Goal: Task Accomplishment & Management: Manage account settings

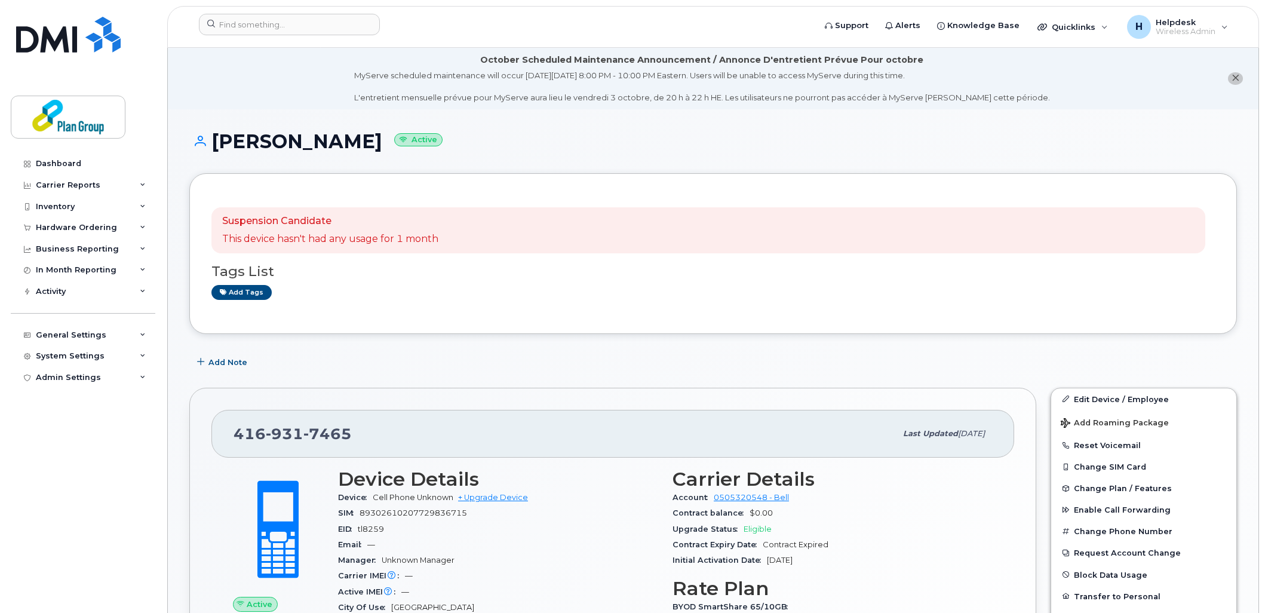
scroll to position [172, 0]
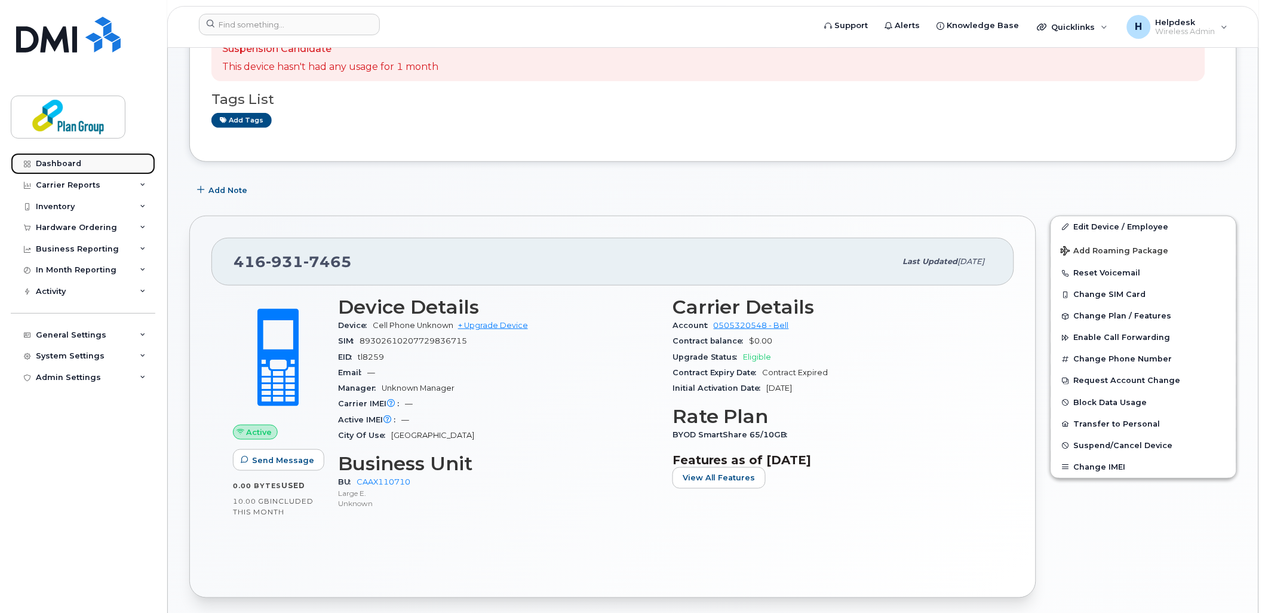
click at [53, 159] on div "Dashboard" at bounding box center [58, 164] width 45 height 10
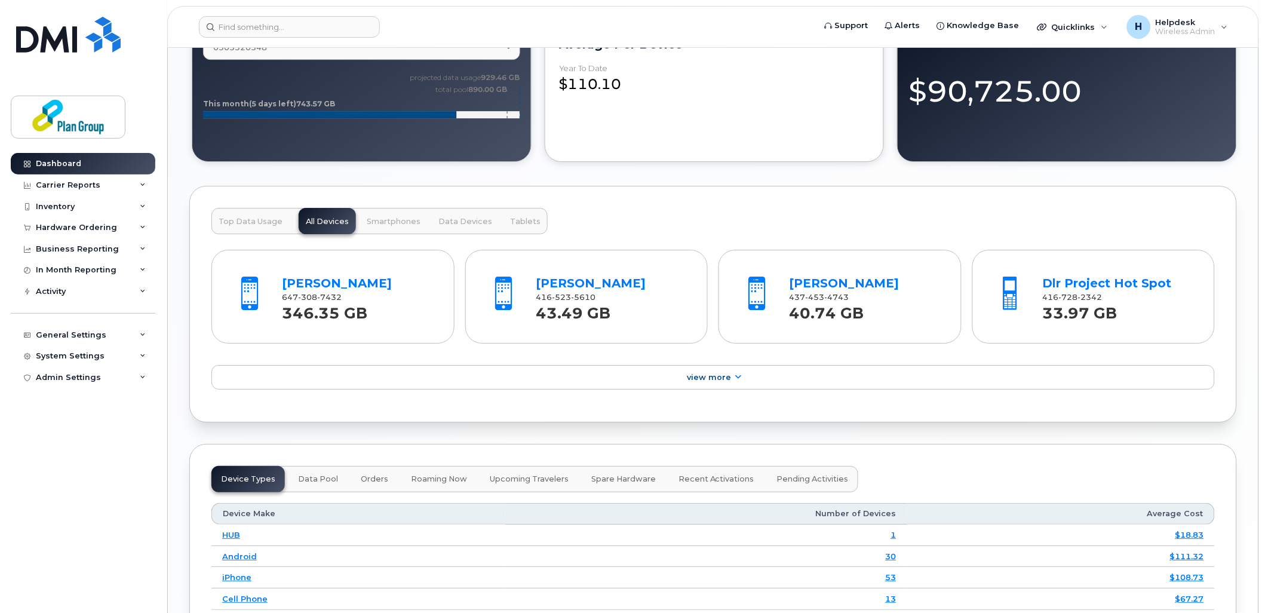
scroll to position [1127, 0]
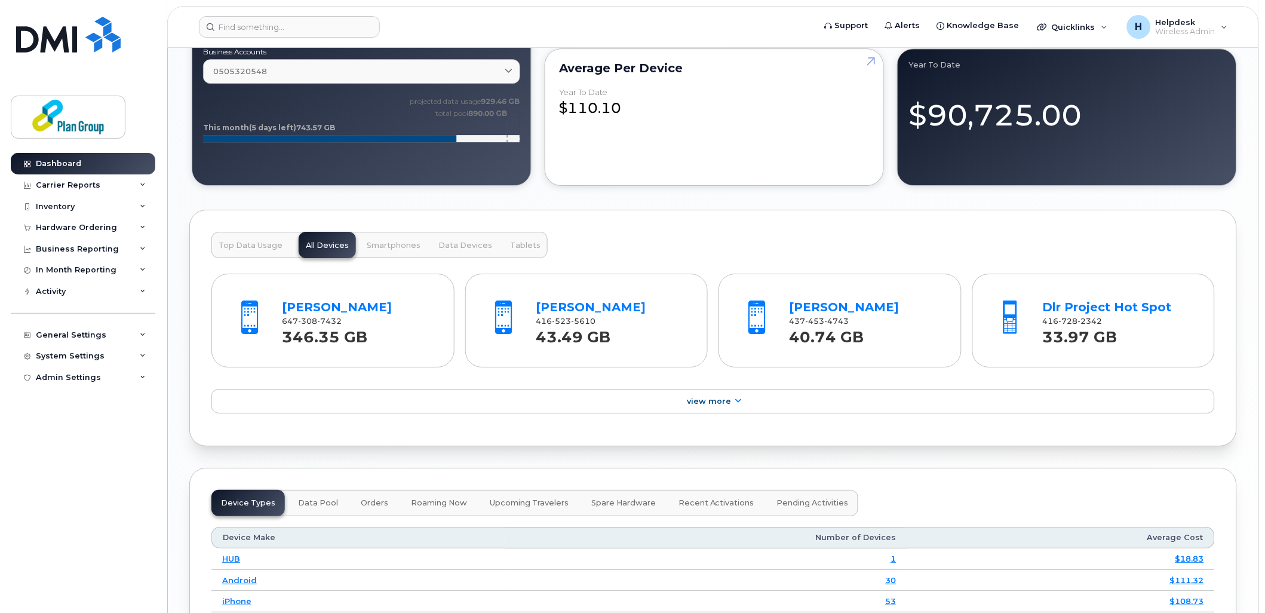
click at [324, 248] on div "Top Data Usage All Devices Smartphones Data Devices Tablets" at bounding box center [379, 245] width 336 height 26
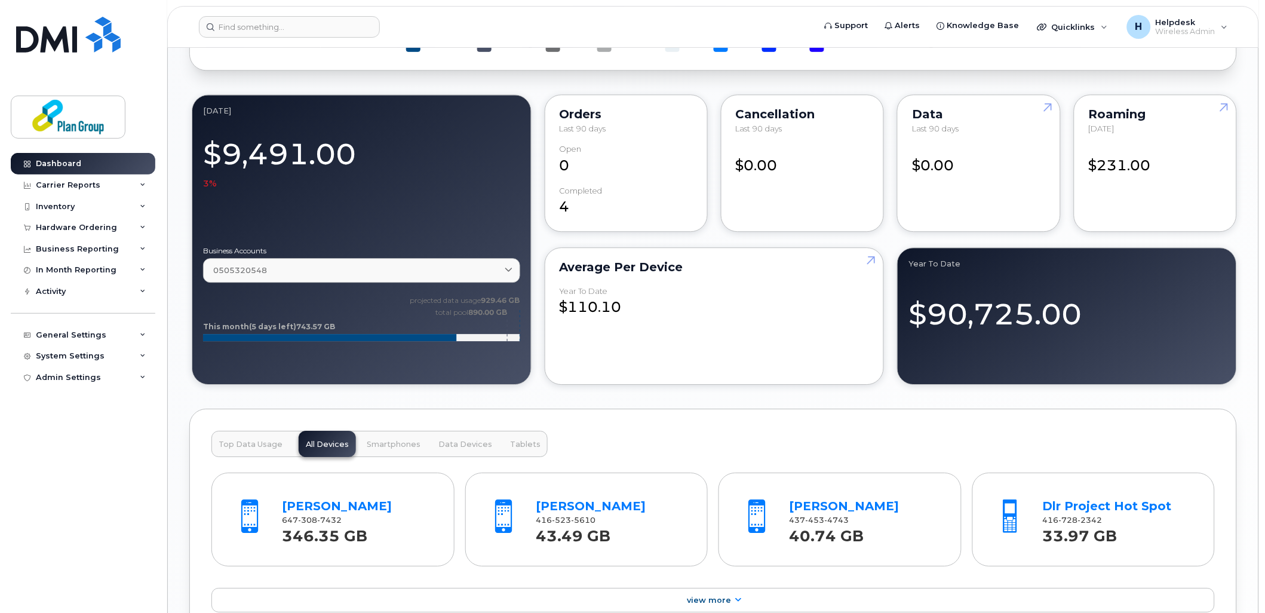
scroll to position [597, 0]
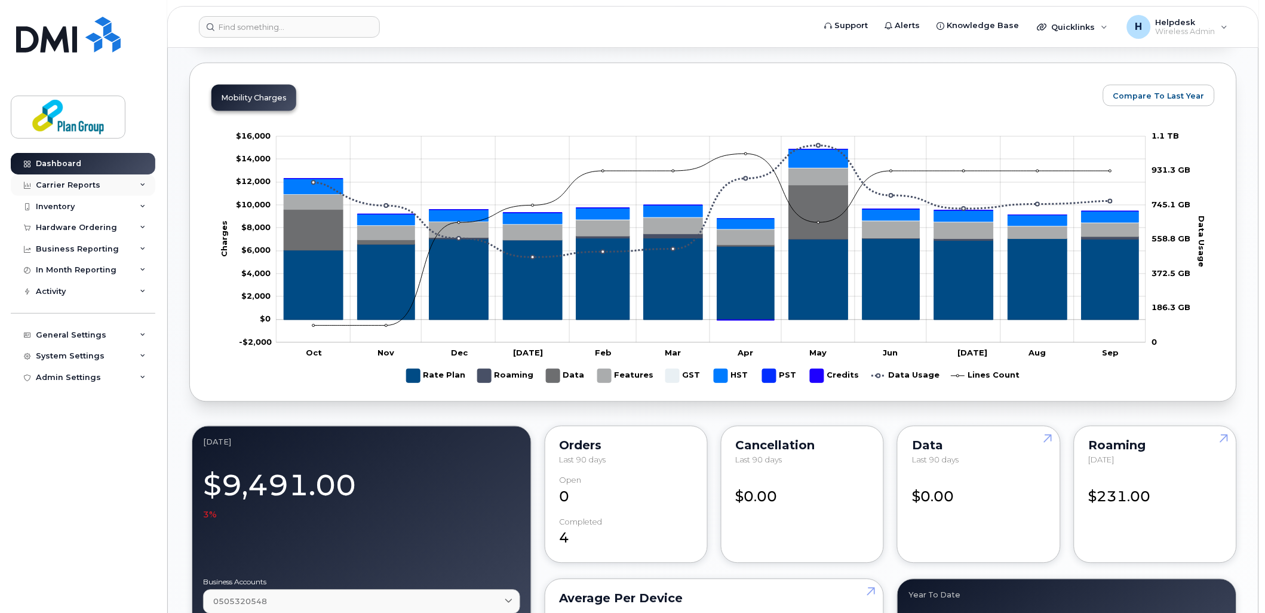
click at [84, 185] on div "Carrier Reports" at bounding box center [68, 185] width 64 height 10
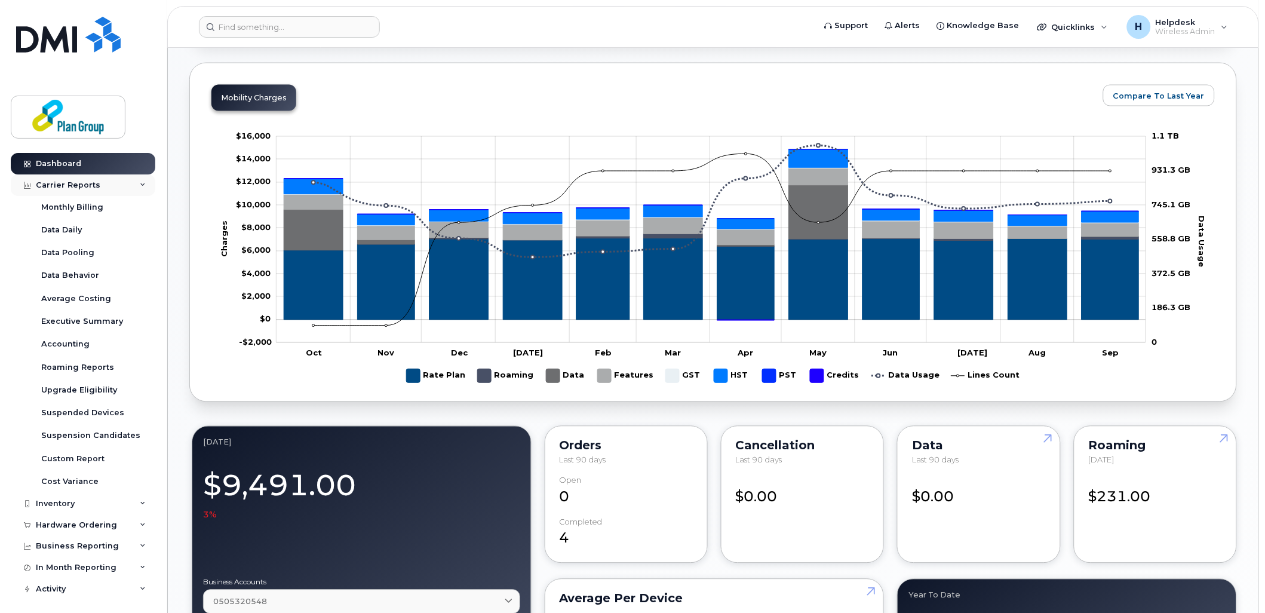
click at [84, 185] on div "Carrier Reports" at bounding box center [68, 185] width 64 height 10
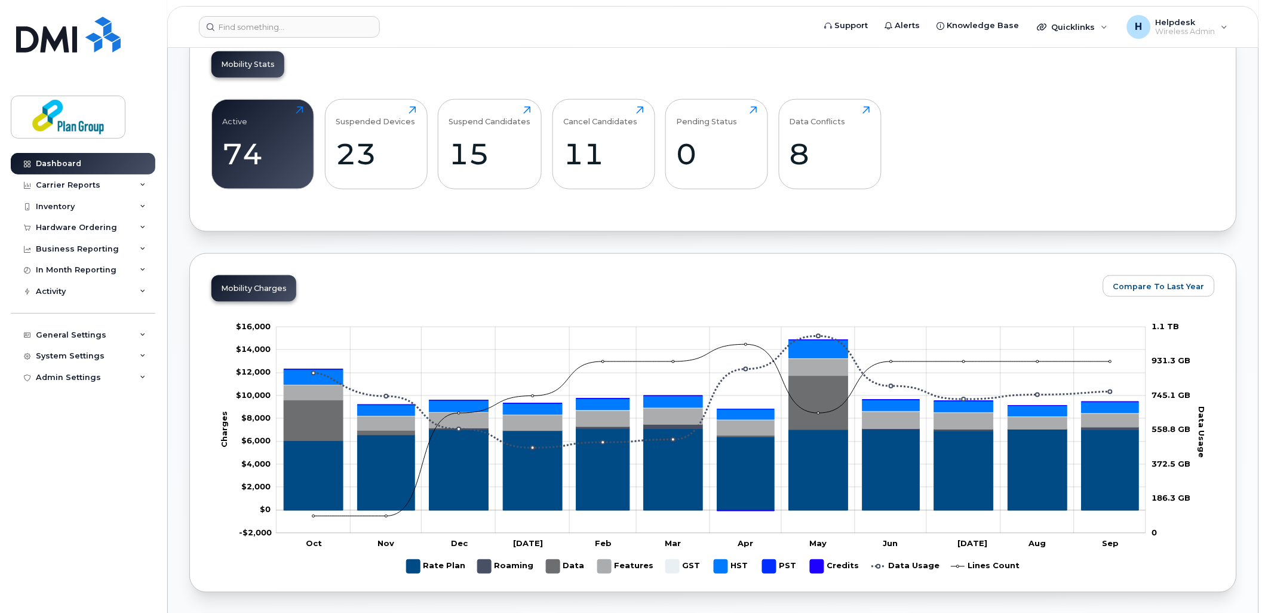
scroll to position [331, 0]
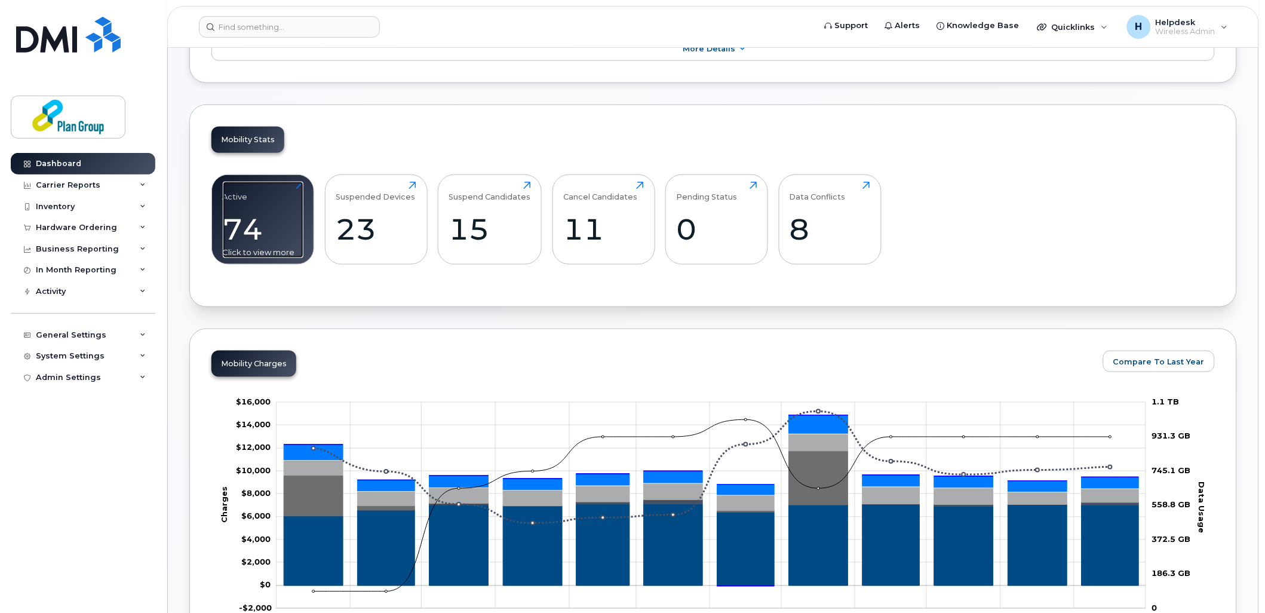
click at [275, 207] on div "Active 74 Click to view more" at bounding box center [263, 220] width 81 height 76
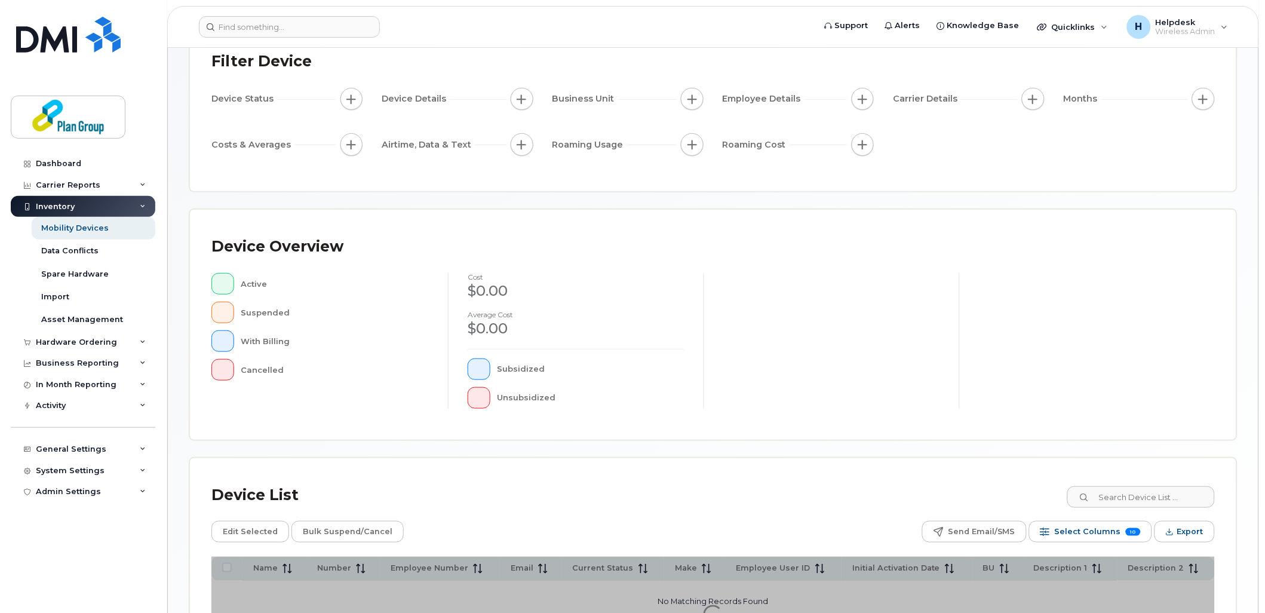
scroll to position [208, 0]
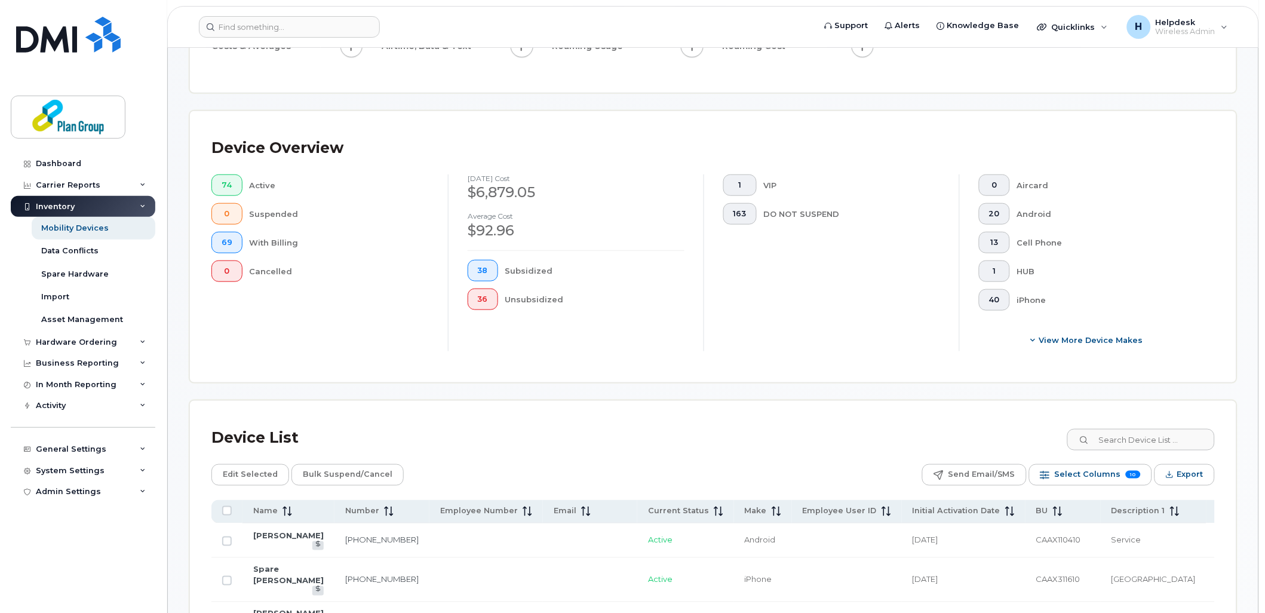
scroll to position [229, 0]
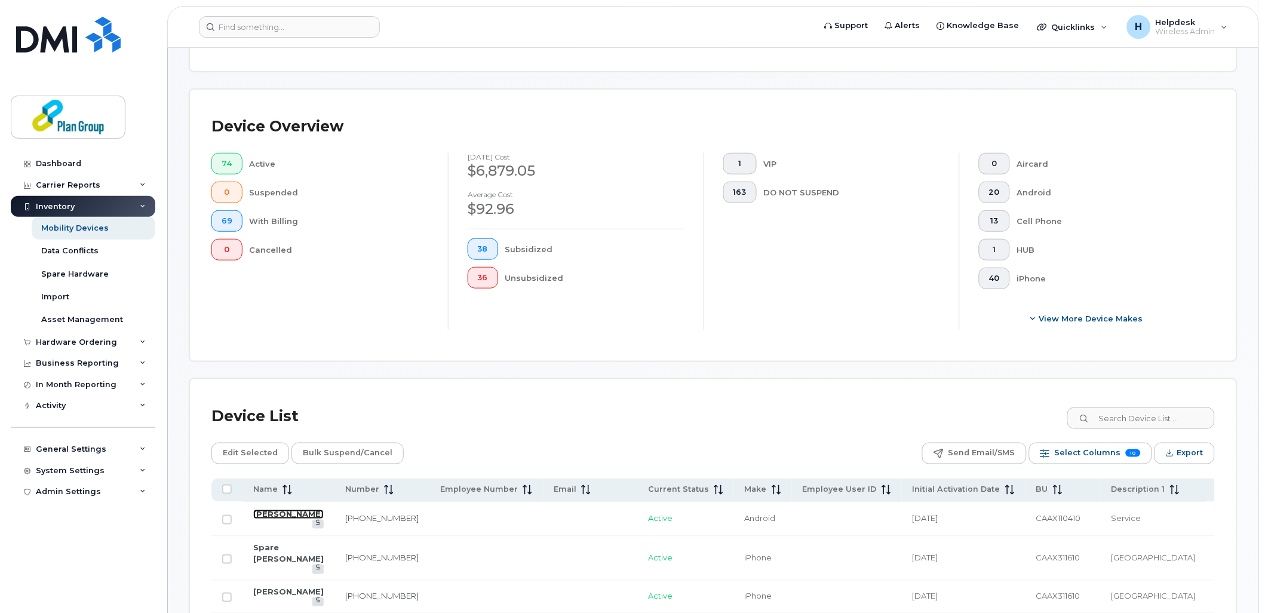
click at [266, 519] on link "Rob Lavoie" at bounding box center [288, 514] width 70 height 10
click at [270, 543] on link "Spare [PERSON_NAME]" at bounding box center [288, 553] width 70 height 21
click at [272, 588] on link "Joe Gray" at bounding box center [288, 592] width 70 height 10
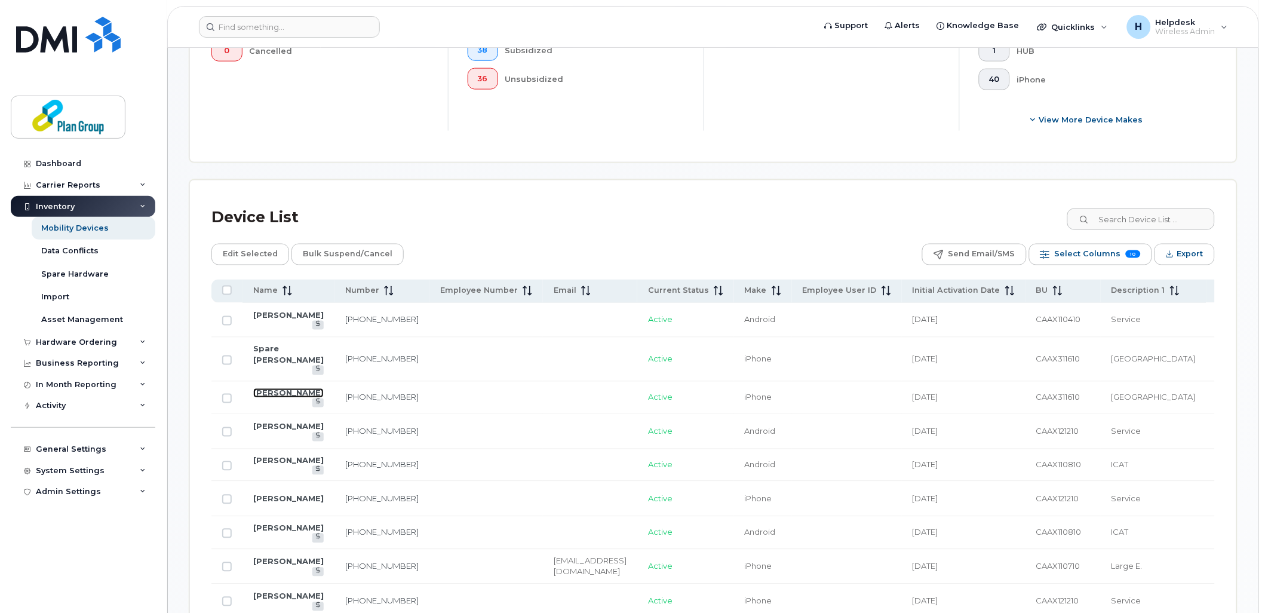
scroll to position [694, 0]
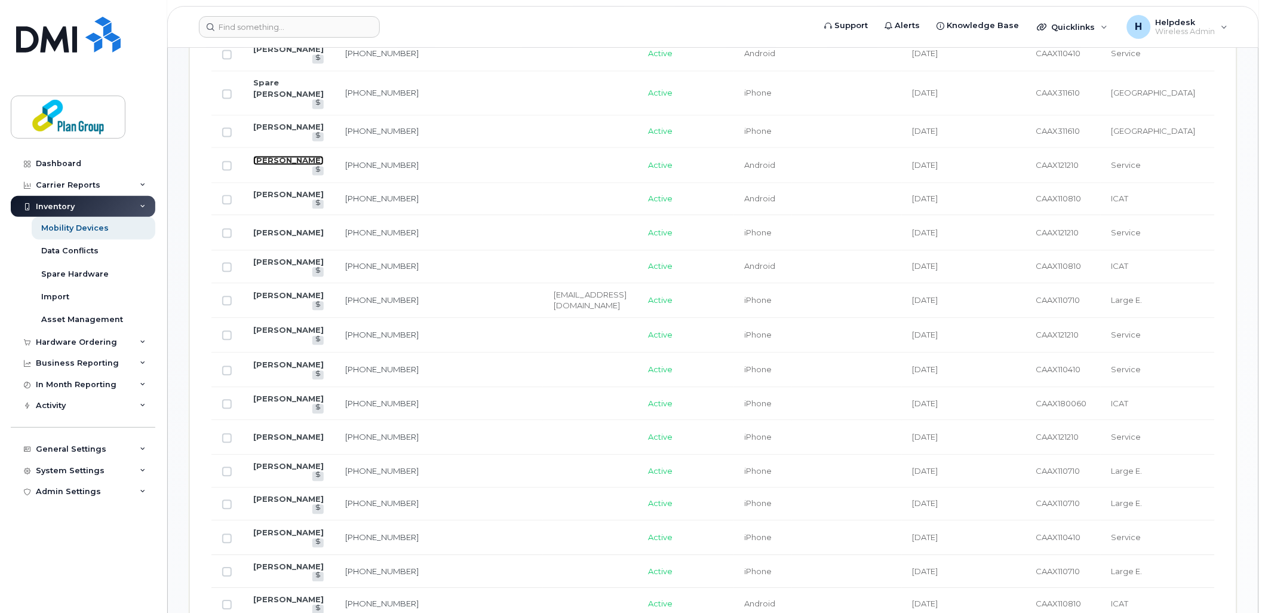
click at [279, 158] on link "Tom Joyce" at bounding box center [288, 161] width 70 height 10
click at [270, 192] on link "Steve Lacy" at bounding box center [288, 195] width 70 height 10
click at [272, 228] on link "Shawn Merrick" at bounding box center [288, 233] width 70 height 10
click at [270, 257] on link "Ryan Walker" at bounding box center [288, 262] width 70 height 10
click at [273, 291] on link "Linord Hamy" at bounding box center [288, 296] width 70 height 10
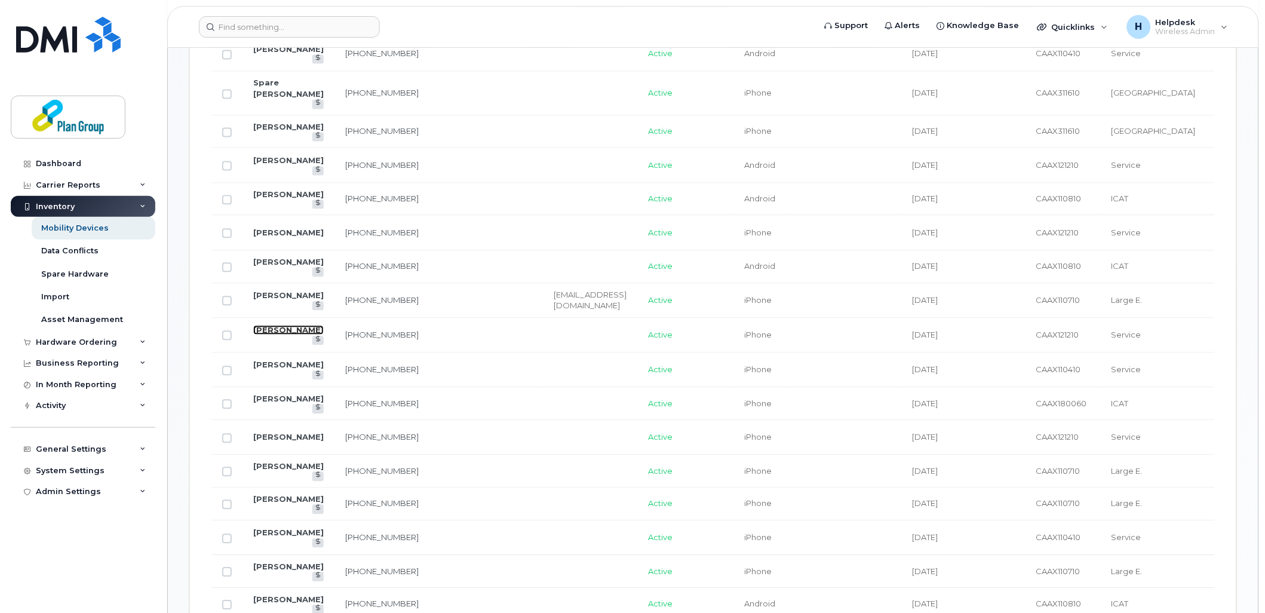
click at [278, 327] on link "Bradley Shakell" at bounding box center [288, 330] width 70 height 10
click at [262, 370] on link "Rob Stramaglia" at bounding box center [288, 365] width 70 height 10
click at [260, 400] on link "John Lombardi" at bounding box center [288, 399] width 70 height 10
click at [269, 441] on link "Mike Andreopoulos" at bounding box center [288, 437] width 70 height 10
click at [273, 469] on link "Ross Parke" at bounding box center [288, 467] width 70 height 10
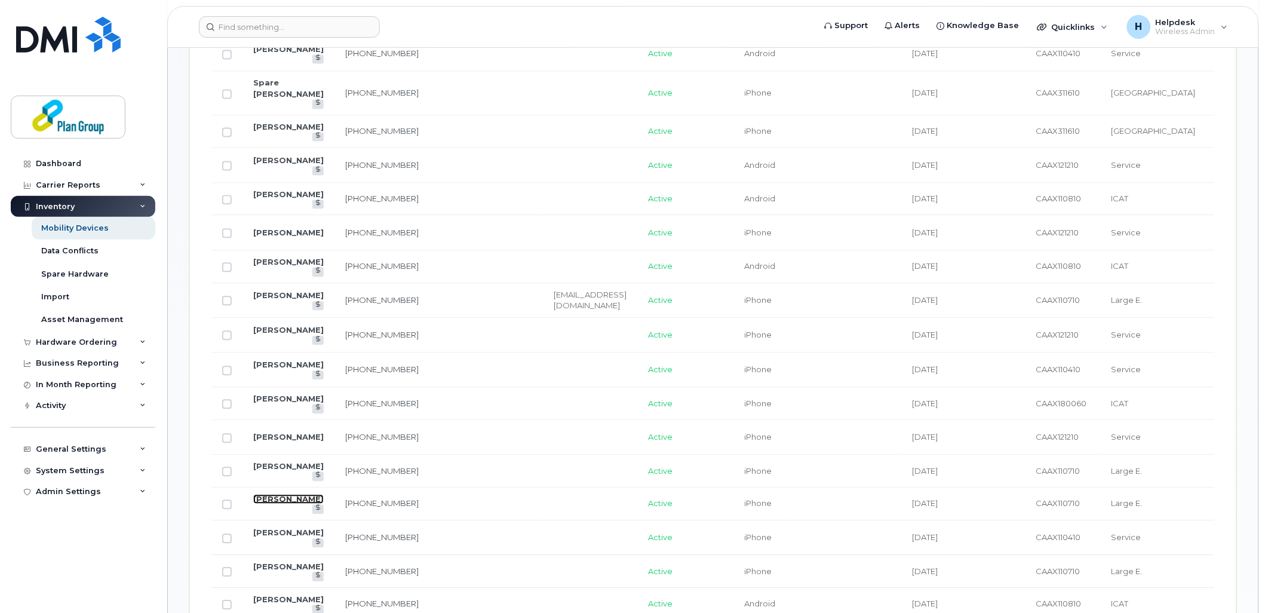
click at [276, 504] on link "Gary Handrigan" at bounding box center [288, 499] width 70 height 10
click at [275, 535] on link "Mark O'brien" at bounding box center [288, 533] width 70 height 10
drag, startPoint x: 273, startPoint y: 573, endPoint x: 498, endPoint y: 432, distance: 265.1
click at [273, 571] on link "Joe Mcdonald" at bounding box center [288, 567] width 70 height 10
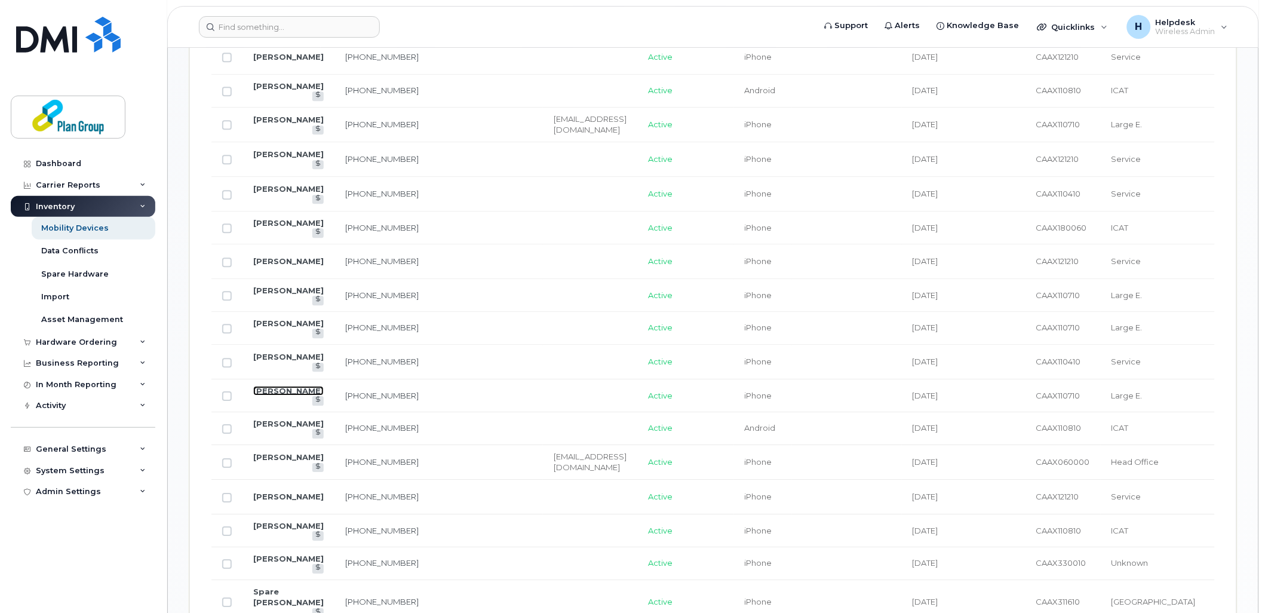
scroll to position [893, 0]
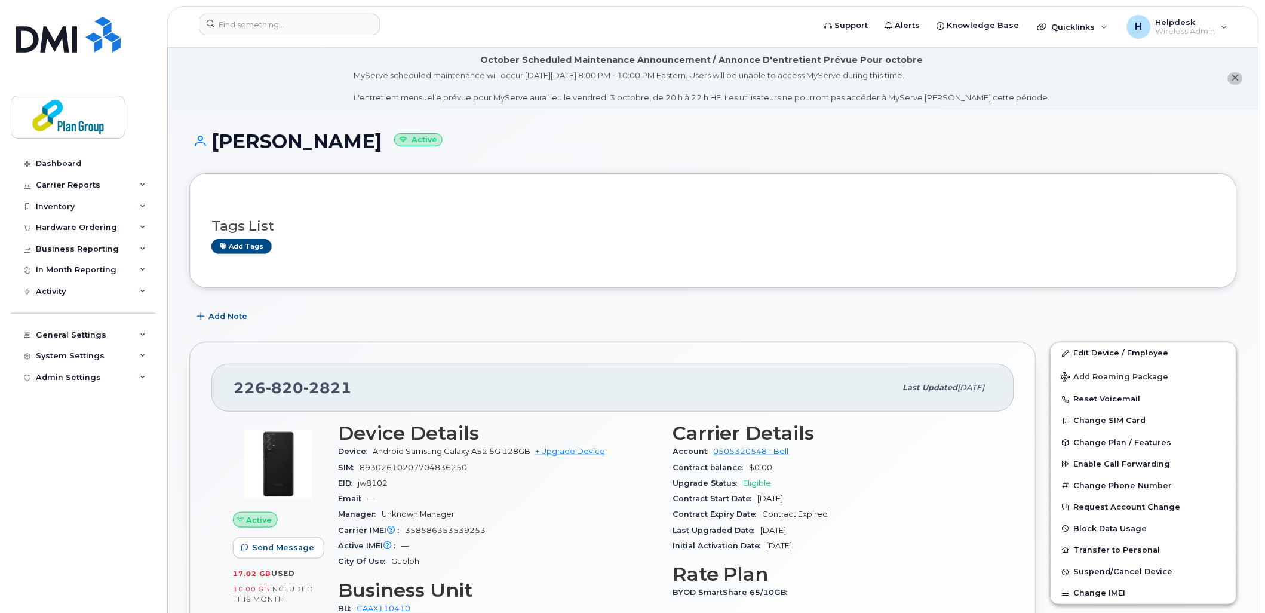
scroll to position [199, 0]
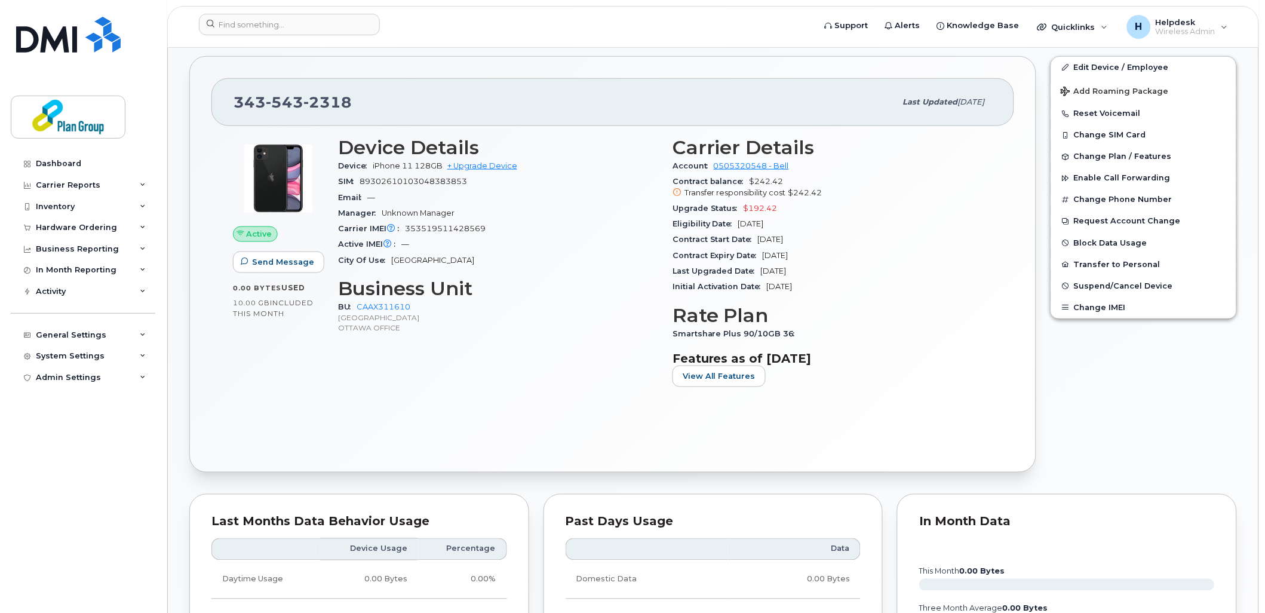
scroll to position [199, 0]
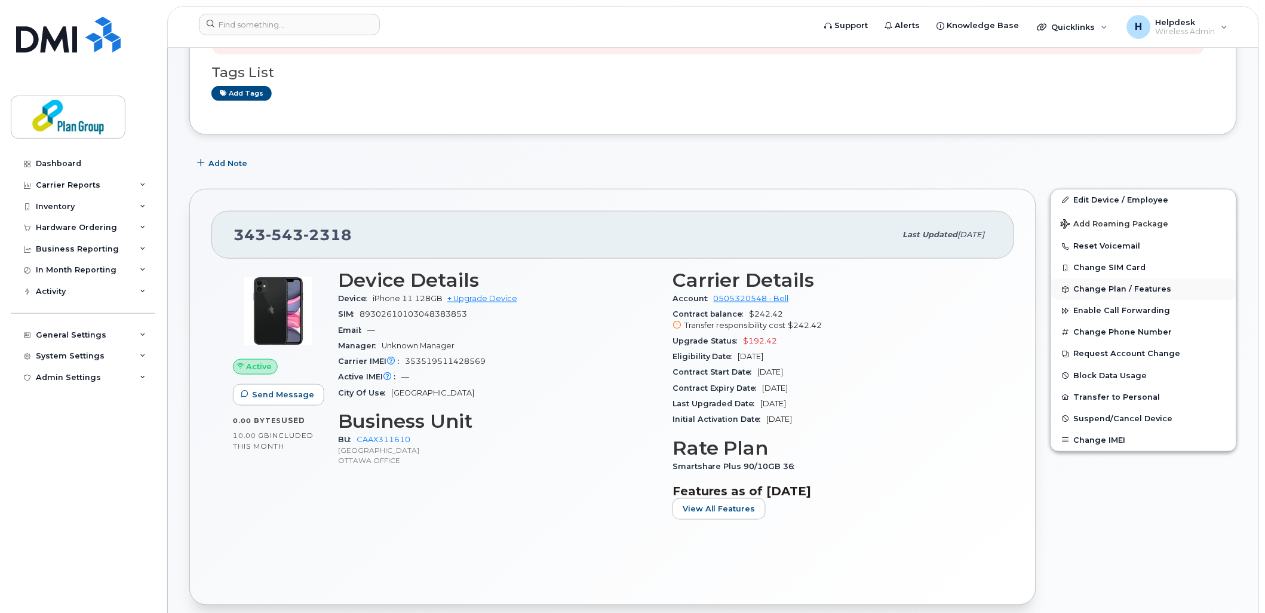
click at [1113, 290] on span "Change Plan / Features" at bounding box center [1123, 289] width 98 height 9
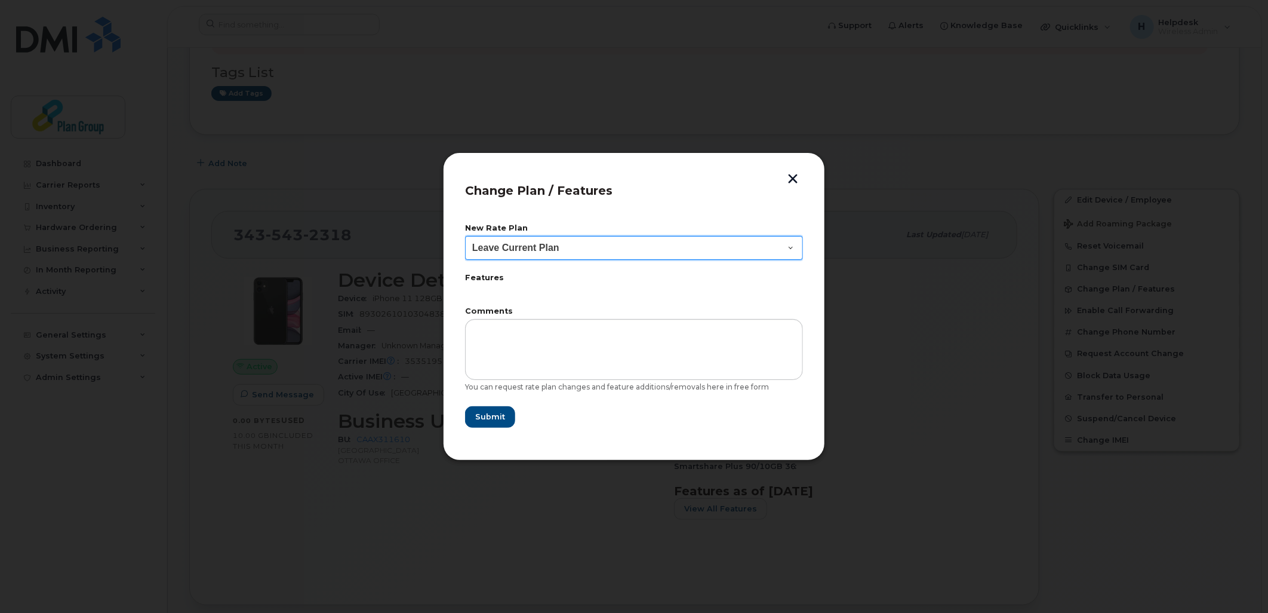
click at [529, 253] on select "Leave Current Plan BYOD SmartShare 65/10GB SmartShare 80/10GB SmartShare 80/10G…" at bounding box center [634, 248] width 338 height 24
select select "3833"
click at [465, 236] on select "Leave Current Plan BYOD SmartShare 65/10GB SmartShare 80/10GB SmartShare 80/10G…" at bounding box center [634, 248] width 338 height 24
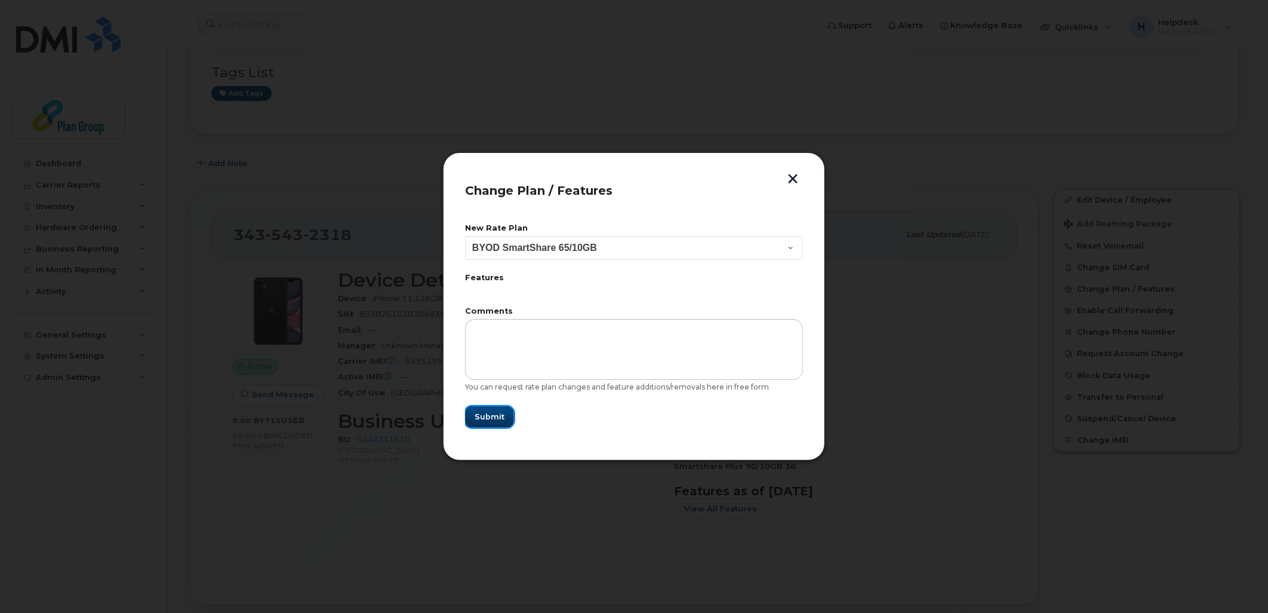
click at [488, 416] on span "Submit" at bounding box center [490, 416] width 30 height 11
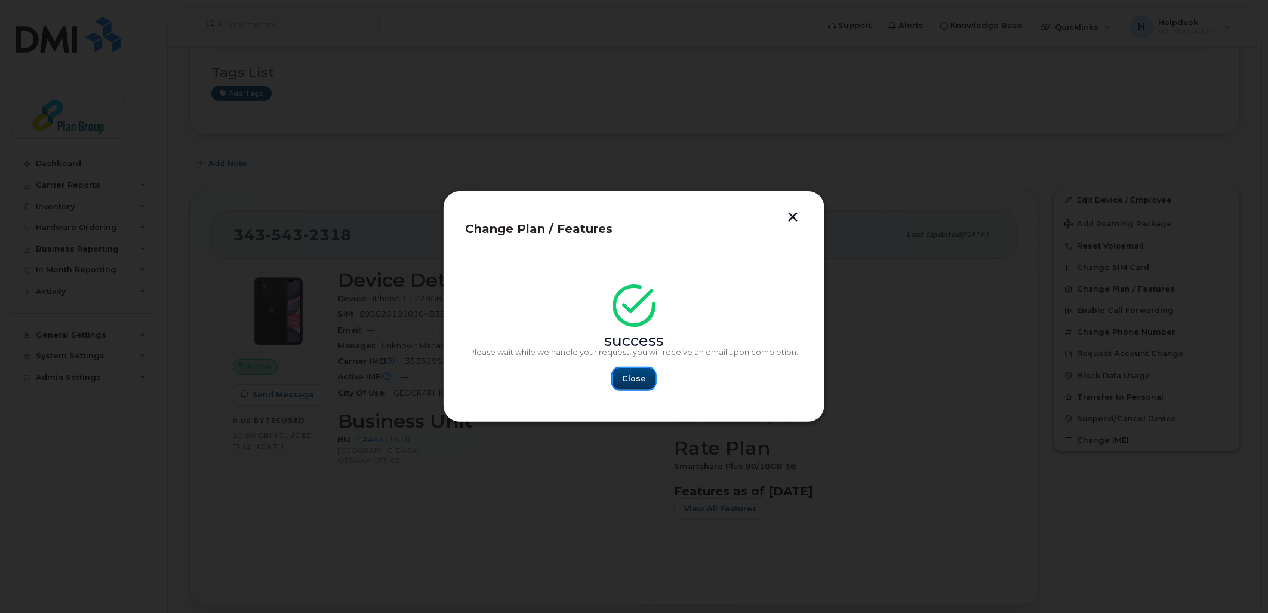
click at [643, 373] on span "Close" at bounding box center [634, 378] width 24 height 11
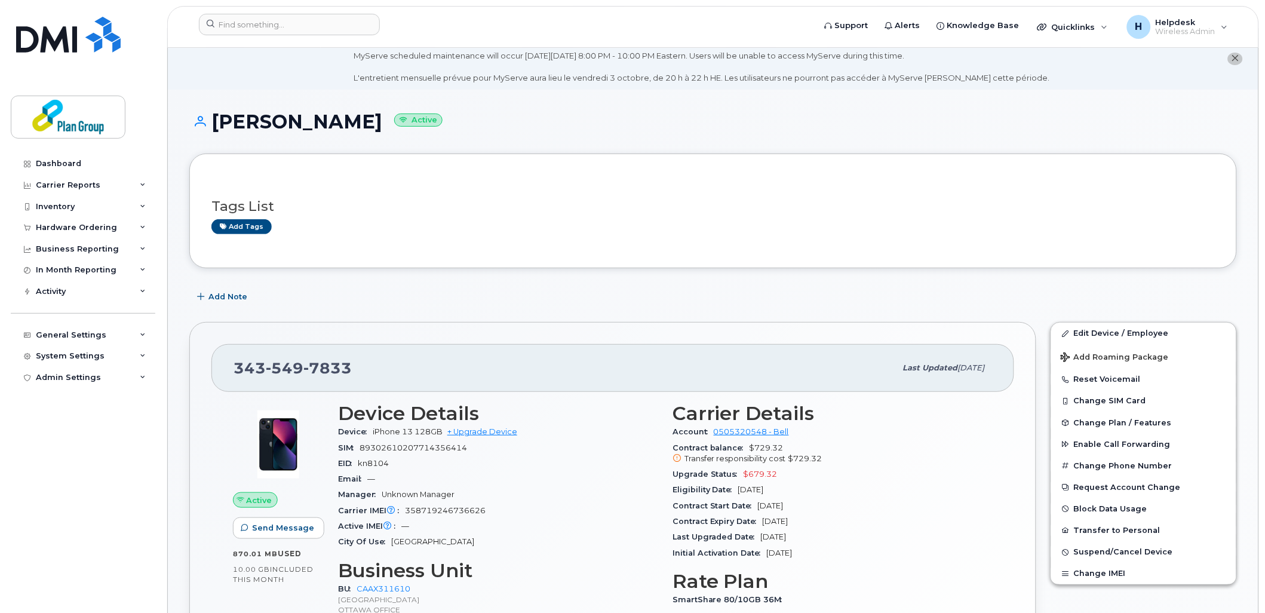
scroll to position [199, 0]
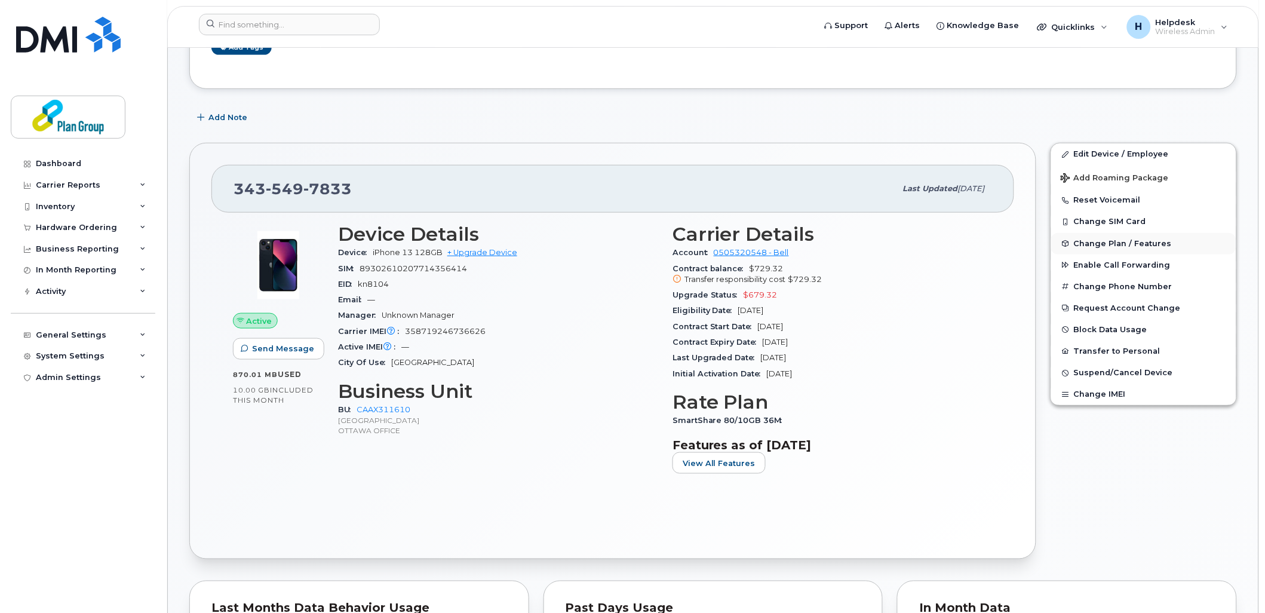
click at [1091, 251] on button "Change Plan / Features" at bounding box center [1143, 243] width 185 height 21
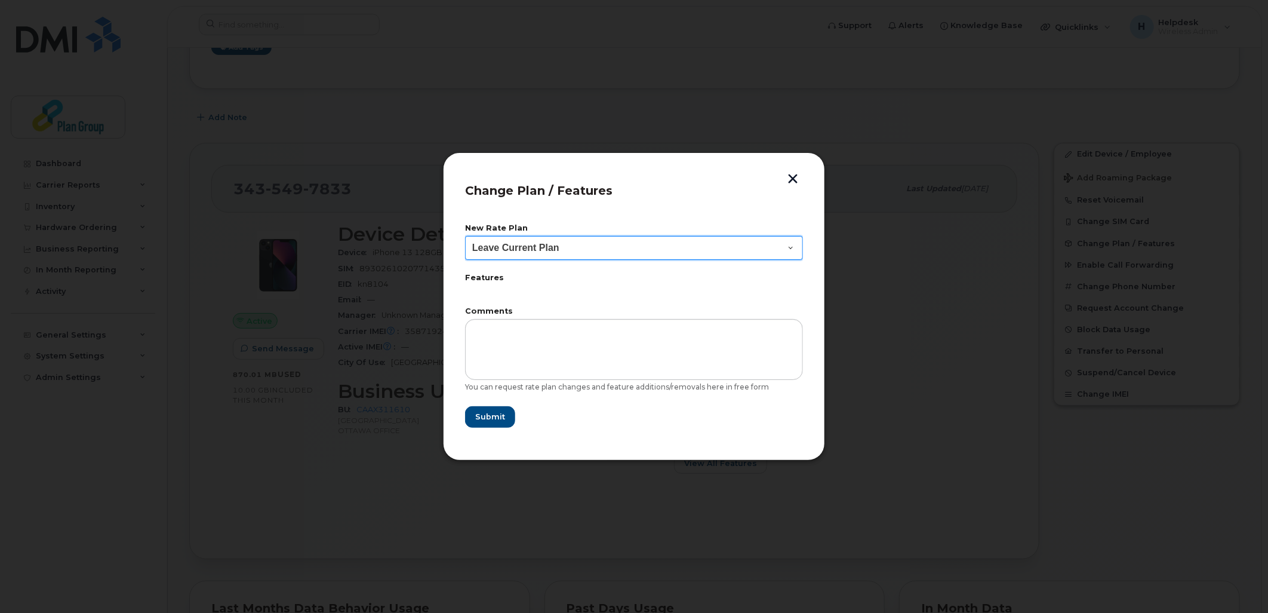
click at [545, 254] on select "Leave Current Plan BYOD SmartShare 65/10GB SmartShare 80/10GB Smartshare Plus 9…" at bounding box center [634, 248] width 338 height 24
select select "3833"
click at [465, 236] on select "Leave Current Plan BYOD SmartShare 65/10GB SmartShare 80/10GB Smartshare Plus 9…" at bounding box center [634, 248] width 338 height 24
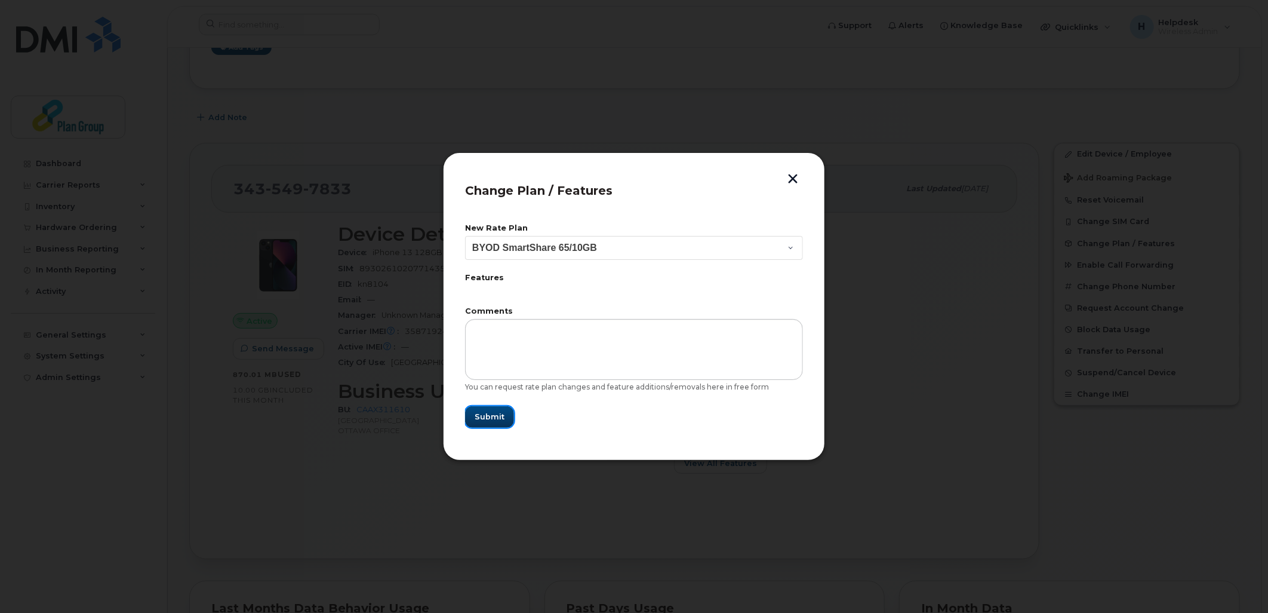
click at [497, 411] on span "Submit" at bounding box center [490, 416] width 30 height 11
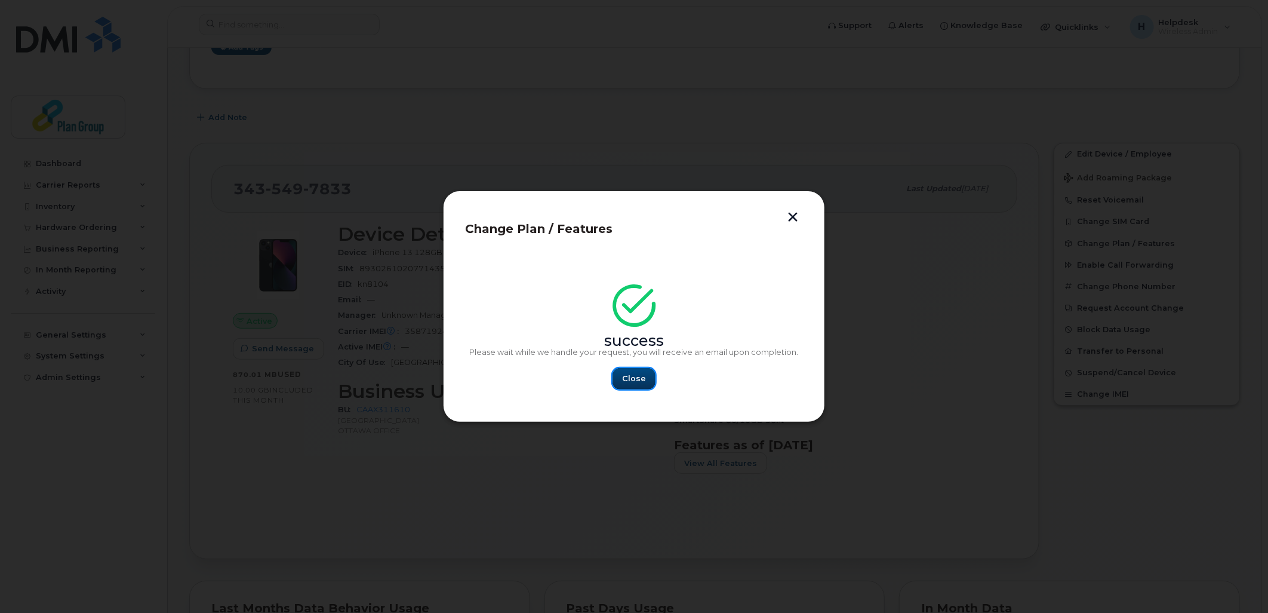
click at [633, 377] on span "Close" at bounding box center [634, 378] width 24 height 11
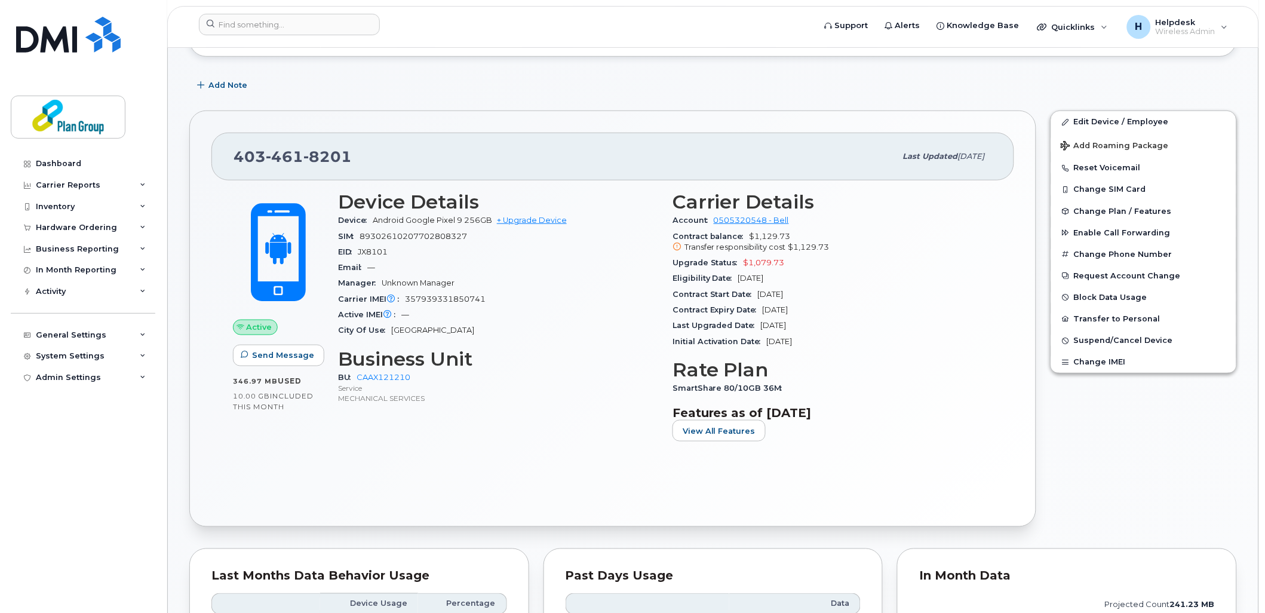
scroll to position [66, 0]
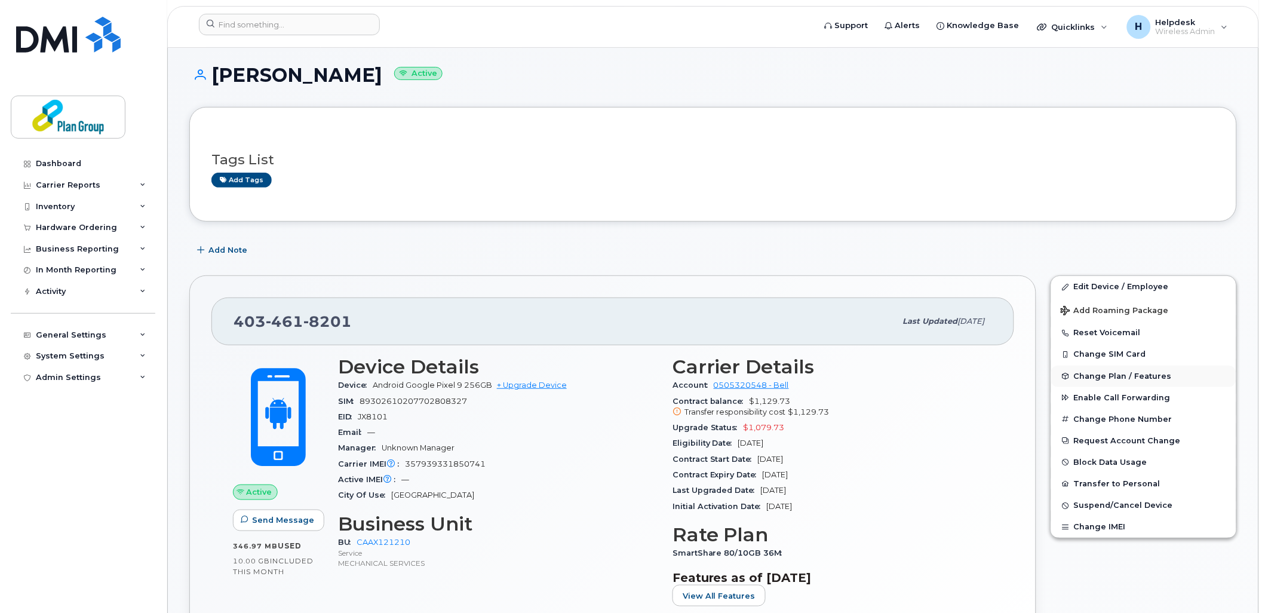
click at [1117, 372] on button "Change Plan / Features" at bounding box center [1143, 375] width 185 height 21
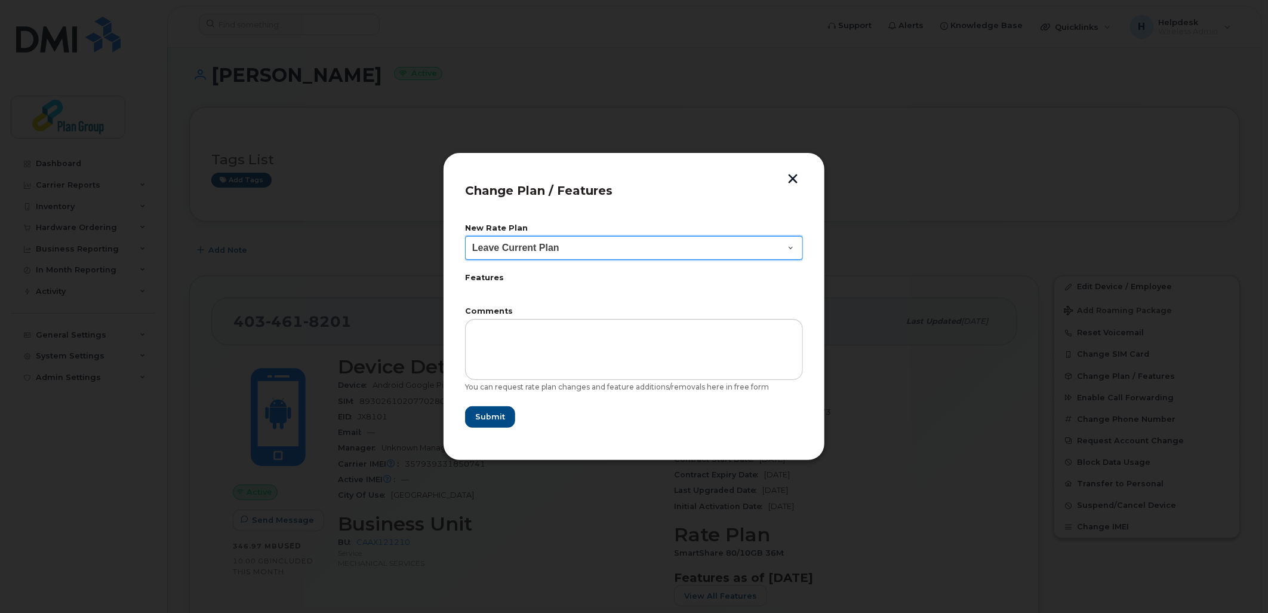
click at [550, 245] on select "Leave Current Plan BYOD SmartShare 65/10GB SmartShare 80/10GB Smartshare Plus 9…" at bounding box center [634, 248] width 338 height 24
select select "3833"
click at [465, 236] on select "Leave Current Plan BYOD SmartShare 65/10GB SmartShare 80/10GB Smartshare Plus 9…" at bounding box center [634, 248] width 338 height 24
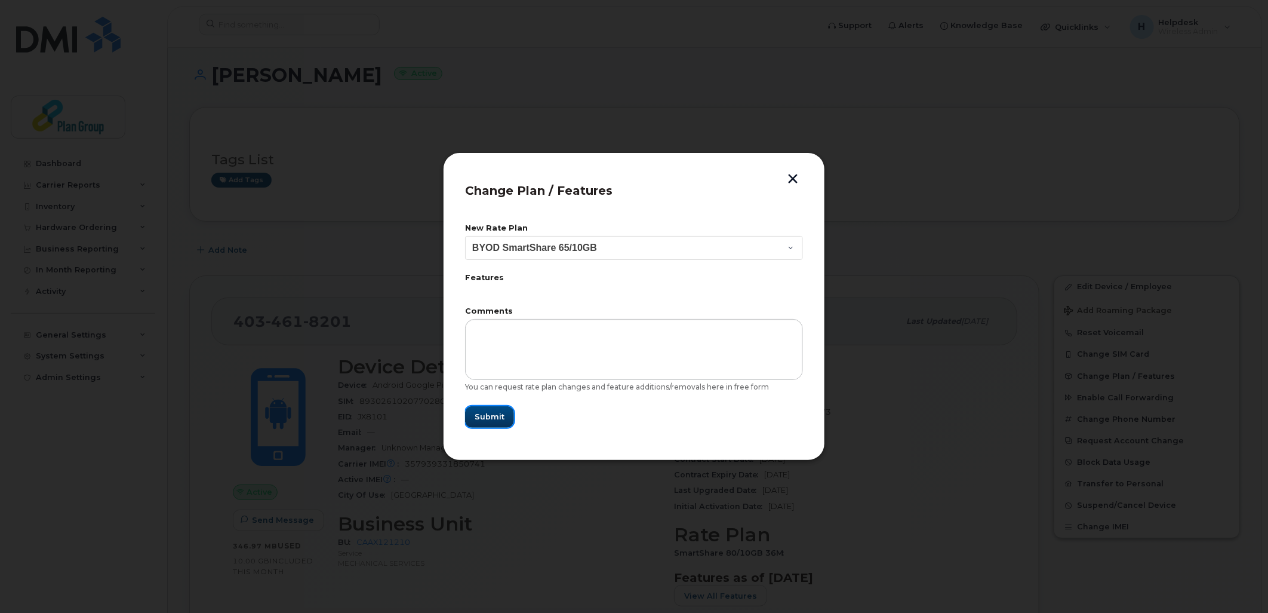
click at [497, 421] on span "Submit" at bounding box center [490, 416] width 30 height 11
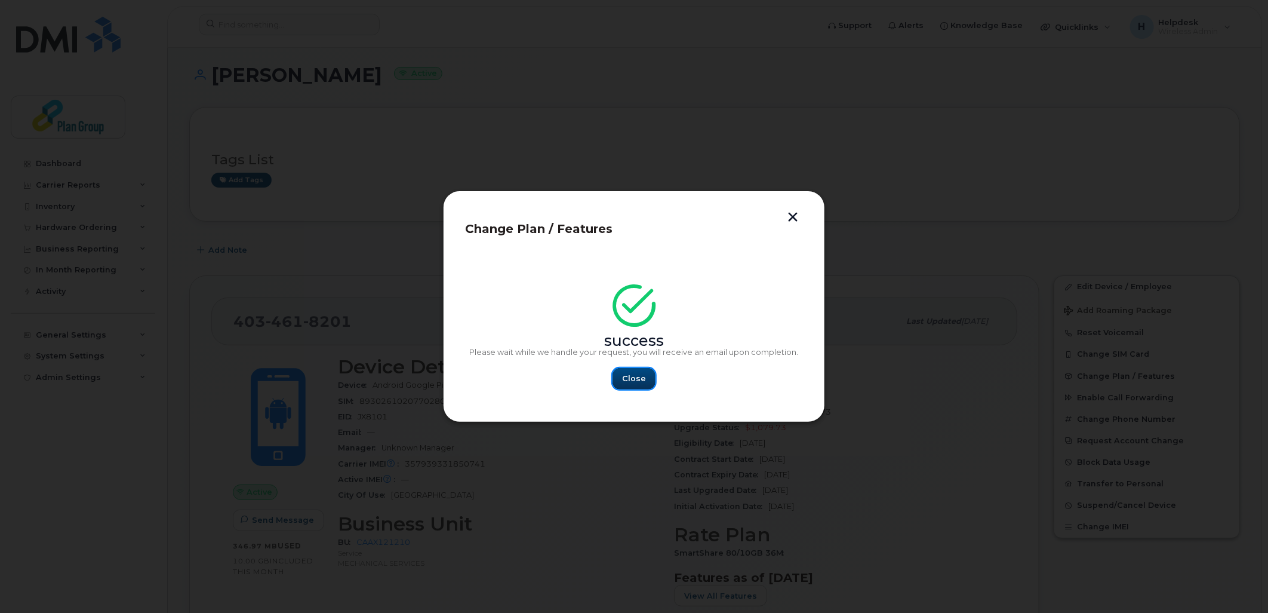
click at [630, 378] on span "Close" at bounding box center [634, 378] width 24 height 11
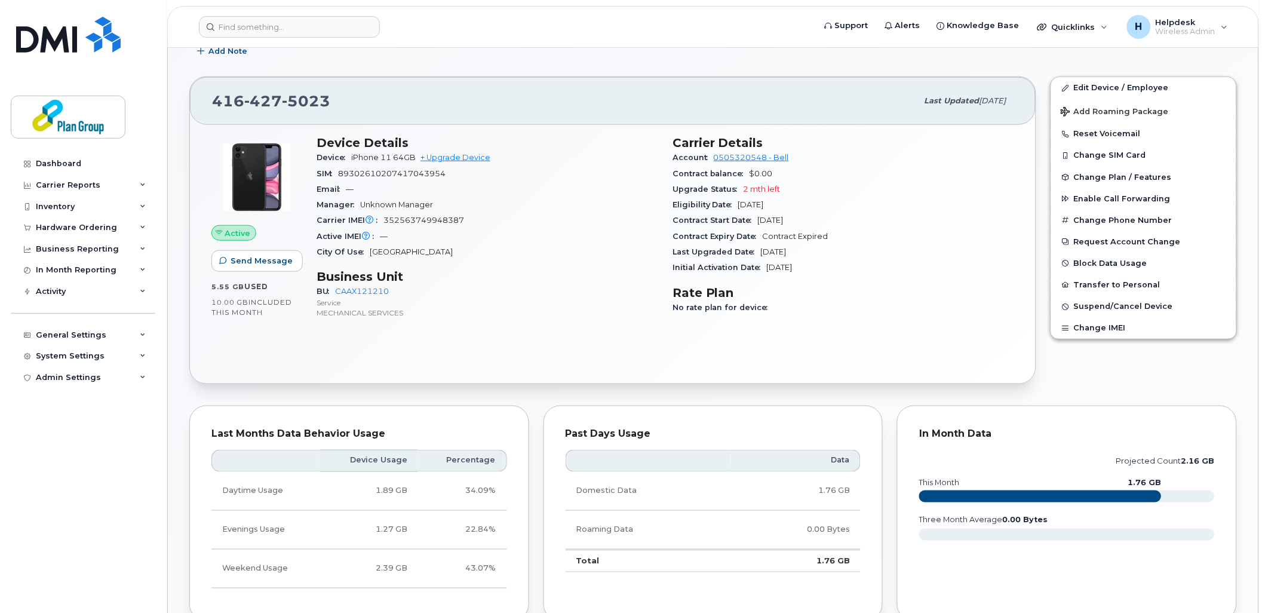
scroll to position [530, 0]
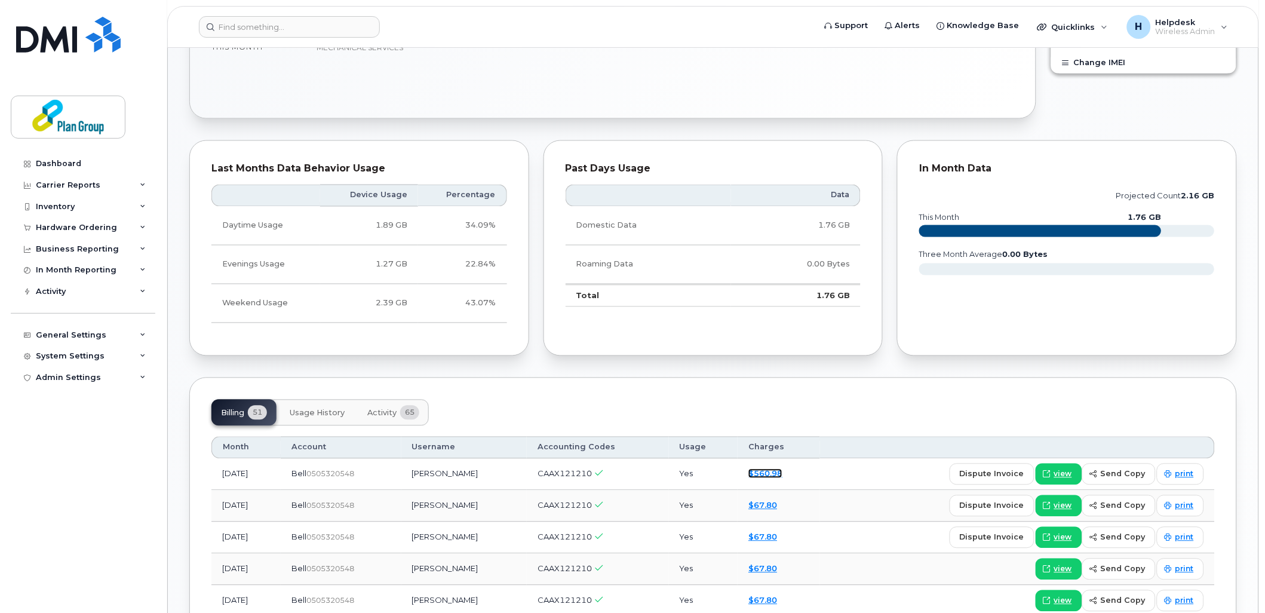
click at [768, 475] on link "$560.98" at bounding box center [765, 474] width 34 height 10
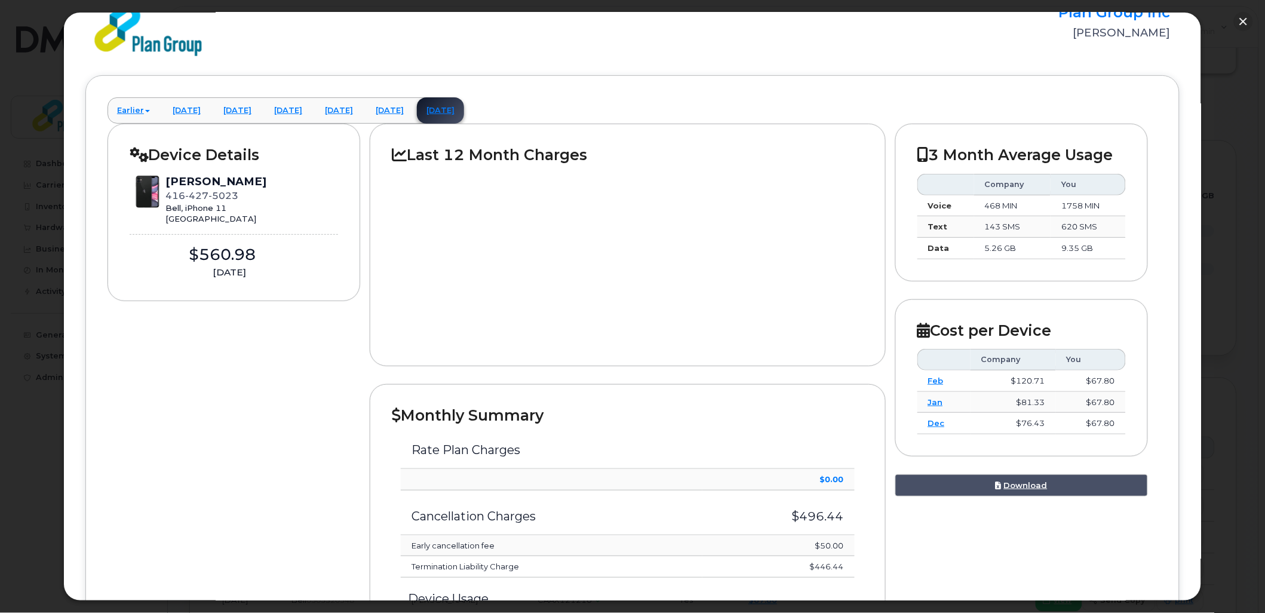
scroll to position [0, 0]
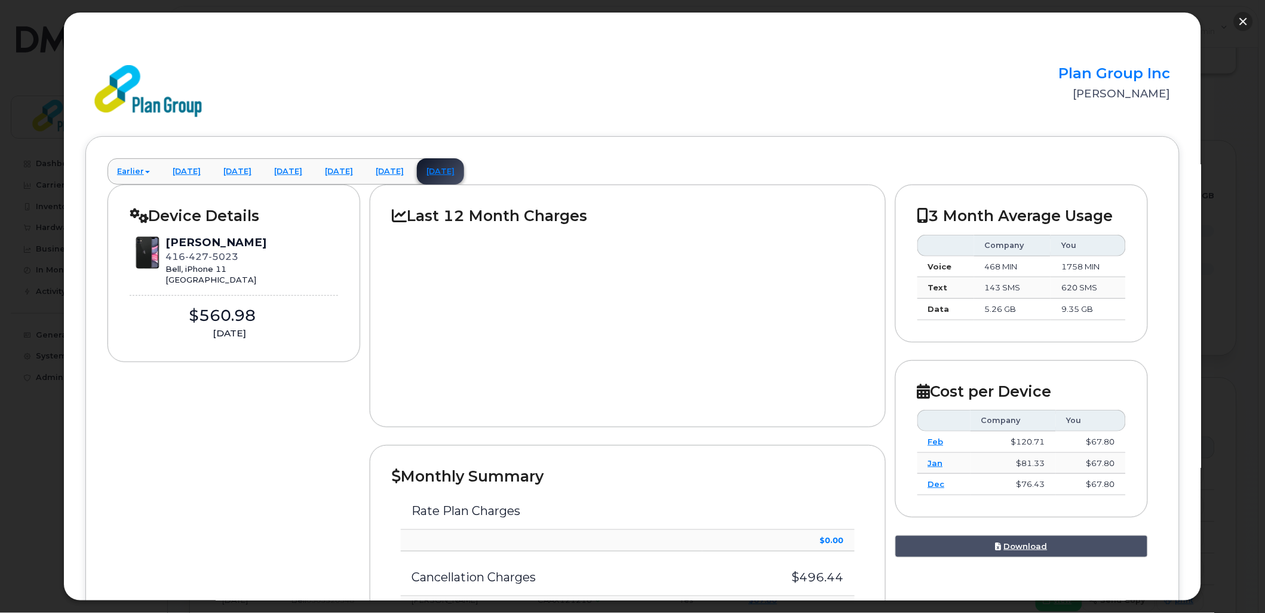
click at [1238, 20] on button "button" at bounding box center [1243, 21] width 19 height 19
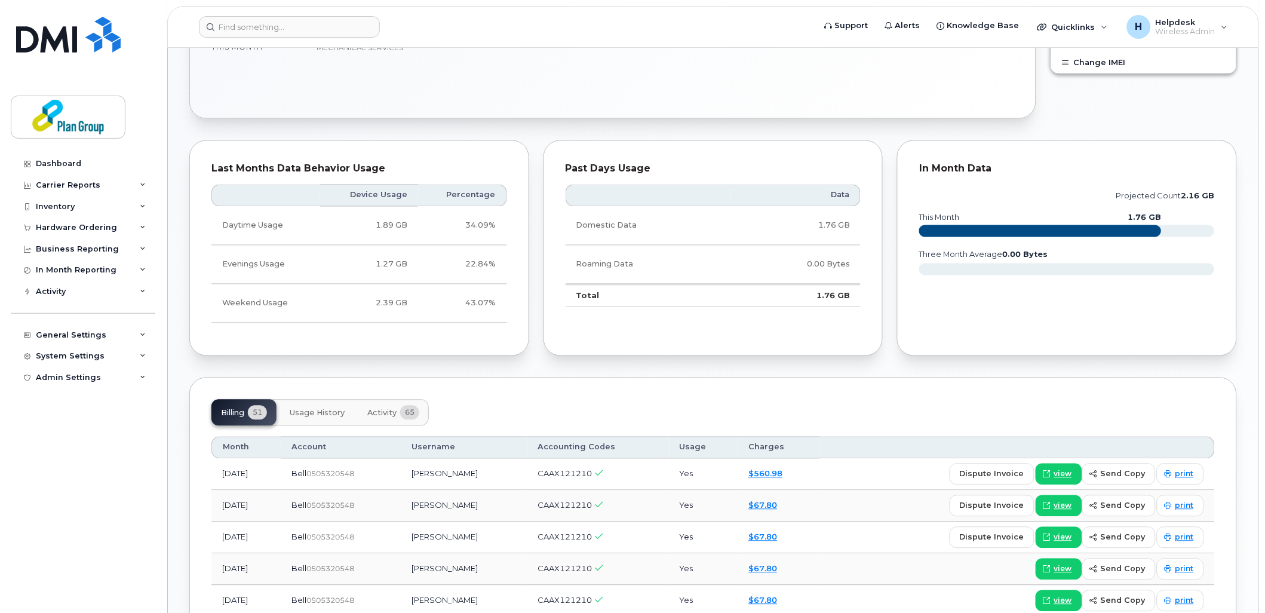
click at [380, 409] on span "Activity" at bounding box center [381, 413] width 29 height 10
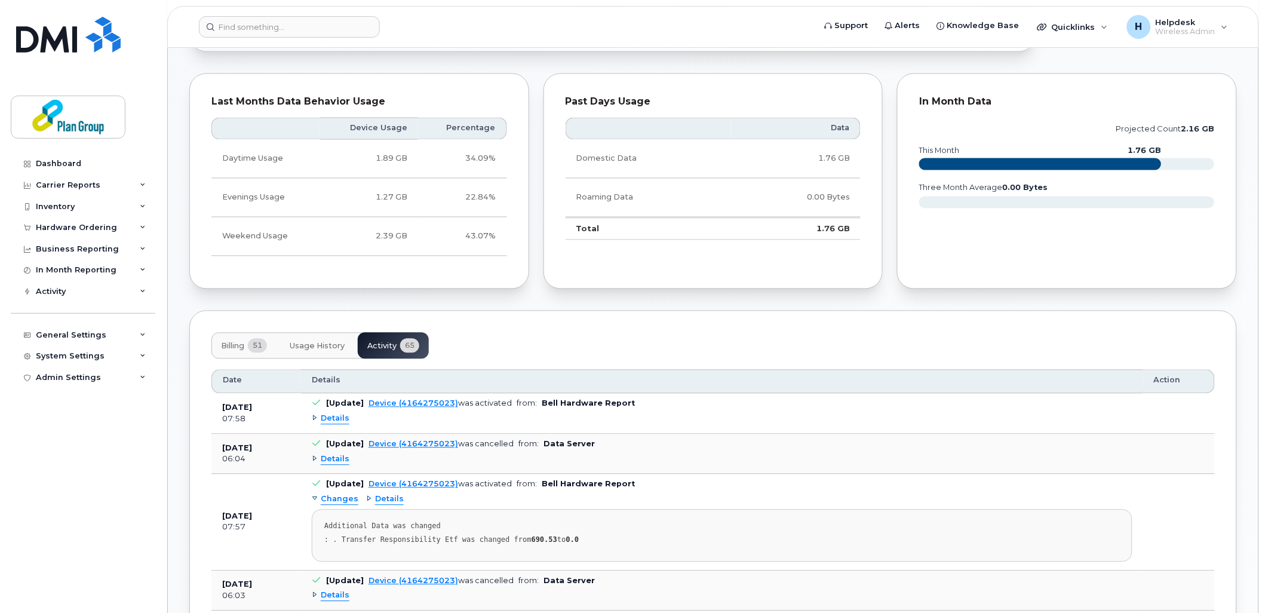
scroll to position [730, 0]
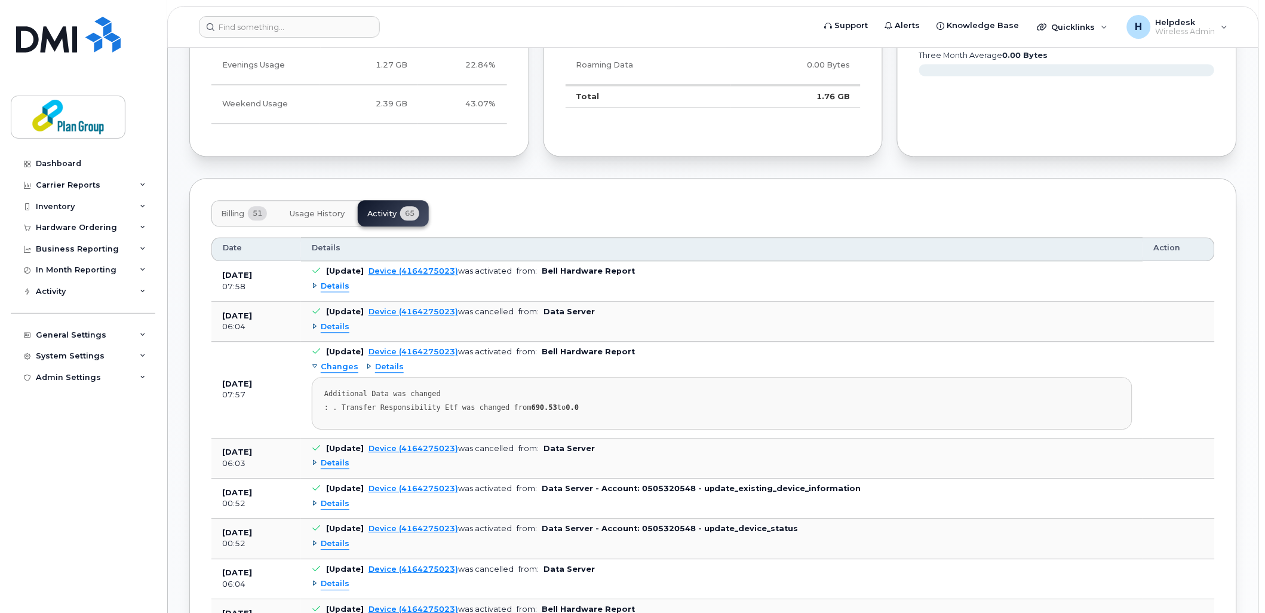
click at [329, 329] on span "Details" at bounding box center [335, 326] width 29 height 11
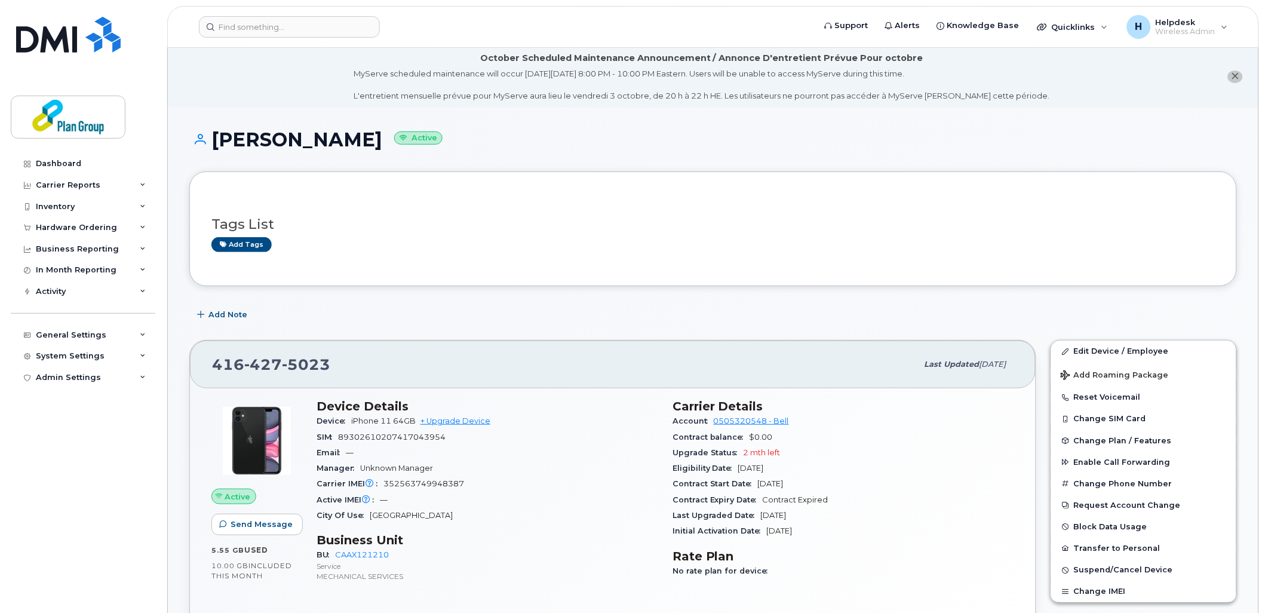
scroll to position [0, 0]
drag, startPoint x: 335, startPoint y: 365, endPoint x: 214, endPoint y: 368, distance: 121.3
click at [214, 368] on div "416 427 5023" at bounding box center [564, 365] width 705 height 25
copy span "416 427 5023"
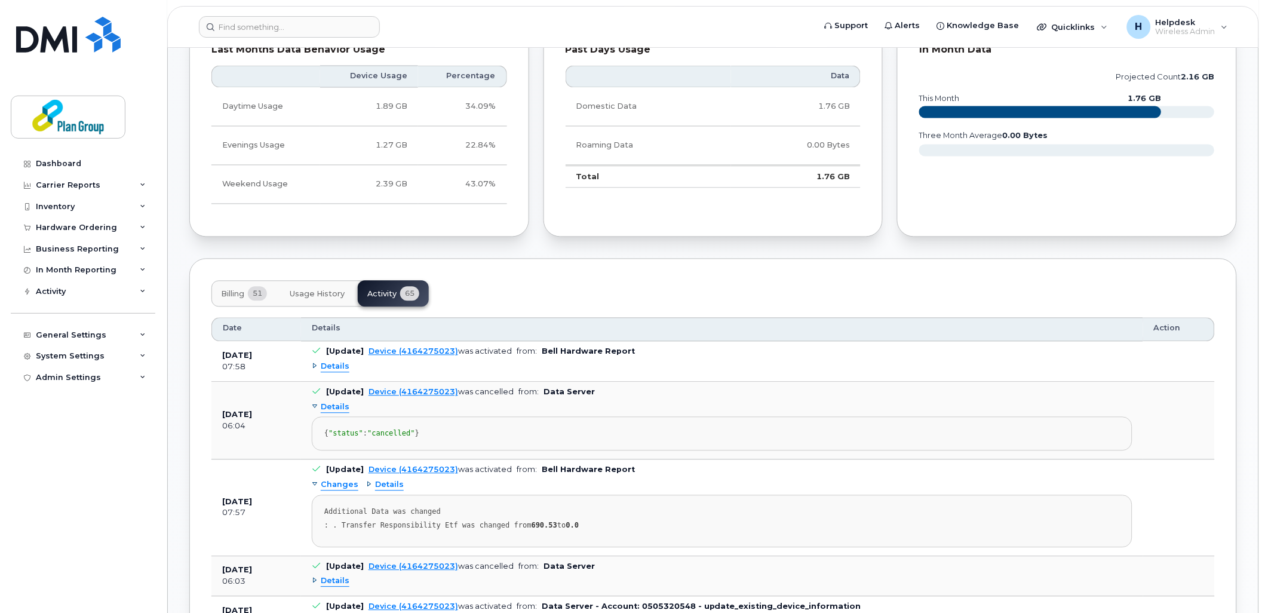
scroll to position [663, 0]
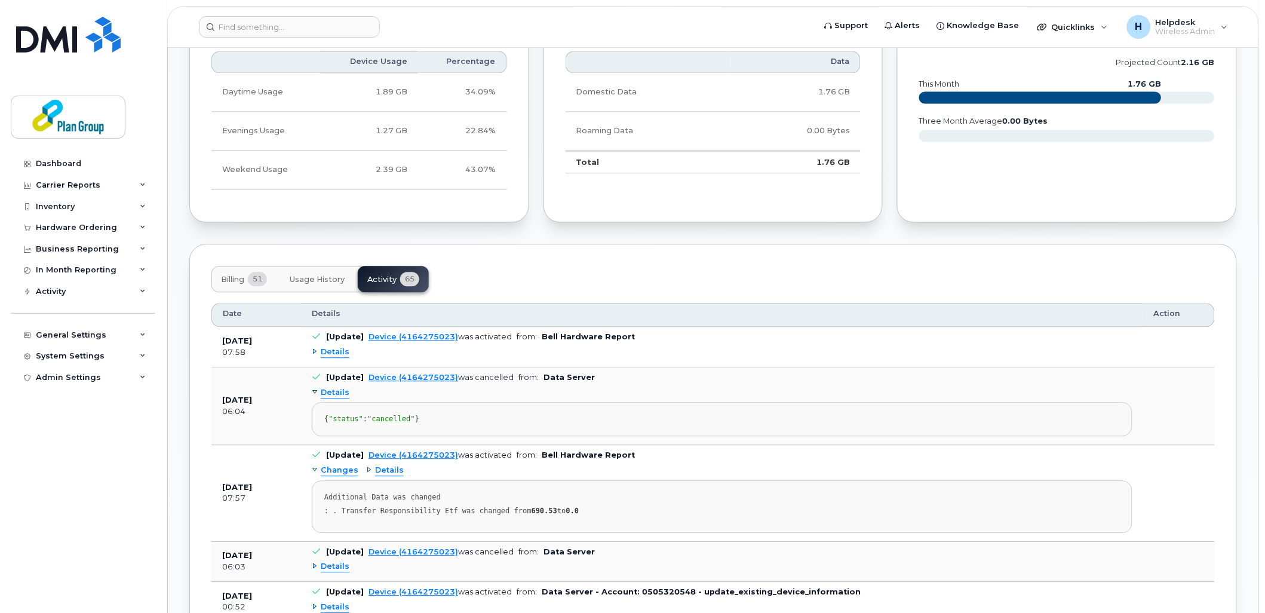
click at [337, 354] on span "Details" at bounding box center [335, 352] width 29 height 11
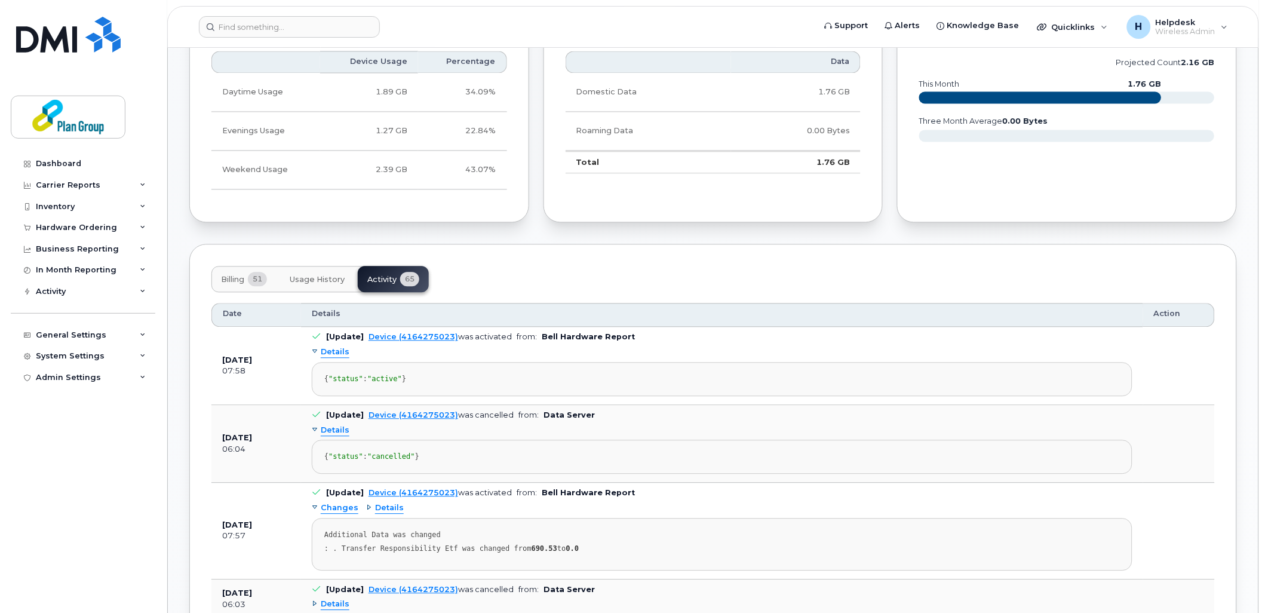
click at [247, 277] on button "Billing 51" at bounding box center [243, 279] width 65 height 26
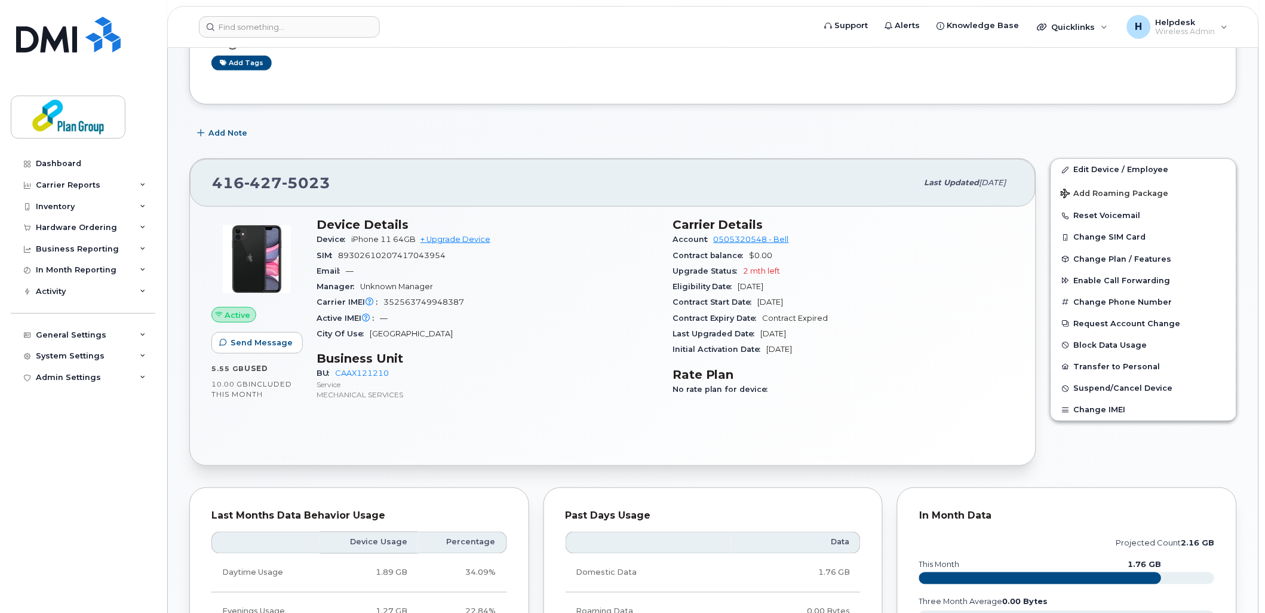
scroll to position [199, 0]
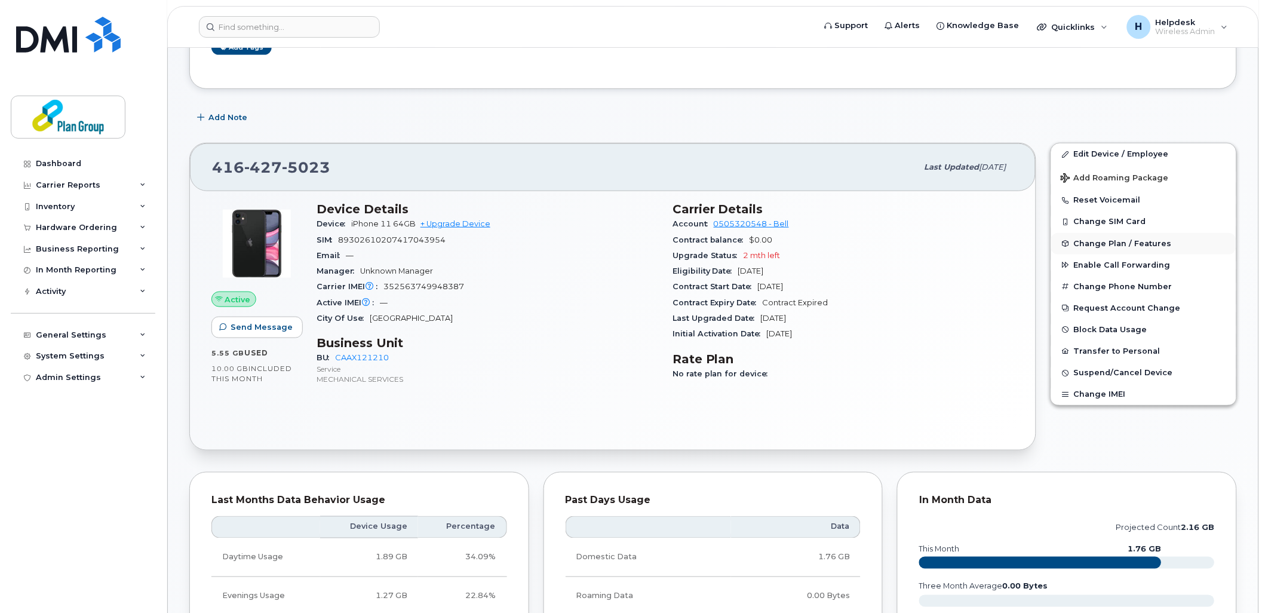
click at [1124, 244] on span "Change Plan / Features" at bounding box center [1123, 243] width 98 height 9
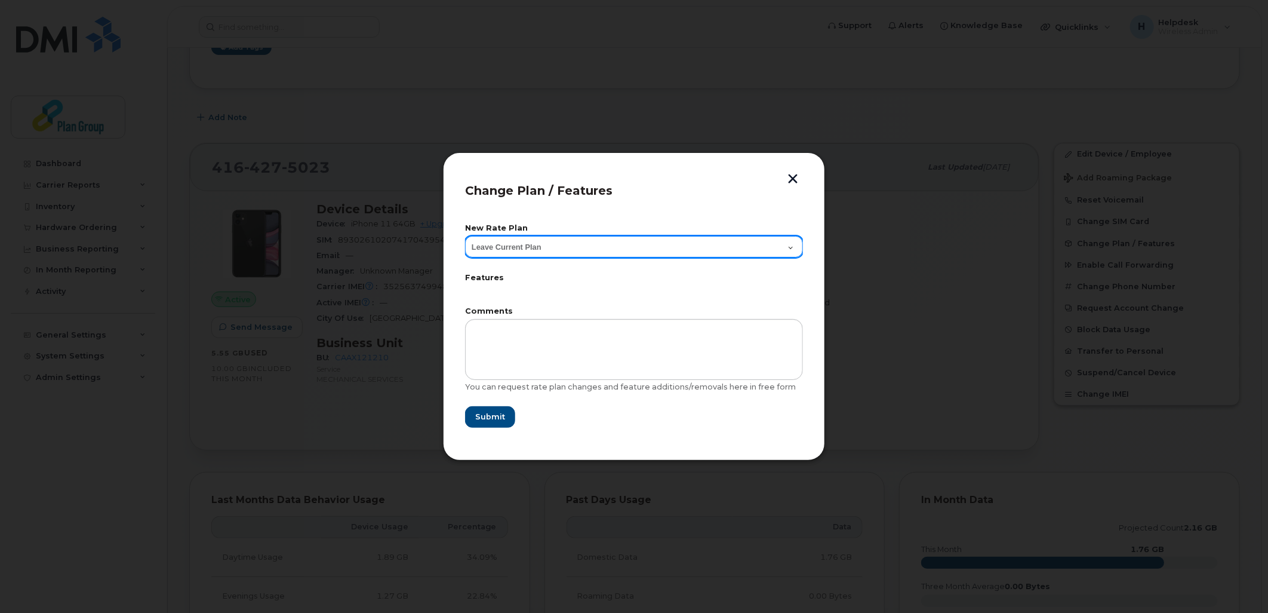
click at [587, 245] on select "Leave Current Plan SmartShare 80/10GB SmartShare 80/10GB 36M Smartshare Plus 90…" at bounding box center [634, 246] width 338 height 21
select select "4579"
click at [465, 236] on select "Leave Current Plan SmartShare 80/10GB SmartShare 80/10GB 36M Smartshare Plus 90…" at bounding box center [634, 246] width 338 height 21
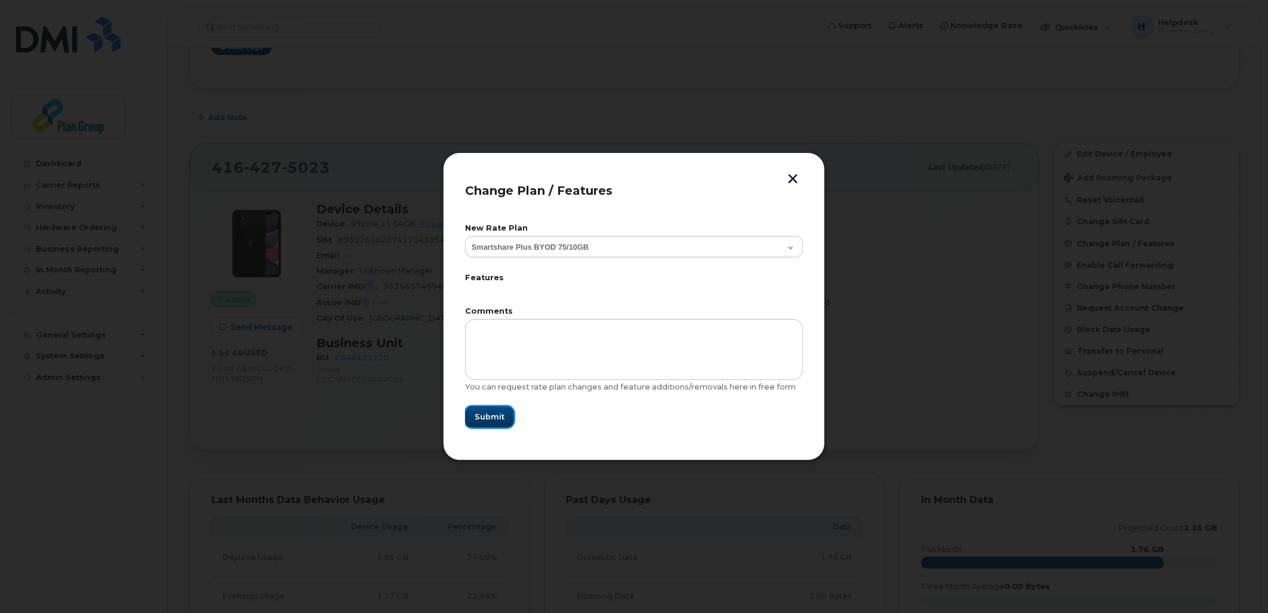
click at [494, 419] on span "Submit" at bounding box center [490, 416] width 30 height 11
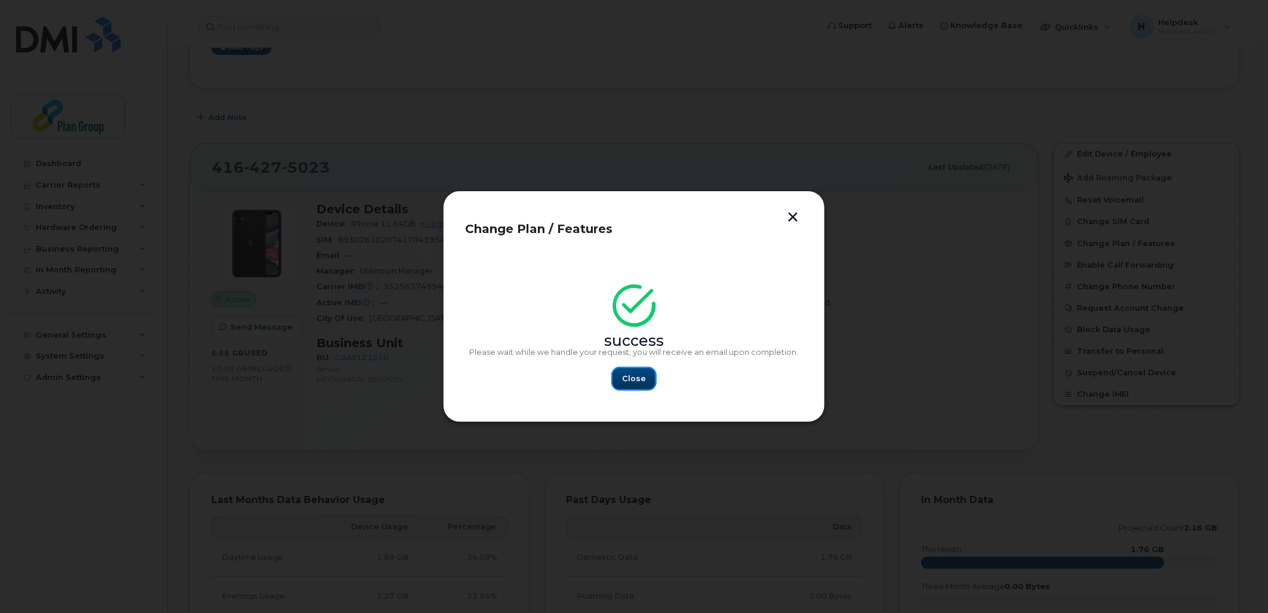
click at [639, 374] on span "Close" at bounding box center [634, 378] width 24 height 11
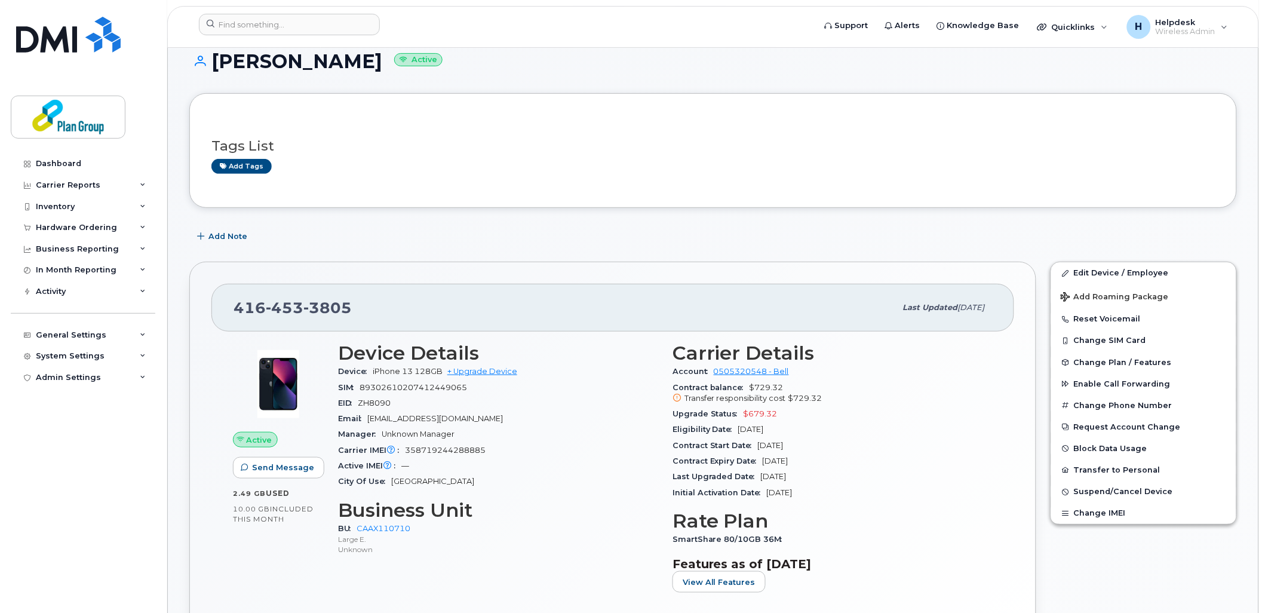
scroll to position [199, 0]
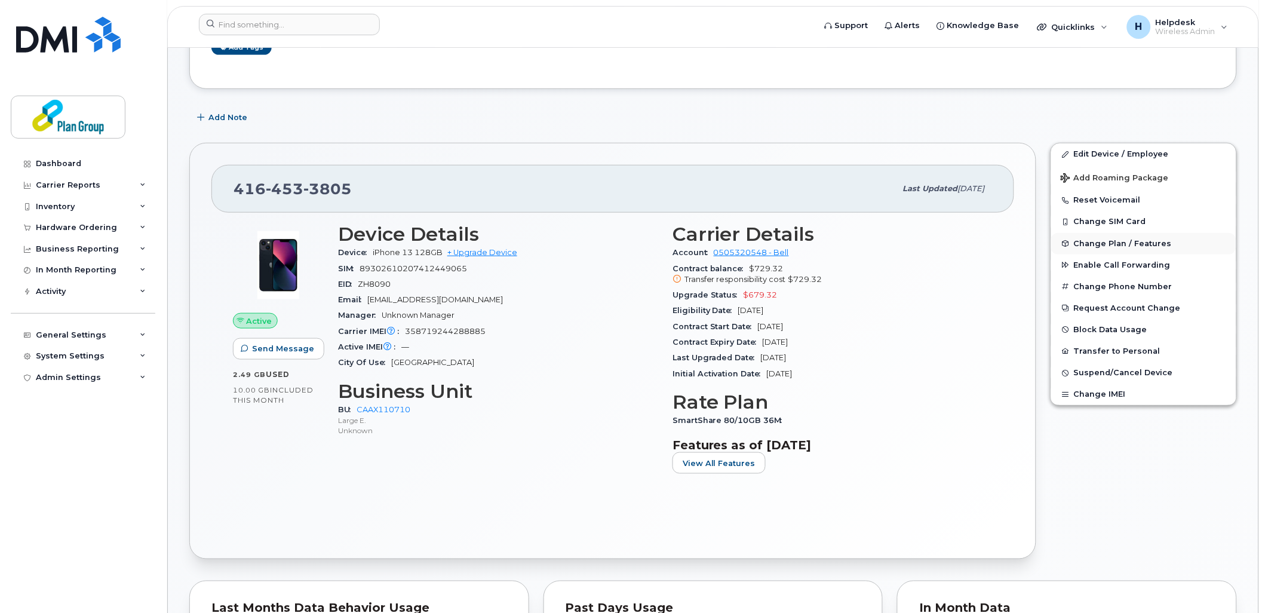
click at [1097, 245] on span "Change Plan / Features" at bounding box center [1123, 243] width 98 height 9
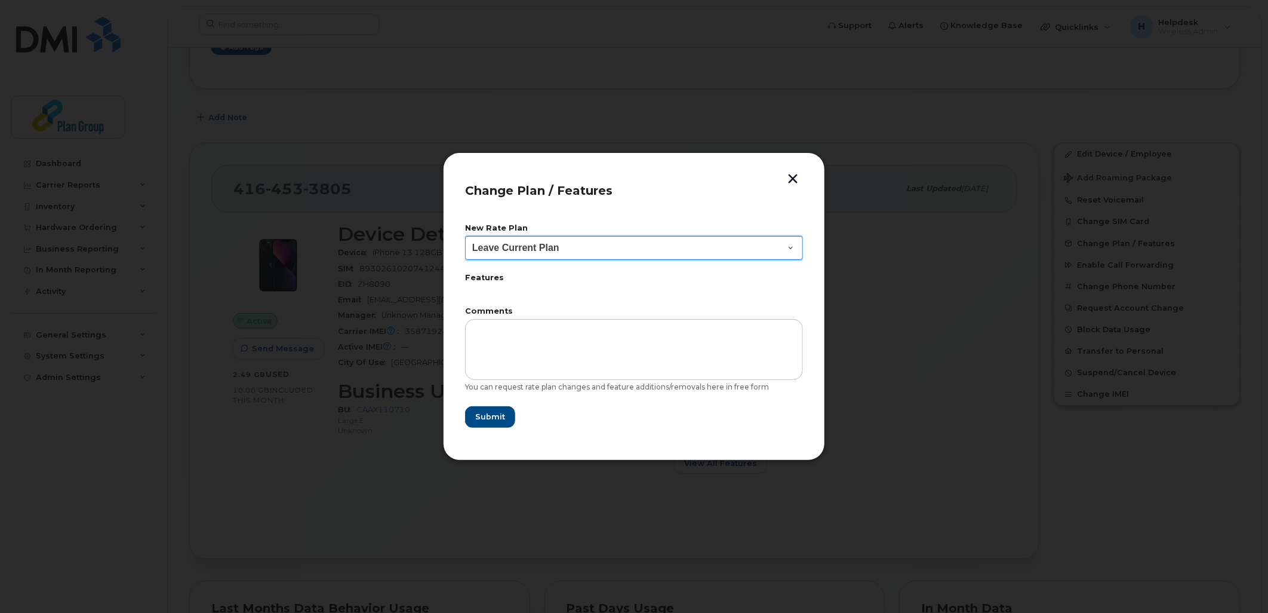
click at [515, 251] on select "Leave Current Plan BYOD SmartShare 65/10GB SmartShare 80/10GB Smartshare Plus 9…" at bounding box center [634, 248] width 338 height 24
select select "3833"
click at [465, 236] on select "Leave Current Plan BYOD SmartShare 65/10GB SmartShare 80/10GB Smartshare Plus 9…" at bounding box center [634, 248] width 338 height 24
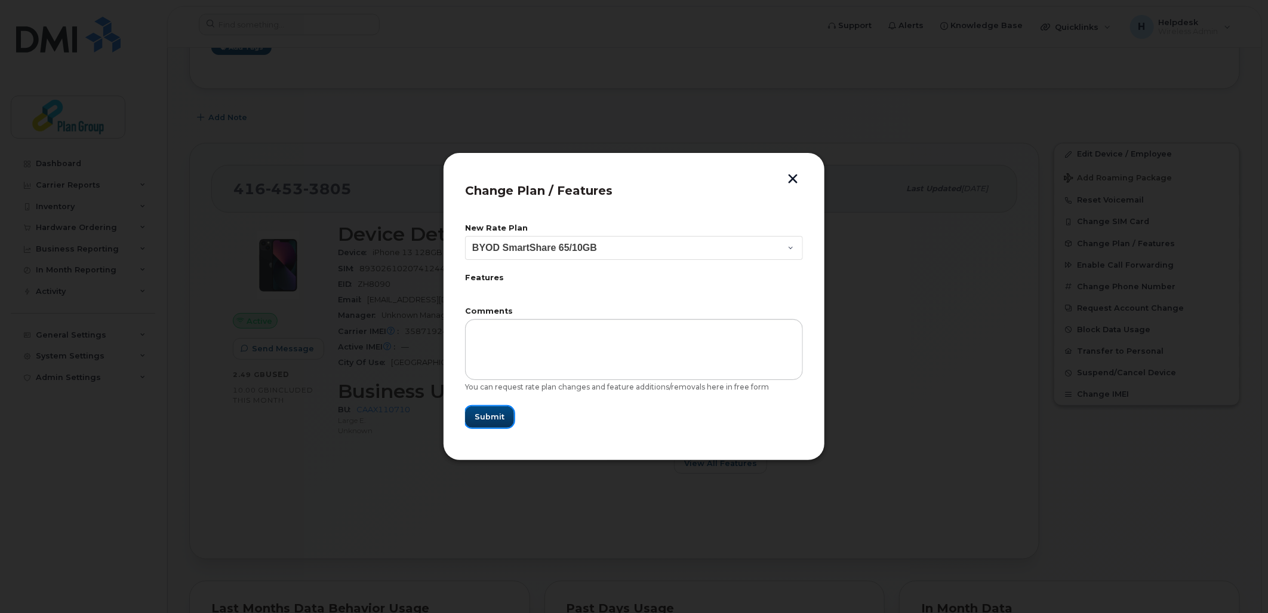
click at [497, 419] on span "Submit" at bounding box center [490, 416] width 30 height 11
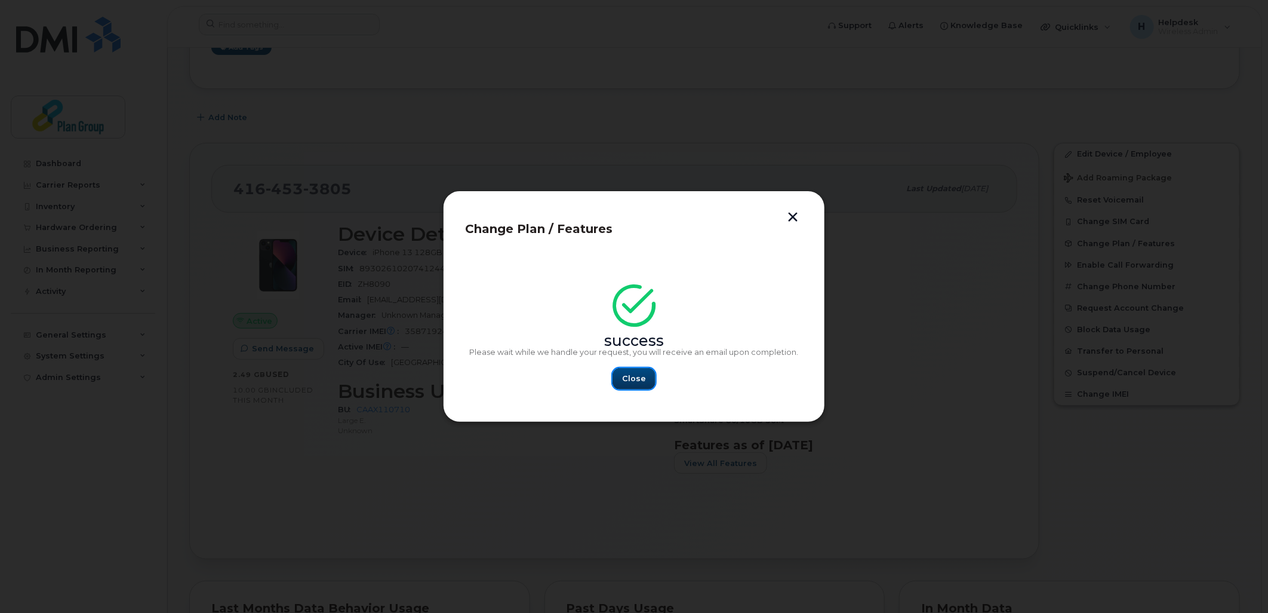
drag, startPoint x: 636, startPoint y: 378, endPoint x: 609, endPoint y: 338, distance: 48.2
click at [635, 377] on span "Close" at bounding box center [634, 378] width 24 height 11
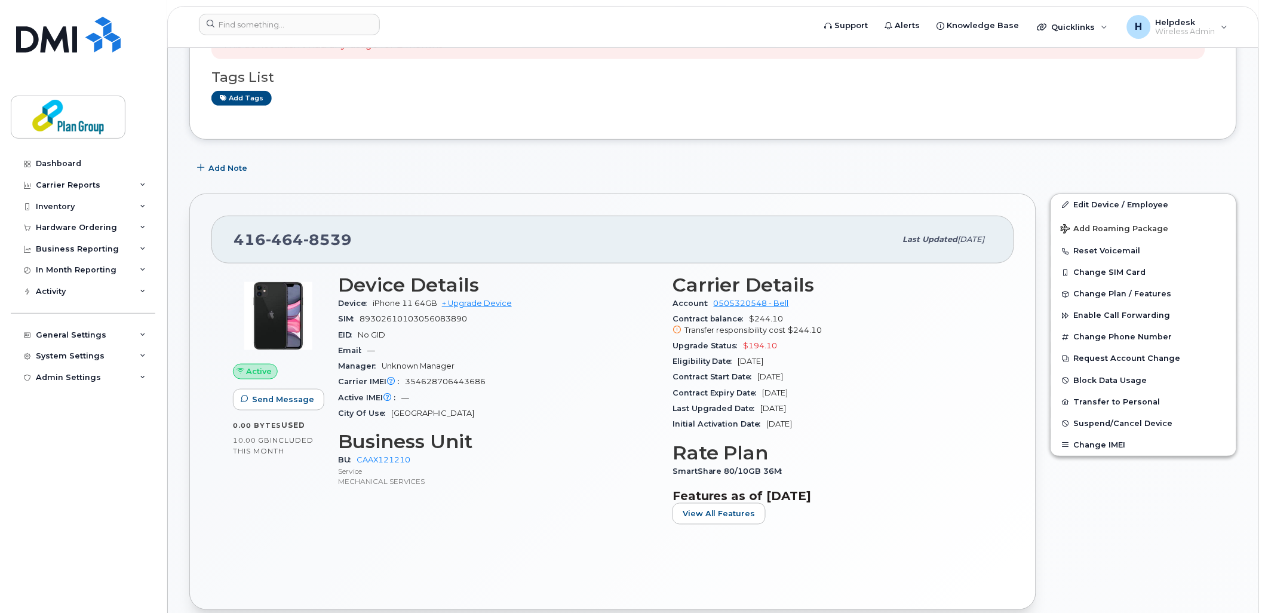
scroll to position [199, 0]
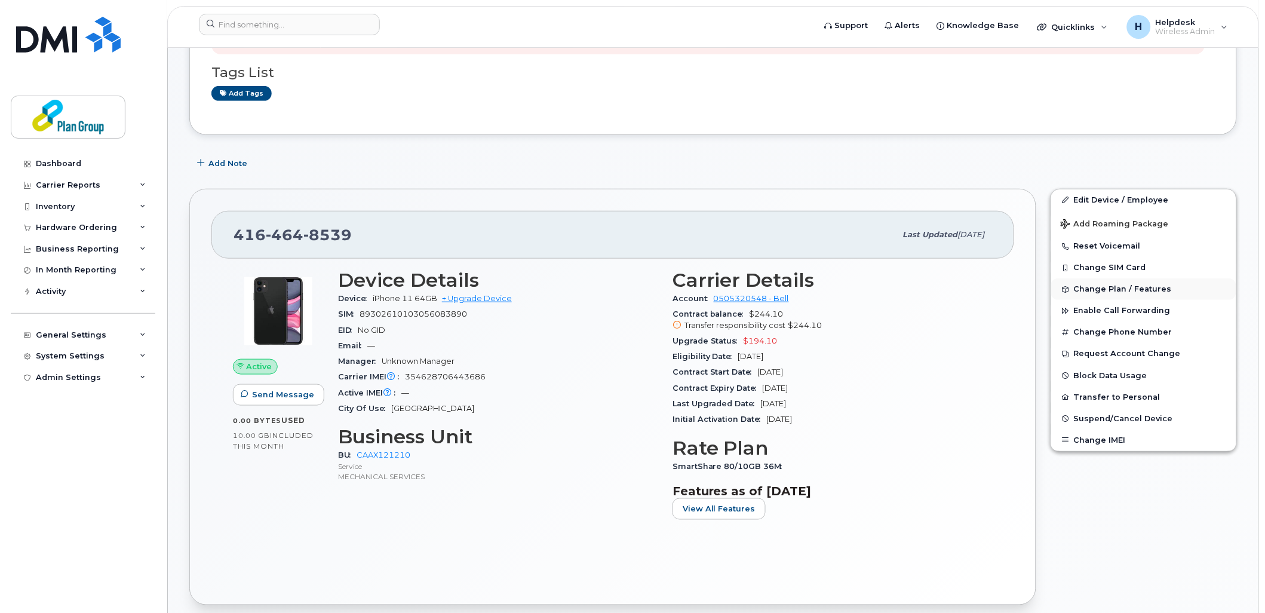
click at [1108, 291] on span "Change Plan / Features" at bounding box center [1123, 289] width 98 height 9
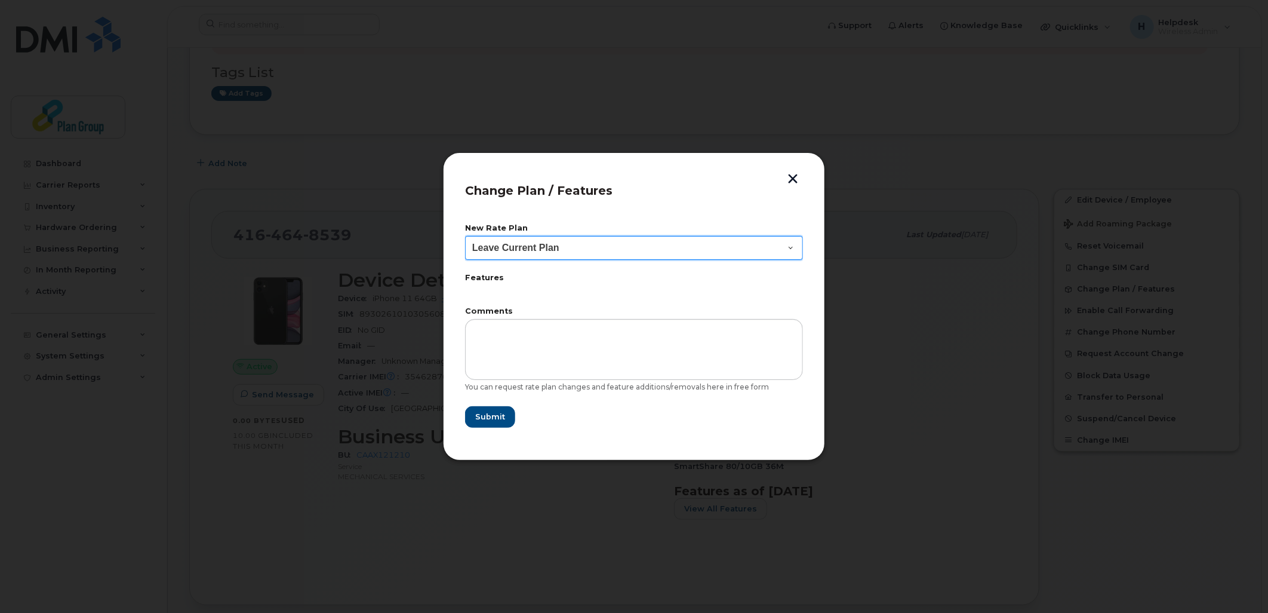
click at [553, 244] on select "Leave Current Plan BYOD SmartShare 65/10GB SmartShare 80/10GB Smartshare Plus 9…" at bounding box center [634, 248] width 338 height 24
select select "3833"
click at [465, 236] on select "Leave Current Plan BYOD SmartShare 65/10GB SmartShare 80/10GB Smartshare Plus 9…" at bounding box center [634, 248] width 338 height 24
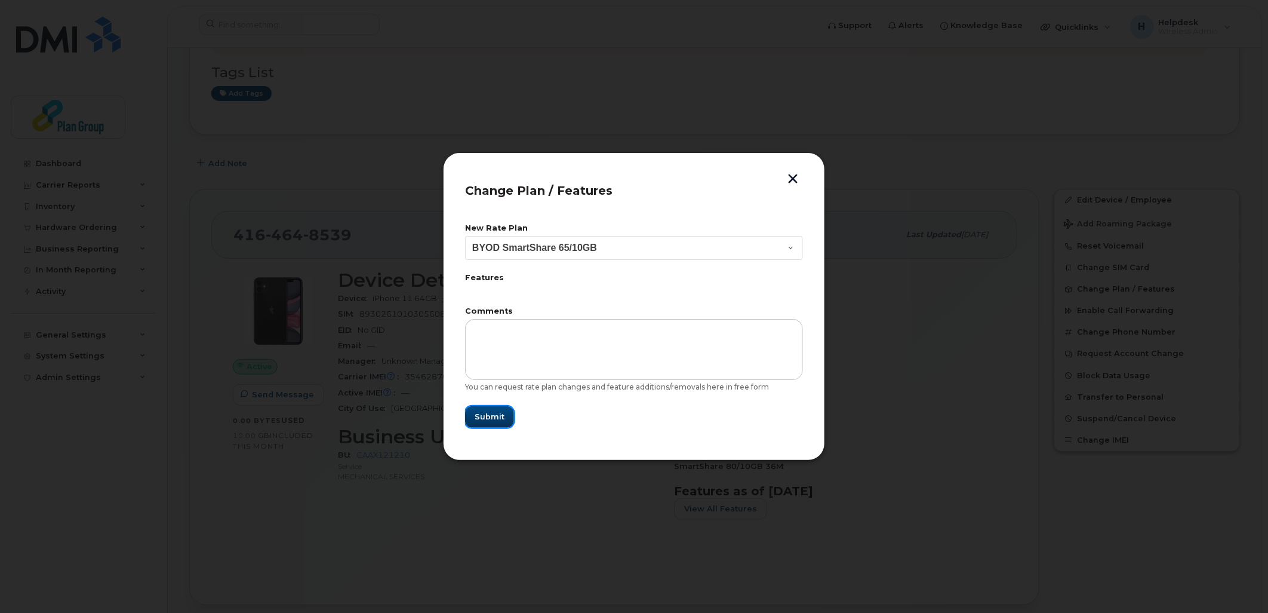
click at [494, 408] on button "Submit" at bounding box center [489, 416] width 49 height 21
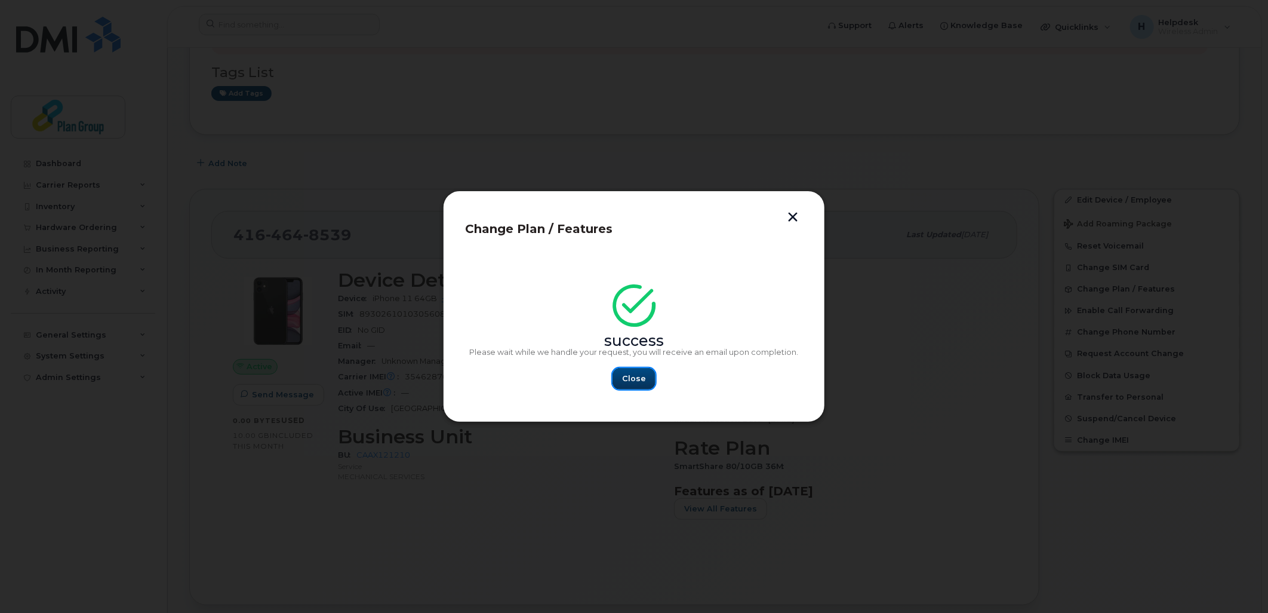
click at [634, 374] on span "Close" at bounding box center [634, 378] width 24 height 11
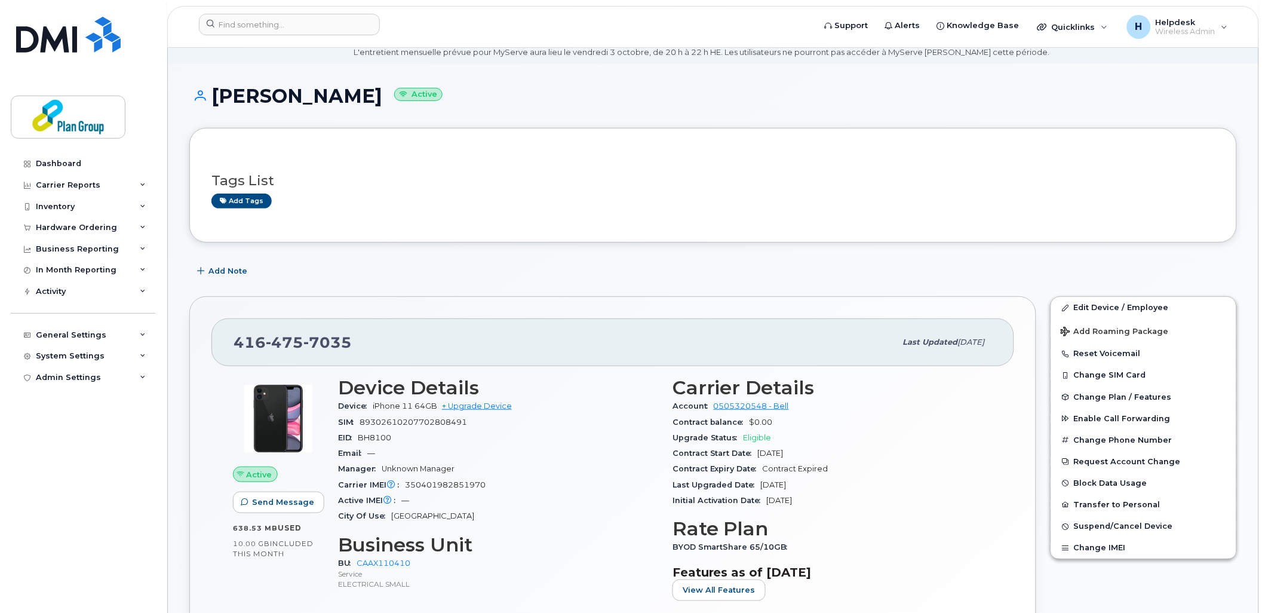
scroll to position [66, 0]
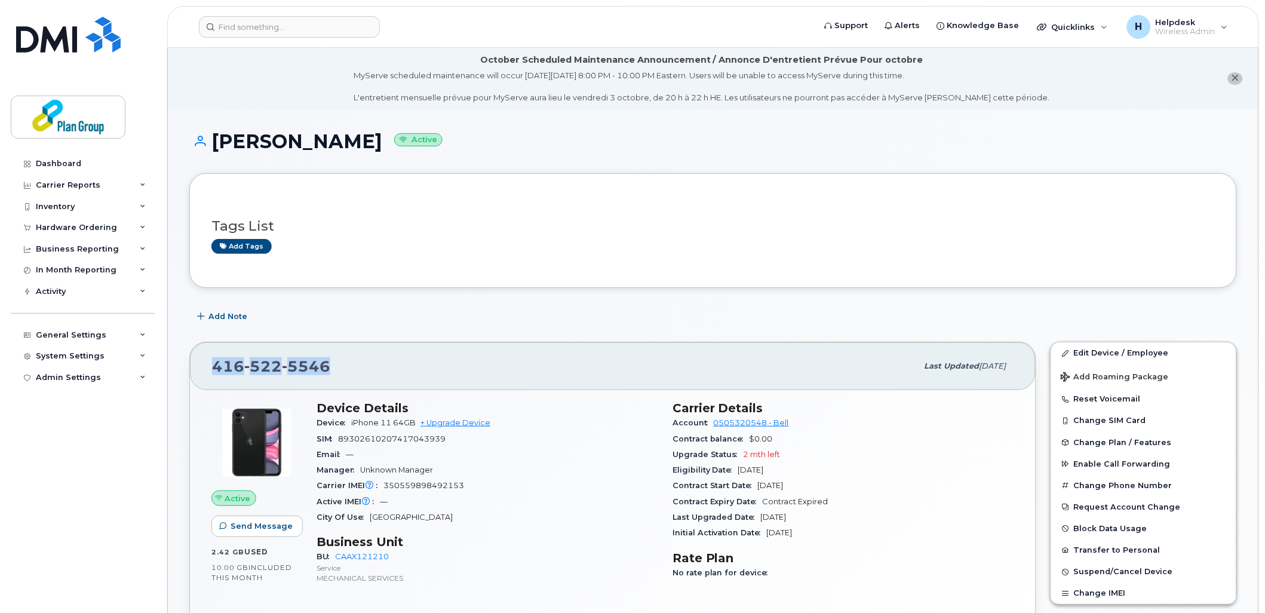
drag, startPoint x: 334, startPoint y: 370, endPoint x: 211, endPoint y: 365, distance: 123.7
click at [211, 365] on div "[PHONE_NUMBER] Last updated [DATE]" at bounding box center [613, 366] width 846 height 48
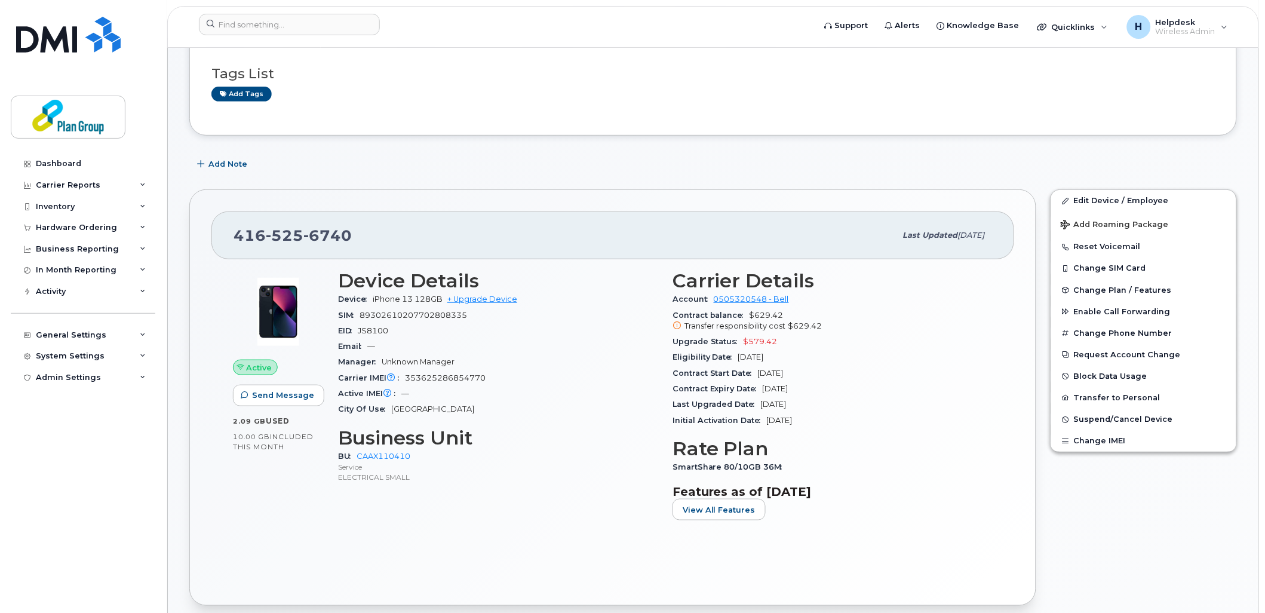
scroll to position [199, 0]
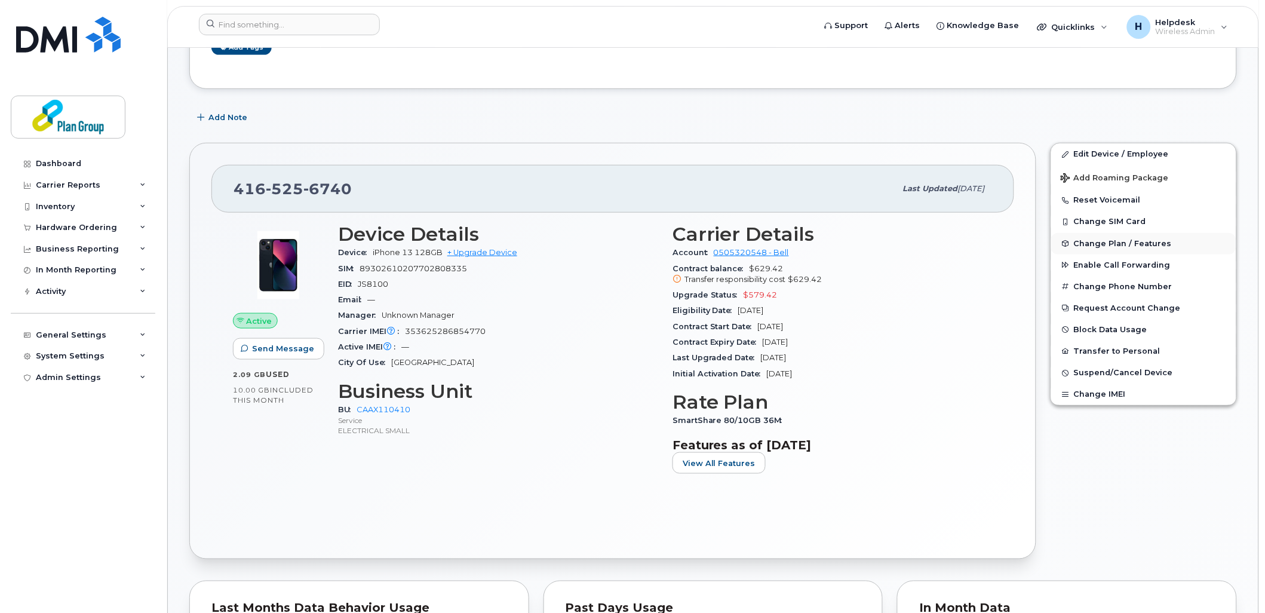
click at [1133, 245] on span "Change Plan / Features" at bounding box center [1123, 243] width 98 height 9
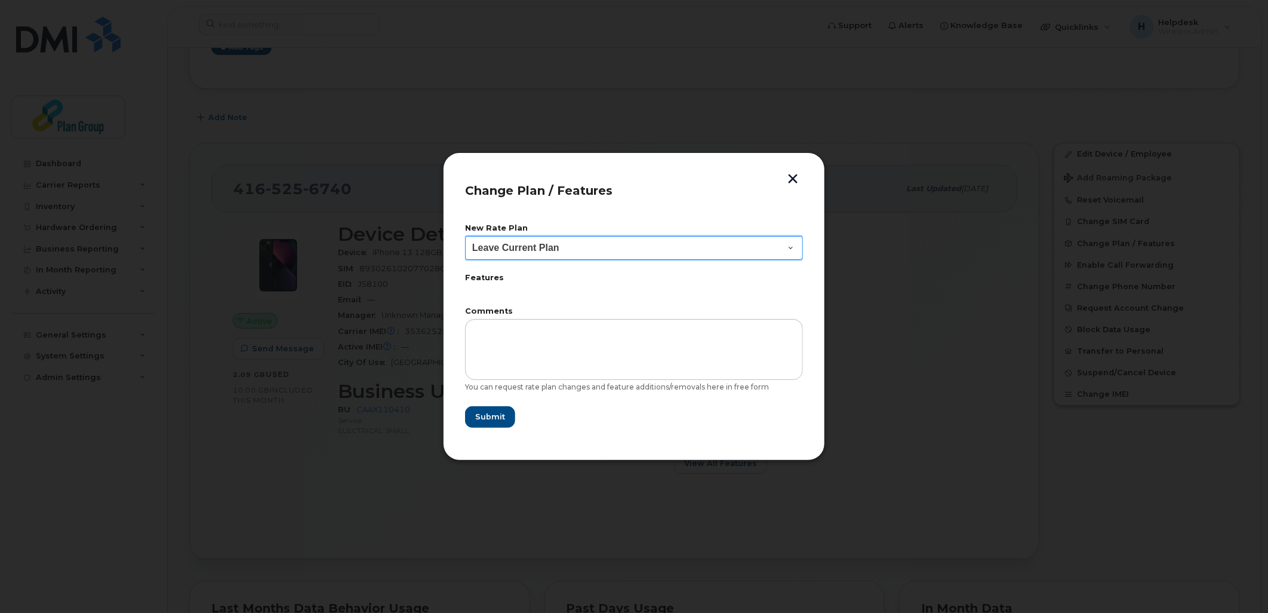
click at [527, 251] on select "Leave Current Plan BYOD SmartShare 65/10GB SmartShare 80/10GB Smartshare Plus 9…" at bounding box center [634, 248] width 338 height 24
select select "3833"
click at [465, 236] on select "Leave Current Plan BYOD SmartShare 65/10GB SmartShare 80/10GB Smartshare Plus 9…" at bounding box center [634, 248] width 338 height 24
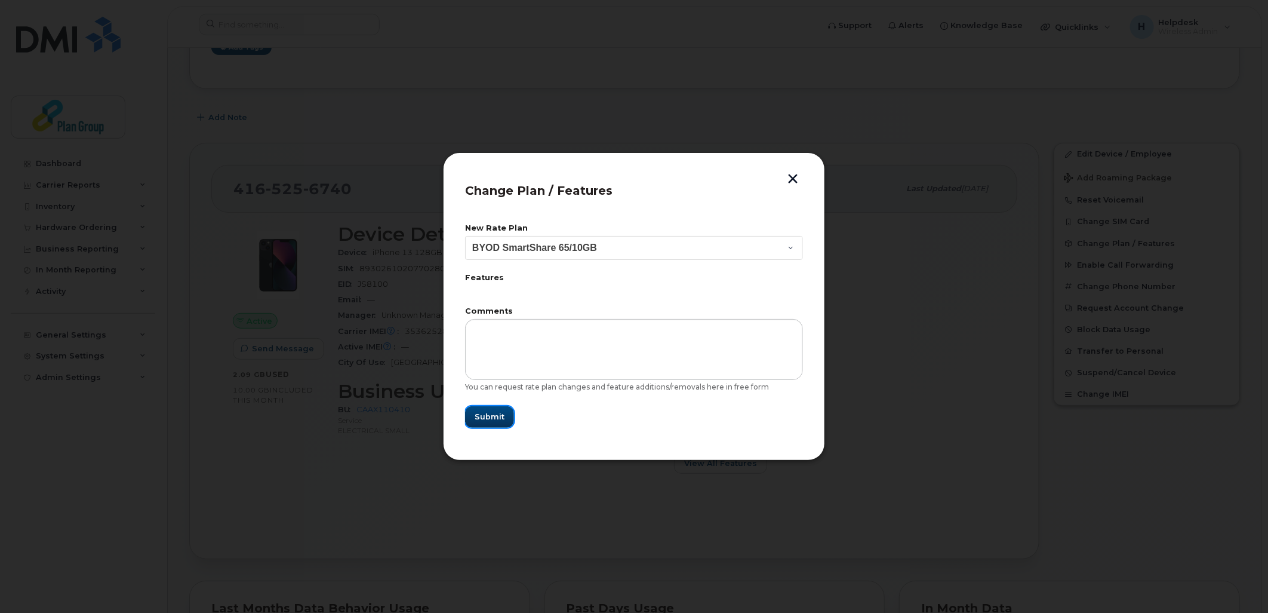
click at [497, 416] on span "Submit" at bounding box center [490, 416] width 30 height 11
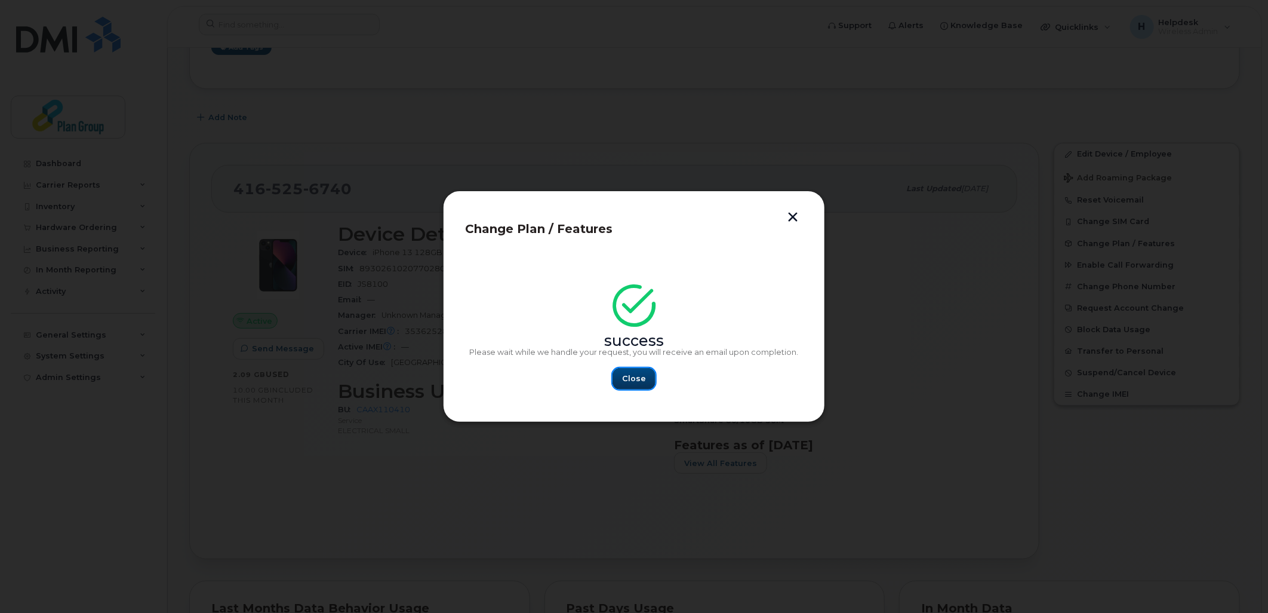
click at [623, 378] on span "Close" at bounding box center [634, 378] width 24 height 11
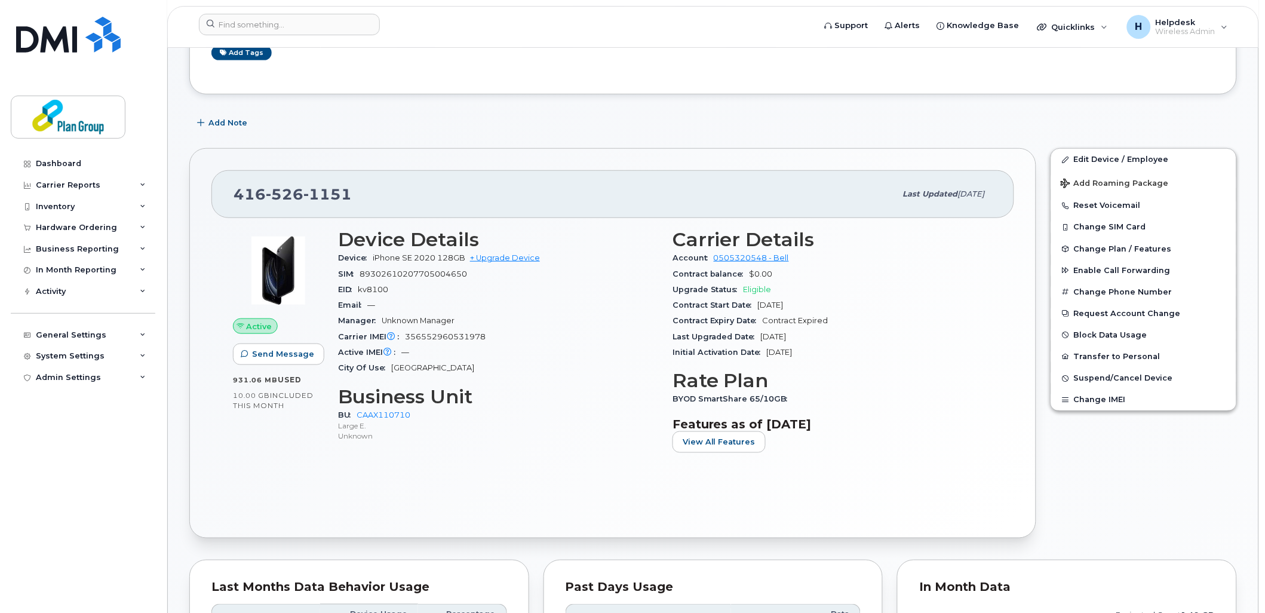
scroll to position [199, 0]
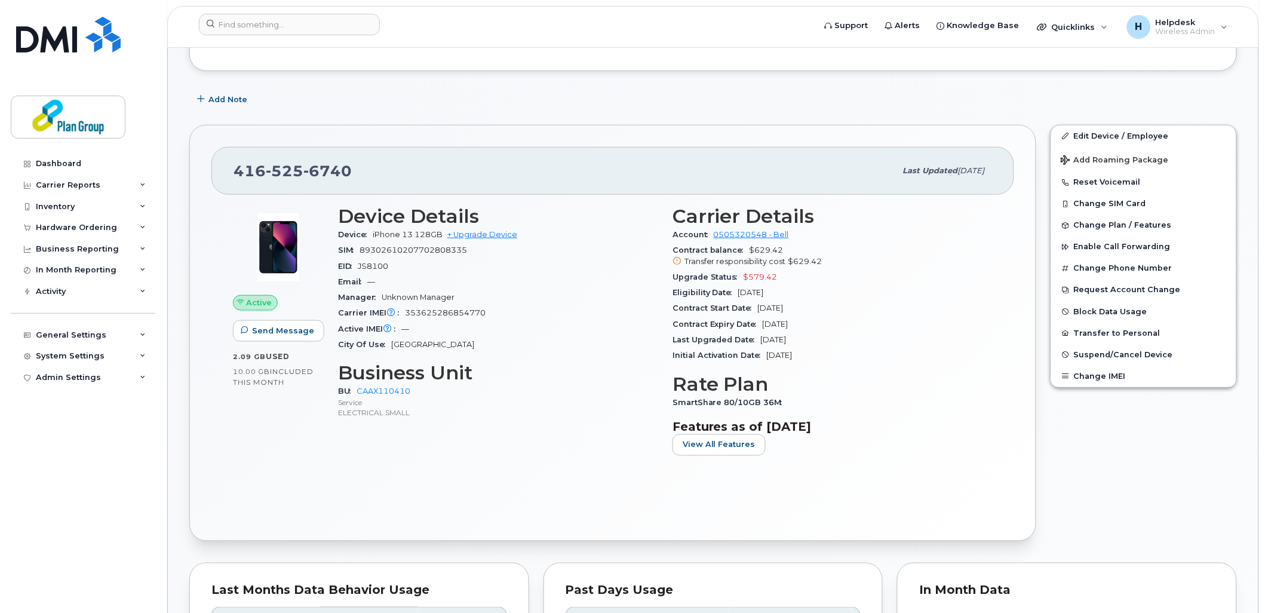
scroll to position [66, 0]
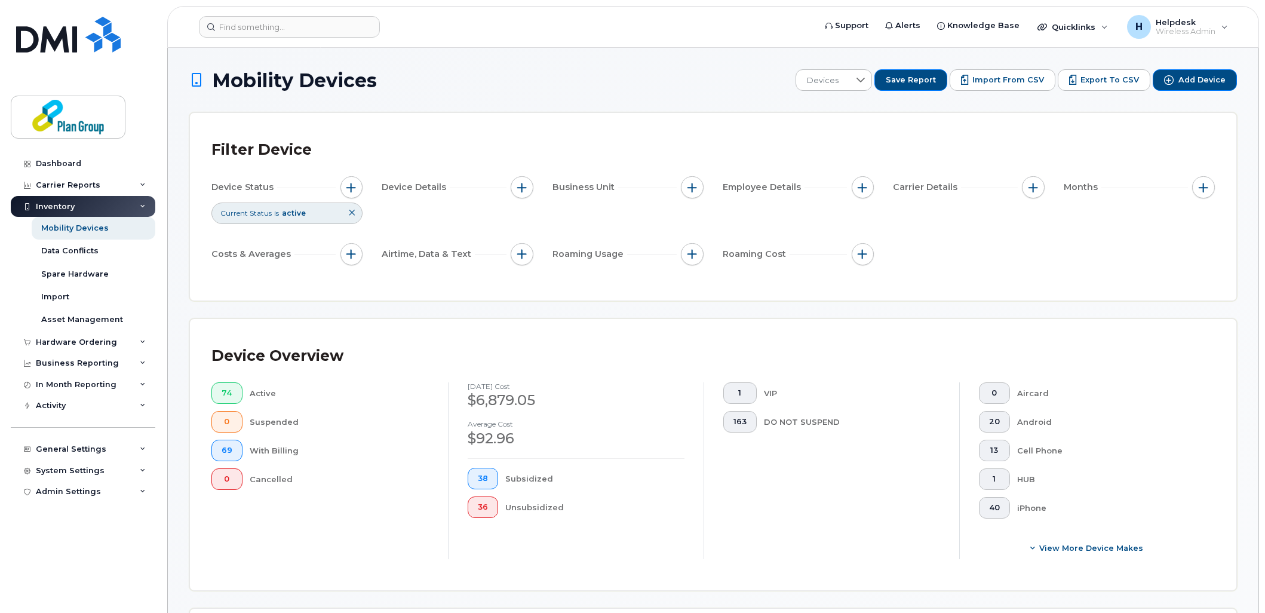
scroll to position [893, 0]
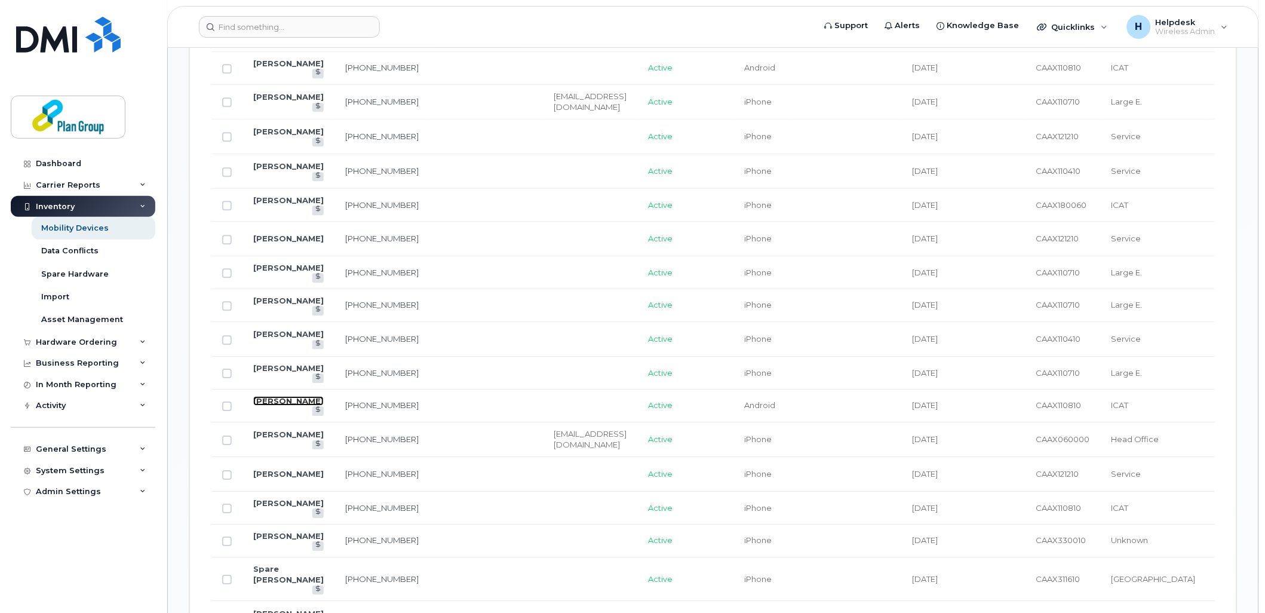
click at [277, 405] on link "[PERSON_NAME]" at bounding box center [288, 401] width 70 height 10
click at [281, 439] on link "Errol King" at bounding box center [288, 434] width 70 height 10
drag, startPoint x: 279, startPoint y: 476, endPoint x: 279, endPoint y: 487, distance: 10.2
click at [279, 476] on link "Dominic Guatieri" at bounding box center [288, 474] width 70 height 10
click at [273, 508] on link "Alan Murray" at bounding box center [288, 503] width 70 height 10
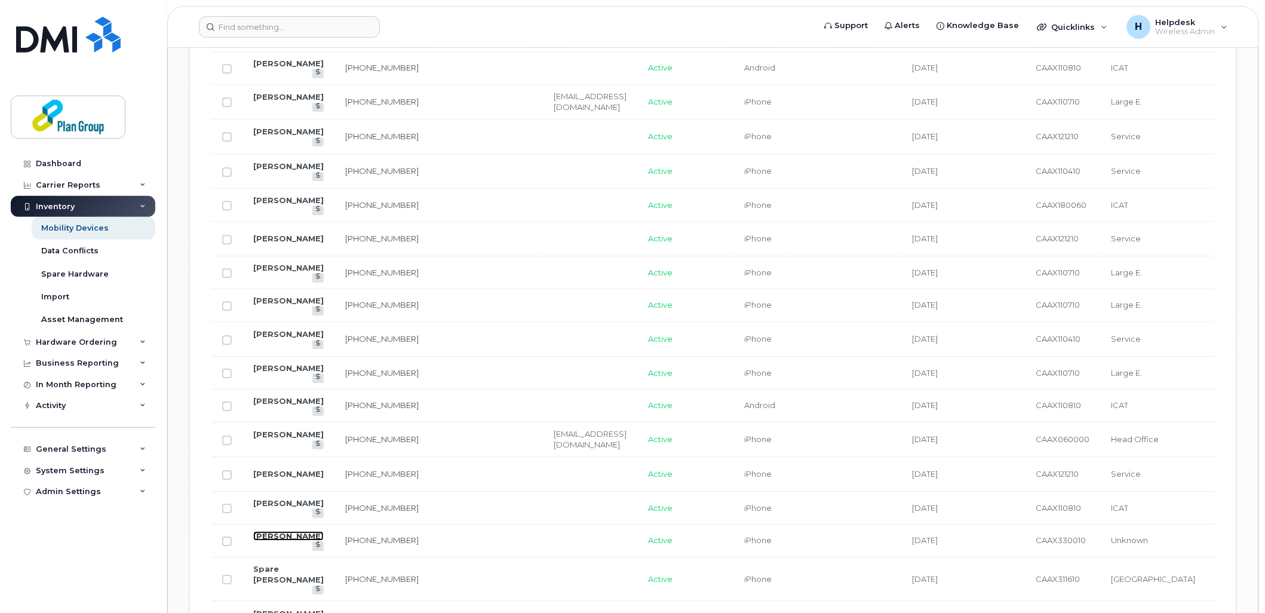
click at [275, 540] on link "Joey Costello" at bounding box center [288, 536] width 70 height 10
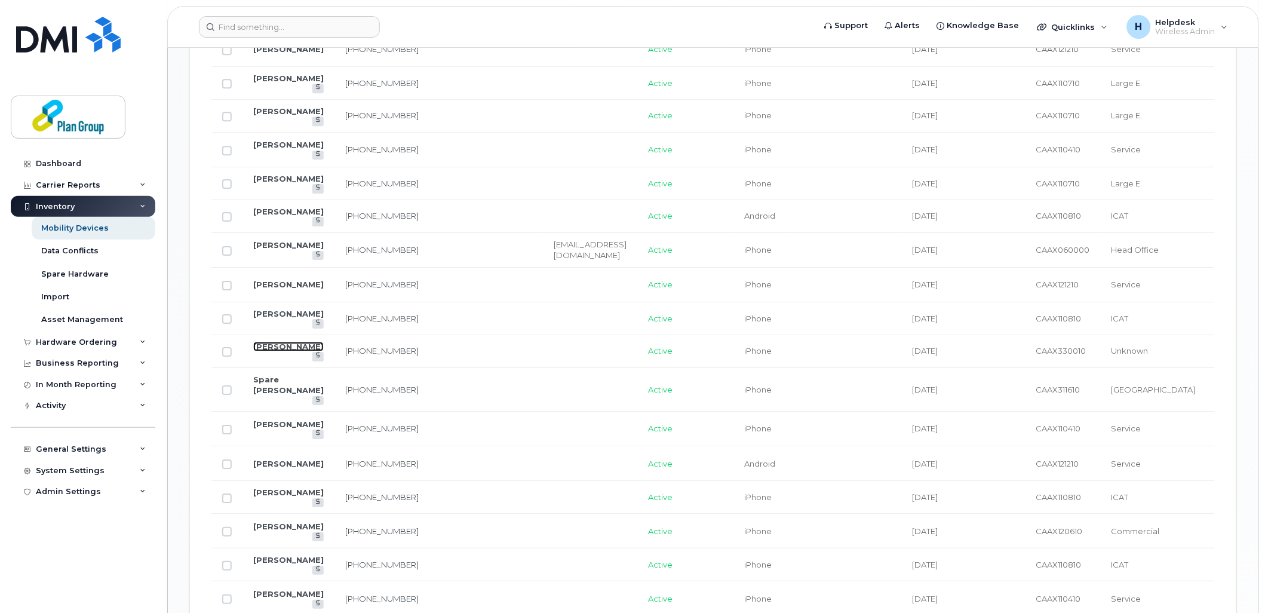
scroll to position [1158, 0]
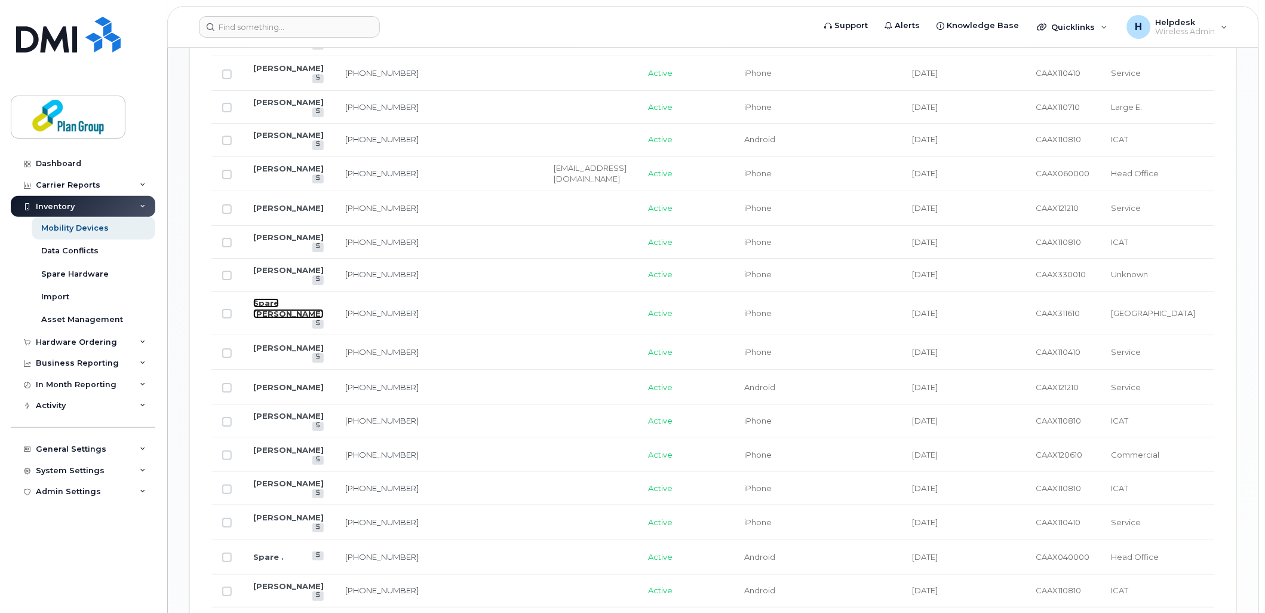
click at [273, 315] on link "Spare Gabriel Madison" at bounding box center [288, 308] width 70 height 21
click at [272, 345] on link "Dylan Frost" at bounding box center [288, 348] width 70 height 10
click at [276, 385] on link "Lee Osborne" at bounding box center [288, 387] width 70 height 10
click at [269, 420] on link "Shayne Berzins" at bounding box center [288, 416] width 70 height 10
click at [271, 454] on link "John Tracy" at bounding box center [288, 450] width 70 height 10
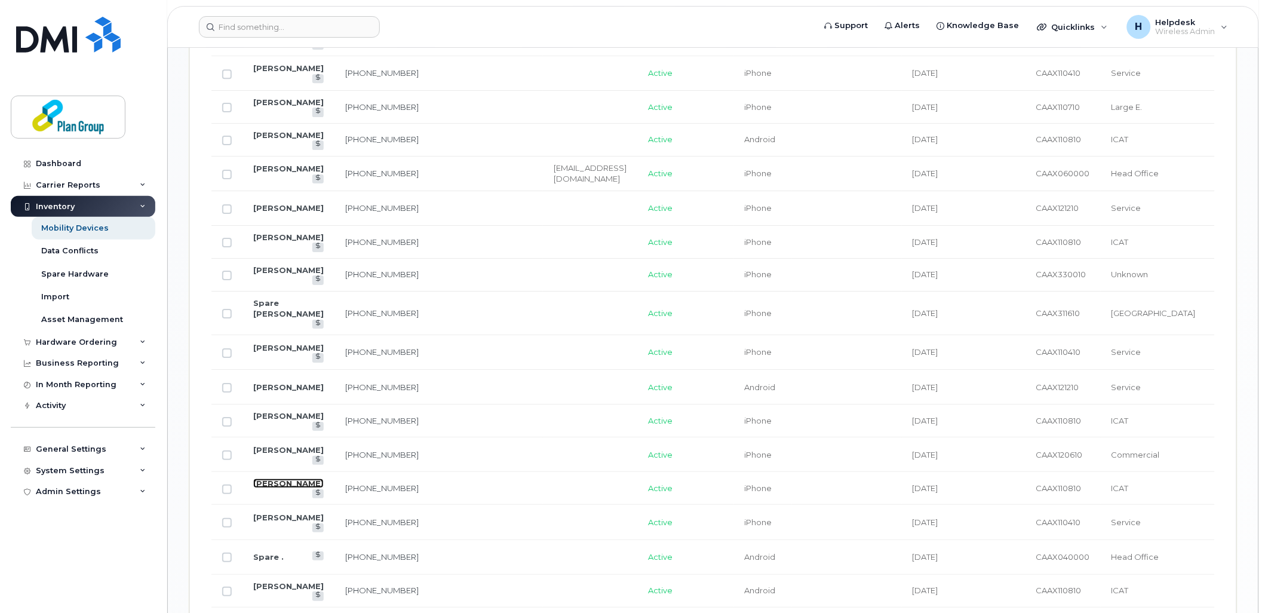
click at [268, 488] on link "Steve Simms" at bounding box center [288, 483] width 70 height 10
click at [269, 522] on link "Brian Tollet" at bounding box center [288, 517] width 70 height 10
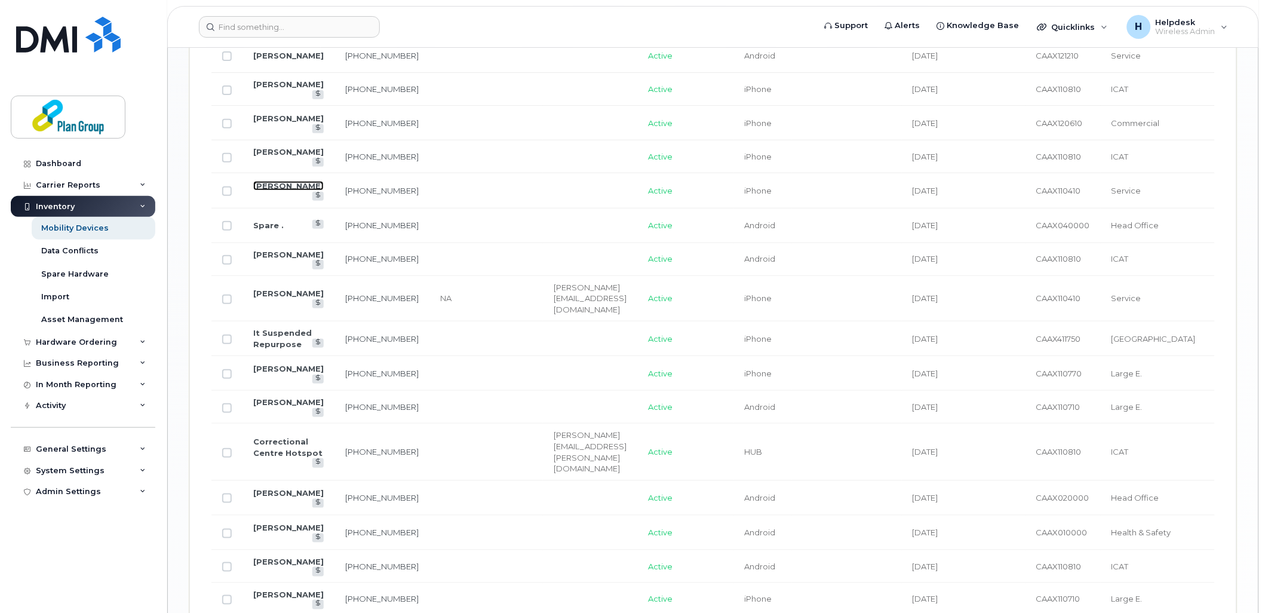
scroll to position [1622, 0]
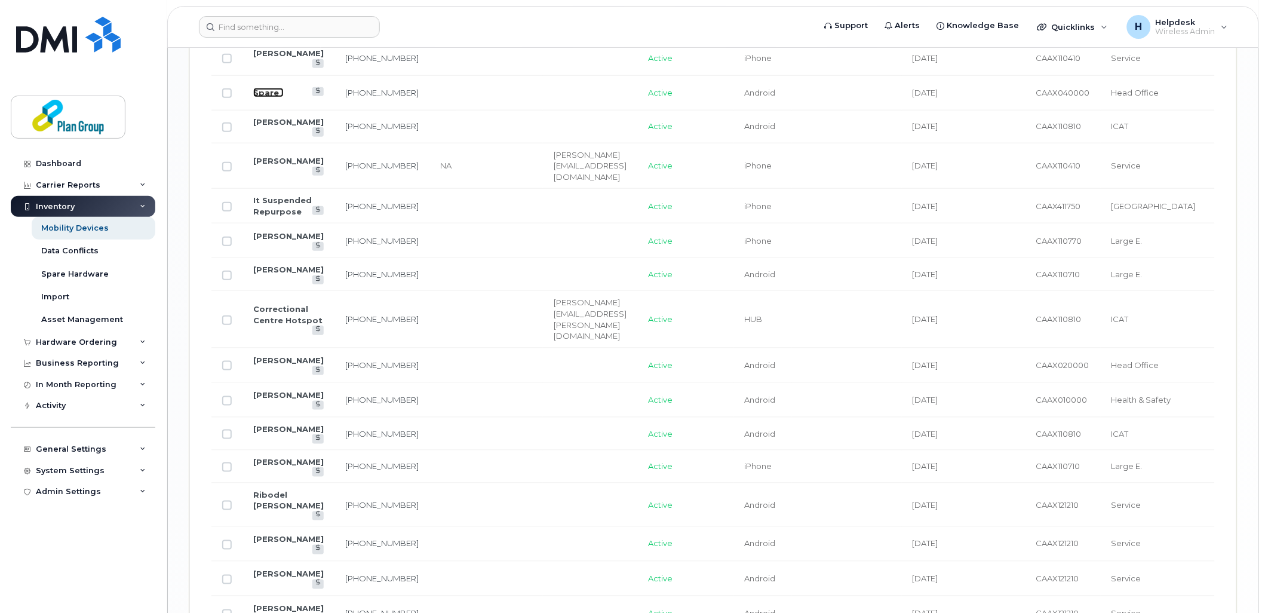
click at [270, 96] on link "Spare ." at bounding box center [268, 93] width 30 height 10
click at [268, 127] on link "Michael Scriver" at bounding box center [288, 122] width 70 height 10
click at [268, 165] on link "Kevin East" at bounding box center [288, 161] width 70 height 10
click at [272, 198] on link "It Suspended Repurpose" at bounding box center [282, 205] width 59 height 21
click at [276, 227] on td "Colin Miller" at bounding box center [288, 240] width 92 height 35
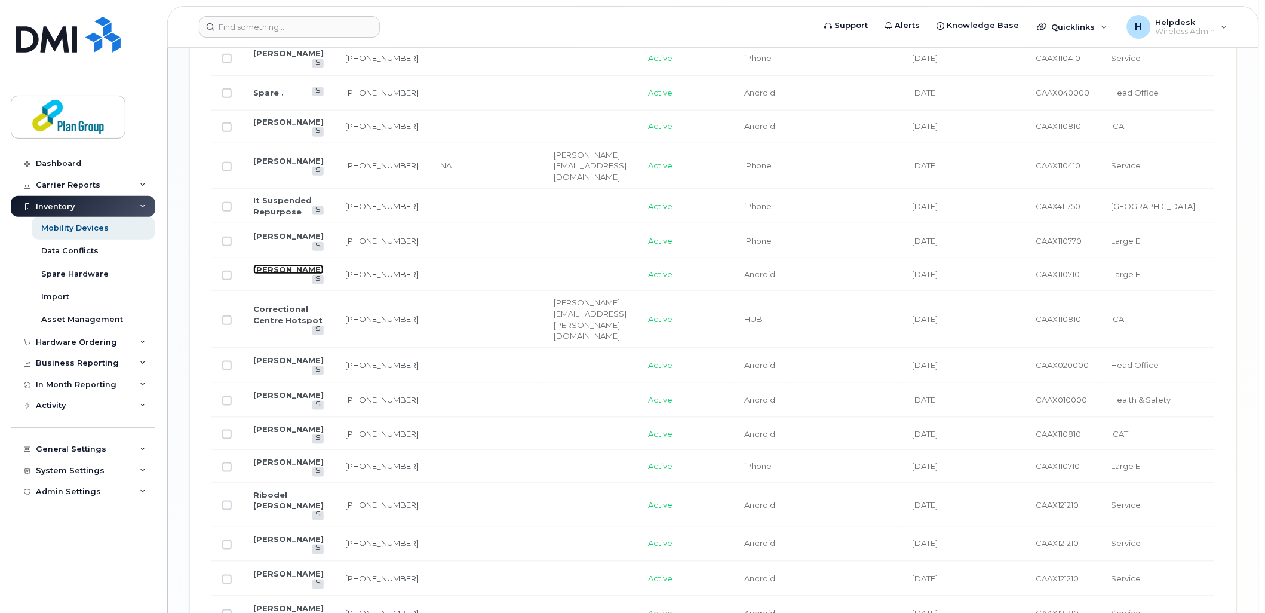
click at [275, 265] on link "Frank Amato" at bounding box center [288, 270] width 70 height 10
click at [285, 312] on td "Correctional Centre Hotspot" at bounding box center [288, 319] width 92 height 57
click at [272, 355] on link "Tyler Philip" at bounding box center [288, 360] width 70 height 10
click at [269, 391] on td "Michael Miller" at bounding box center [288, 400] width 92 height 35
click at [276, 424] on link "Robert Garbaczewski" at bounding box center [288, 429] width 70 height 10
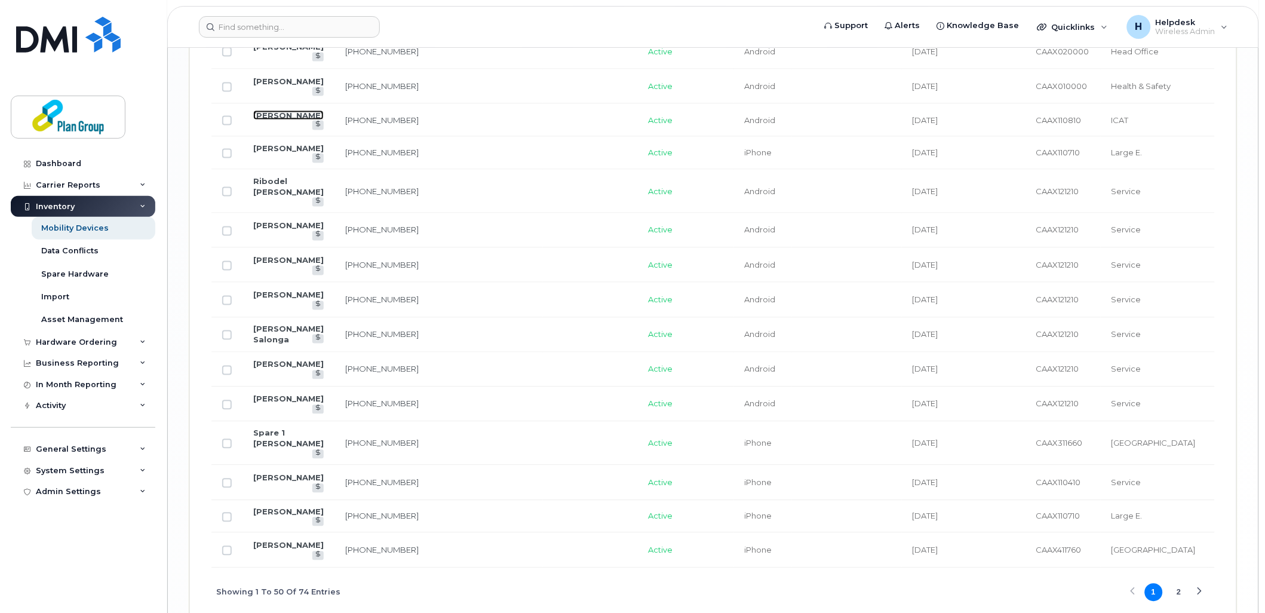
scroll to position [1989, 0]
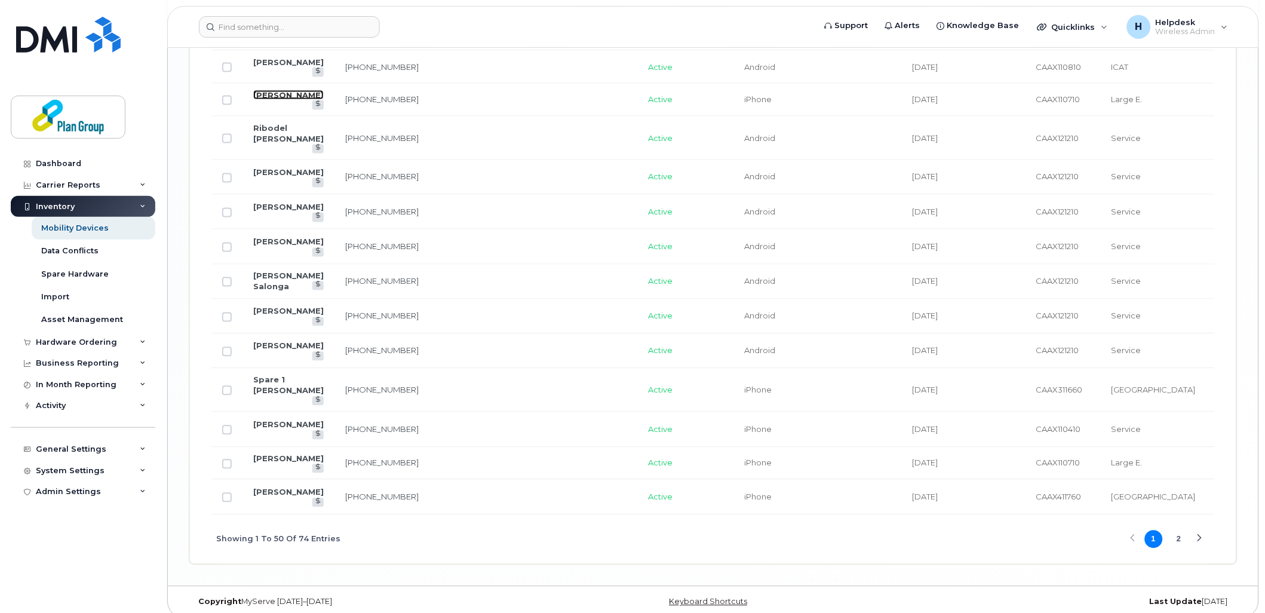
click at [275, 91] on link "Manny Andre" at bounding box center [288, 95] width 70 height 10
click at [276, 124] on td "Ribodel Alejo" at bounding box center [288, 138] width 92 height 44
click at [272, 169] on link "Angelito Lopez" at bounding box center [288, 173] width 70 height 10
click at [285, 124] on link "Ribodel Alejo" at bounding box center [288, 133] width 70 height 21
click at [266, 202] on link "Harry Villanueva" at bounding box center [288, 207] width 70 height 10
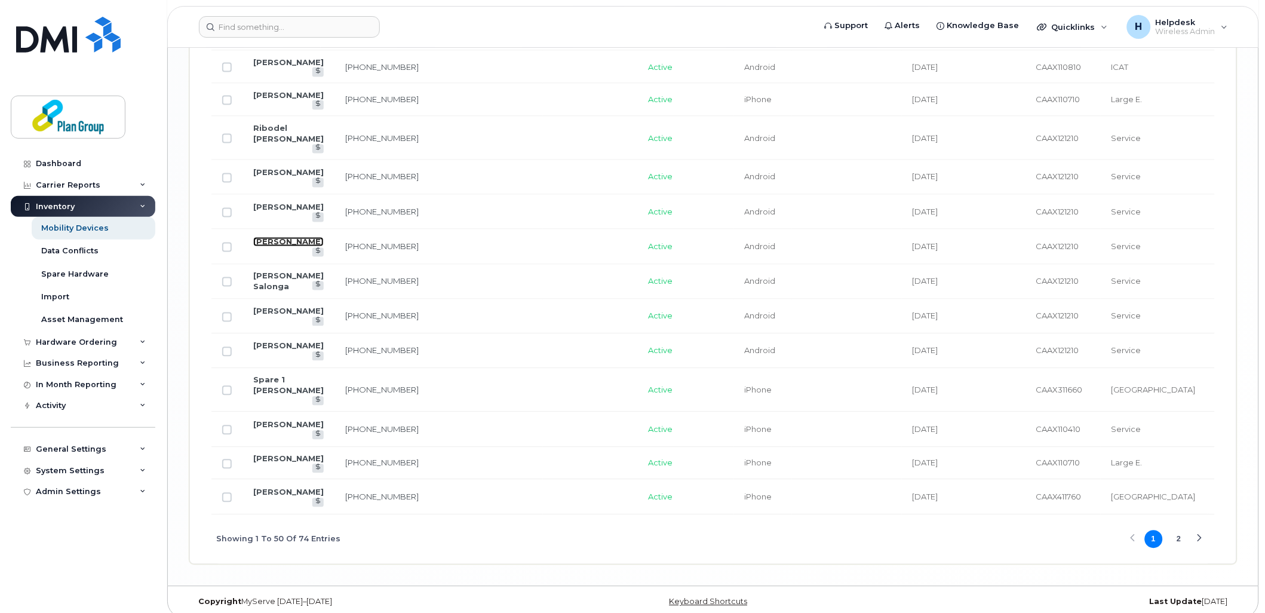
click at [273, 244] on link "Herbert Respall" at bounding box center [288, 242] width 70 height 10
click at [279, 277] on link "Bram Jenkin Salonga" at bounding box center [288, 281] width 70 height 21
click at [279, 309] on link "Byron Paz" at bounding box center [288, 311] width 70 height 10
click at [276, 334] on td "Alan Leung" at bounding box center [288, 351] width 92 height 35
click at [276, 341] on link "Alan Leung" at bounding box center [288, 346] width 70 height 10
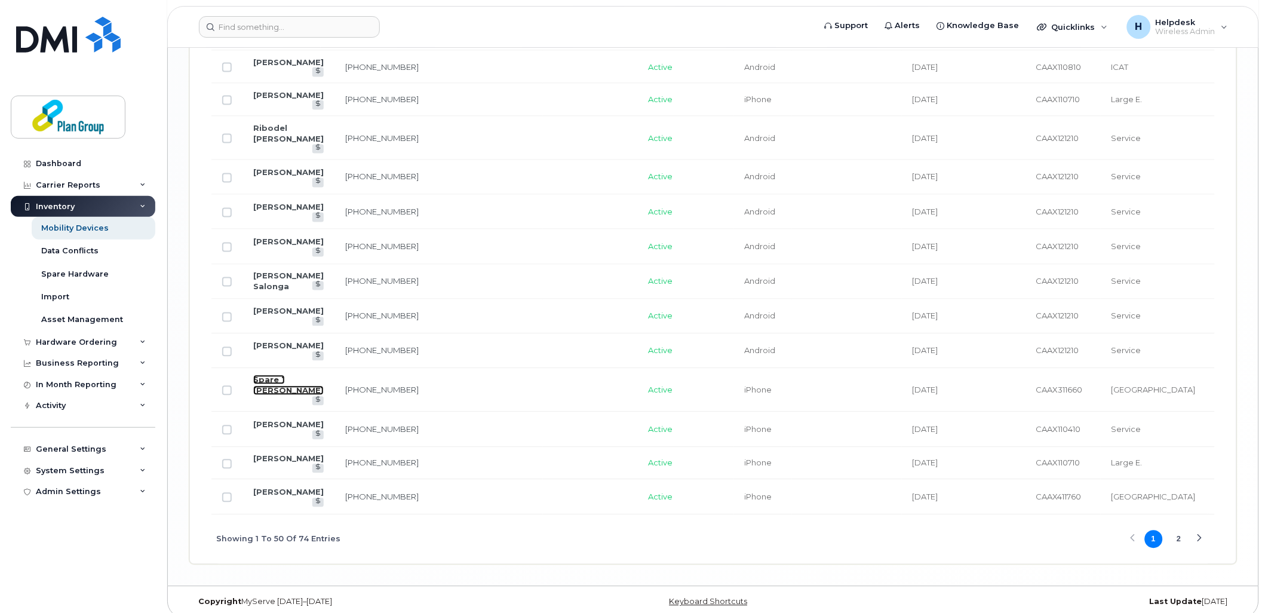
click at [267, 375] on link "Spare 1 Claude S" at bounding box center [288, 385] width 70 height 21
click at [266, 420] on link "Dave Ford" at bounding box center [288, 425] width 70 height 10
click at [268, 454] on link "Allison E Craine" at bounding box center [288, 459] width 70 height 10
click at [275, 487] on link "Ian Morris" at bounding box center [288, 492] width 70 height 10
click at [1178, 530] on button "2" at bounding box center [1179, 539] width 18 height 18
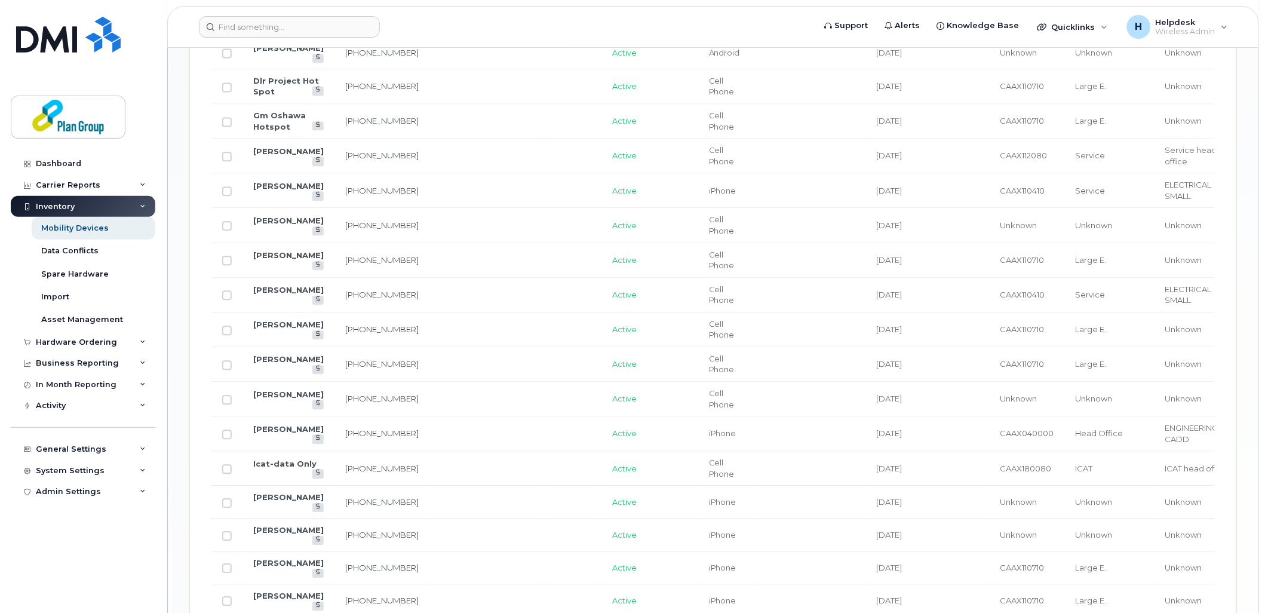
scroll to position [364, 0]
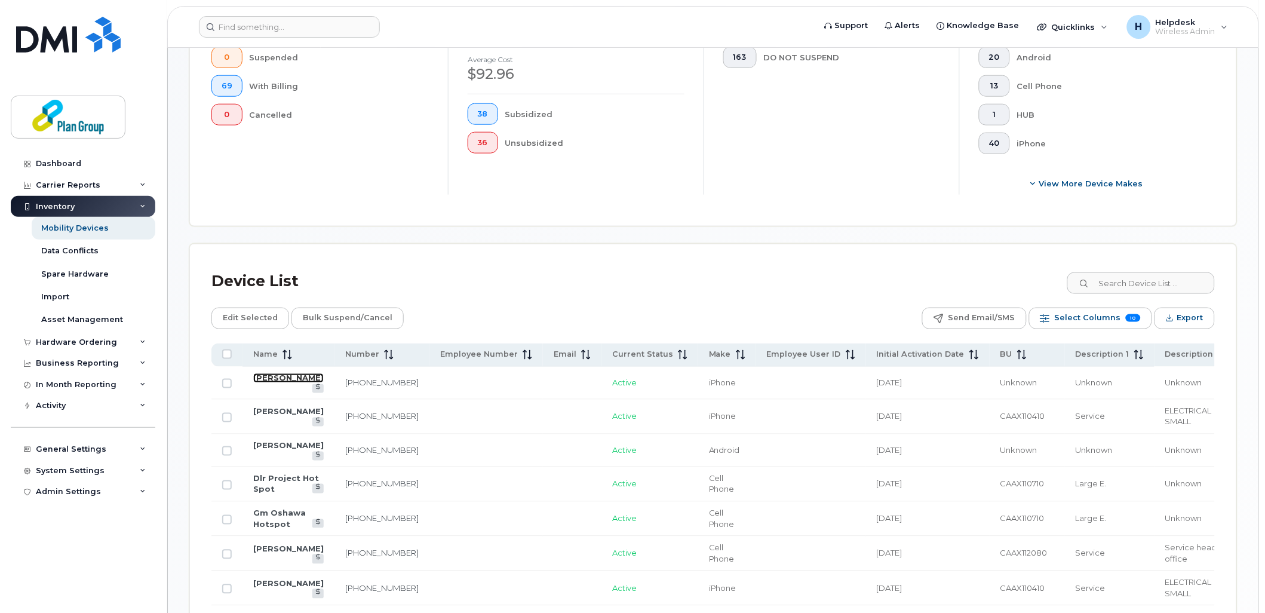
click at [272, 377] on link "John Ferreira" at bounding box center [288, 378] width 70 height 10
click at [276, 407] on link "Olivia Taaffe" at bounding box center [288, 412] width 70 height 10
click at [277, 441] on link "Francis Mooney" at bounding box center [288, 446] width 70 height 10
click at [282, 474] on link "Dlr Project Hot Spot" at bounding box center [286, 484] width 66 height 21
click at [282, 508] on link "Gm Oshawa Hotspot" at bounding box center [279, 518] width 53 height 21
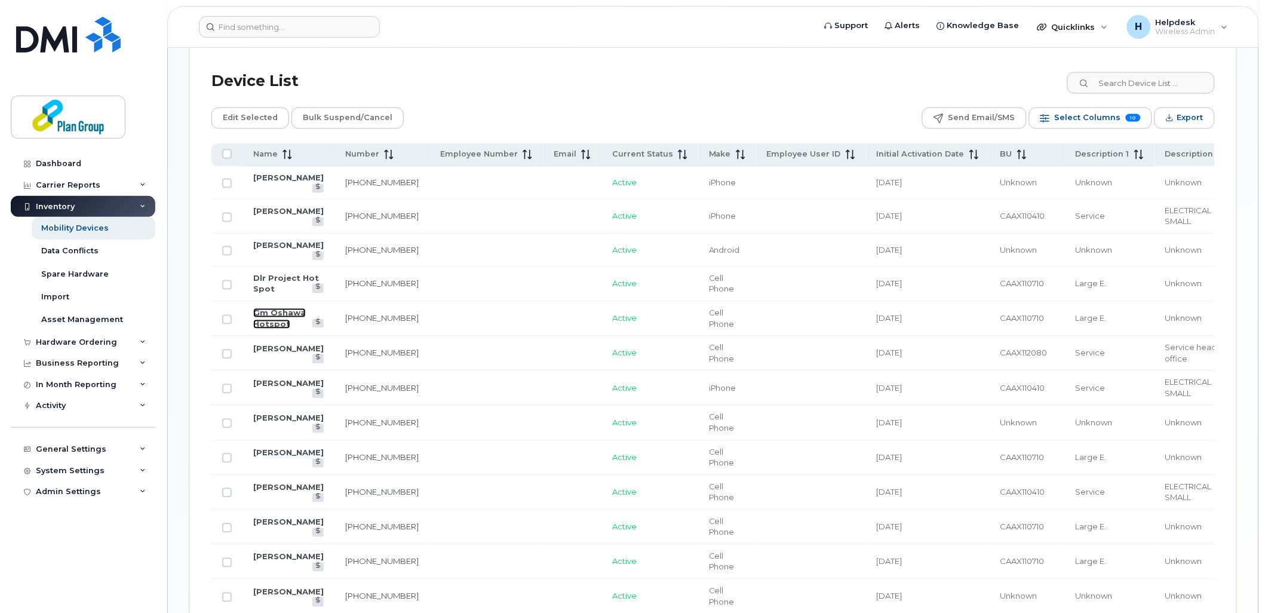
scroll to position [762, 0]
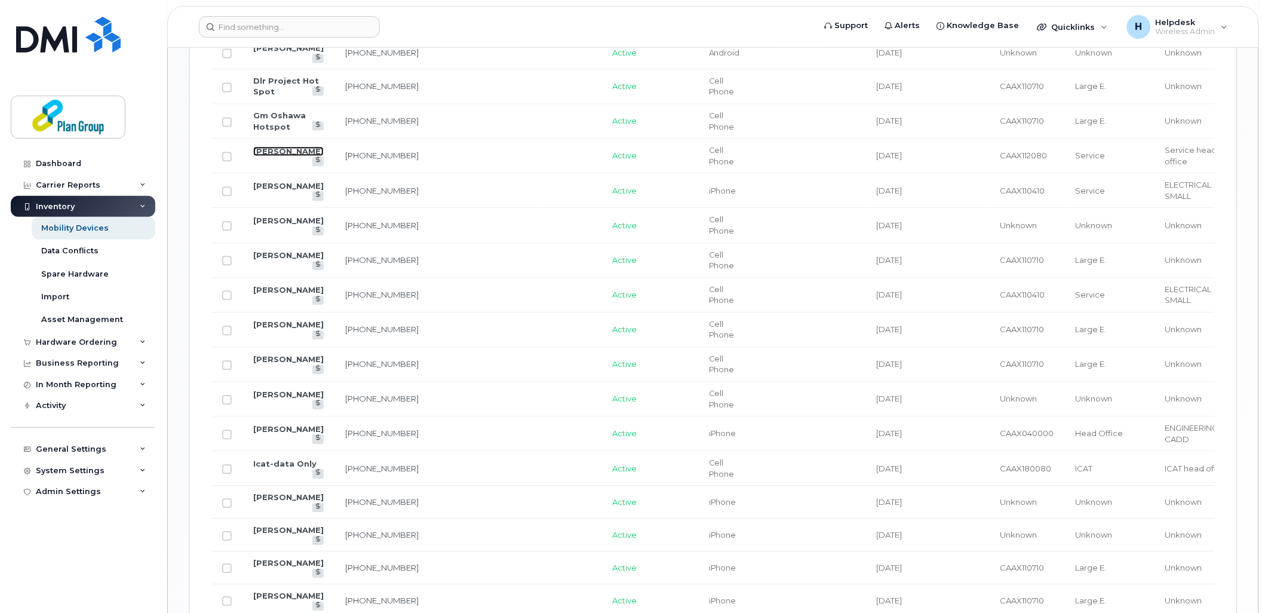
drag, startPoint x: 288, startPoint y: 145, endPoint x: 283, endPoint y: 156, distance: 11.8
click at [288, 146] on link "Ricardo Alves" at bounding box center [288, 151] width 70 height 10
click at [281, 182] on link "Cody Millet" at bounding box center [288, 186] width 70 height 10
click at [276, 216] on link "William Hargreaves" at bounding box center [288, 221] width 70 height 10
click at [287, 254] on link "Jeff Mcleese" at bounding box center [288, 255] width 70 height 10
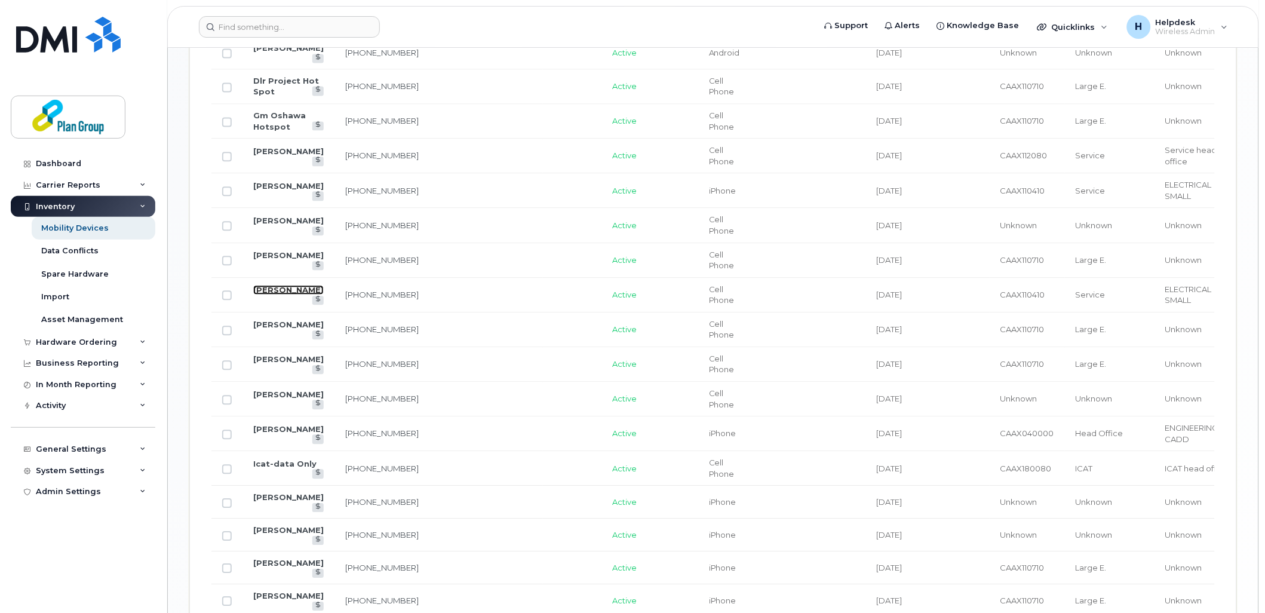
click at [284, 285] on link "Dwayne Morris" at bounding box center [288, 290] width 70 height 10
click at [287, 324] on link "Michelle John" at bounding box center [288, 324] width 70 height 10
click at [270, 358] on link "Trever Richardson" at bounding box center [288, 359] width 70 height 10
click at [270, 389] on link "Matthew Helmer" at bounding box center [288, 394] width 70 height 10
click at [273, 426] on link "Peter Collins" at bounding box center [288, 429] width 70 height 10
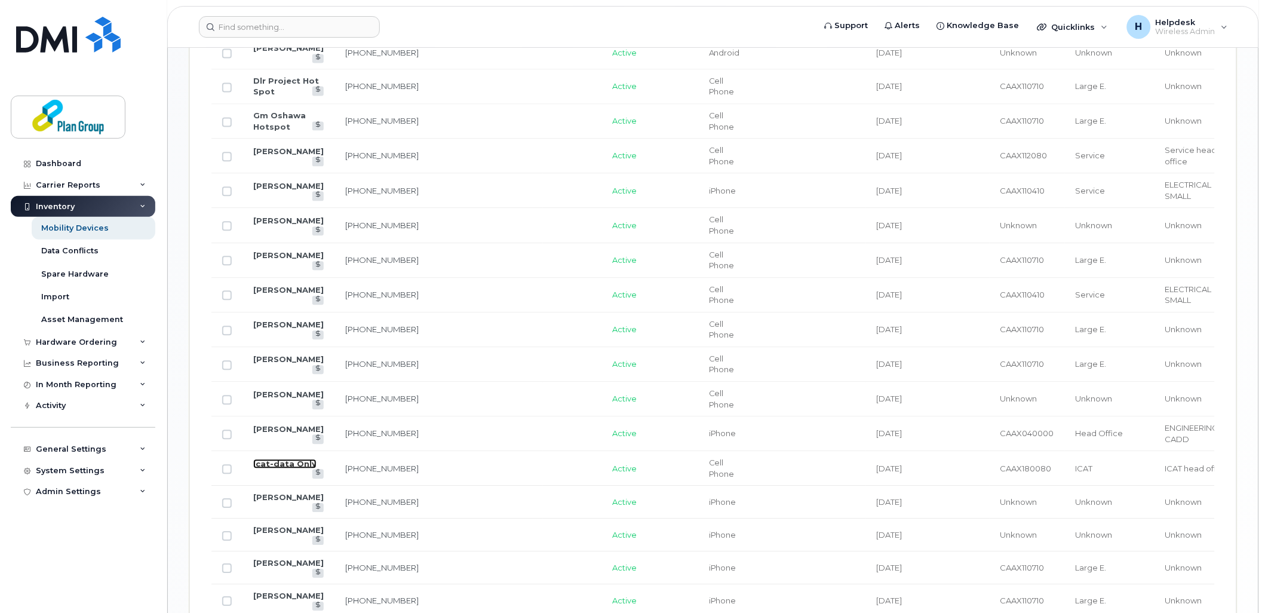
click at [276, 462] on link "Icat-data Only" at bounding box center [284, 464] width 63 height 10
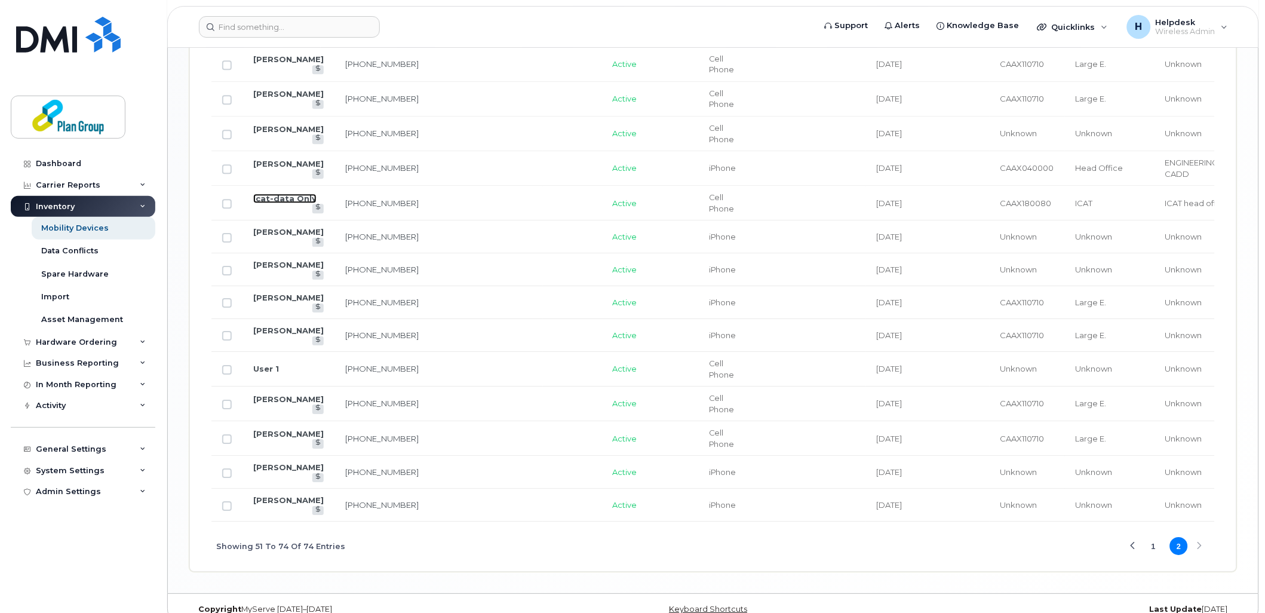
scroll to position [1028, 0]
click at [288, 226] on link "Dylan Vaughan" at bounding box center [288, 231] width 70 height 10
click at [284, 259] on link "Cory Christian" at bounding box center [288, 264] width 70 height 10
click at [284, 292] on link "Chad Willsie" at bounding box center [288, 297] width 70 height 10
click at [297, 325] on link "Jacob Ortins" at bounding box center [288, 330] width 70 height 10
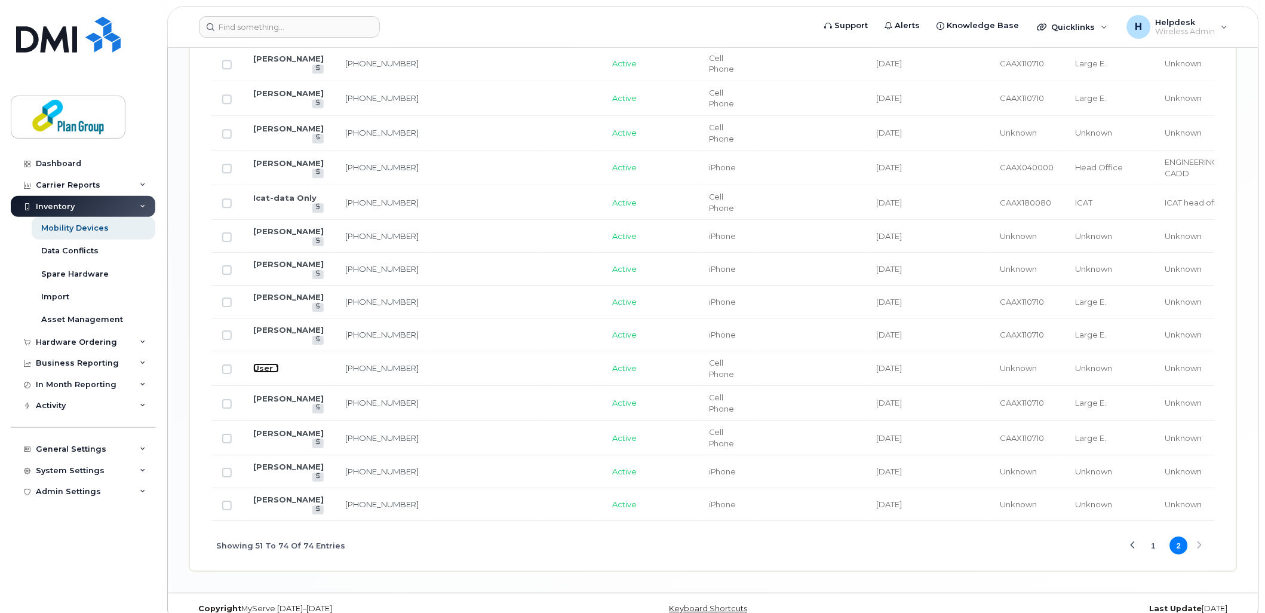
click at [272, 363] on link "User 1" at bounding box center [266, 368] width 26 height 10
click at [297, 393] on link "Mark Aurelio" at bounding box center [288, 398] width 70 height 10
click at [293, 428] on link "Jason Macdonald" at bounding box center [288, 433] width 70 height 10
click at [295, 462] on link "Jonathan Huston" at bounding box center [288, 467] width 70 height 10
click at [291, 494] on link "Jordan Deloughery" at bounding box center [288, 499] width 70 height 10
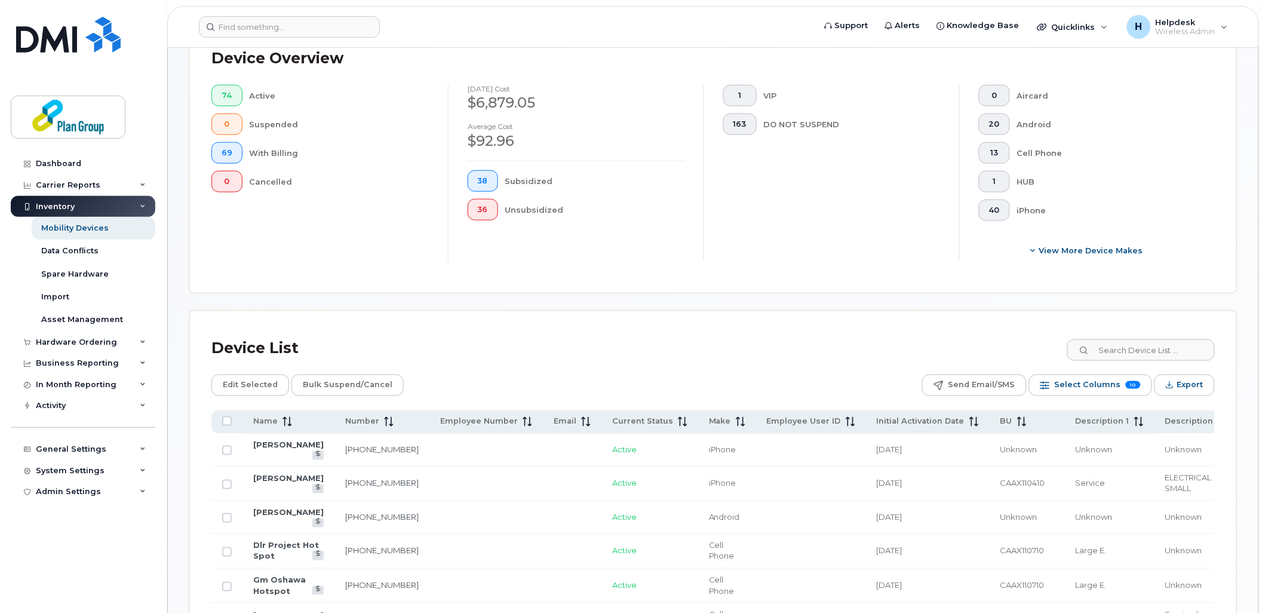
scroll to position [0, 0]
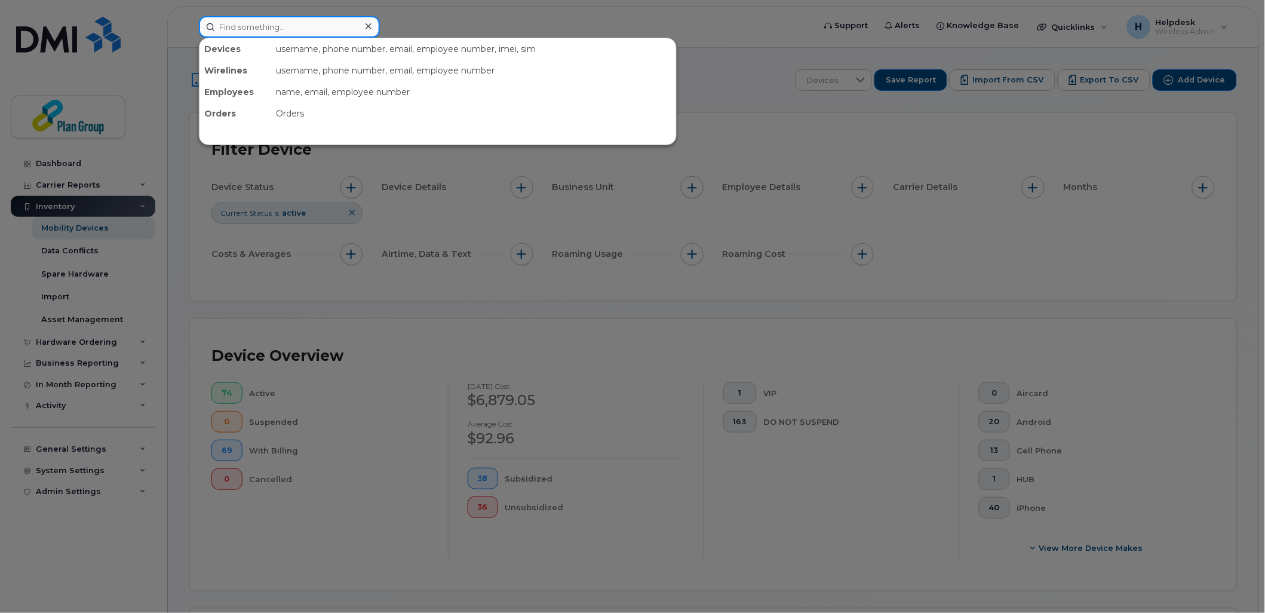
click at [261, 33] on input at bounding box center [289, 26] width 181 height 21
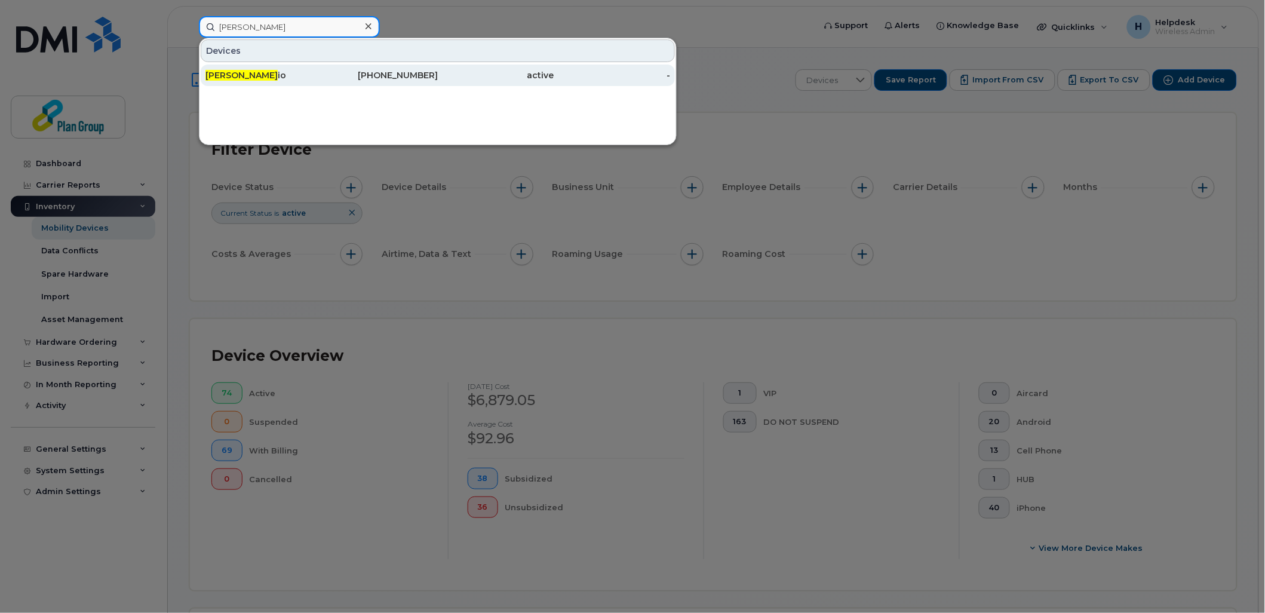
type input "mark aurel"
click at [259, 66] on div "Mark Aurel io" at bounding box center [263, 74] width 116 height 21
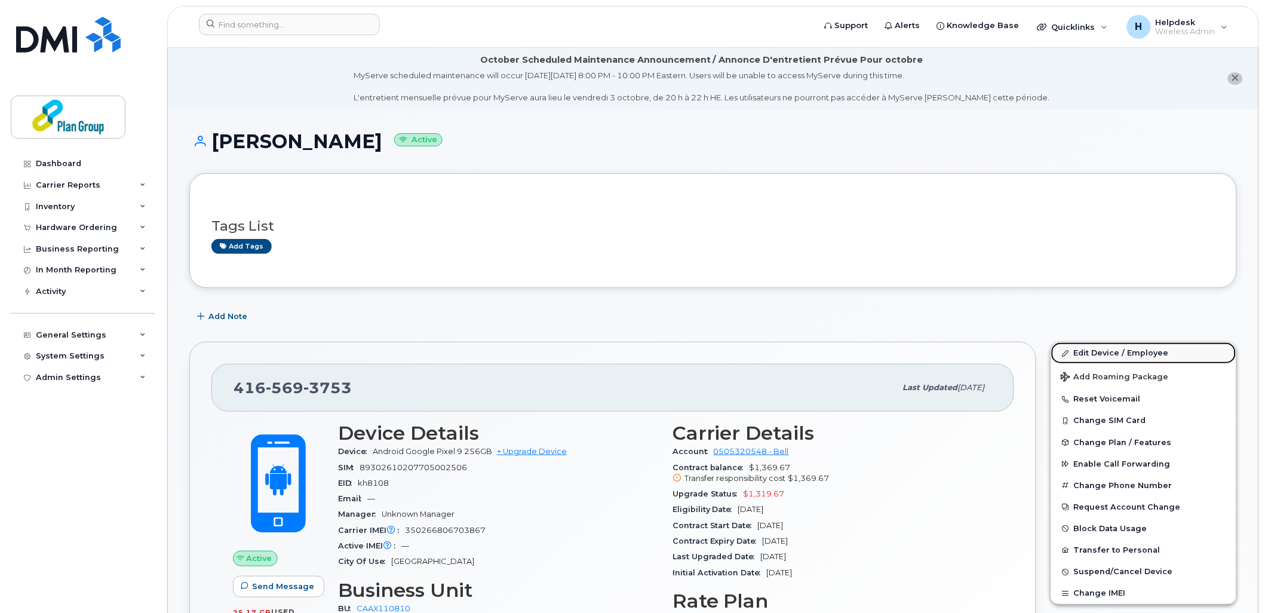
click at [1111, 356] on link "Edit Device / Employee" at bounding box center [1143, 352] width 185 height 21
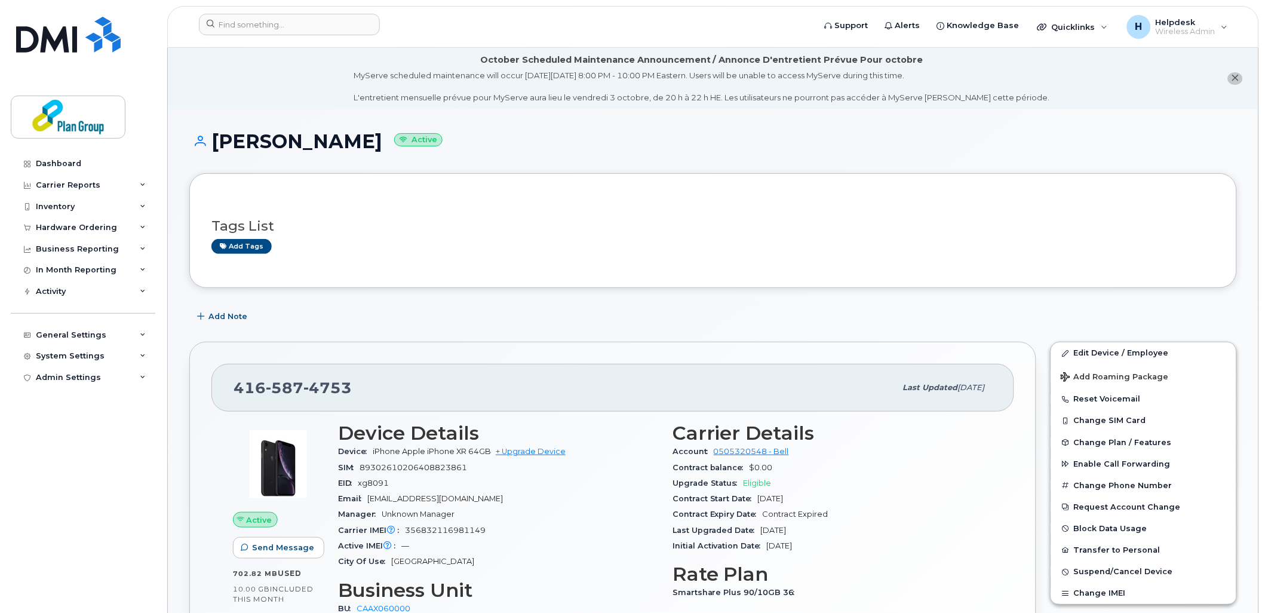
scroll to position [199, 0]
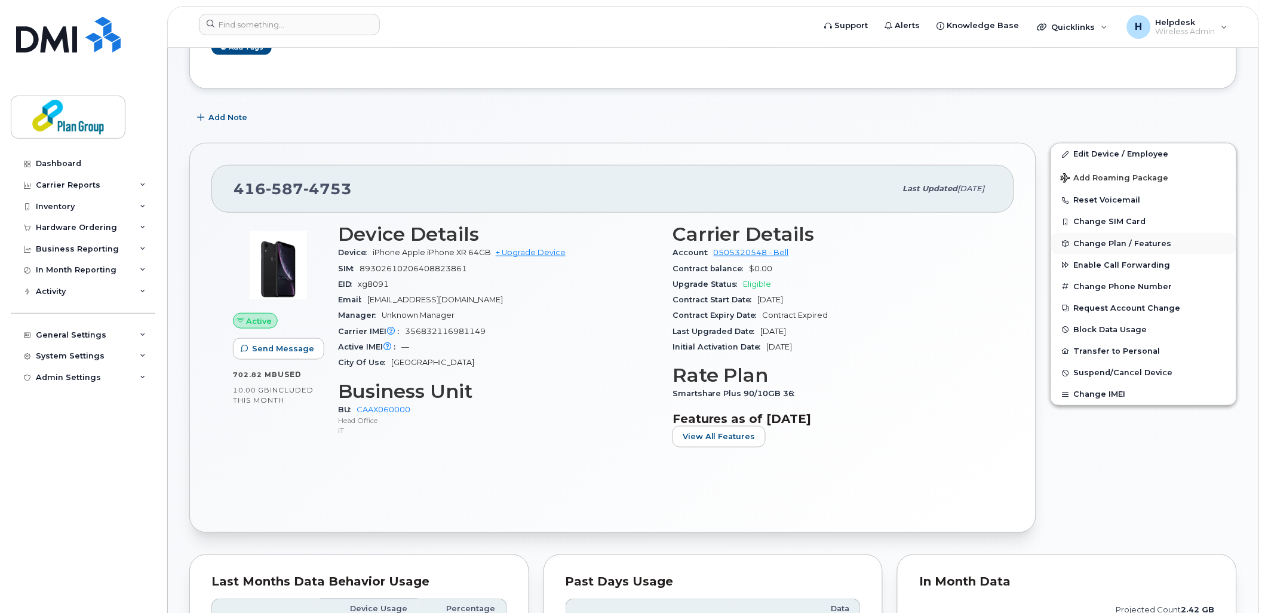
click at [1099, 251] on button "Change Plan / Features" at bounding box center [1143, 243] width 185 height 21
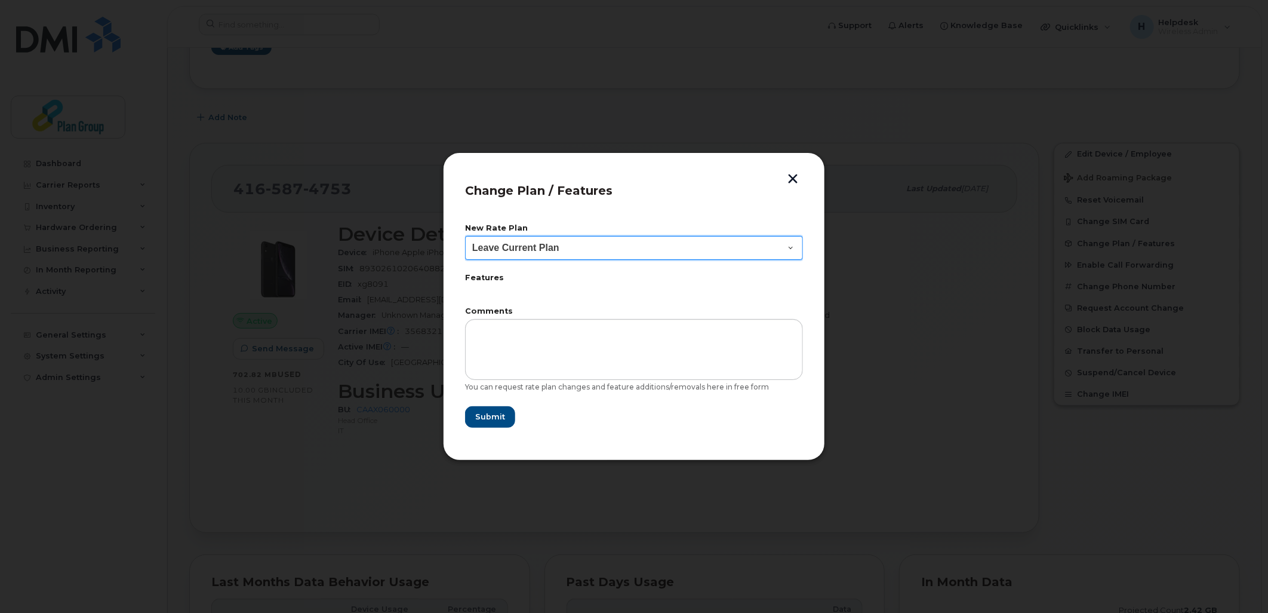
click at [557, 253] on select "Leave Current Plan BYOD SmartShare 65/10GB SmartShare 80/10GB SmartShare 80/10G…" at bounding box center [634, 248] width 338 height 24
select select "3833"
click at [465, 236] on select "Leave Current Plan BYOD SmartShare 65/10GB SmartShare 80/10GB SmartShare 80/10G…" at bounding box center [634, 248] width 338 height 24
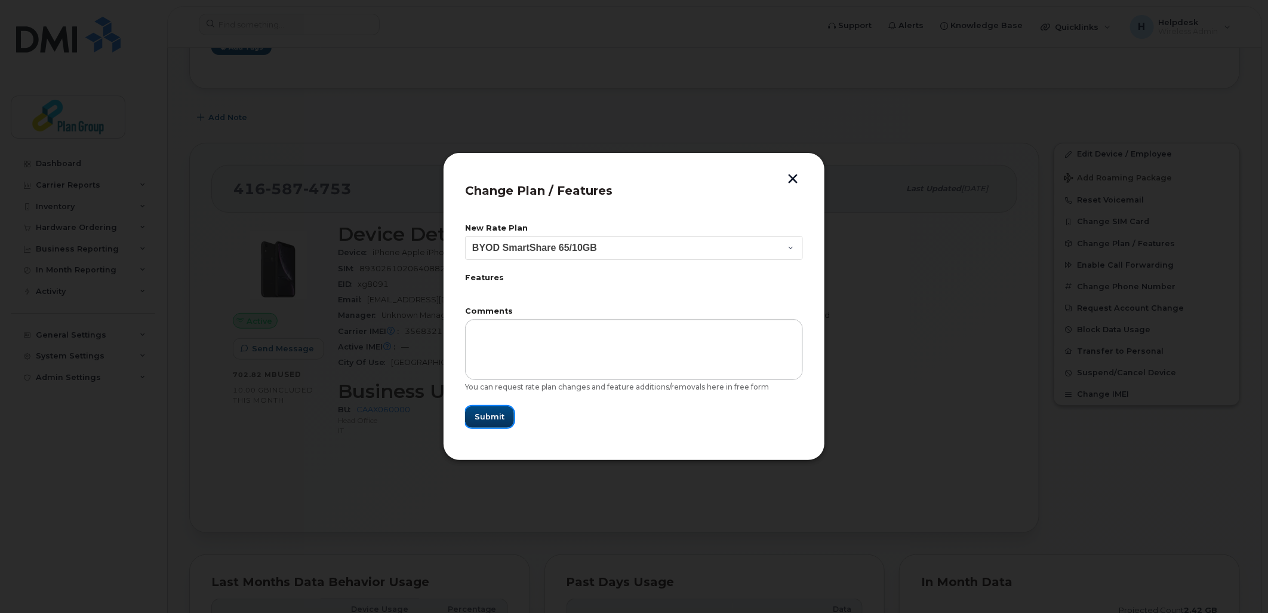
click at [488, 407] on button "Submit" at bounding box center [489, 416] width 49 height 21
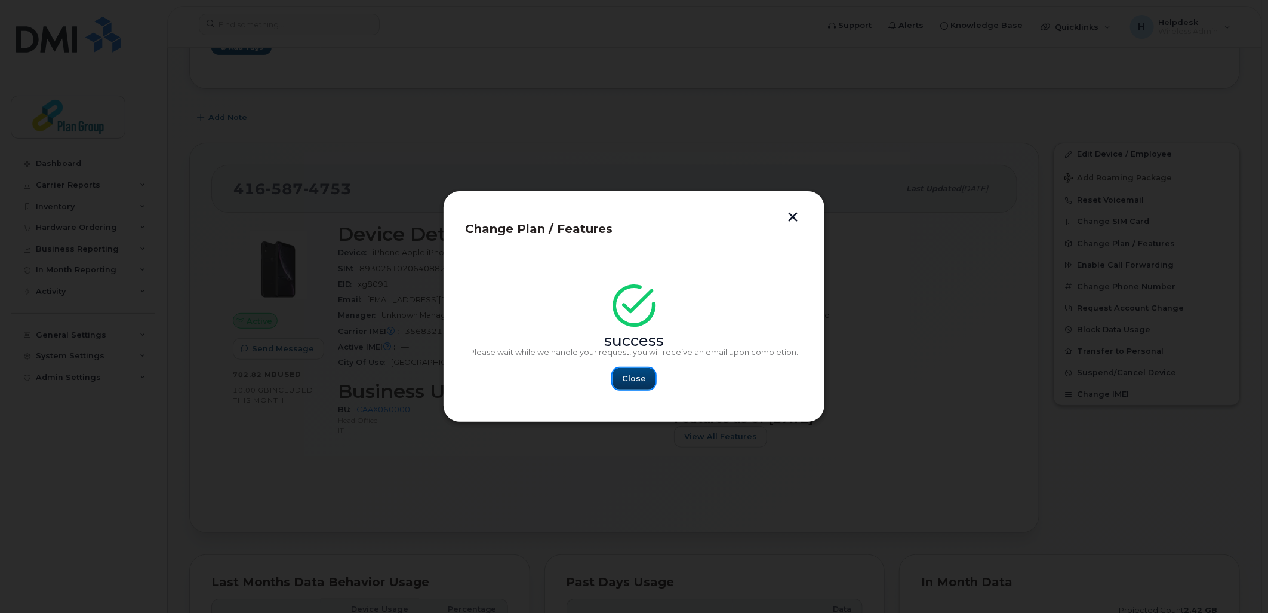
click at [651, 379] on button "Close" at bounding box center [634, 378] width 43 height 21
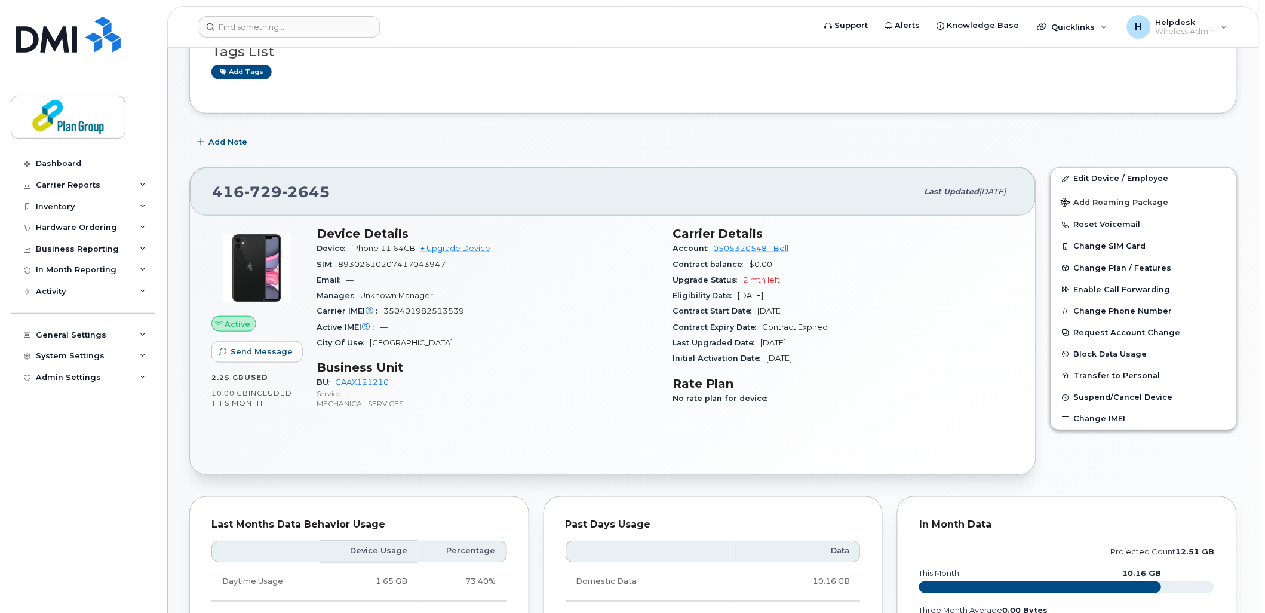
scroll to position [66, 0]
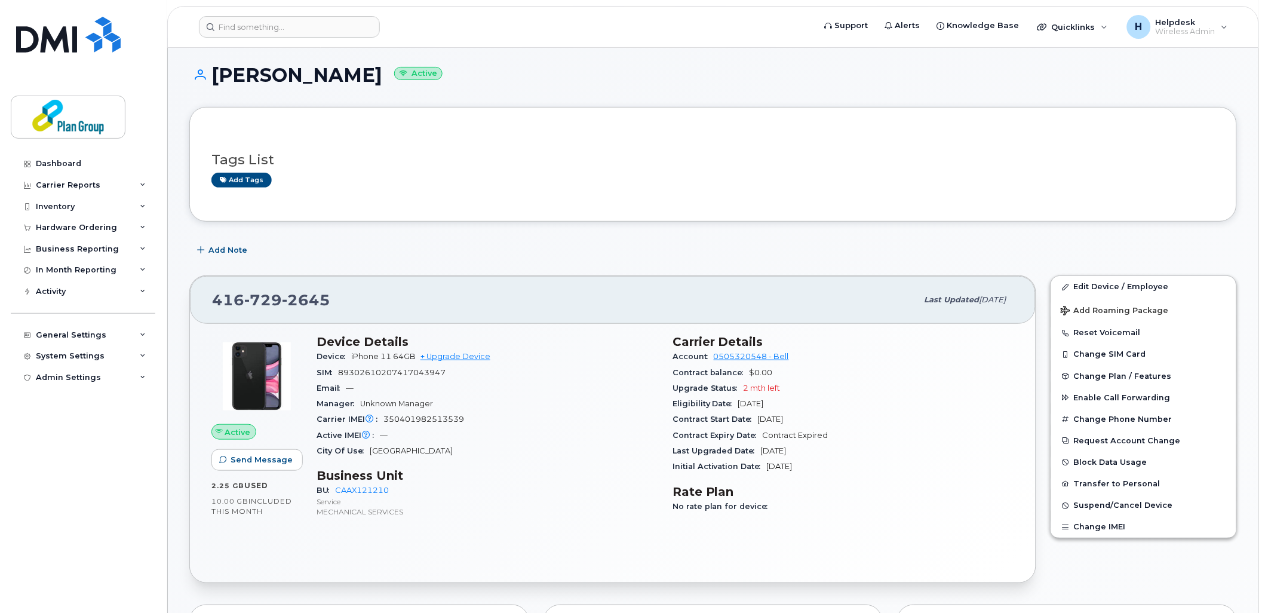
click at [542, 398] on div "Manager Unknown Manager" at bounding box center [487, 404] width 342 height 16
drag, startPoint x: 334, startPoint y: 297, endPoint x: 208, endPoint y: 303, distance: 126.8
click at [208, 303] on div "416 729 2645 Last updated Oct 02, 2025" at bounding box center [613, 300] width 846 height 48
copy span "416 729 2645"
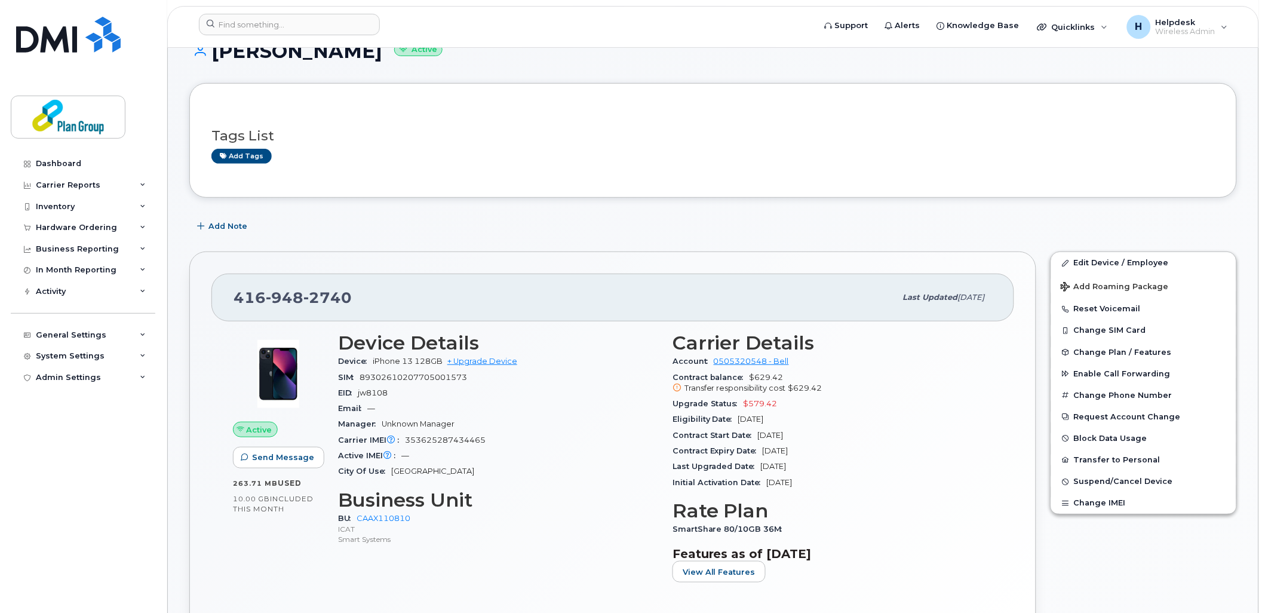
scroll to position [265, 0]
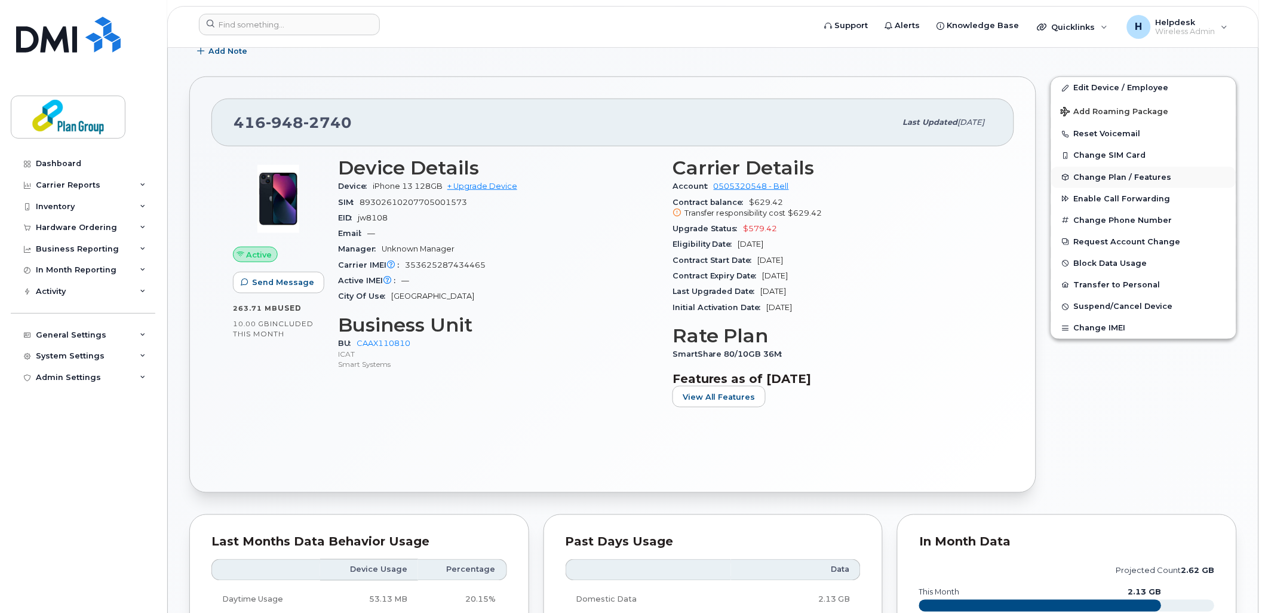
click at [1123, 179] on span "Change Plan / Features" at bounding box center [1123, 177] width 98 height 9
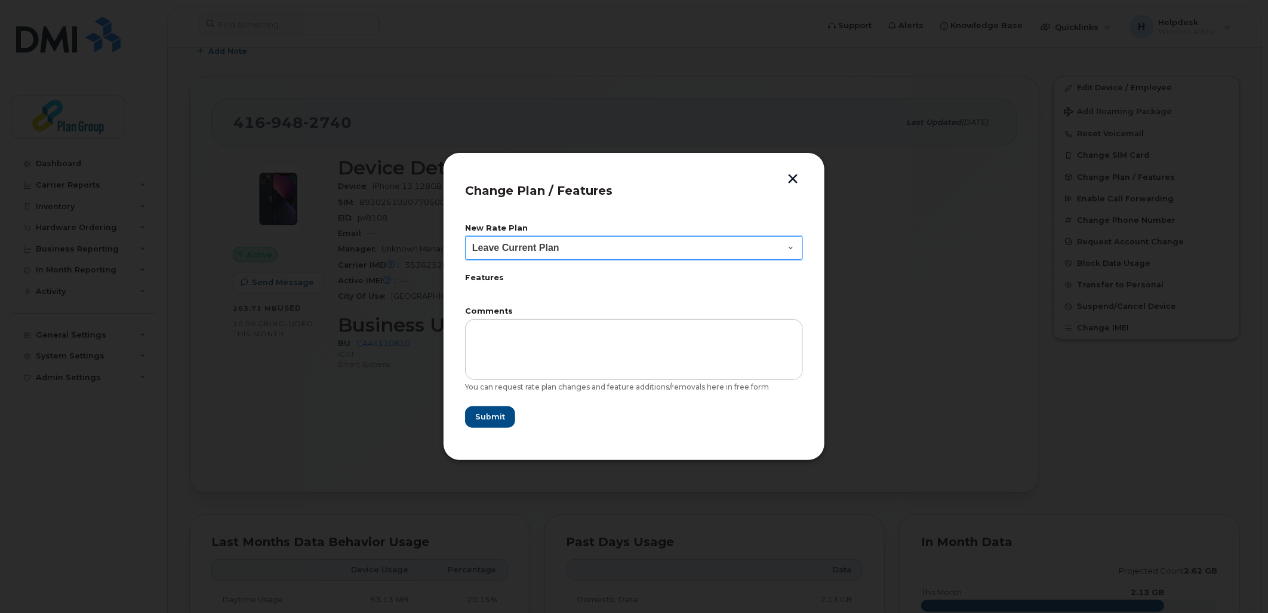
drag, startPoint x: 508, startPoint y: 251, endPoint x: 508, endPoint y: 259, distance: 8.4
click at [508, 251] on select "Leave Current Plan BYOD SmartShare 65/10GB SmartShare 80/10GB Smartshare Plus 9…" at bounding box center [634, 248] width 338 height 24
select select "3833"
click at [465, 236] on select "Leave Current Plan BYOD SmartShare 65/10GB SmartShare 80/10GB Smartshare Plus 9…" at bounding box center [634, 248] width 338 height 24
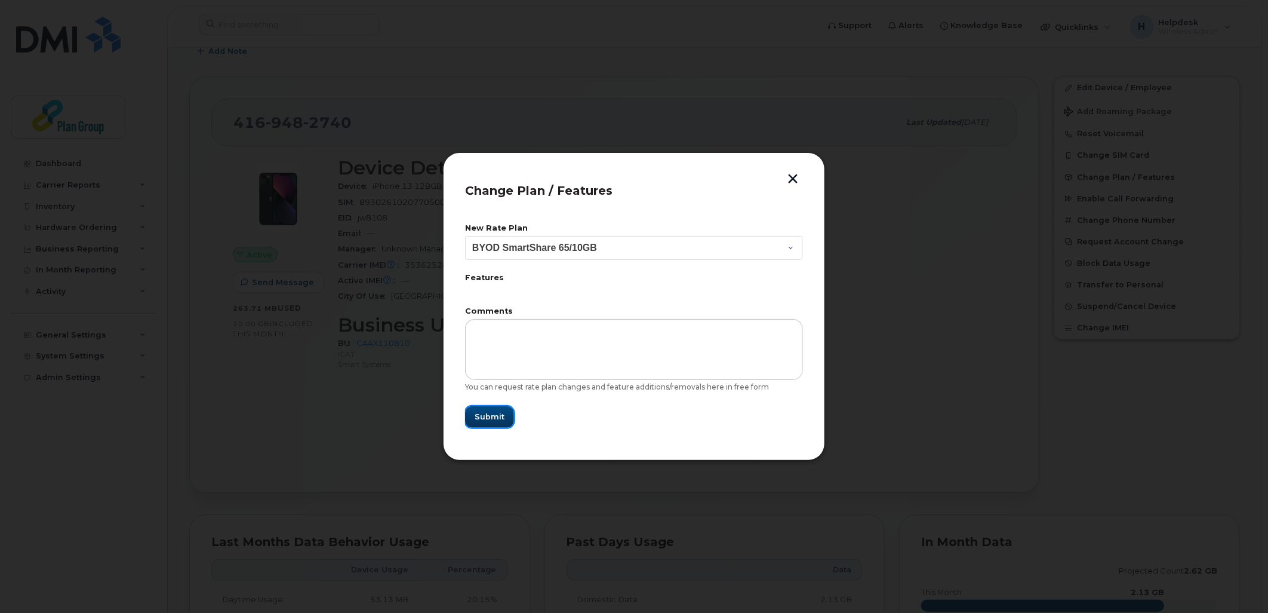
click at [490, 422] on span "Submit" at bounding box center [490, 416] width 30 height 11
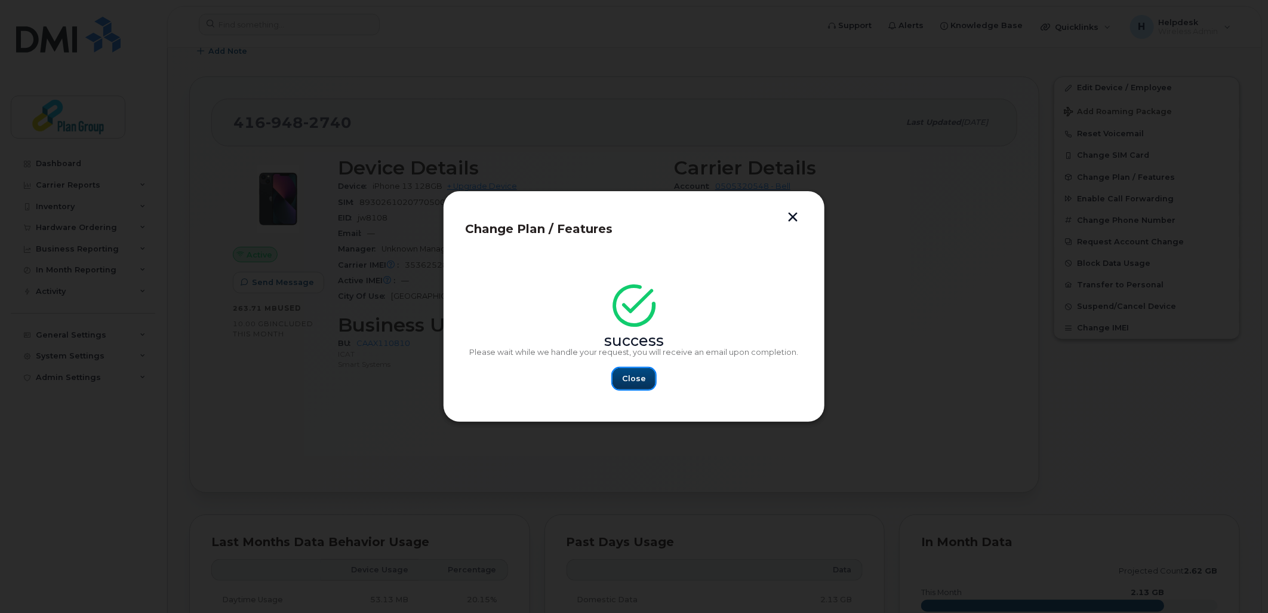
click at [645, 377] on span "Close" at bounding box center [634, 378] width 24 height 11
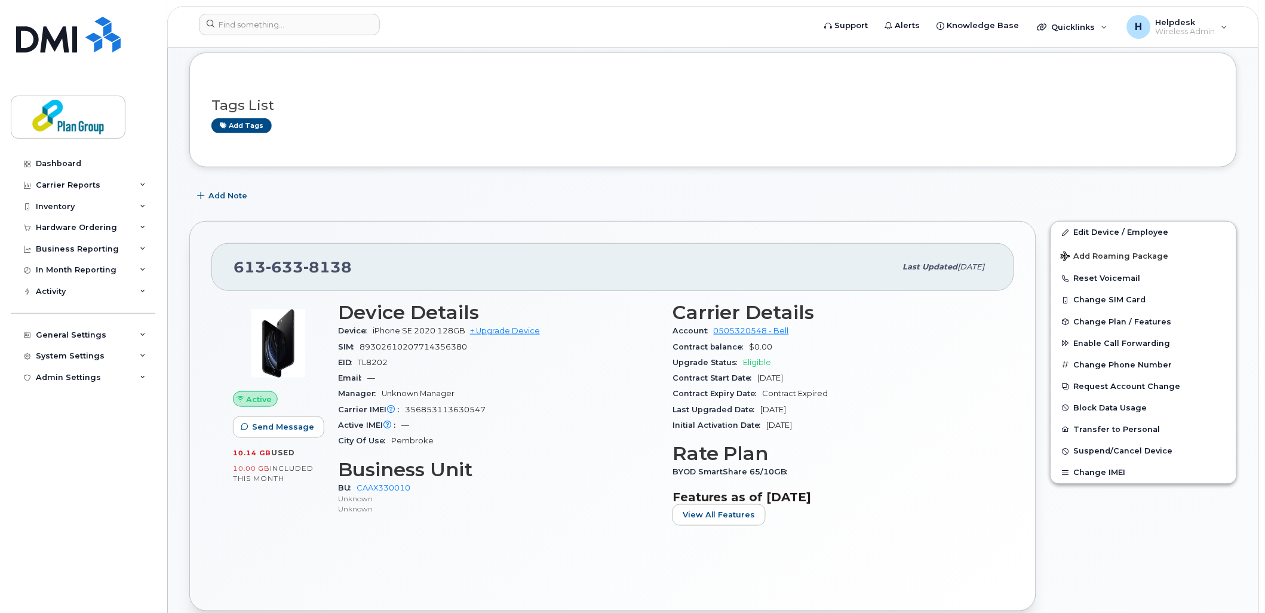
scroll to position [265, 0]
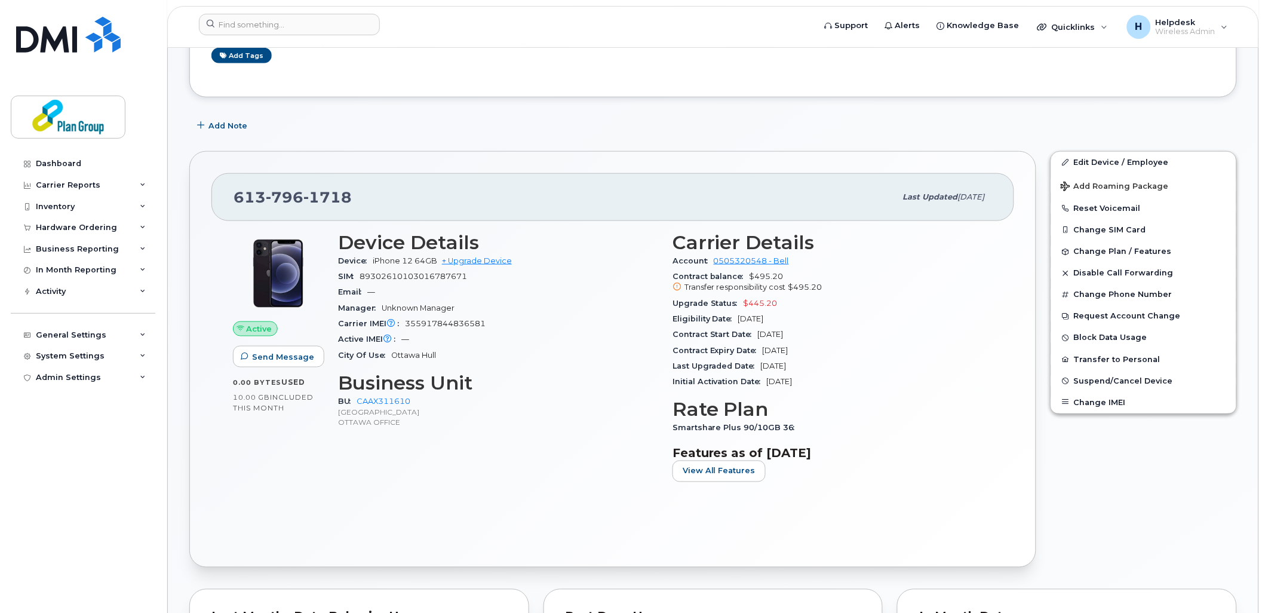
scroll to position [331, 0]
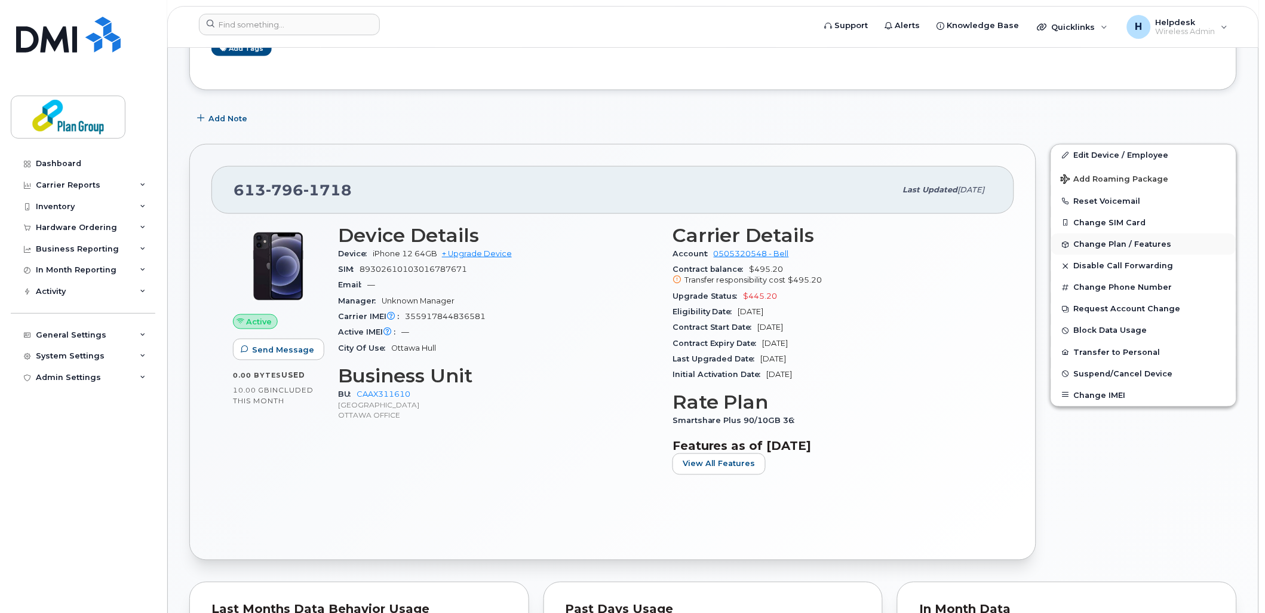
click at [1106, 247] on span "Change Plan / Features" at bounding box center [1123, 244] width 98 height 9
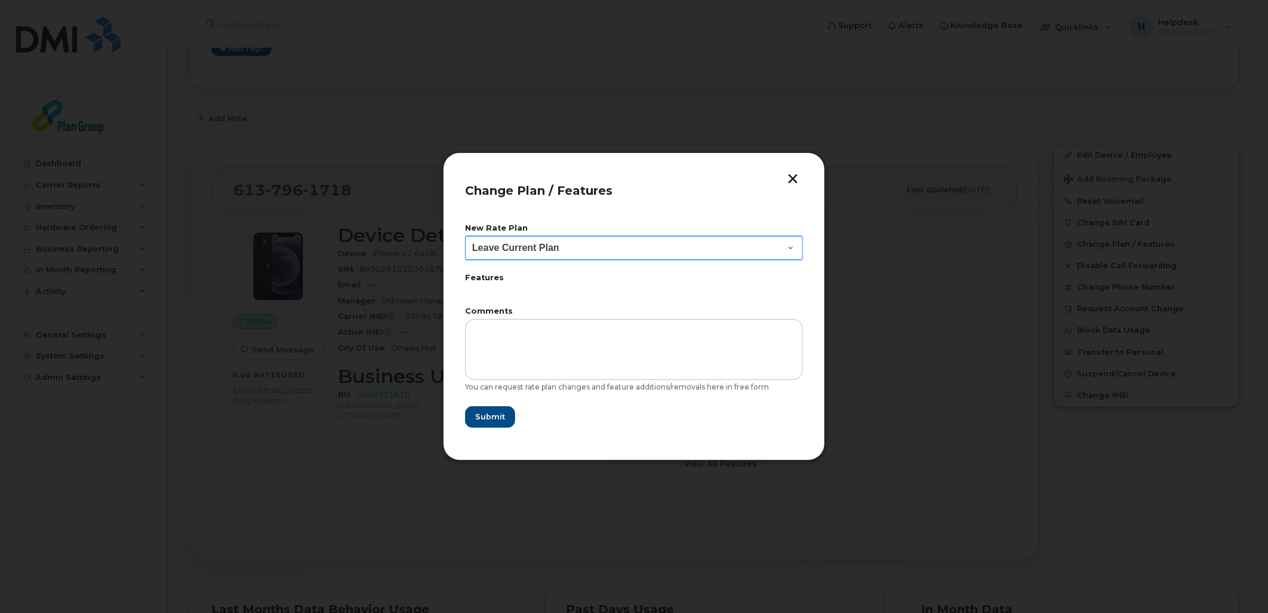
click at [530, 242] on select "Leave Current Plan BYOD SmartShare 65/10GB SmartShare 80/10GB SmartShare 80/10G…" at bounding box center [634, 248] width 338 height 24
select select "3833"
click at [465, 236] on select "Leave Current Plan BYOD SmartShare 65/10GB SmartShare 80/10GB SmartShare 80/10G…" at bounding box center [634, 248] width 338 height 24
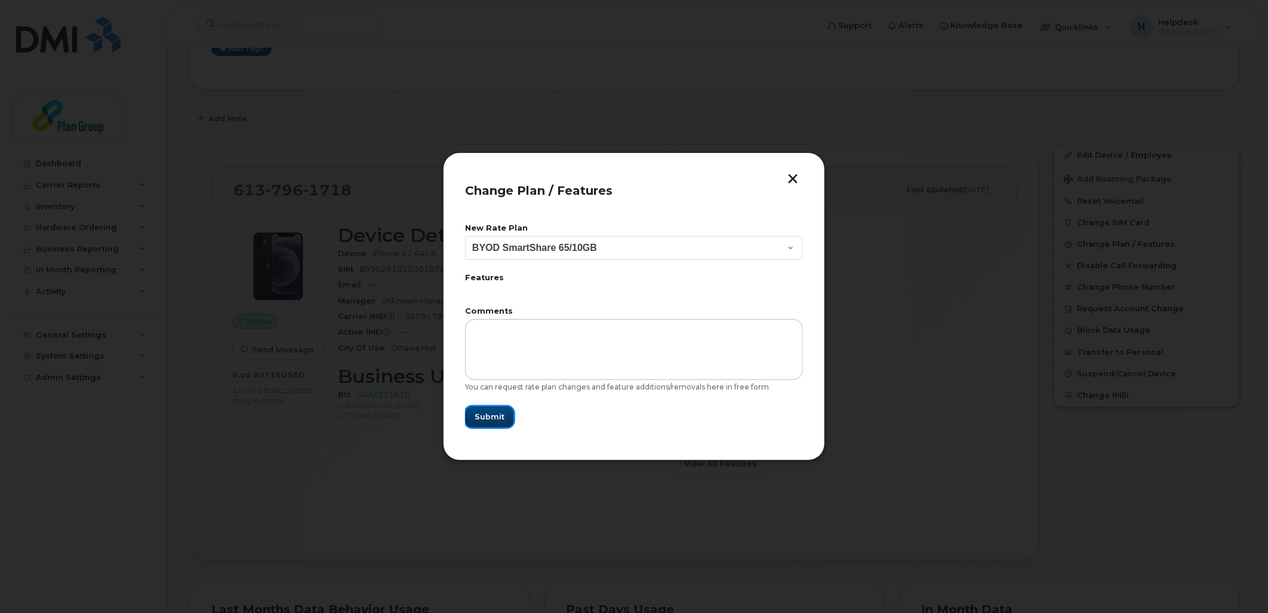
click at [488, 418] on span "Submit" at bounding box center [490, 416] width 30 height 11
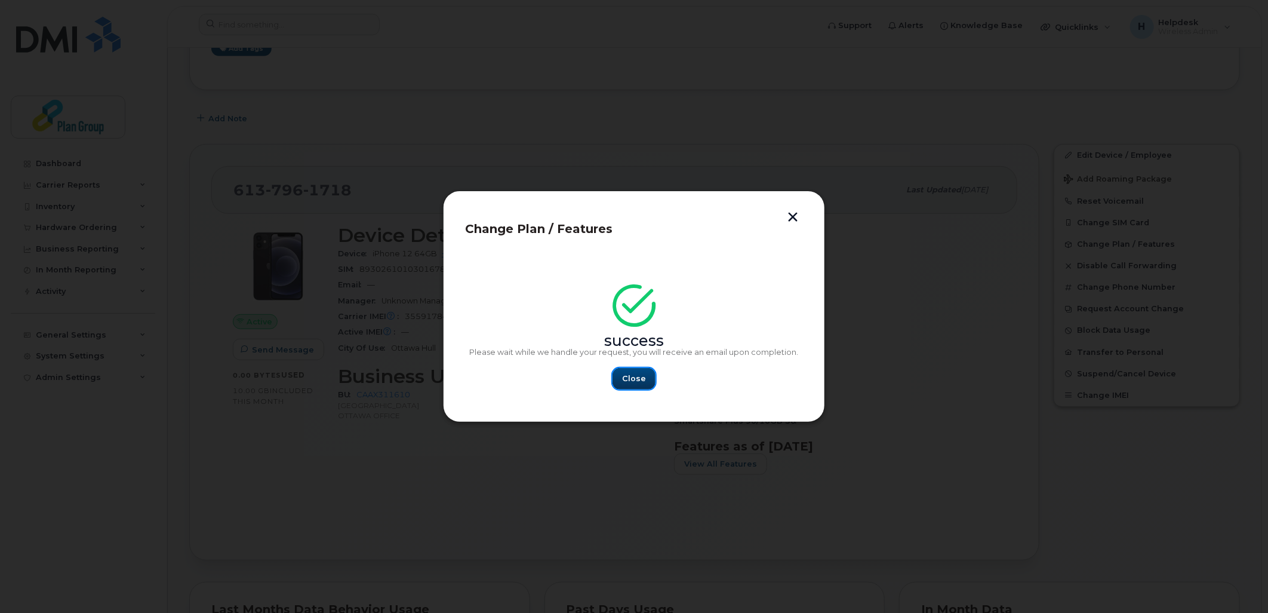
click at [642, 368] on button "Close" at bounding box center [634, 378] width 43 height 21
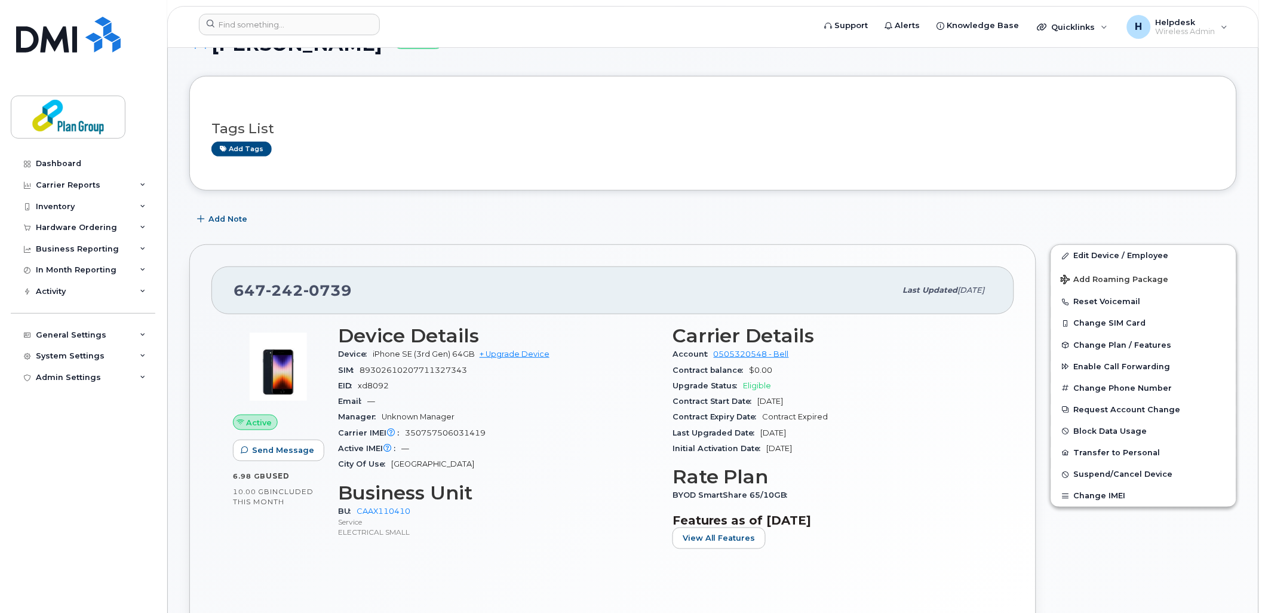
scroll to position [265, 0]
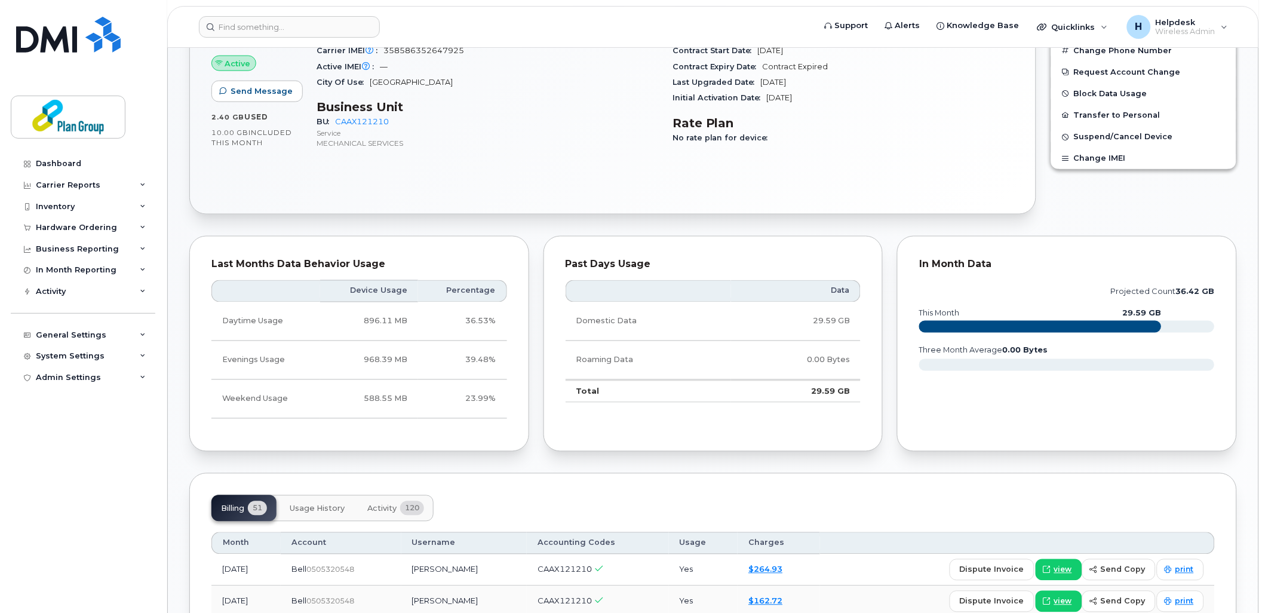
scroll to position [265, 0]
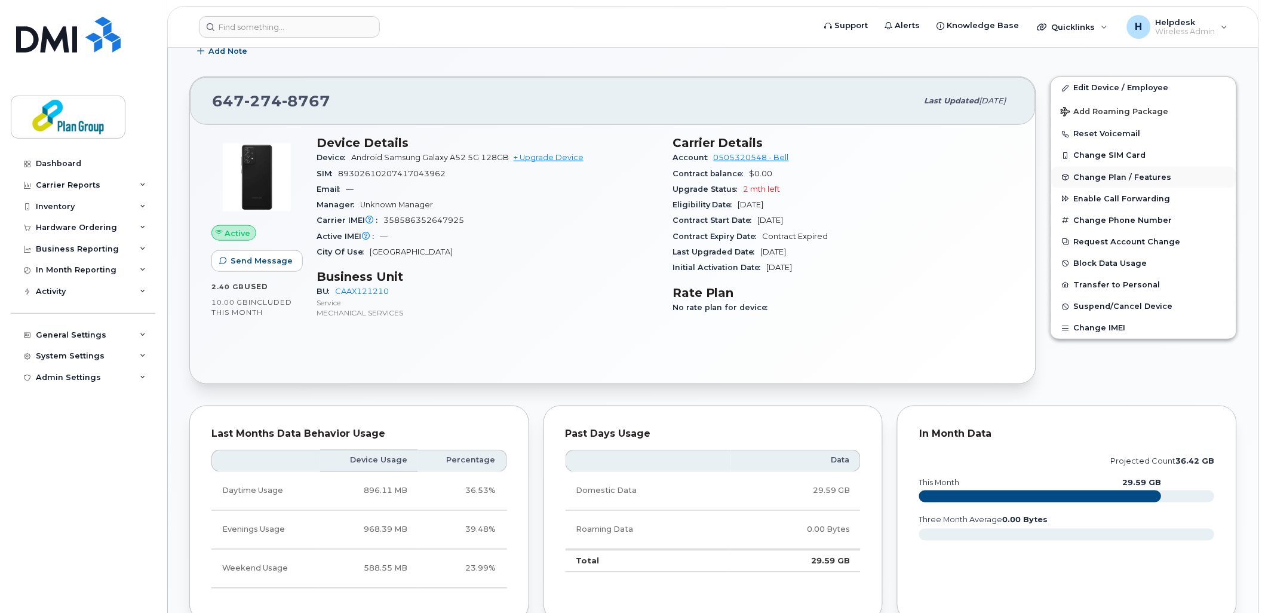
click at [1095, 177] on span "Change Plan / Features" at bounding box center [1123, 177] width 98 height 9
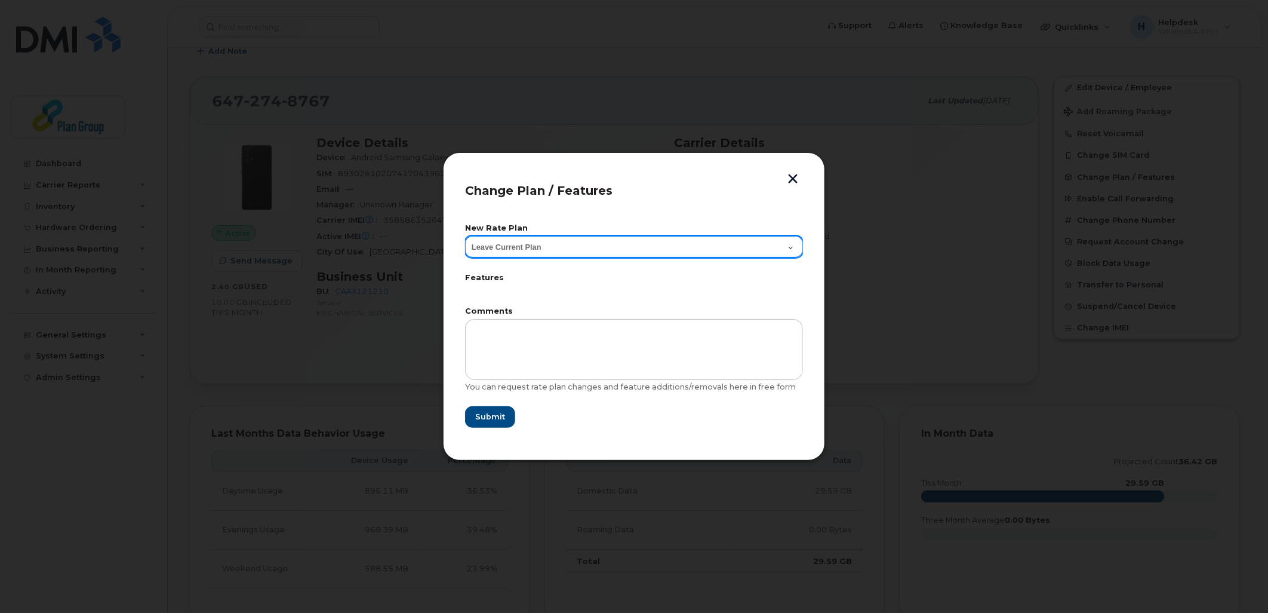
click at [557, 248] on select "Leave Current Plan SmartShare 80/10GB SmartShare 80/10GB 36M Smartshare Plus 90…" at bounding box center [634, 246] width 338 height 21
select select "3608"
click at [465, 236] on select "Leave Current Plan SmartShare 80/10GB SmartShare 80/10GB 36M Smartshare Plus 90…" at bounding box center [634, 246] width 338 height 21
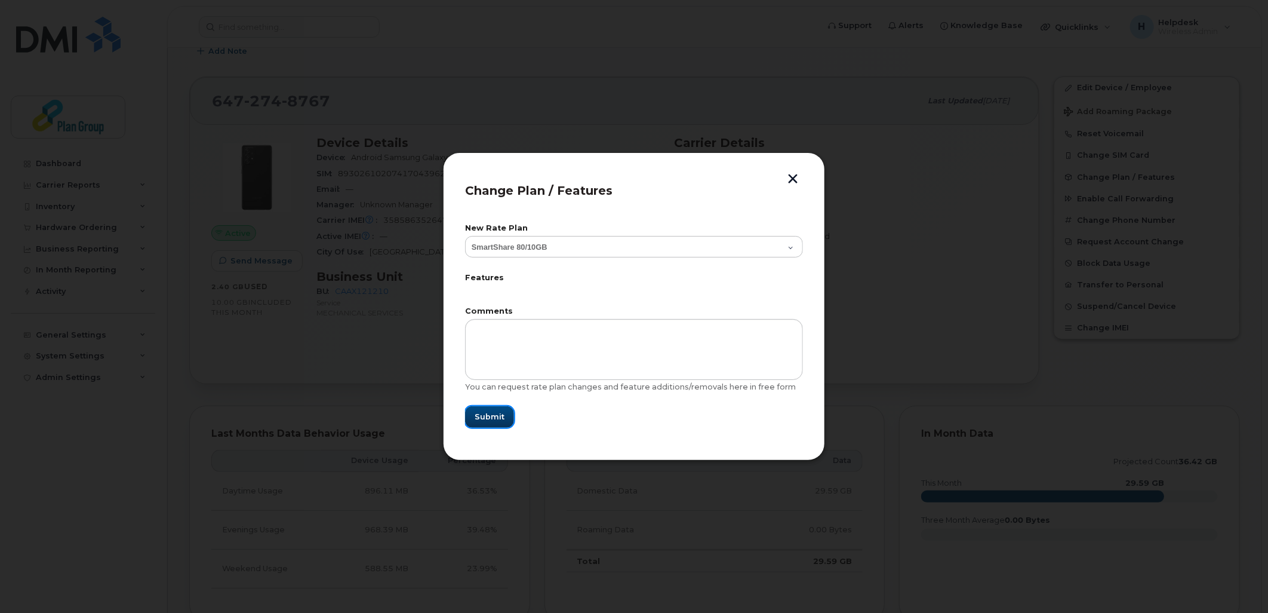
click at [485, 418] on span "Submit" at bounding box center [490, 416] width 30 height 11
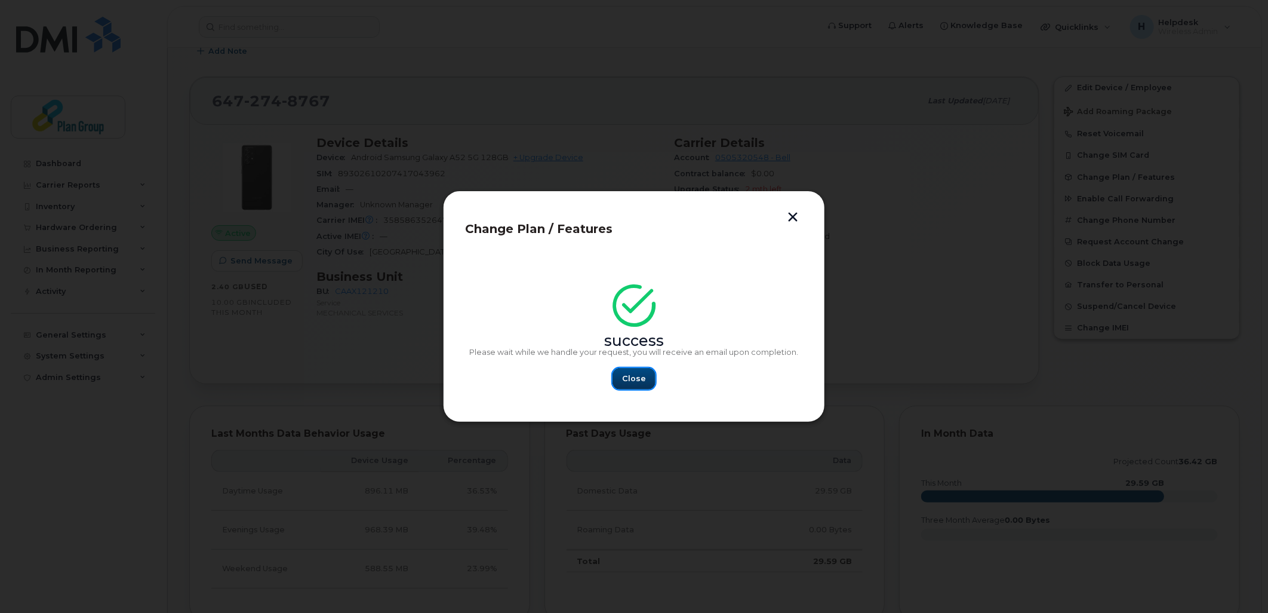
click at [643, 379] on span "Close" at bounding box center [634, 378] width 24 height 11
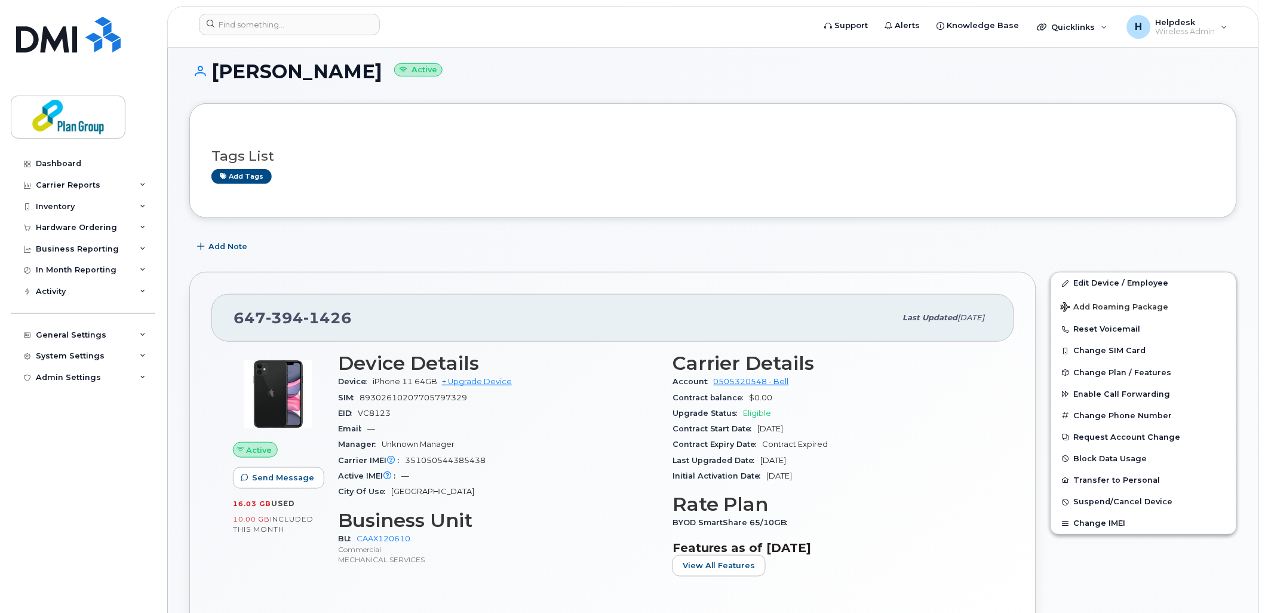
scroll to position [265, 0]
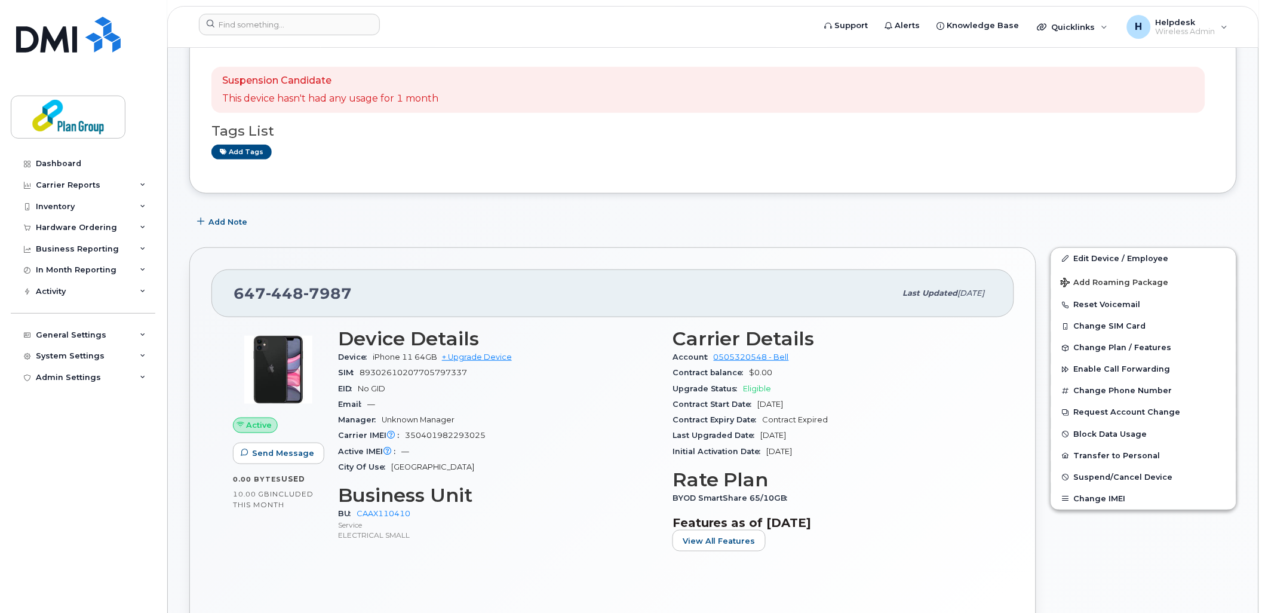
scroll to position [331, 0]
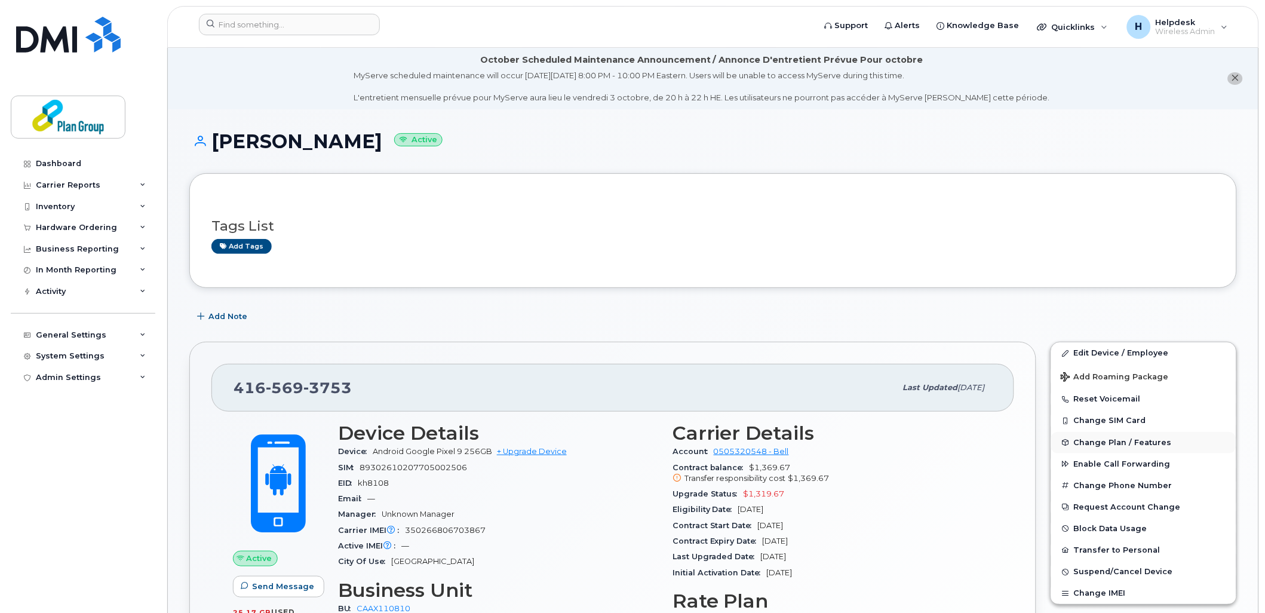
click at [1126, 447] on span "Change Plan / Features" at bounding box center [1123, 442] width 98 height 9
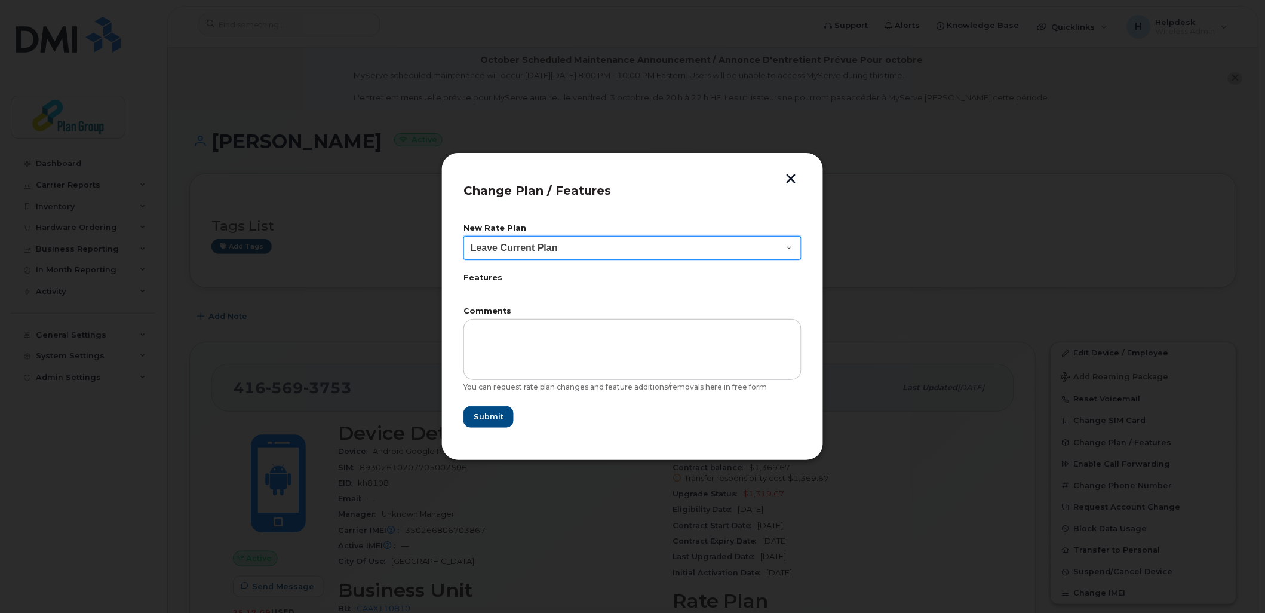
drag, startPoint x: 535, startPoint y: 247, endPoint x: 530, endPoint y: 254, distance: 8.6
click at [535, 247] on select "Leave Current Plan BYOD SmartShare 65/10GB SmartShare 80/10GB Smartshare Plus 9…" at bounding box center [632, 248] width 338 height 24
select select "3833"
click at [463, 236] on select "Leave Current Plan BYOD SmartShare 65/10GB SmartShare 80/10GB Smartshare Plus 9…" at bounding box center [632, 248] width 338 height 24
click at [490, 419] on span "Submit" at bounding box center [488, 416] width 30 height 11
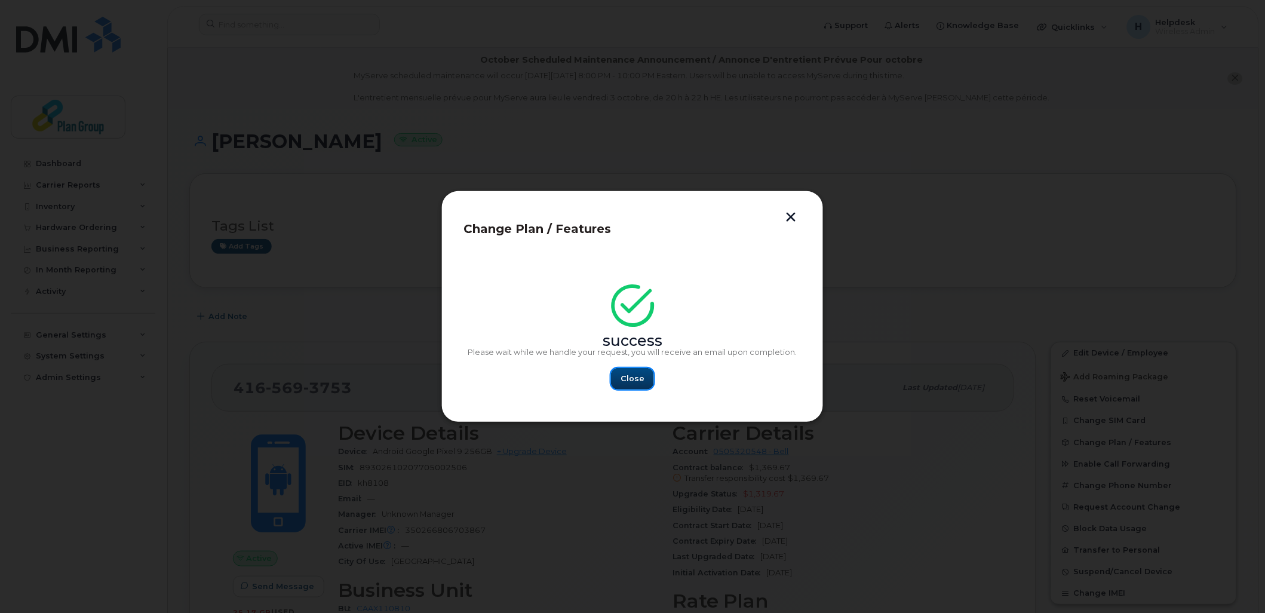
click at [644, 376] on button "Close" at bounding box center [632, 378] width 43 height 21
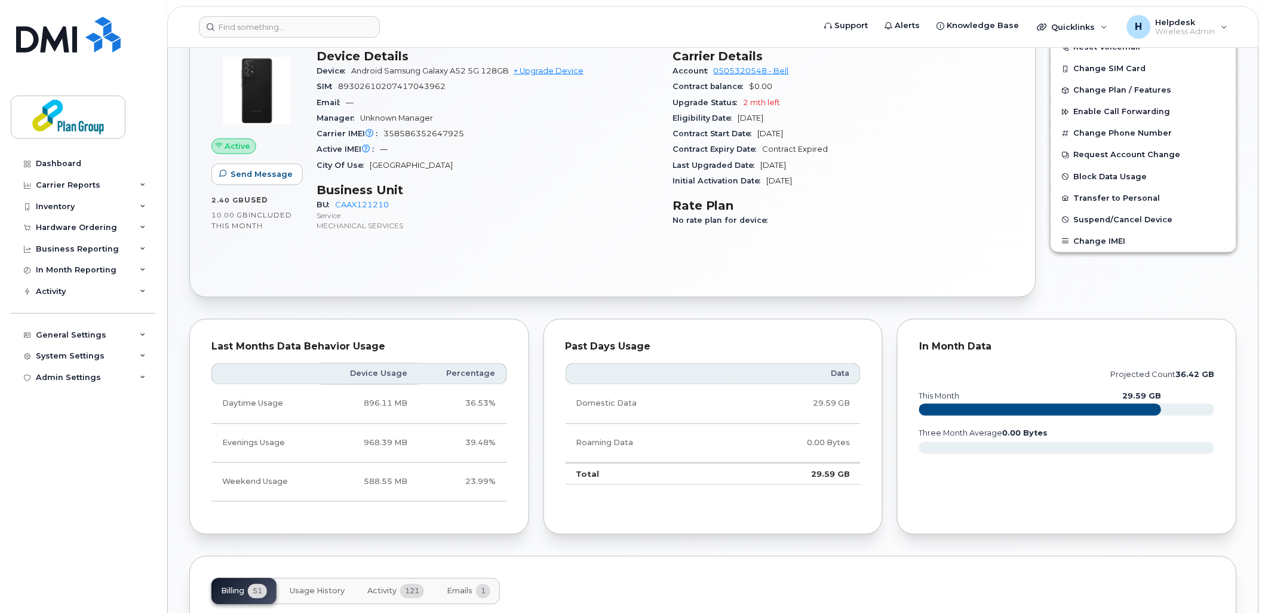
scroll to position [66, 0]
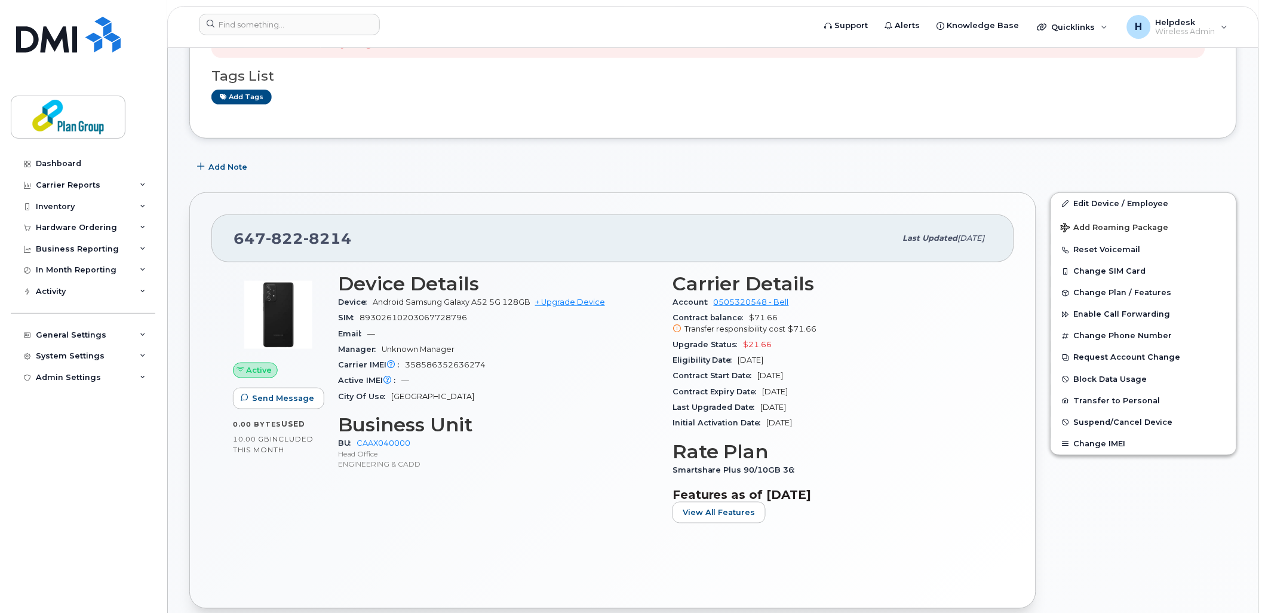
scroll to position [199, 0]
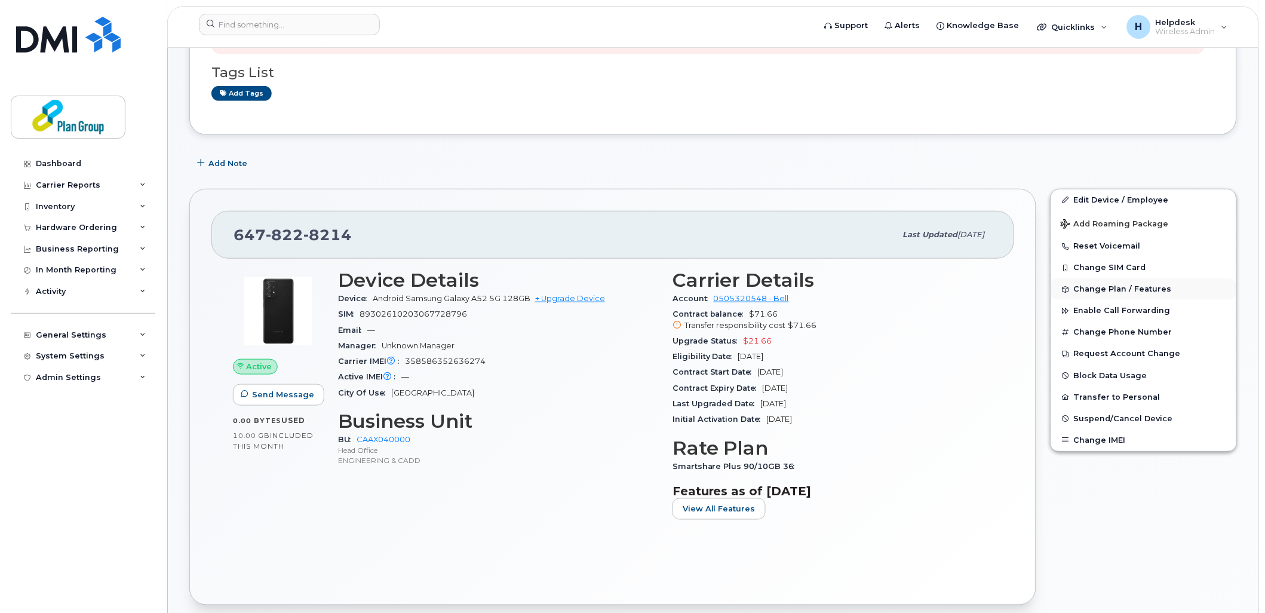
click at [1115, 293] on span "Change Plan / Features" at bounding box center [1123, 289] width 98 height 9
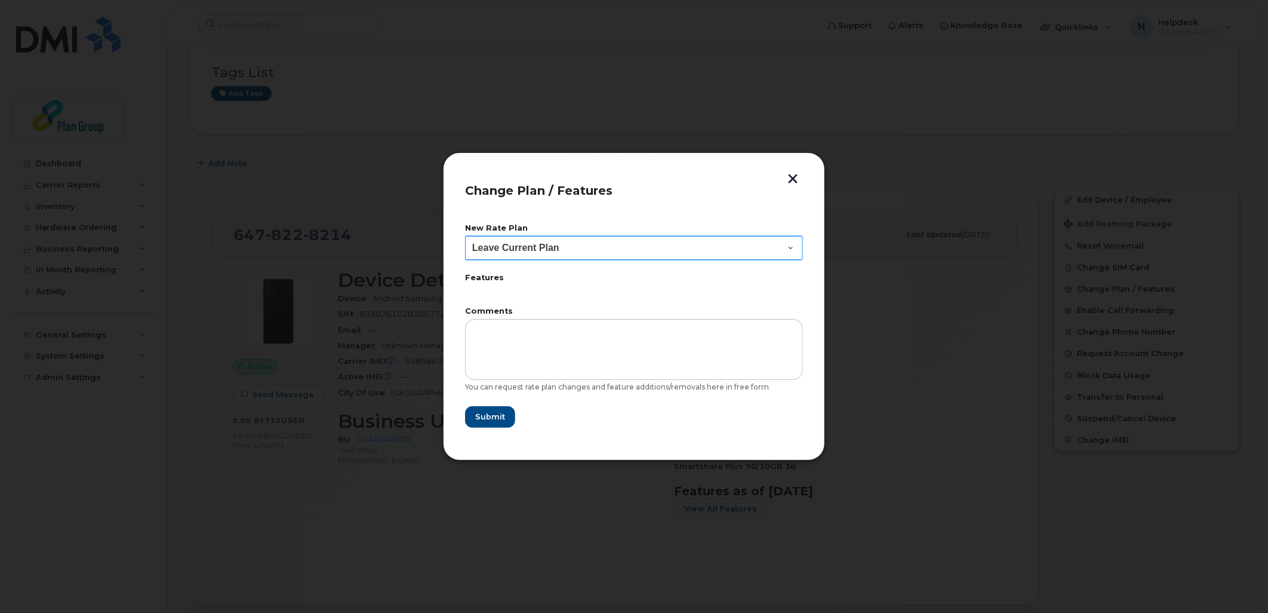
click at [518, 253] on select "Leave Current Plan BYOD SmartShare 65/10GB SmartShare 80/10GB SmartShare 80/10G…" at bounding box center [634, 248] width 338 height 24
select select "3833"
click at [465, 236] on select "Leave Current Plan BYOD SmartShare 65/10GB SmartShare 80/10GB SmartShare 80/10G…" at bounding box center [634, 248] width 338 height 24
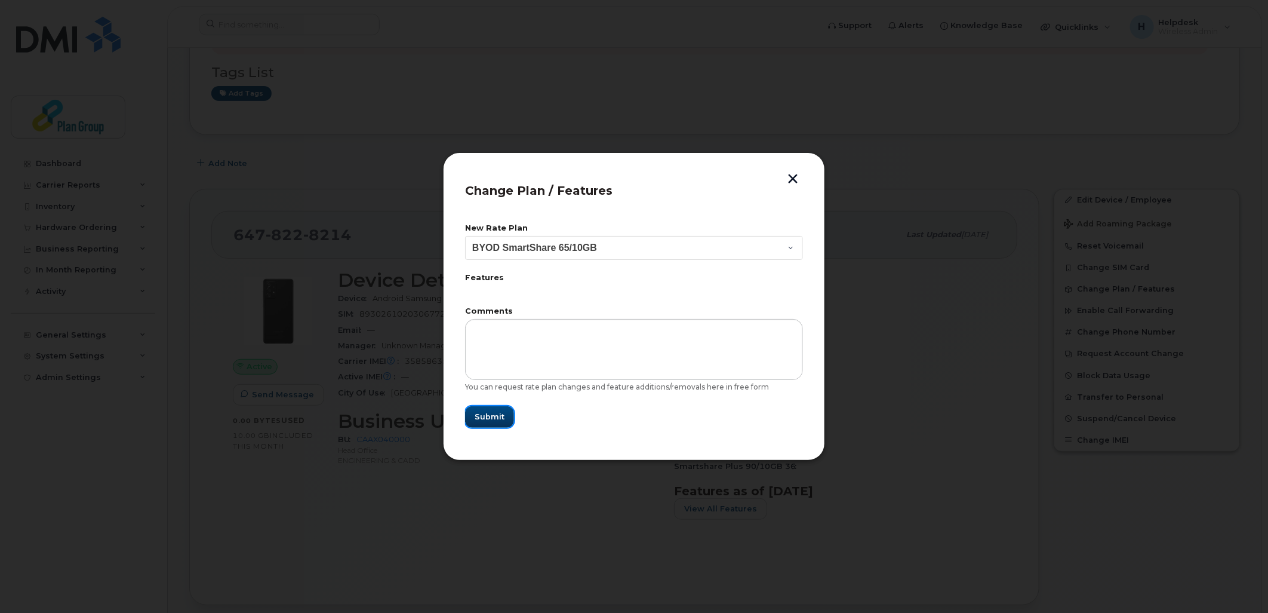
click at [493, 413] on span "Submit" at bounding box center [490, 416] width 30 height 11
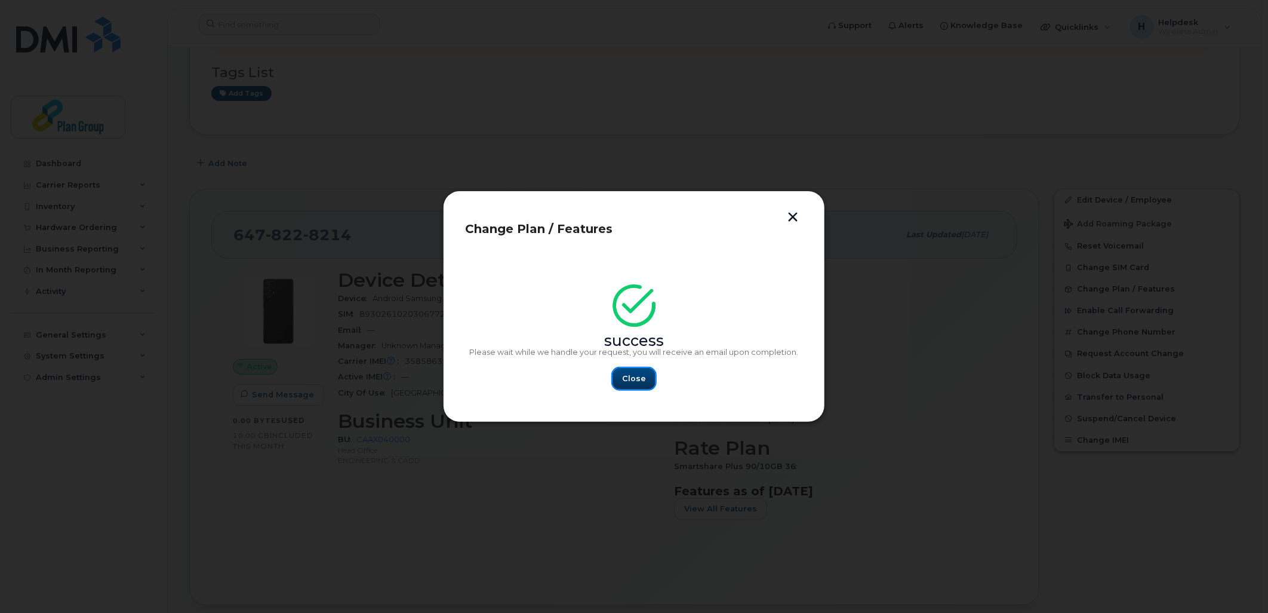
click at [626, 381] on span "Close" at bounding box center [634, 378] width 24 height 11
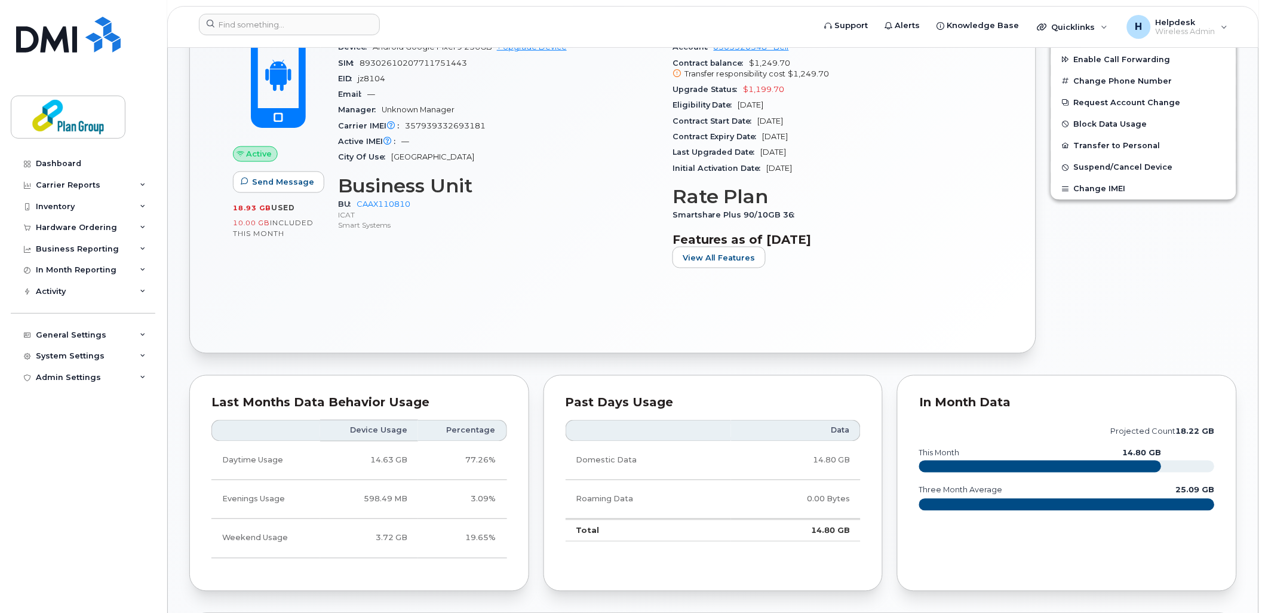
scroll to position [265, 0]
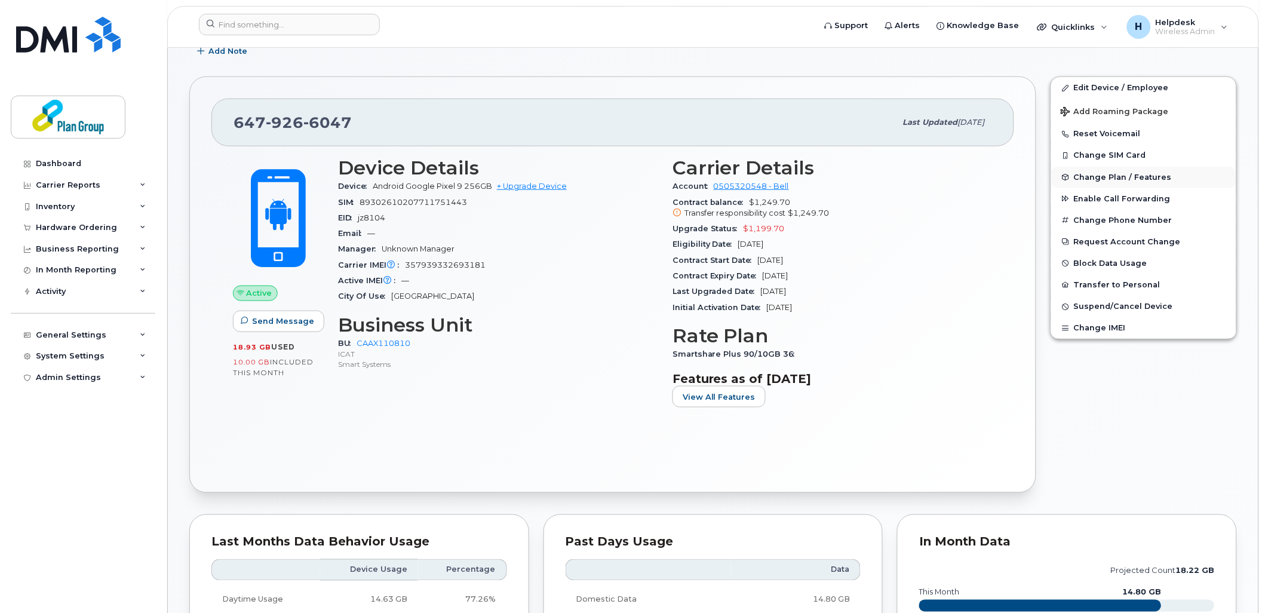
click at [1097, 183] on button "Change Plan / Features" at bounding box center [1143, 177] width 185 height 21
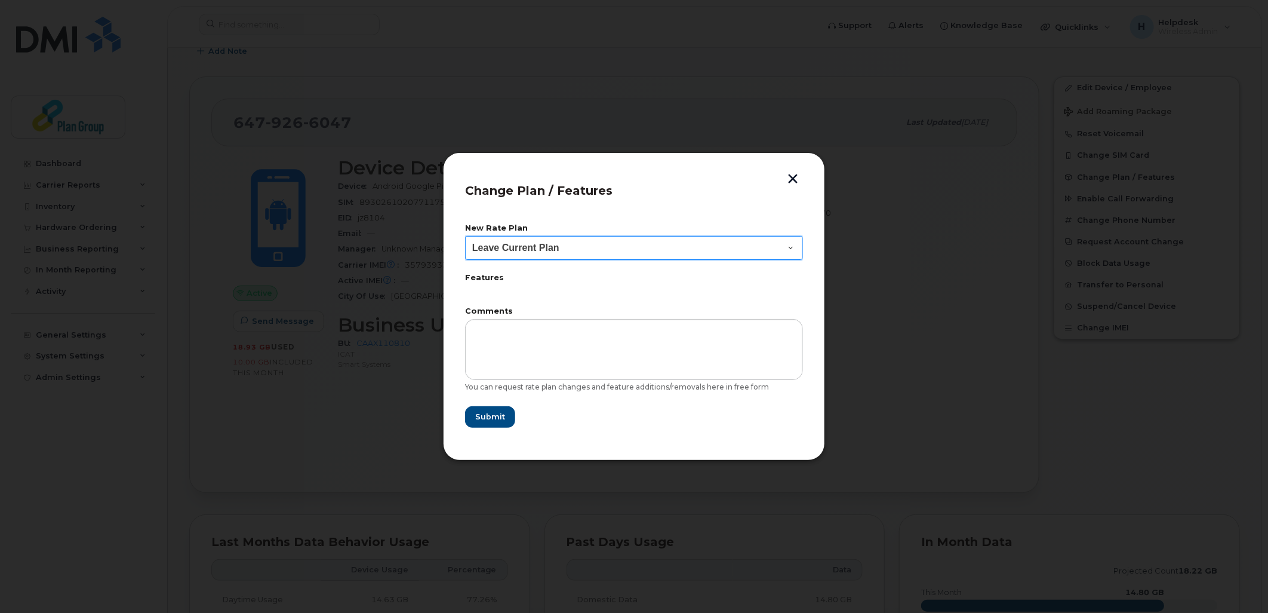
click at [511, 251] on select "Leave Current Plan BYOD SmartShare 65/10GB SmartShare 80/10GB SmartShare 80/10G…" at bounding box center [634, 248] width 338 height 24
select select "3833"
click at [465, 236] on select "Leave Current Plan BYOD SmartShare 65/10GB SmartShare 80/10GB SmartShare 80/10G…" at bounding box center [634, 248] width 338 height 24
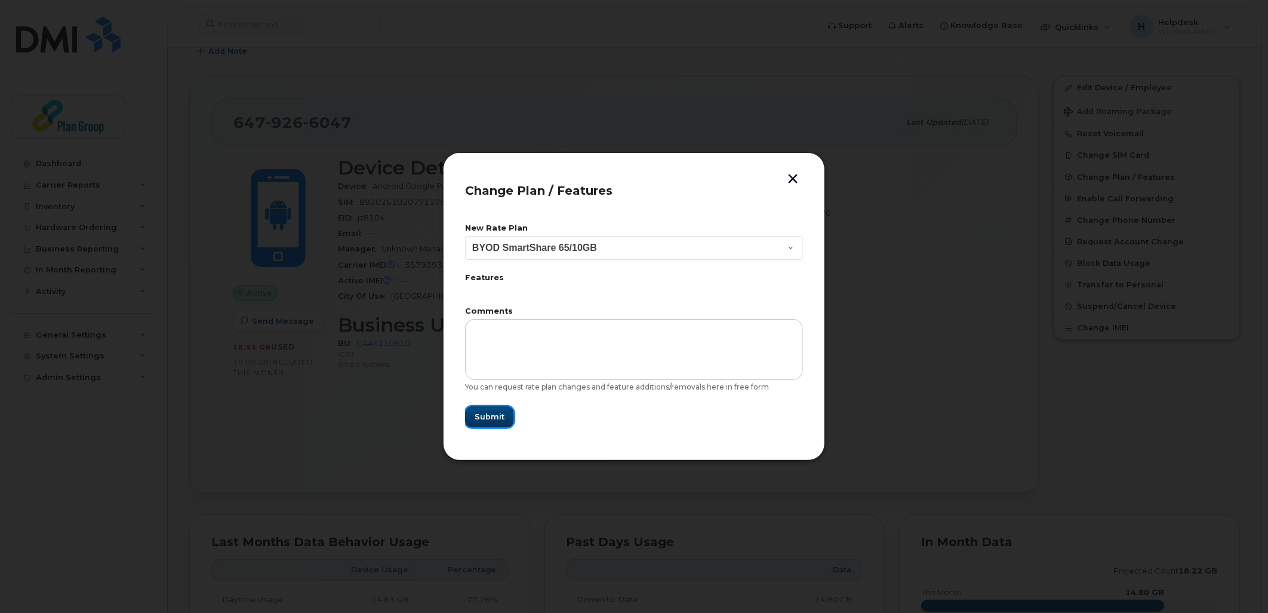
click at [499, 407] on button "Submit" at bounding box center [489, 416] width 49 height 21
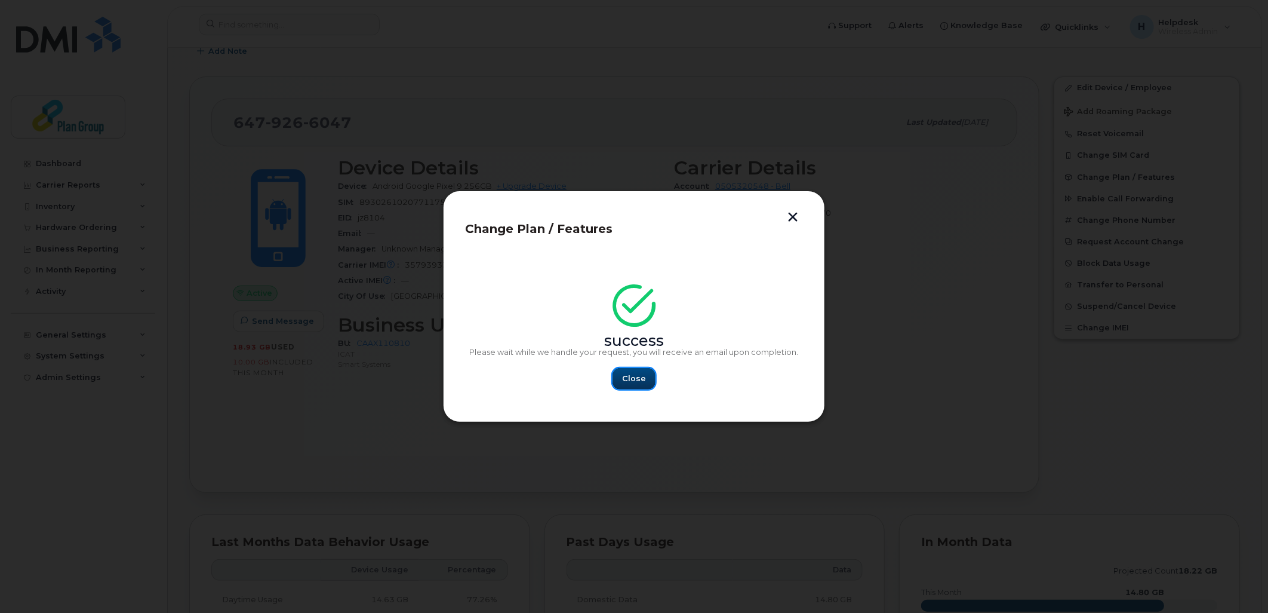
click at [640, 380] on span "Close" at bounding box center [634, 378] width 24 height 11
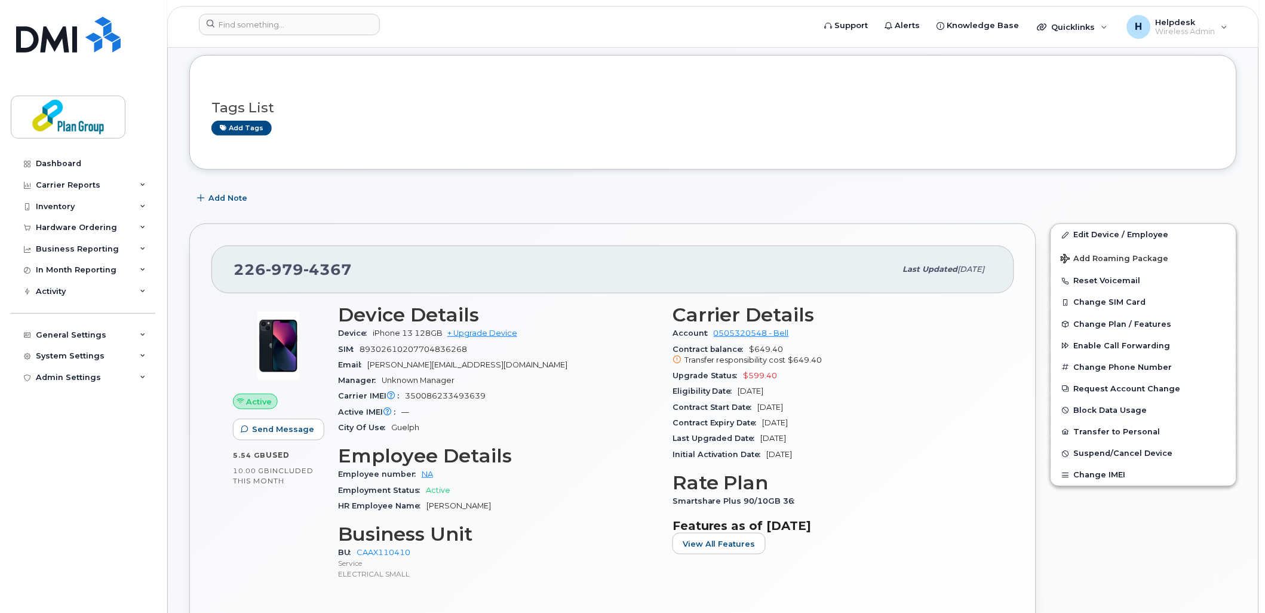
scroll to position [133, 0]
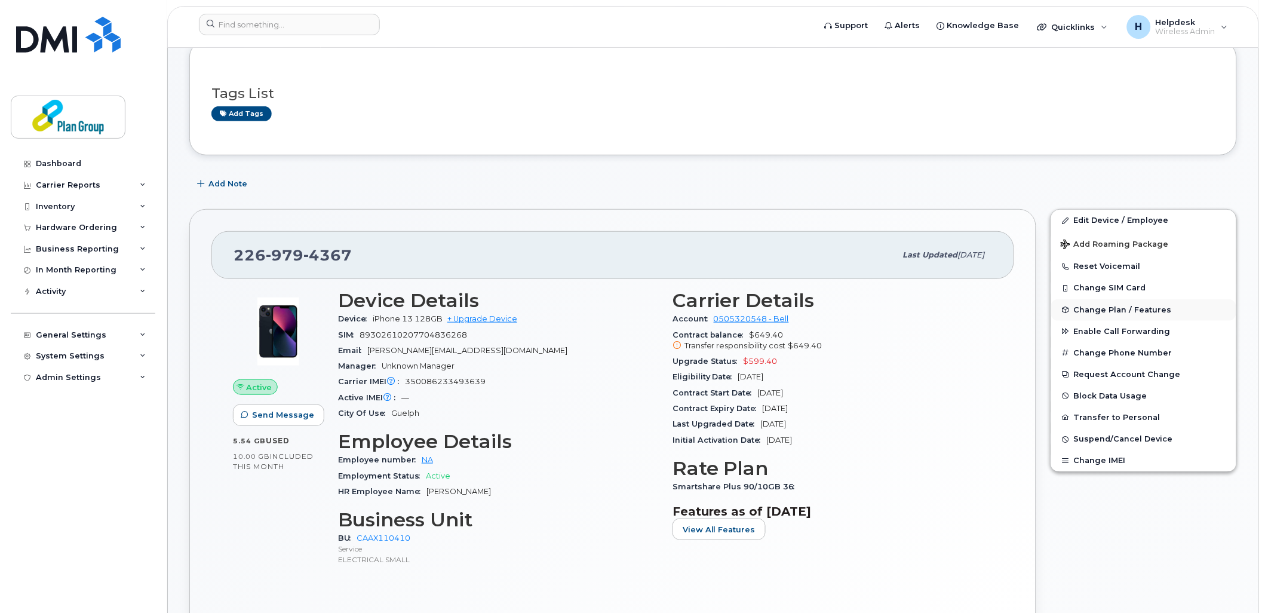
click at [1115, 311] on span "Change Plan / Features" at bounding box center [1123, 309] width 98 height 9
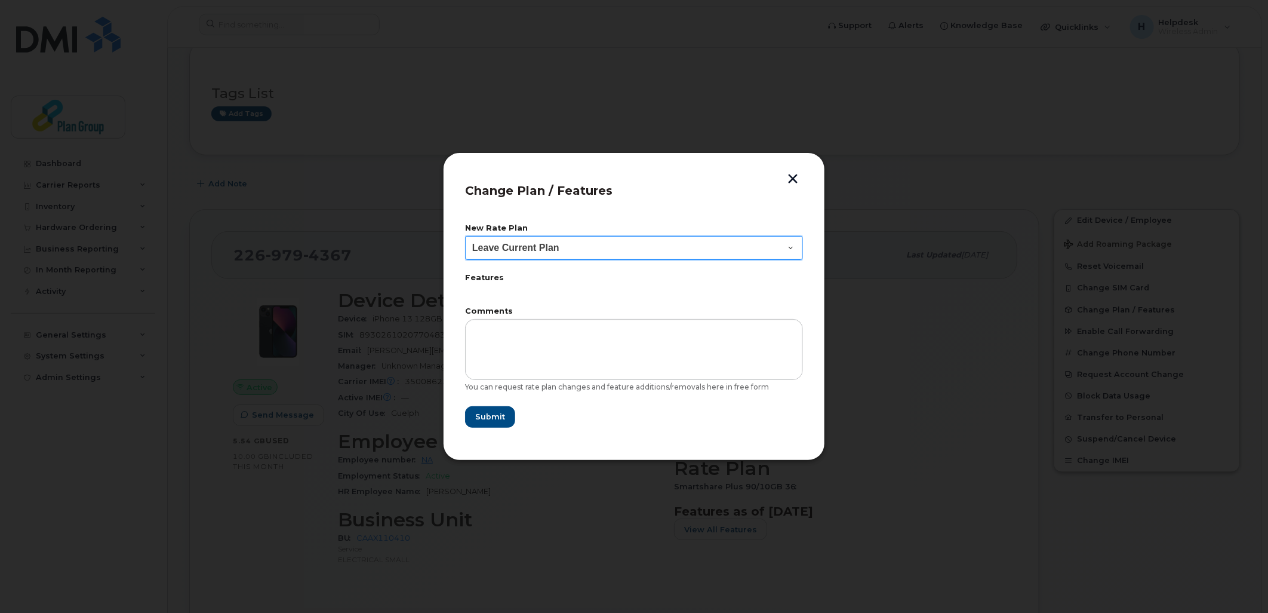
click at [570, 251] on select "Leave Current Plan BYOD SmartShare 65/10GB SmartShare 80/10GB SmartShare 80/10G…" at bounding box center [634, 248] width 338 height 24
select select "3833"
click at [465, 236] on select "Leave Current Plan BYOD SmartShare 65/10GB SmartShare 80/10GB SmartShare 80/10G…" at bounding box center [634, 248] width 338 height 24
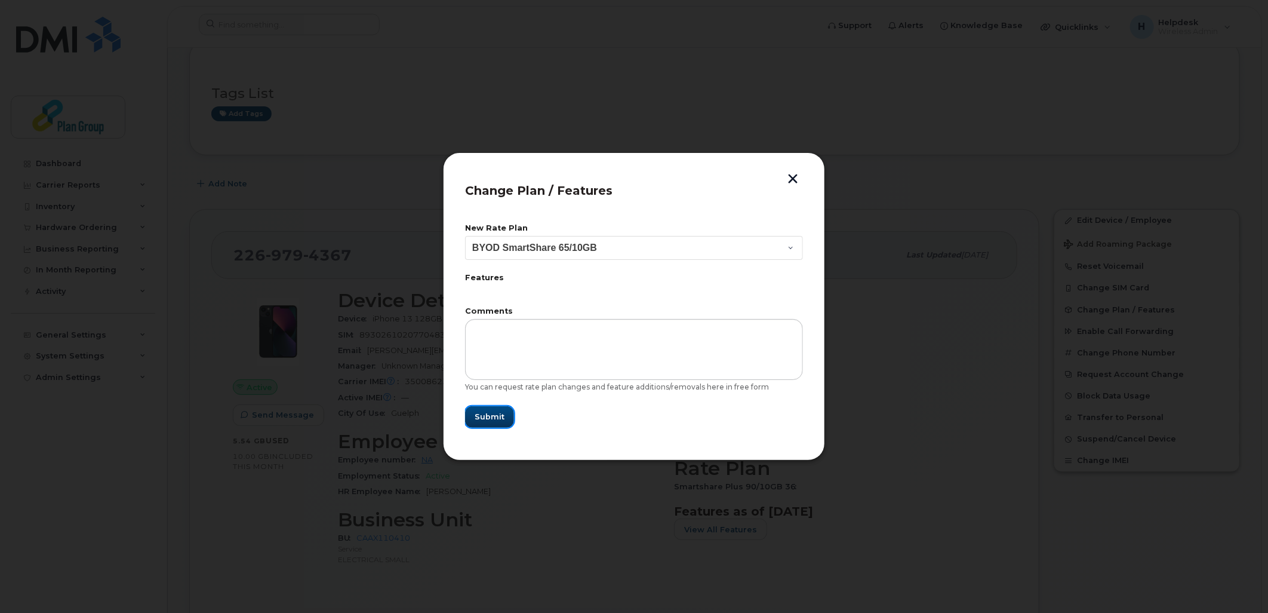
click at [496, 419] on span "Submit" at bounding box center [490, 416] width 30 height 11
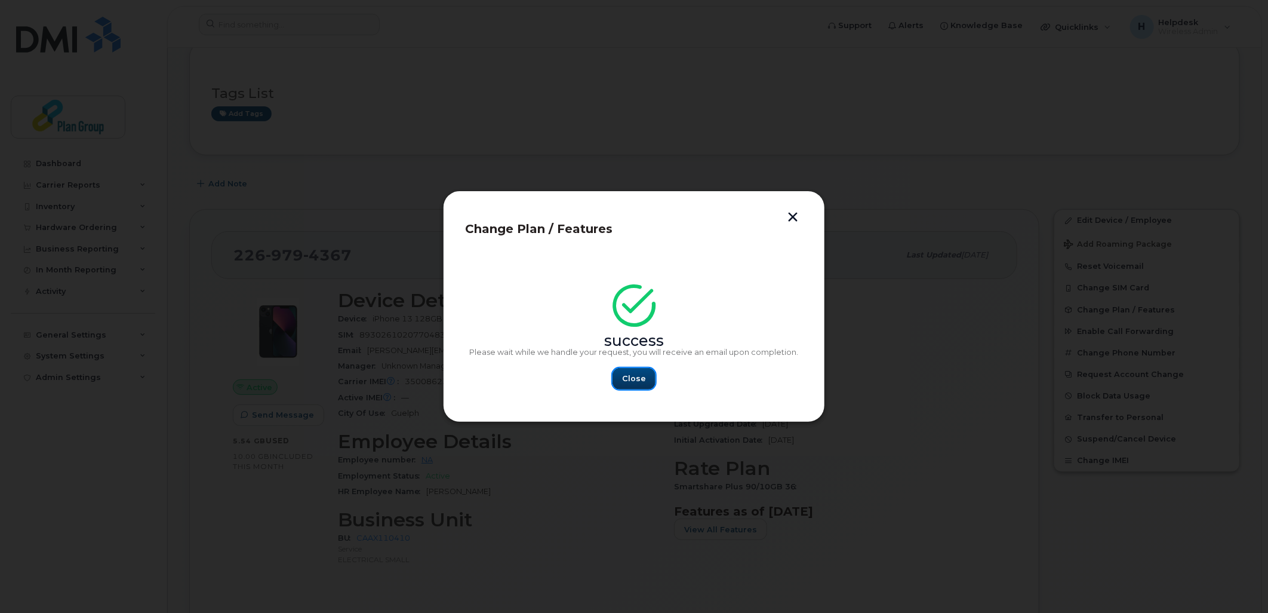
click at [634, 377] on span "Close" at bounding box center [634, 378] width 24 height 11
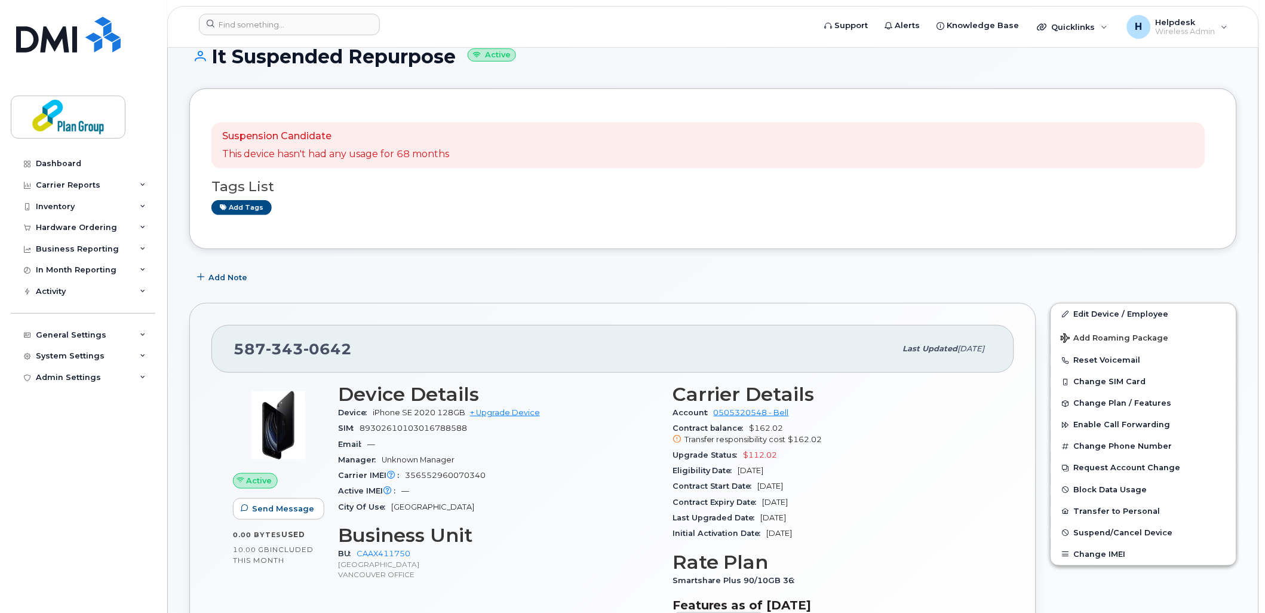
scroll to position [199, 0]
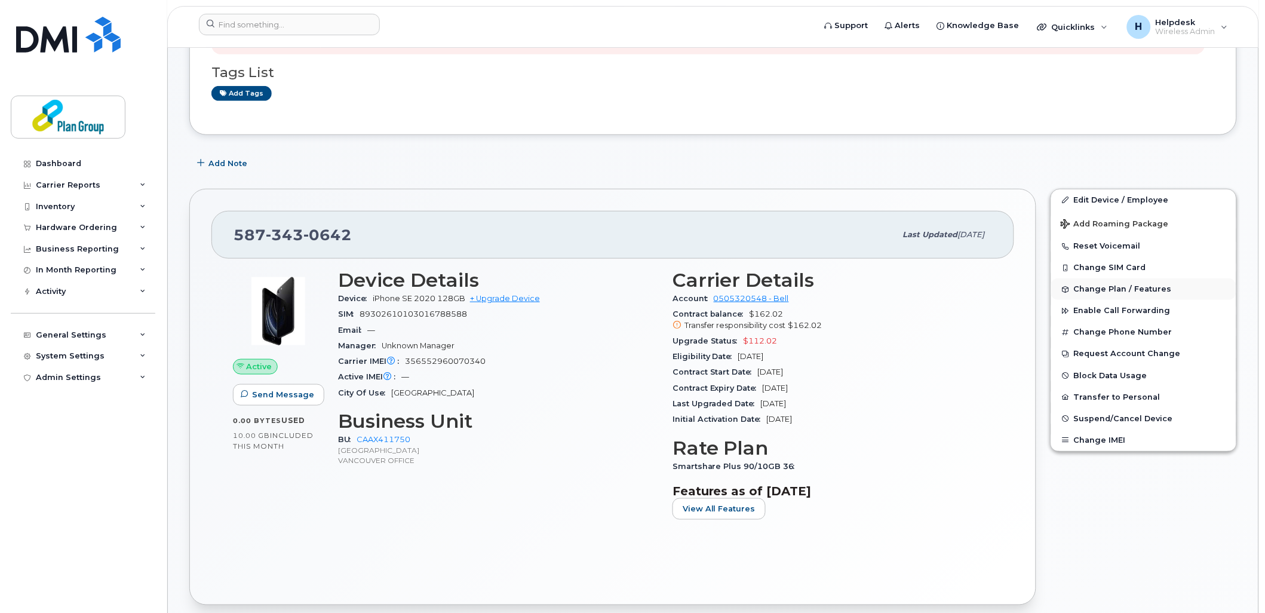
click at [1124, 290] on span "Change Plan / Features" at bounding box center [1123, 289] width 98 height 9
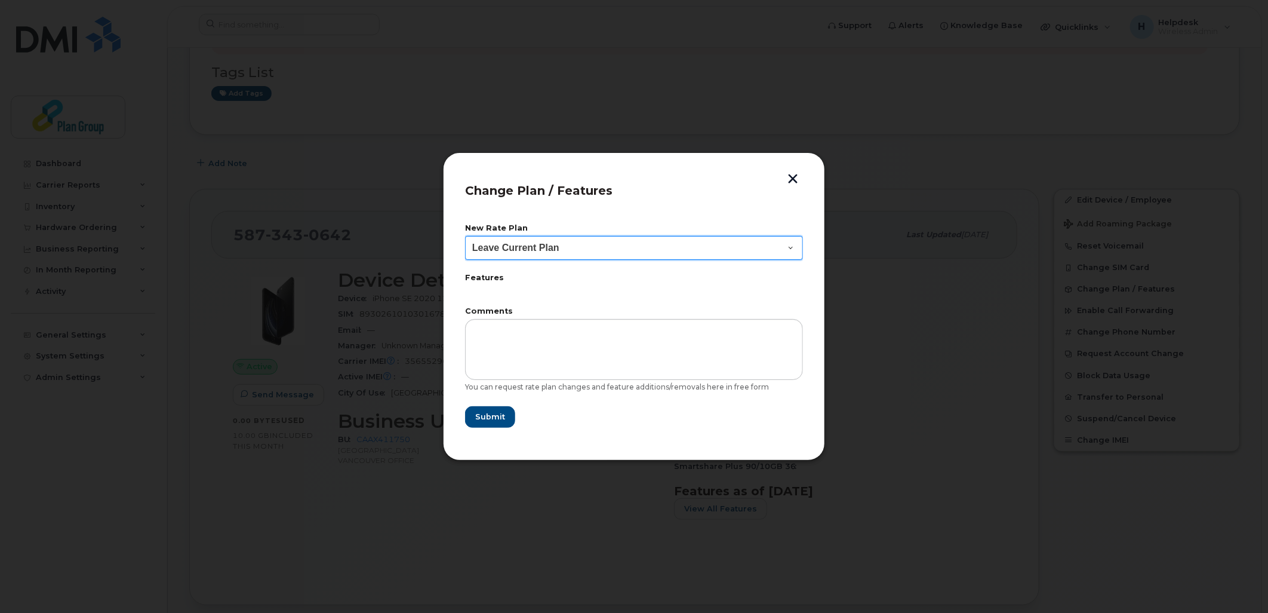
click at [600, 248] on select "Leave Current Plan BYOD SmartShare 65/10GB SmartShare 80/10GB SmartShare 80/10G…" at bounding box center [634, 248] width 338 height 24
select select "3833"
click at [465, 236] on select "Leave Current Plan BYOD SmartShare 65/10GB SmartShare 80/10GB SmartShare 80/10G…" at bounding box center [634, 248] width 338 height 24
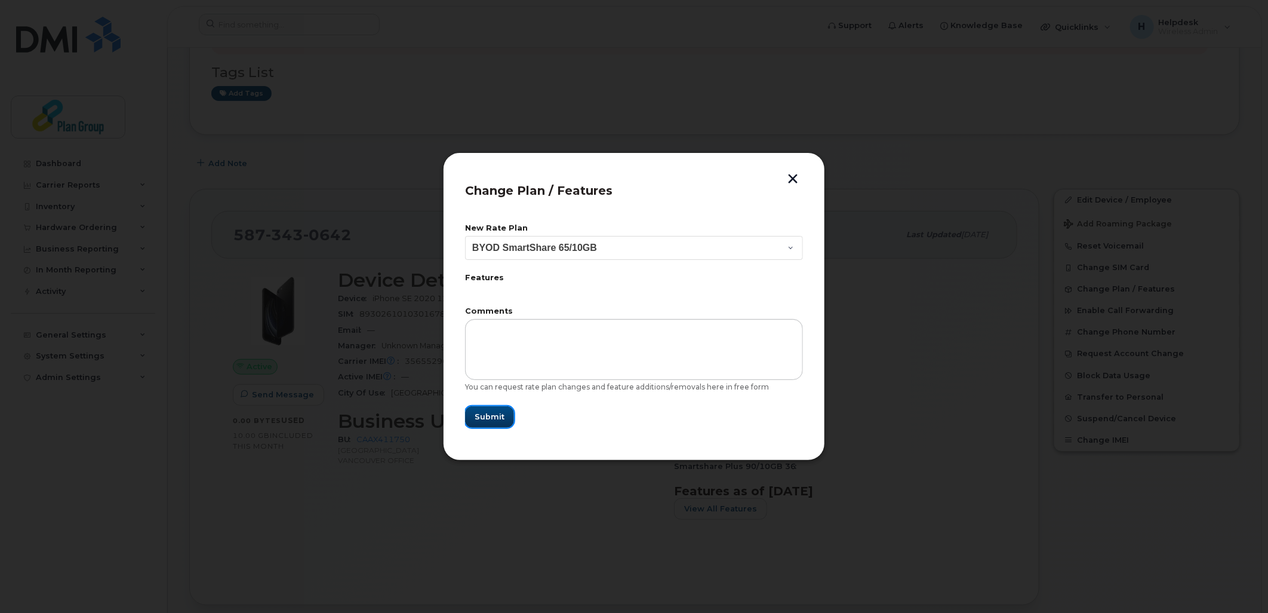
click at [500, 423] on button "Submit" at bounding box center [489, 416] width 49 height 21
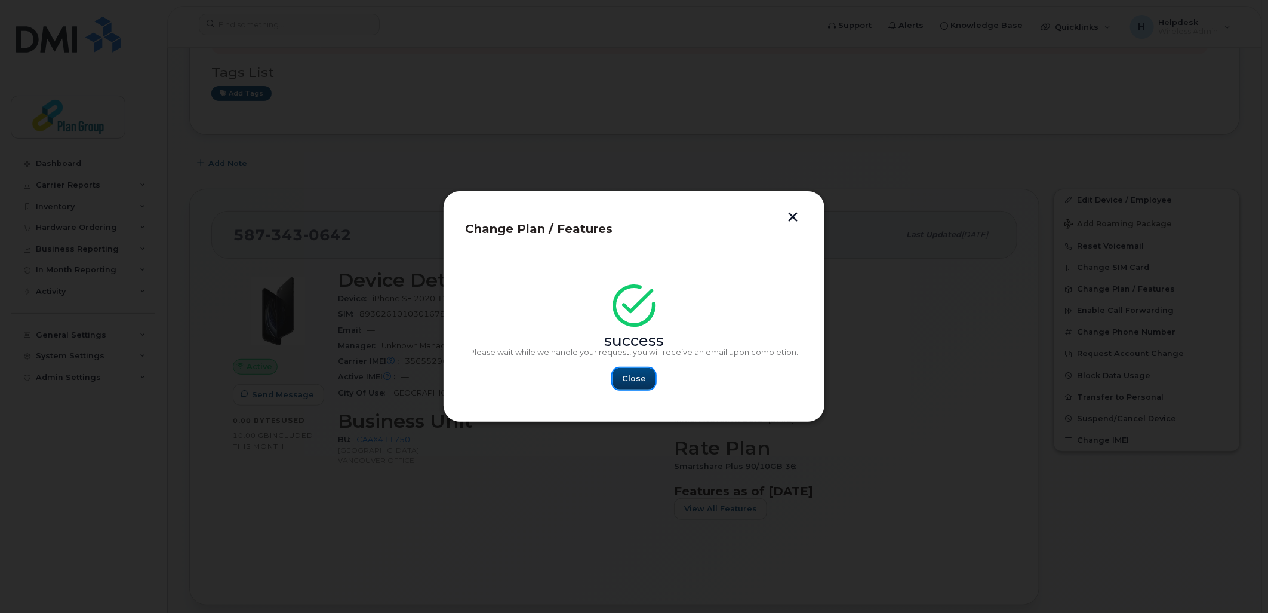
click at [645, 379] on button "Close" at bounding box center [634, 378] width 43 height 21
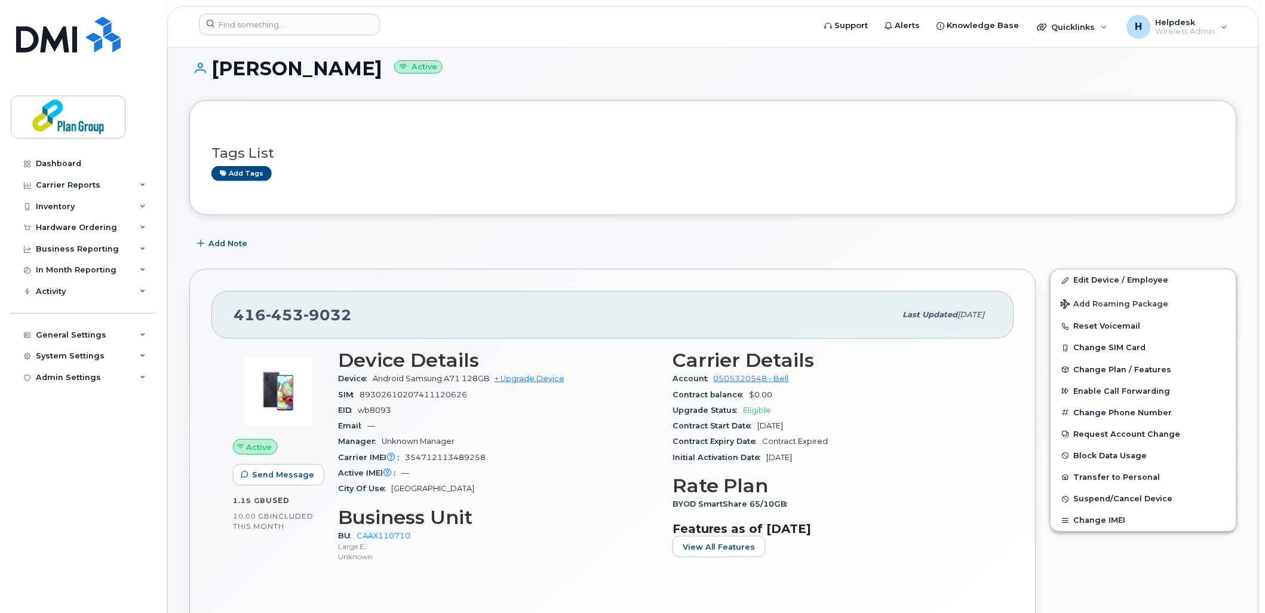
scroll to position [133, 0]
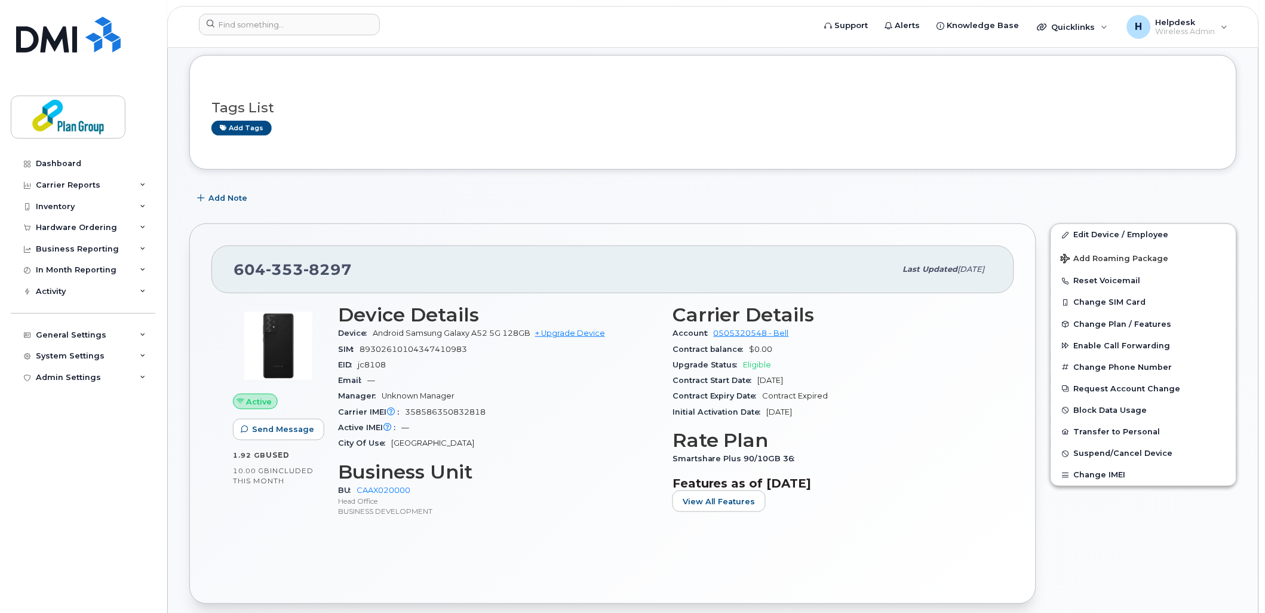
scroll to position [133, 0]
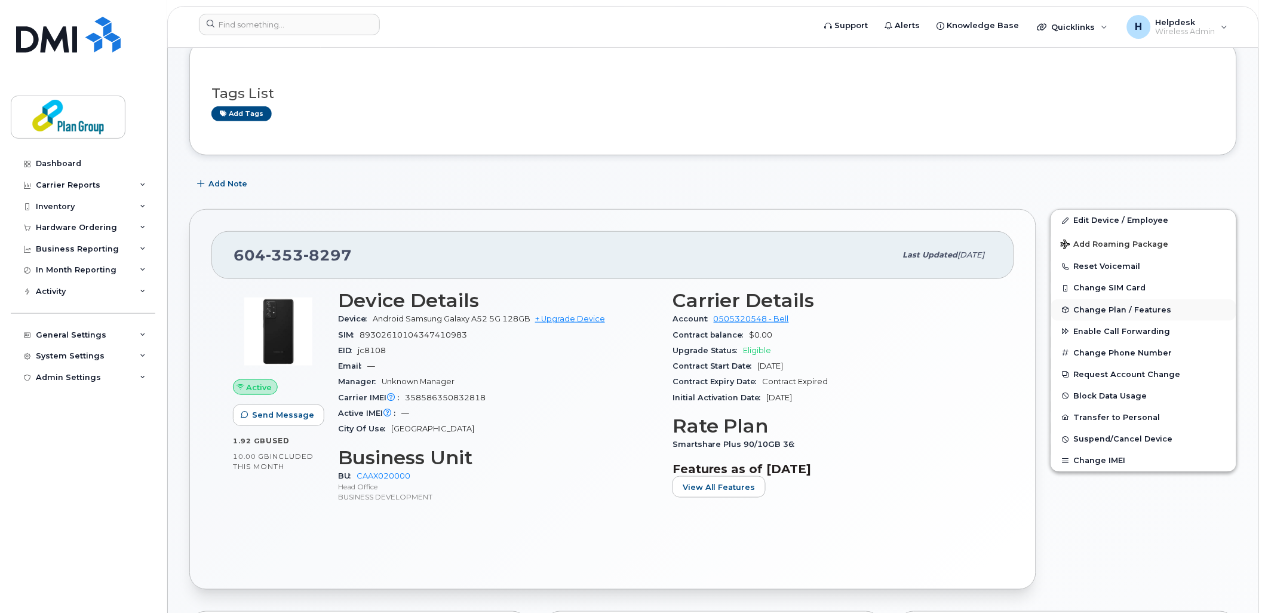
click at [1112, 312] on span "Change Plan / Features" at bounding box center [1123, 309] width 98 height 9
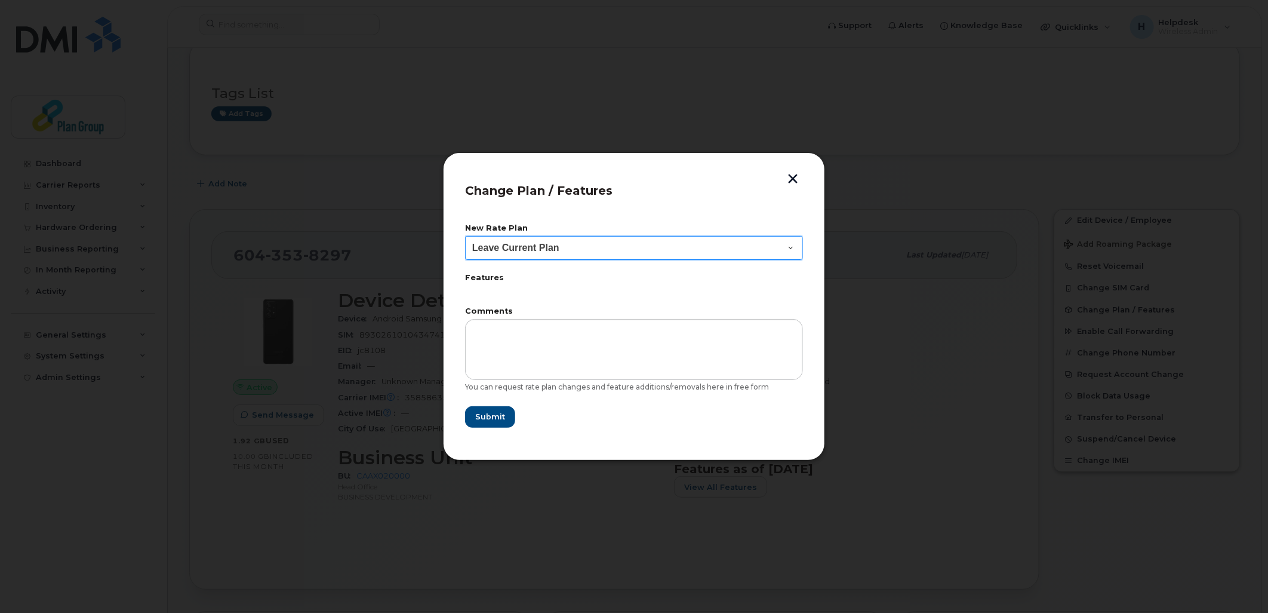
click at [679, 249] on select "Leave Current Plan BYOD SmartShare 65/10GB SmartShare 80/10GB SmartShare 80/10G…" at bounding box center [634, 248] width 338 height 24
select select "3833"
click at [465, 236] on select "Leave Current Plan BYOD SmartShare 65/10GB SmartShare 80/10GB SmartShare 80/10G…" at bounding box center [634, 248] width 338 height 24
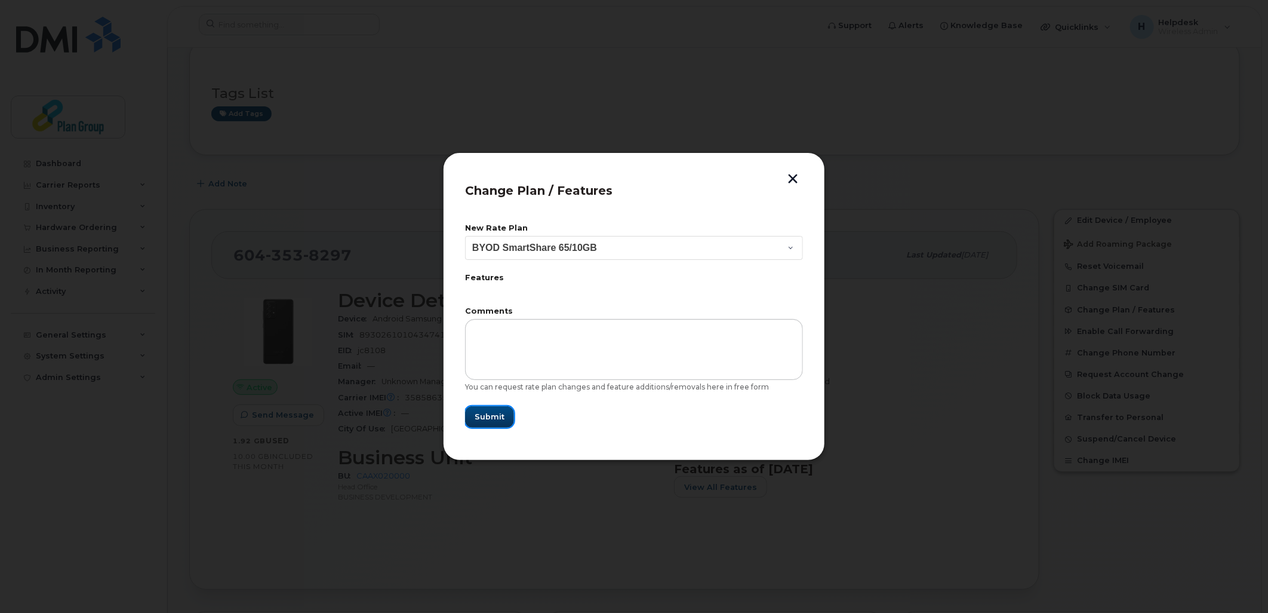
click at [491, 415] on span "Submit" at bounding box center [490, 416] width 30 height 11
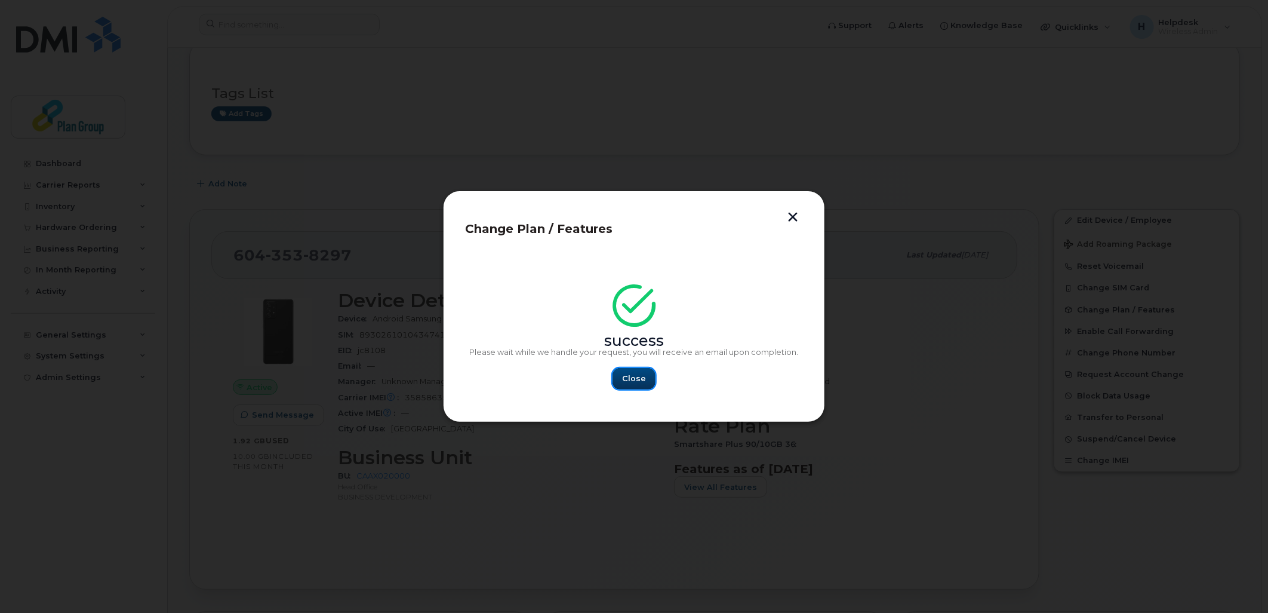
click at [641, 377] on span "Close" at bounding box center [634, 378] width 24 height 11
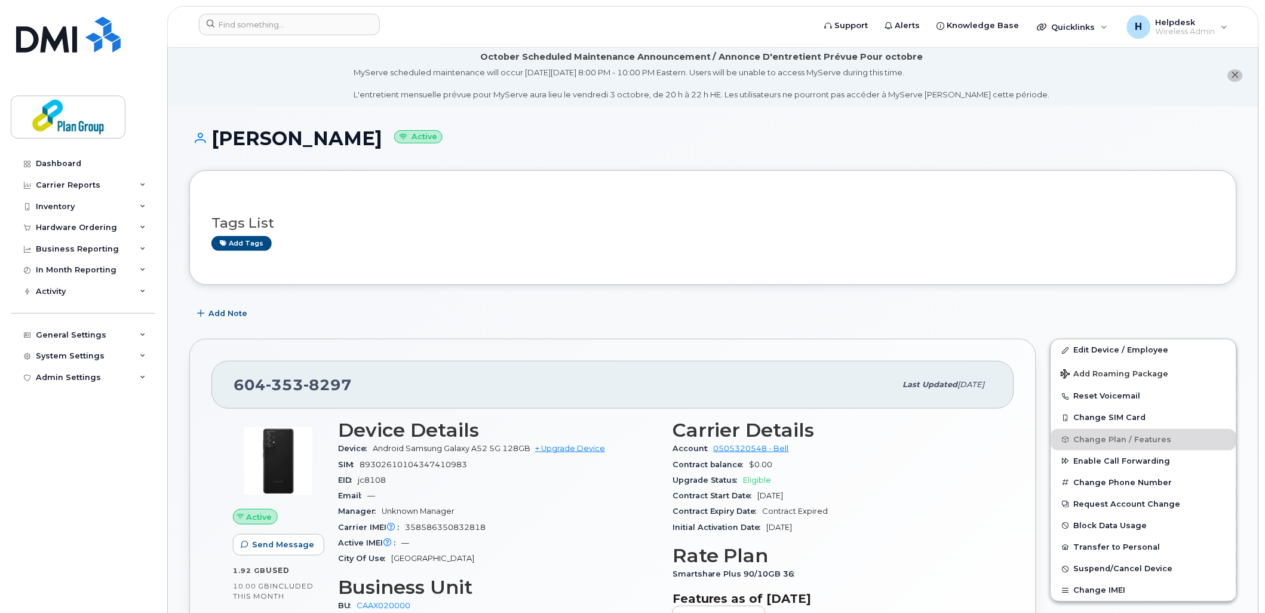
scroll to position [0, 0]
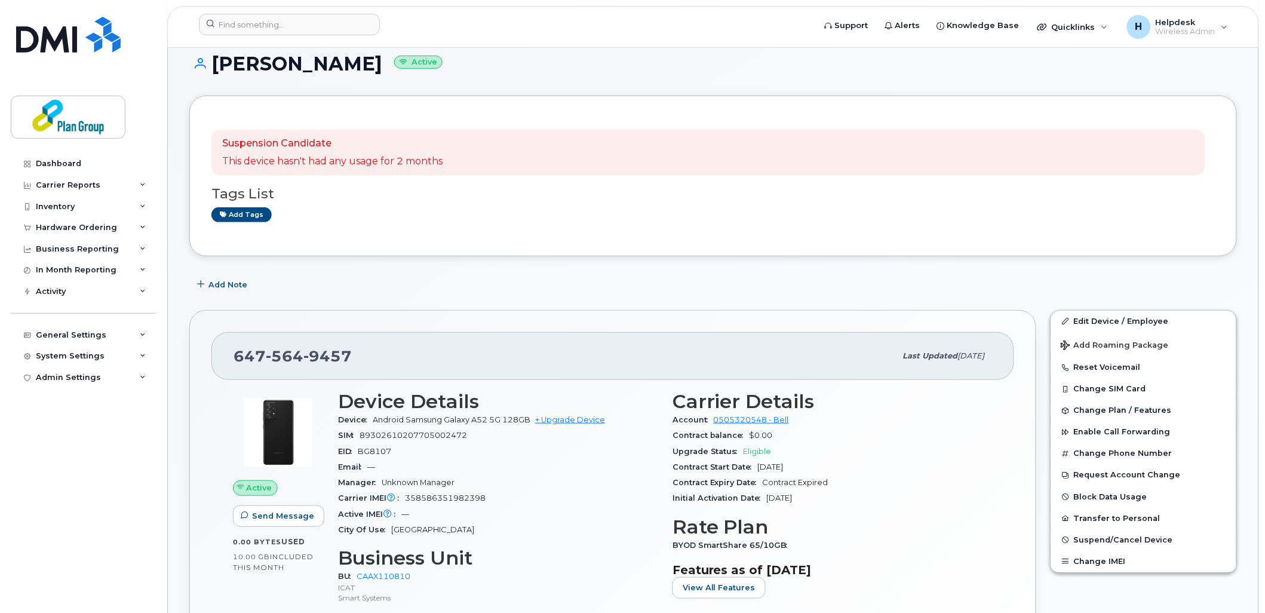
scroll to position [199, 0]
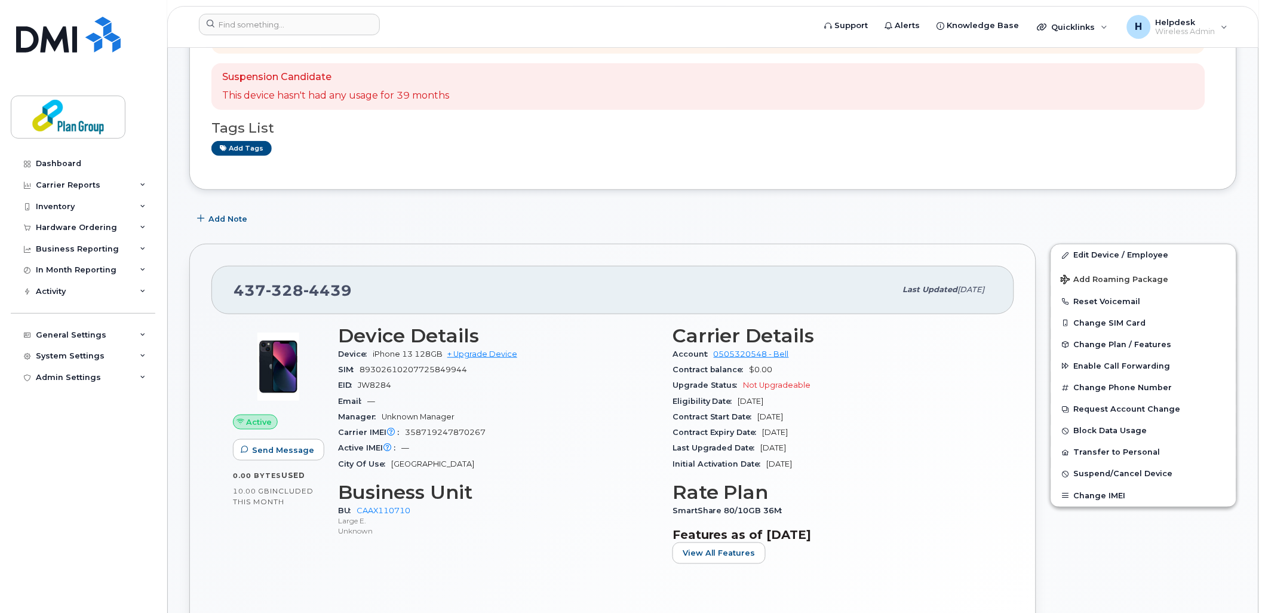
scroll to position [265, 0]
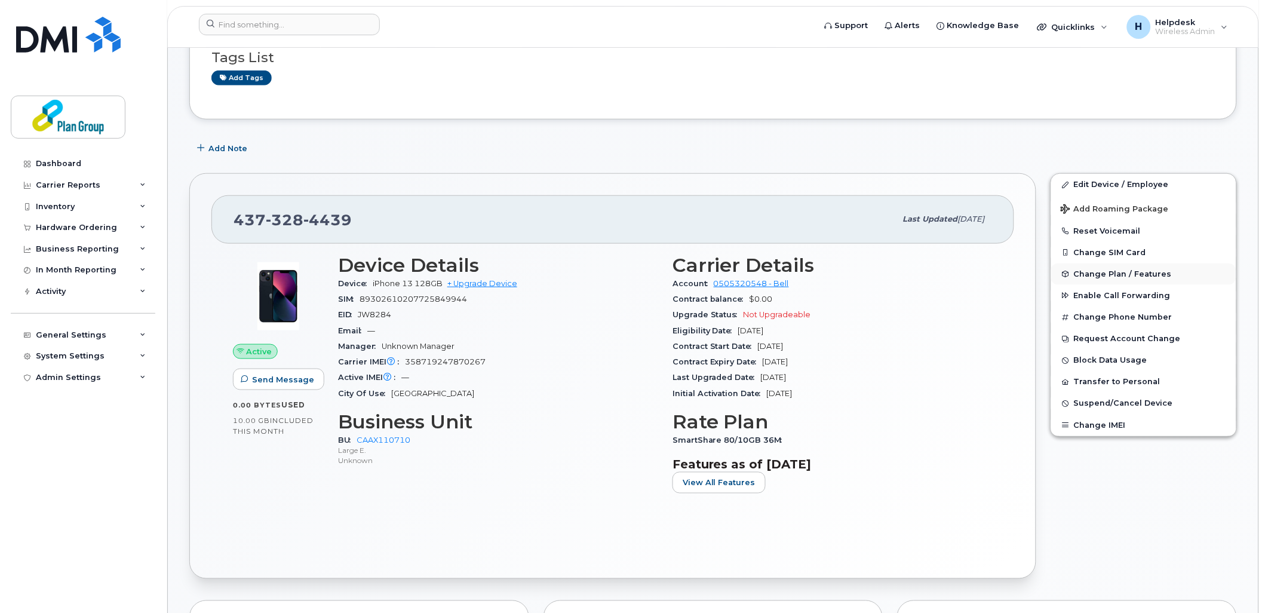
click at [1140, 275] on span "Change Plan / Features" at bounding box center [1123, 273] width 98 height 9
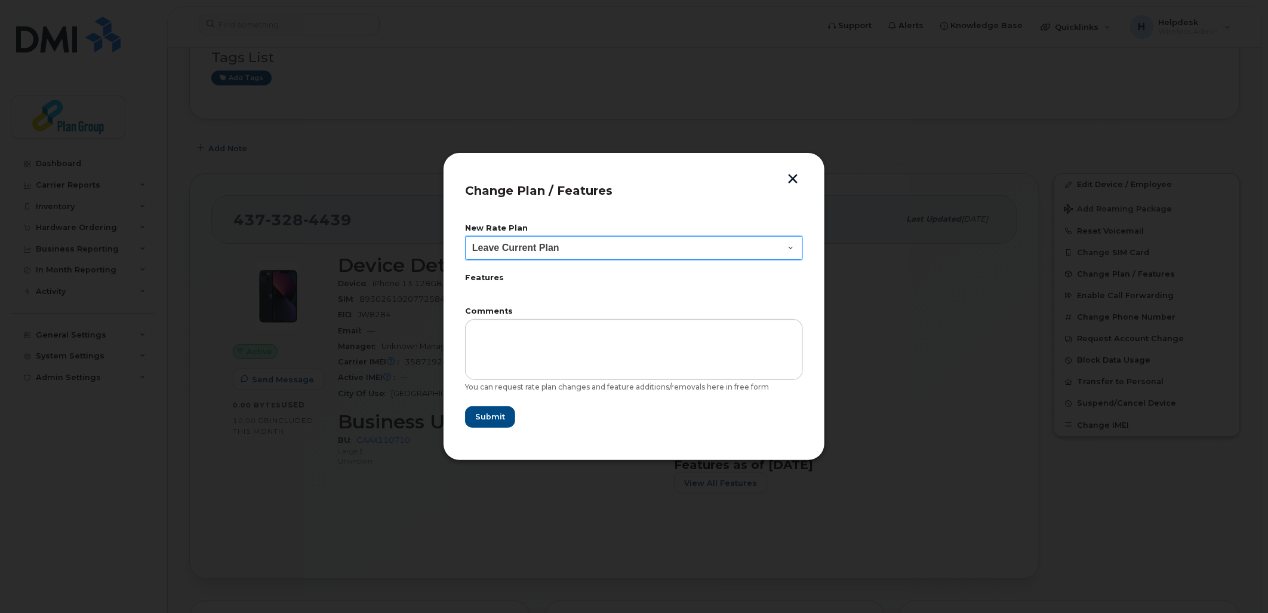
click at [563, 248] on select "Leave Current Plan BYOD SmartShare 65/10GB SmartShare 80/10GB Smartshare Plus 9…" at bounding box center [634, 248] width 338 height 24
select select "3833"
click at [465, 236] on select "Leave Current Plan BYOD SmartShare 65/10GB SmartShare 80/10GB Smartshare Plus 9…" at bounding box center [634, 248] width 338 height 24
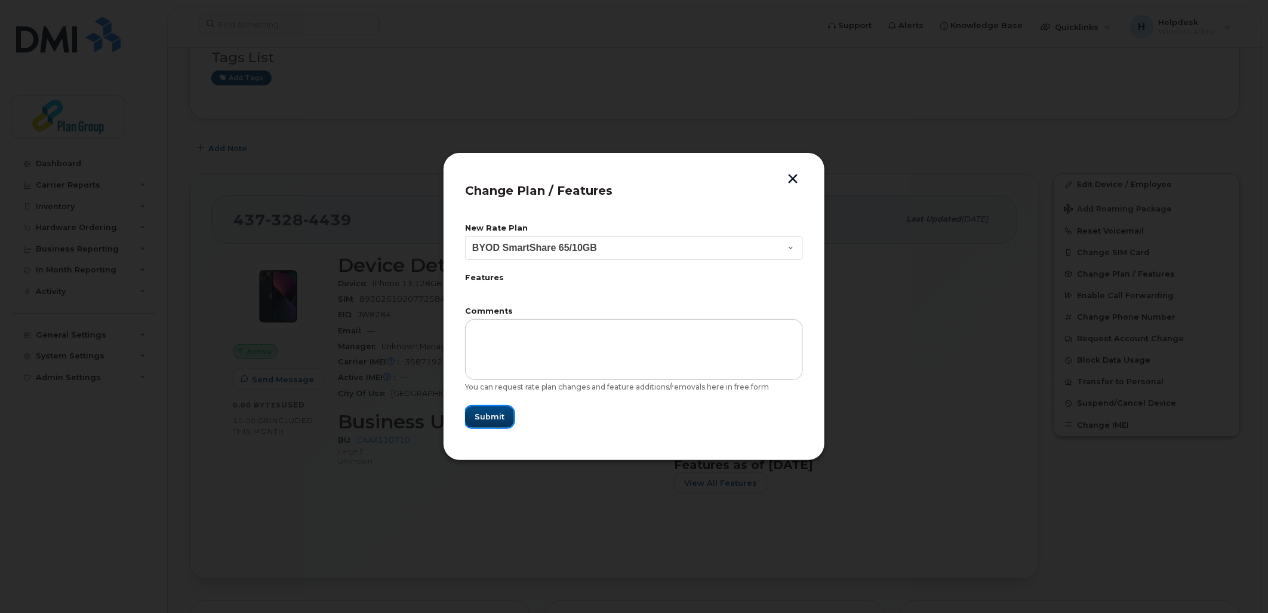
click at [497, 416] on span "Submit" at bounding box center [490, 416] width 30 height 11
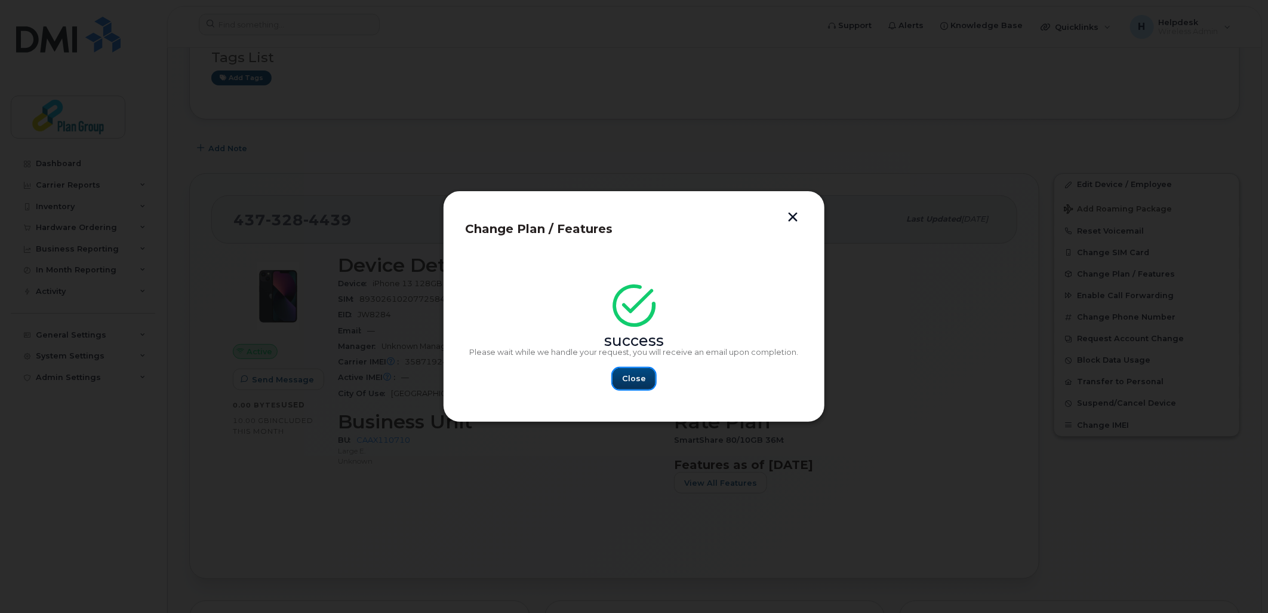
drag, startPoint x: 646, startPoint y: 372, endPoint x: 596, endPoint y: 313, distance: 77.1
click at [647, 372] on button "Close" at bounding box center [634, 378] width 43 height 21
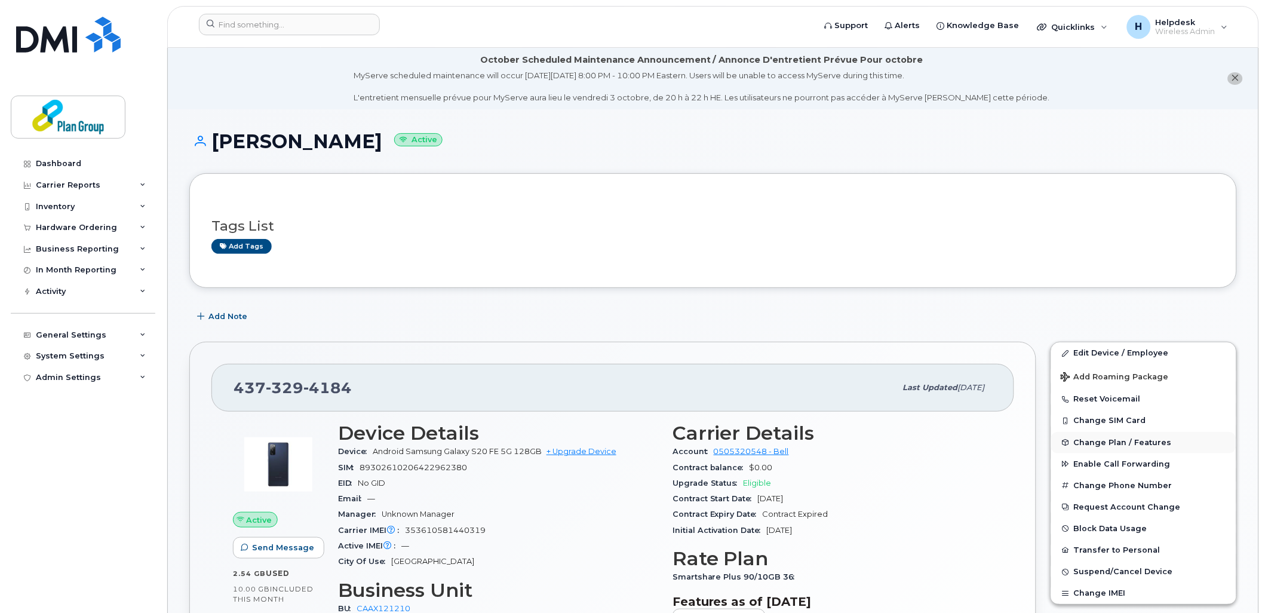
click at [1119, 446] on span "Change Plan / Features" at bounding box center [1123, 442] width 98 height 9
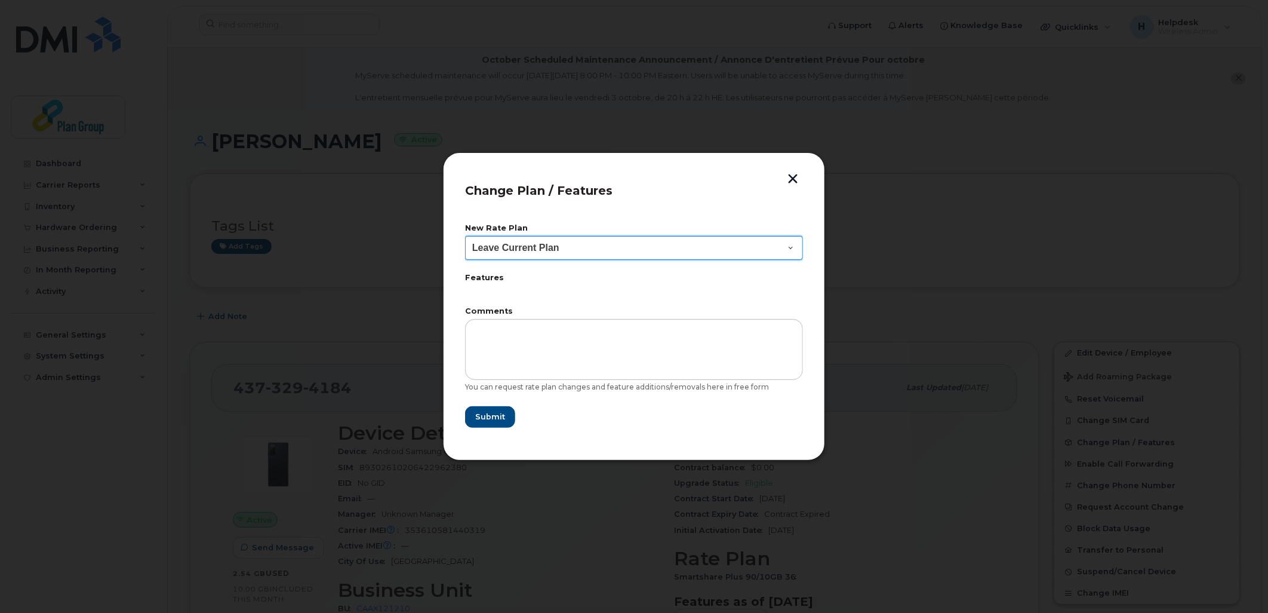
click at [534, 241] on select "Leave Current Plan BYOD SmartShare 65/10GB SmartShare 80/10GB SmartShare 80/10G…" at bounding box center [634, 248] width 338 height 24
select select "3833"
click at [465, 236] on select "Leave Current Plan BYOD SmartShare 65/10GB SmartShare 80/10GB SmartShare 80/10G…" at bounding box center [634, 248] width 338 height 24
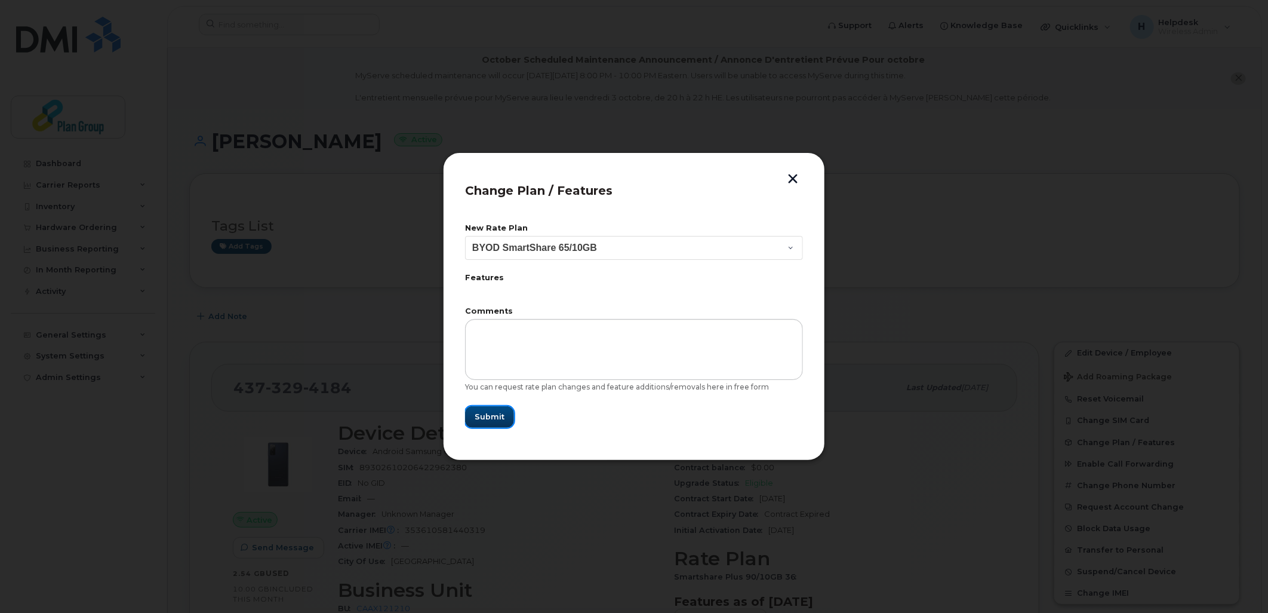
click at [494, 421] on span "Submit" at bounding box center [490, 416] width 30 height 11
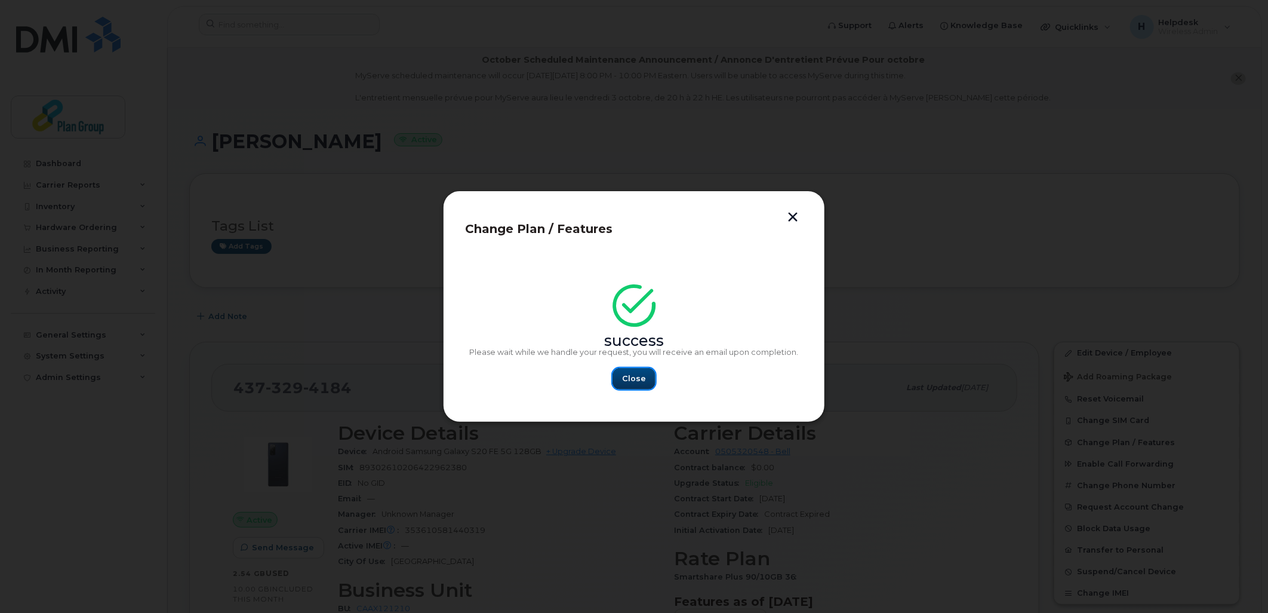
click at [628, 379] on span "Close" at bounding box center [634, 378] width 24 height 11
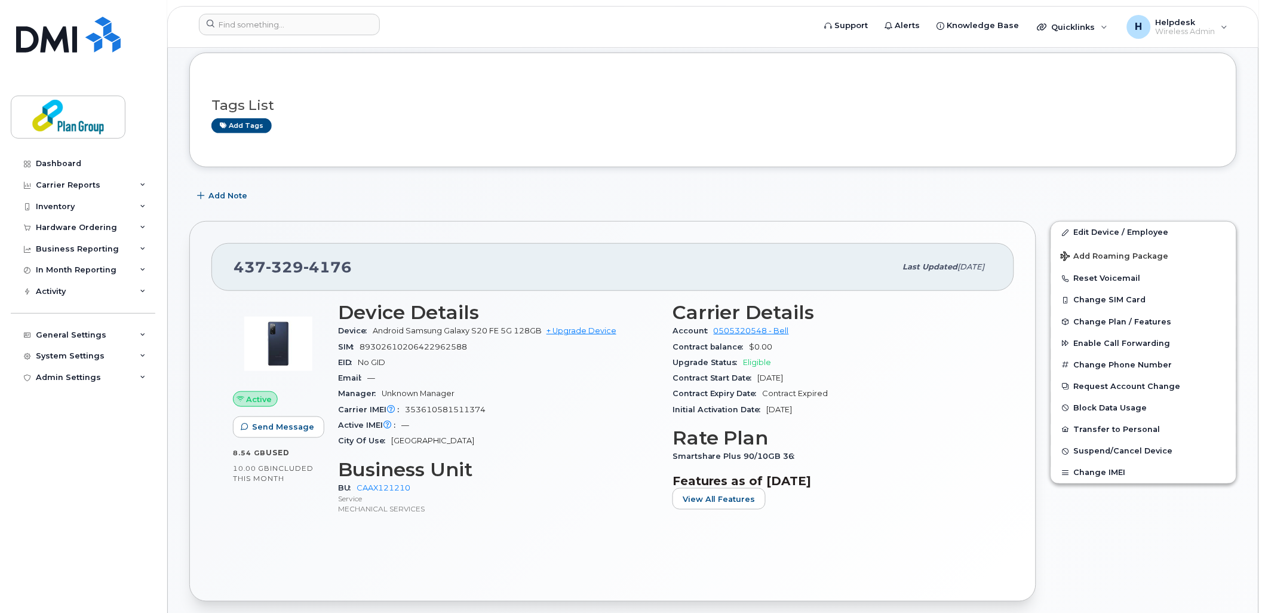
scroll to position [133, 0]
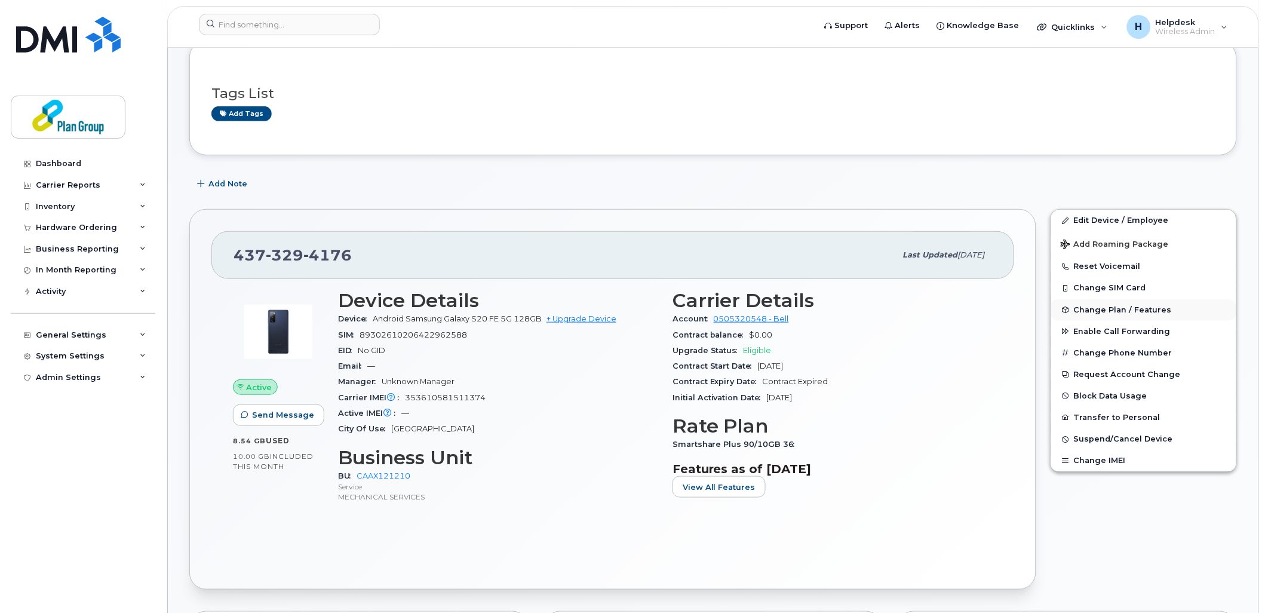
click at [1105, 314] on span "Change Plan / Features" at bounding box center [1123, 309] width 98 height 9
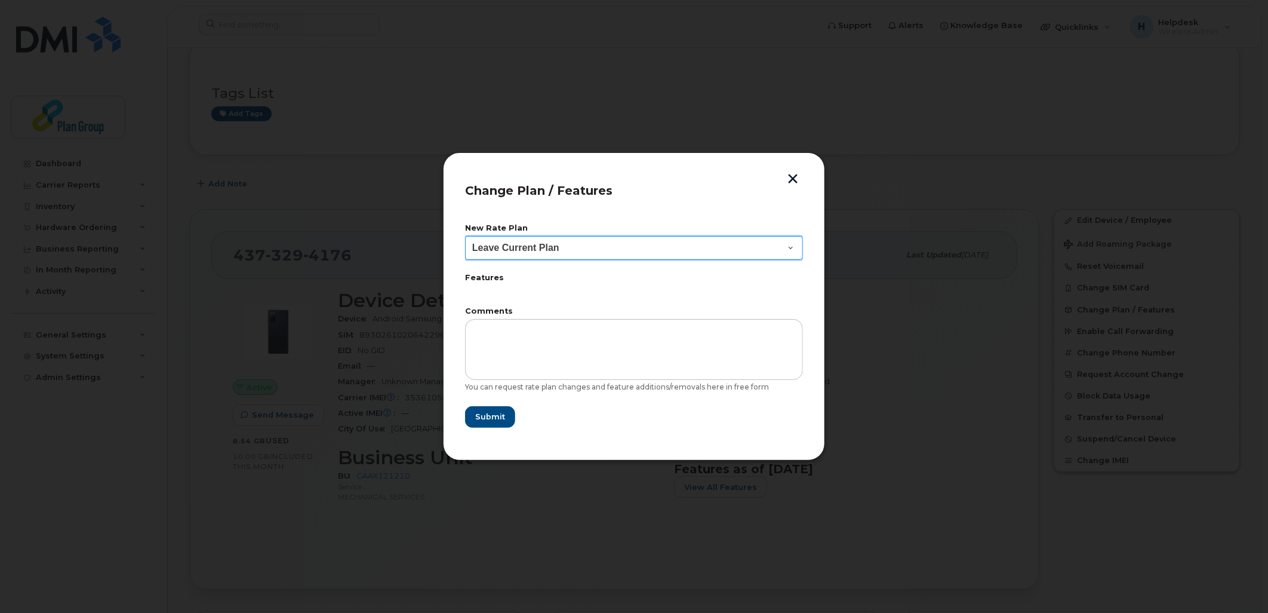
click at [545, 247] on select "Leave Current Plan BYOD SmartShare 65/10GB SmartShare 80/10GB SmartShare 80/10G…" at bounding box center [634, 248] width 338 height 24
select select "3833"
click at [465, 236] on select "Leave Current Plan BYOD SmartShare 65/10GB SmartShare 80/10GB SmartShare 80/10G…" at bounding box center [634, 248] width 338 height 24
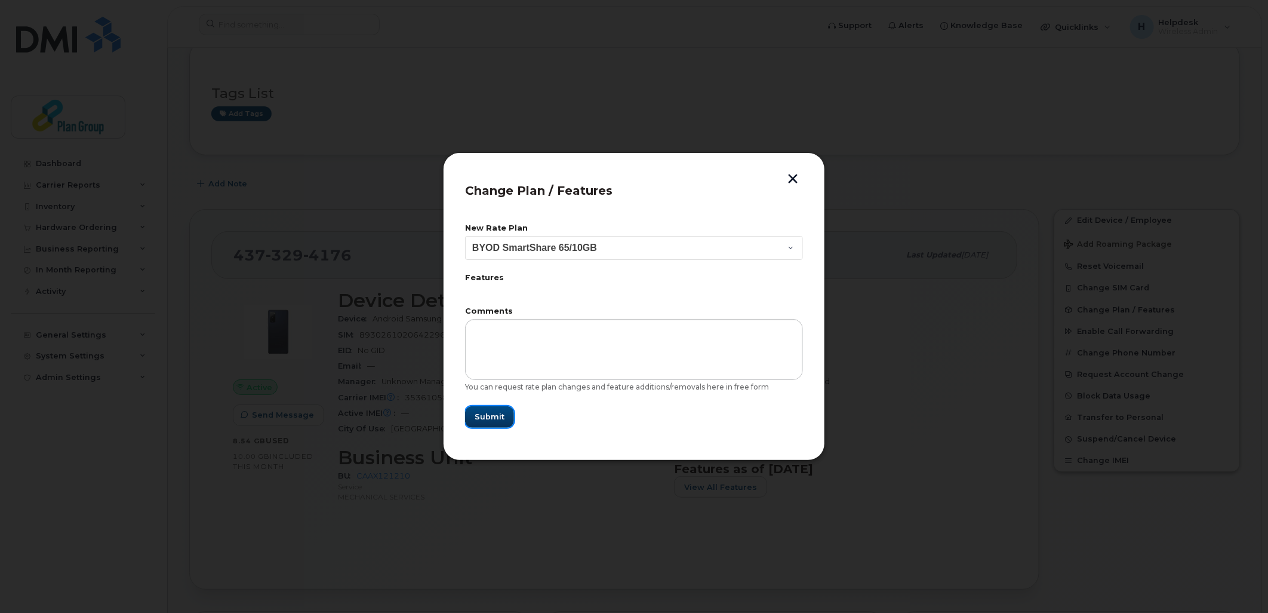
click at [485, 416] on span "Submit" at bounding box center [490, 416] width 30 height 11
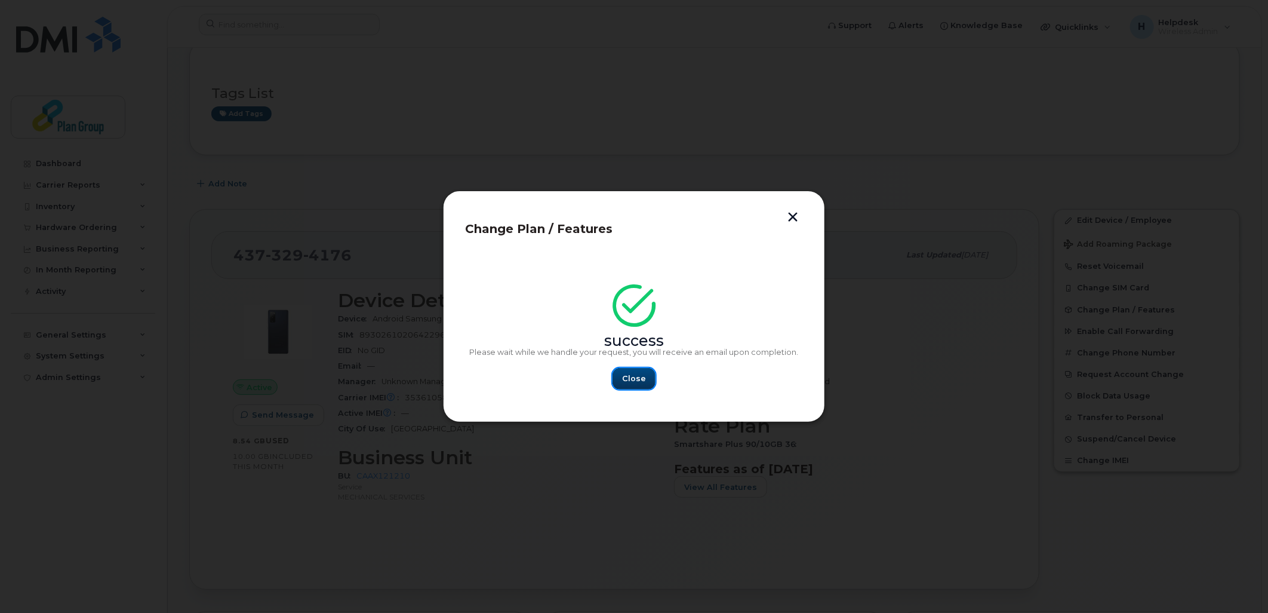
click at [626, 369] on button "Close" at bounding box center [634, 378] width 43 height 21
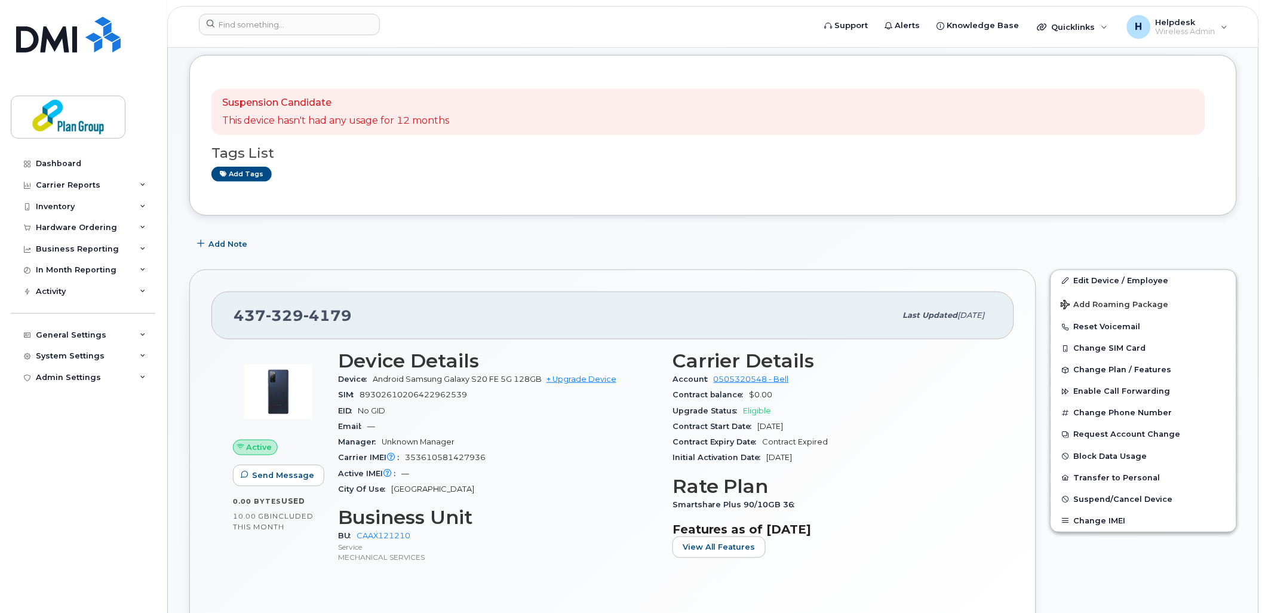
scroll to position [133, 0]
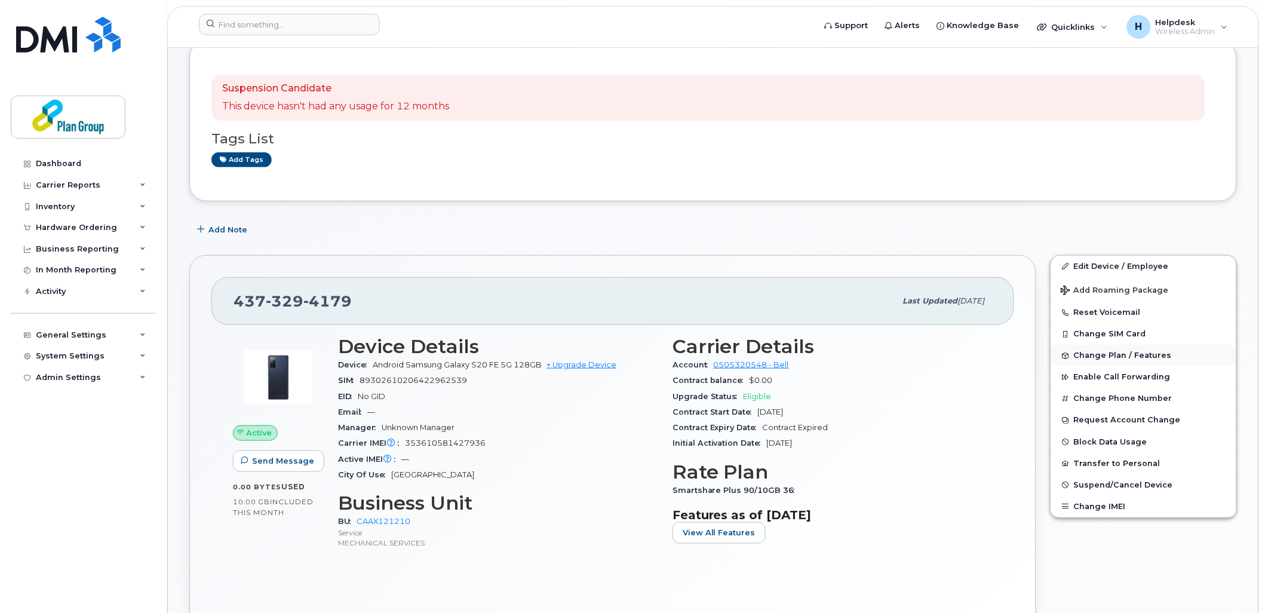
click at [1112, 360] on span "Change Plan / Features" at bounding box center [1123, 355] width 98 height 9
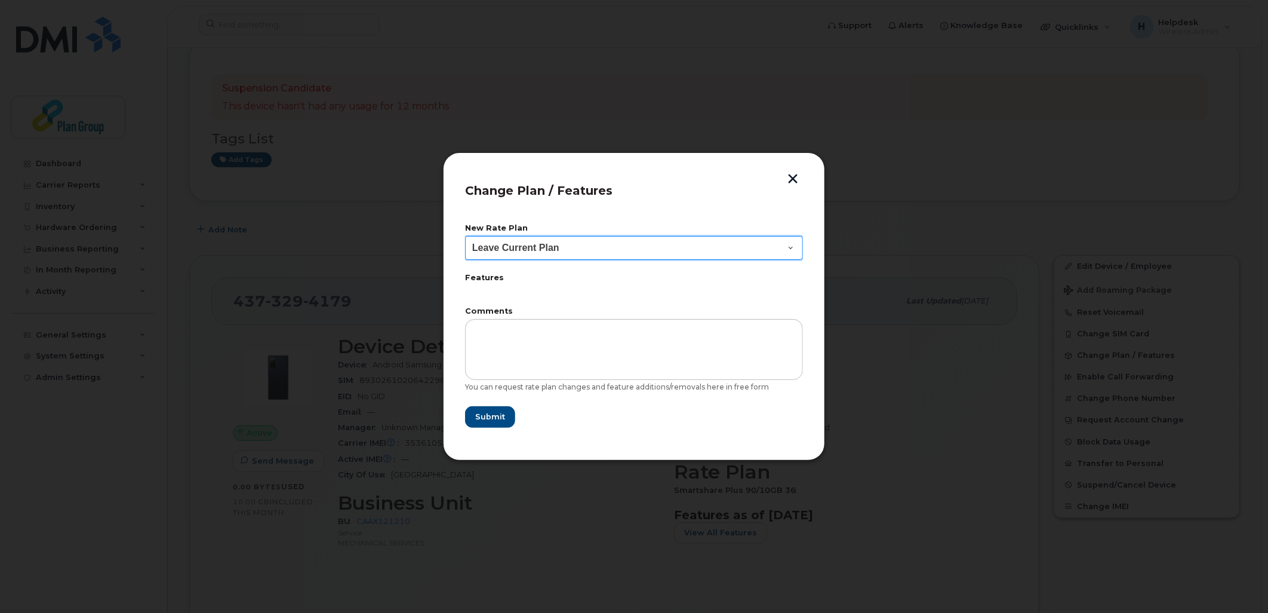
click at [551, 248] on select "Leave Current Plan BYOD SmartShare 65/10GB SmartShare 80/10GB SmartShare 80/10G…" at bounding box center [634, 248] width 338 height 24
select select "3833"
click at [465, 236] on select "Leave Current Plan BYOD SmartShare 65/10GB SmartShare 80/10GB SmartShare 80/10G…" at bounding box center [634, 248] width 338 height 24
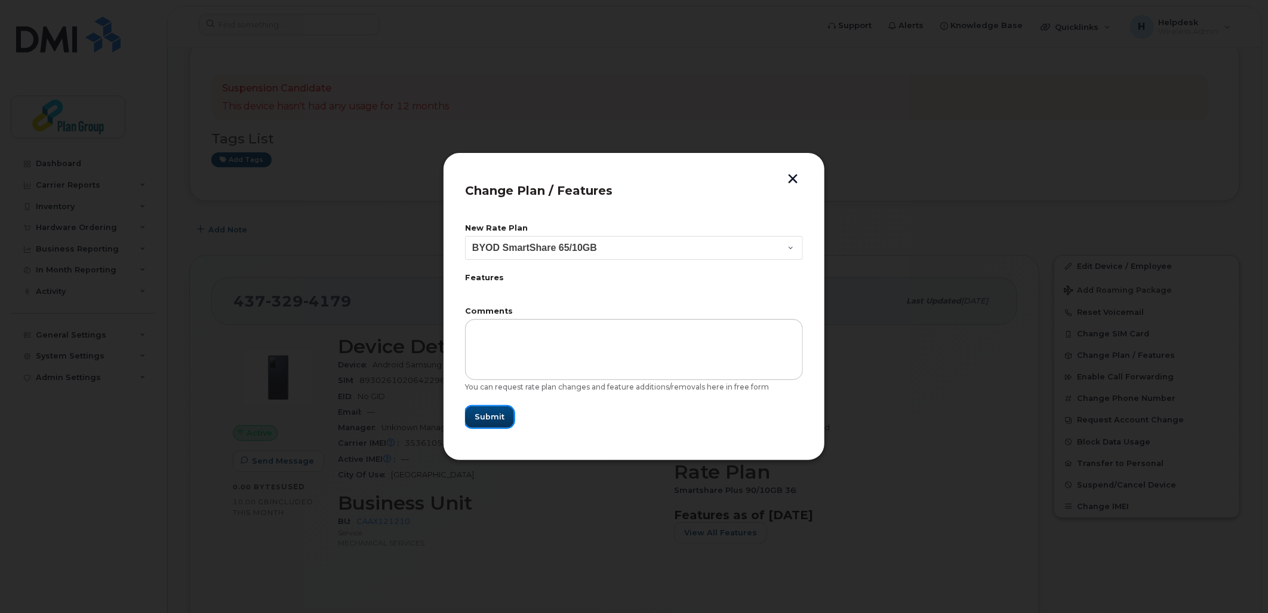
click at [496, 414] on span "Submit" at bounding box center [490, 416] width 30 height 11
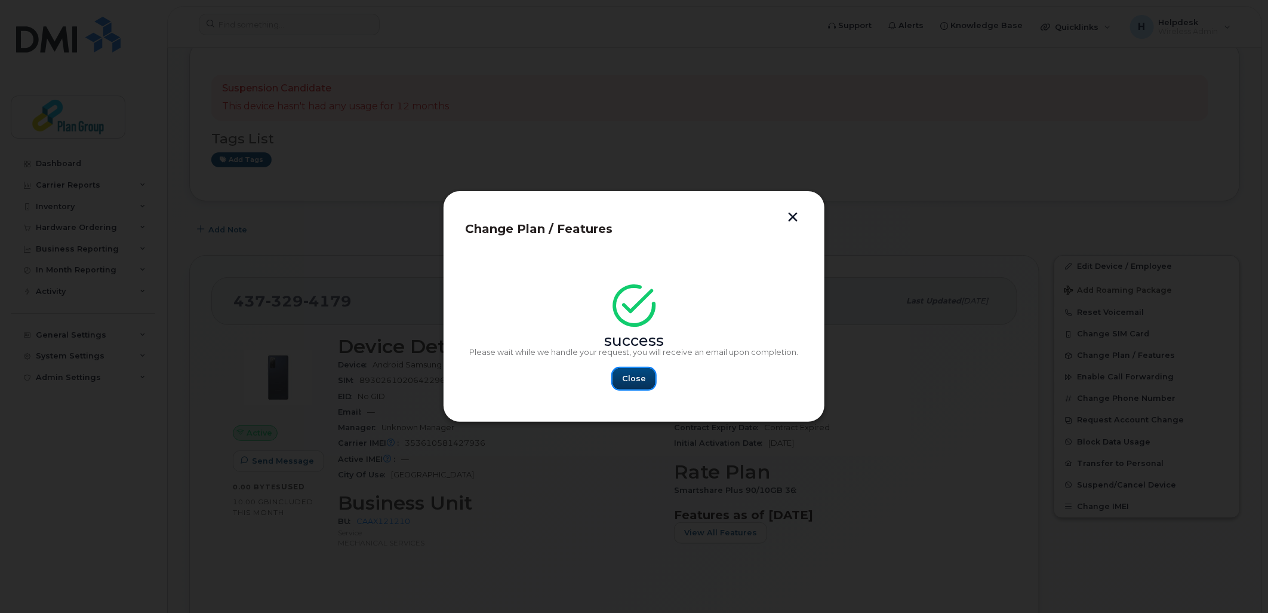
click at [629, 380] on span "Close" at bounding box center [634, 378] width 24 height 11
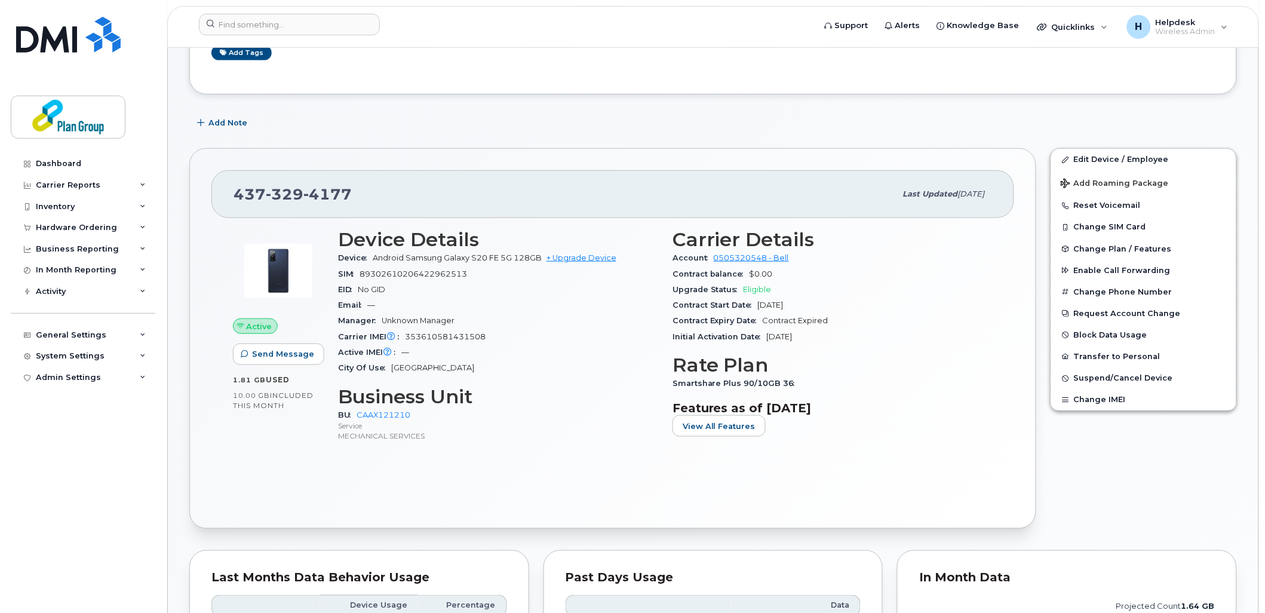
scroll to position [199, 0]
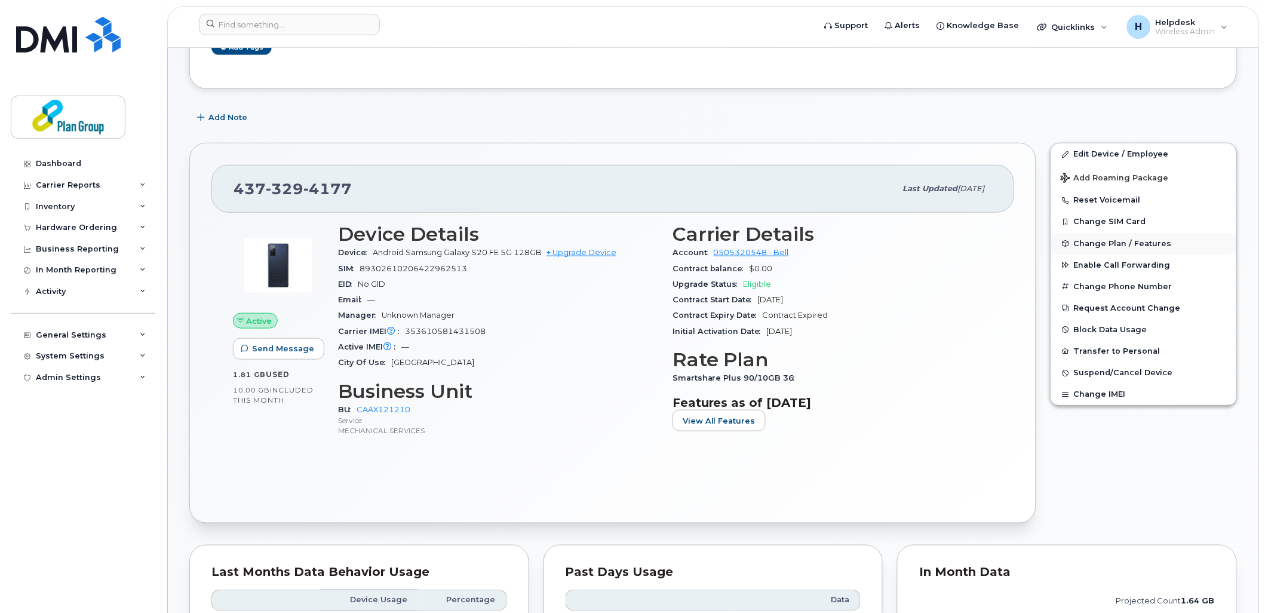
click at [1081, 242] on span "Change Plan / Features" at bounding box center [1123, 243] width 98 height 9
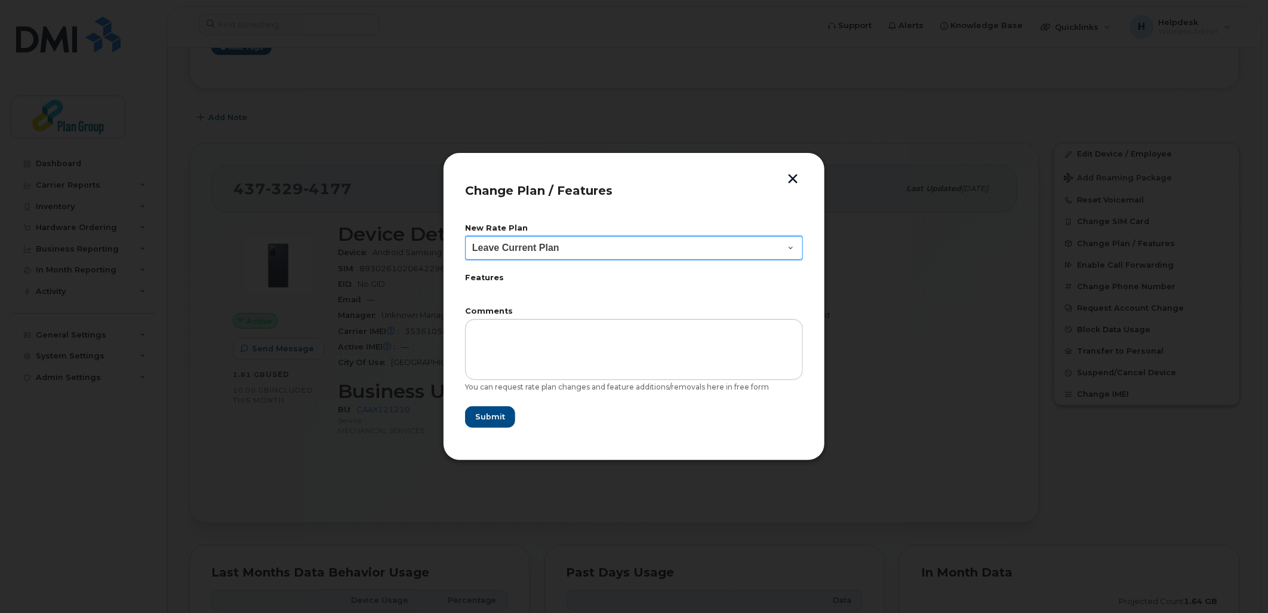
click at [531, 249] on select "Leave Current Plan BYOD SmartShare 65/10GB SmartShare 80/10GB SmartShare 80/10G…" at bounding box center [634, 248] width 338 height 24
select select "3833"
click at [465, 236] on select "Leave Current Plan BYOD SmartShare 65/10GB SmartShare 80/10GB SmartShare 80/10G…" at bounding box center [634, 248] width 338 height 24
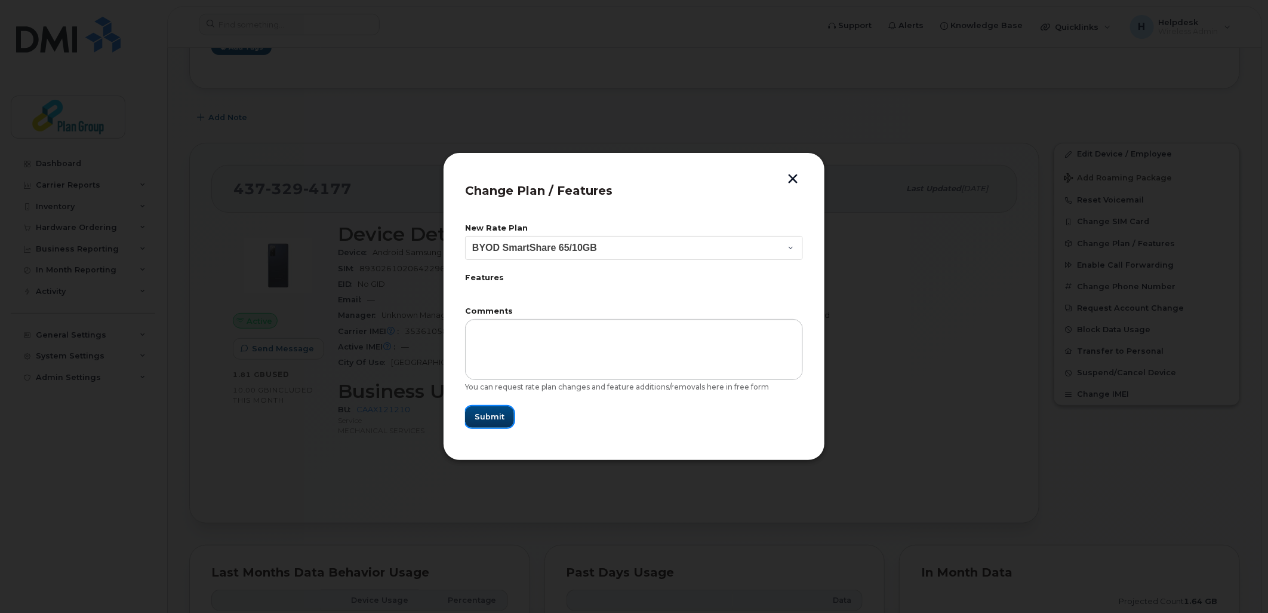
click at [496, 415] on span "Submit" at bounding box center [490, 416] width 30 height 11
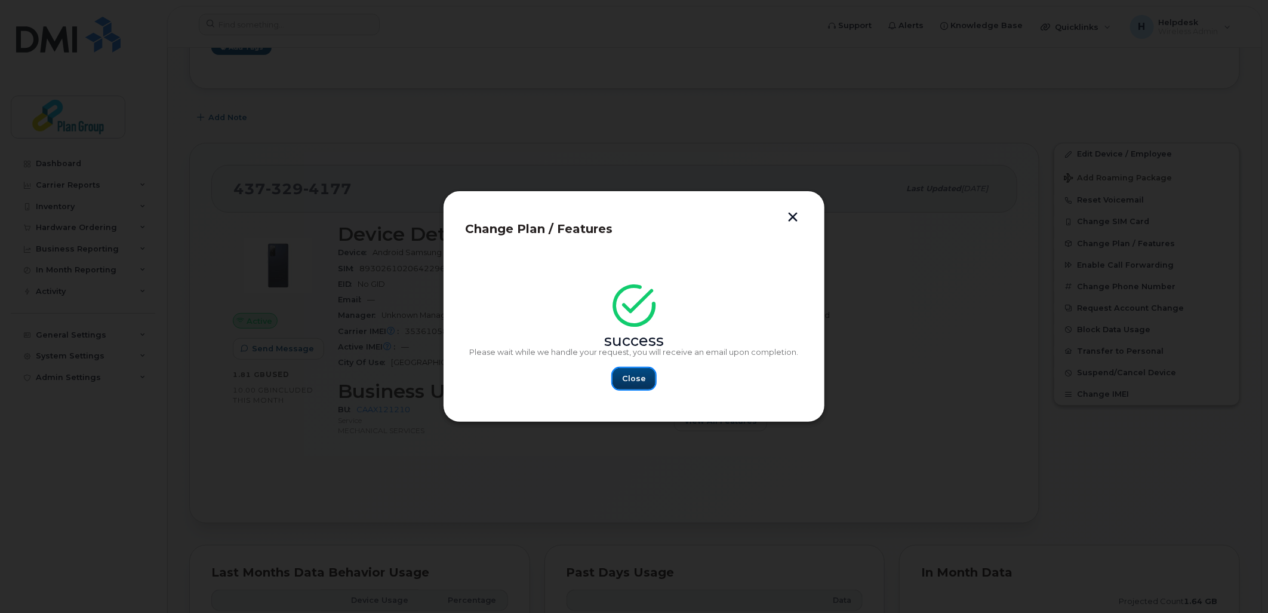
click at [631, 377] on span "Close" at bounding box center [634, 378] width 24 height 11
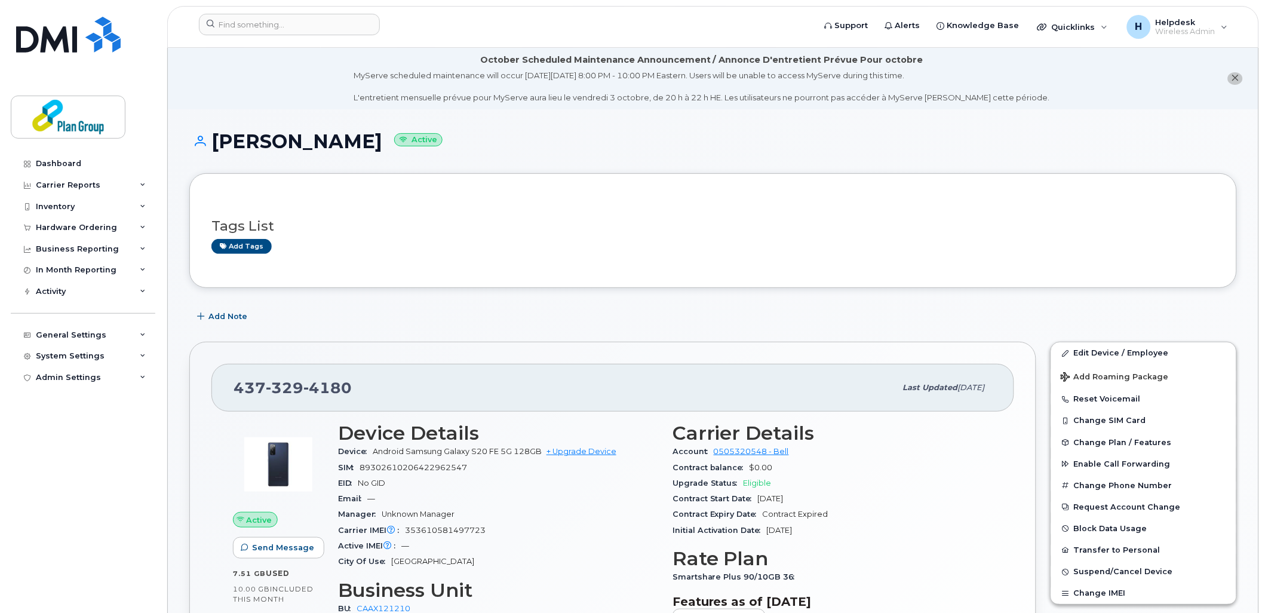
scroll to position [133, 0]
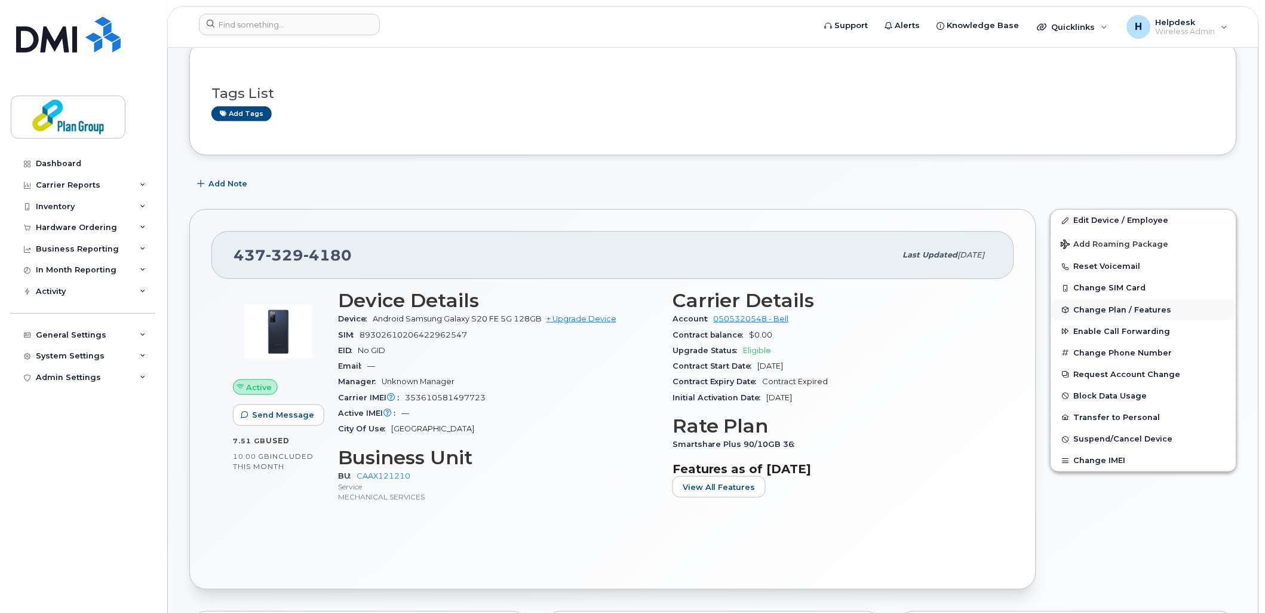
click at [1114, 312] on span "Change Plan / Features" at bounding box center [1123, 309] width 98 height 9
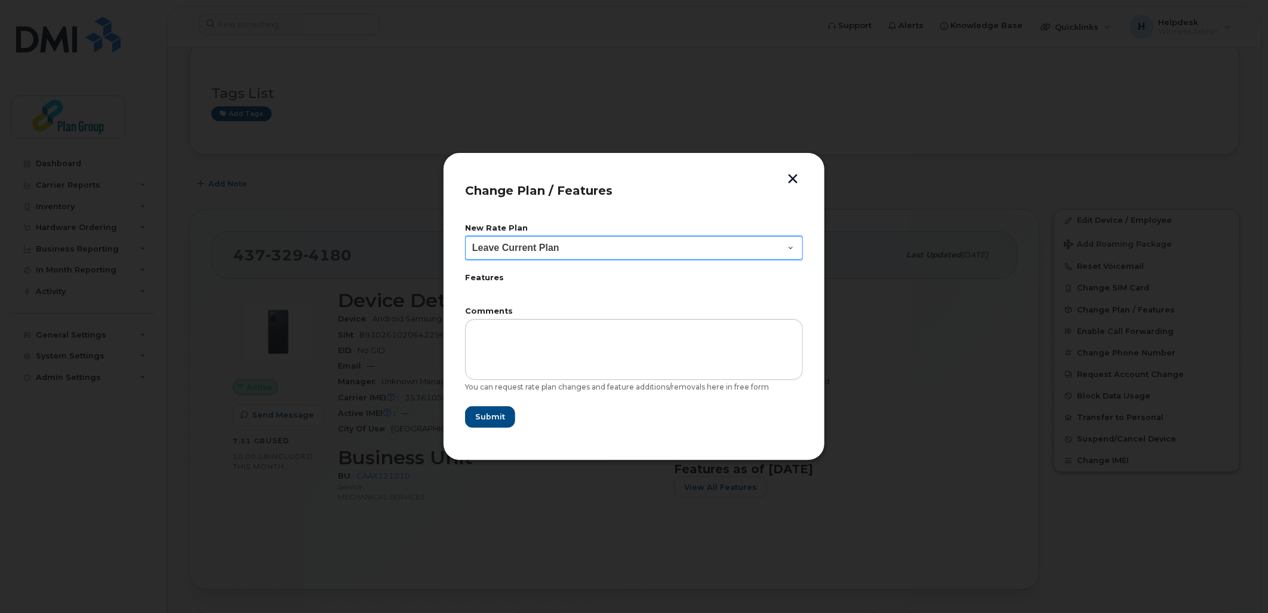
click at [571, 244] on select "Leave Current Plan BYOD SmartShare 65/10GB SmartShare 80/10GB SmartShare 80/10G…" at bounding box center [634, 248] width 338 height 24
select select "3833"
click at [465, 236] on select "Leave Current Plan BYOD SmartShare 65/10GB SmartShare 80/10GB SmartShare 80/10G…" at bounding box center [634, 248] width 338 height 24
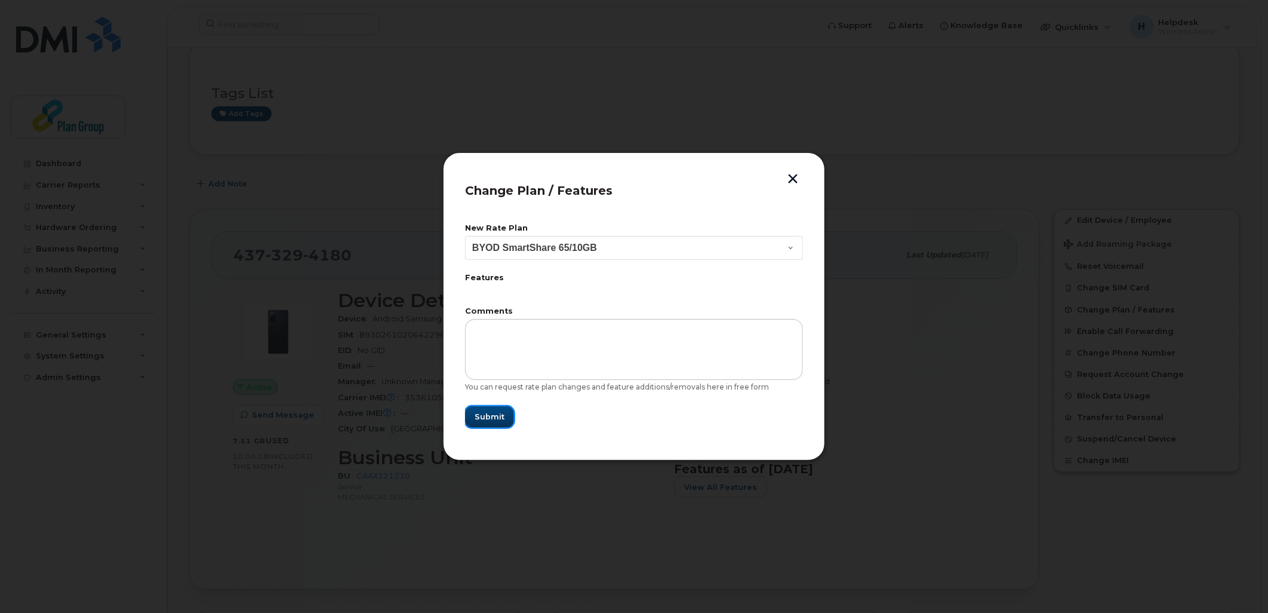
click at [497, 419] on span "Submit" at bounding box center [490, 416] width 30 height 11
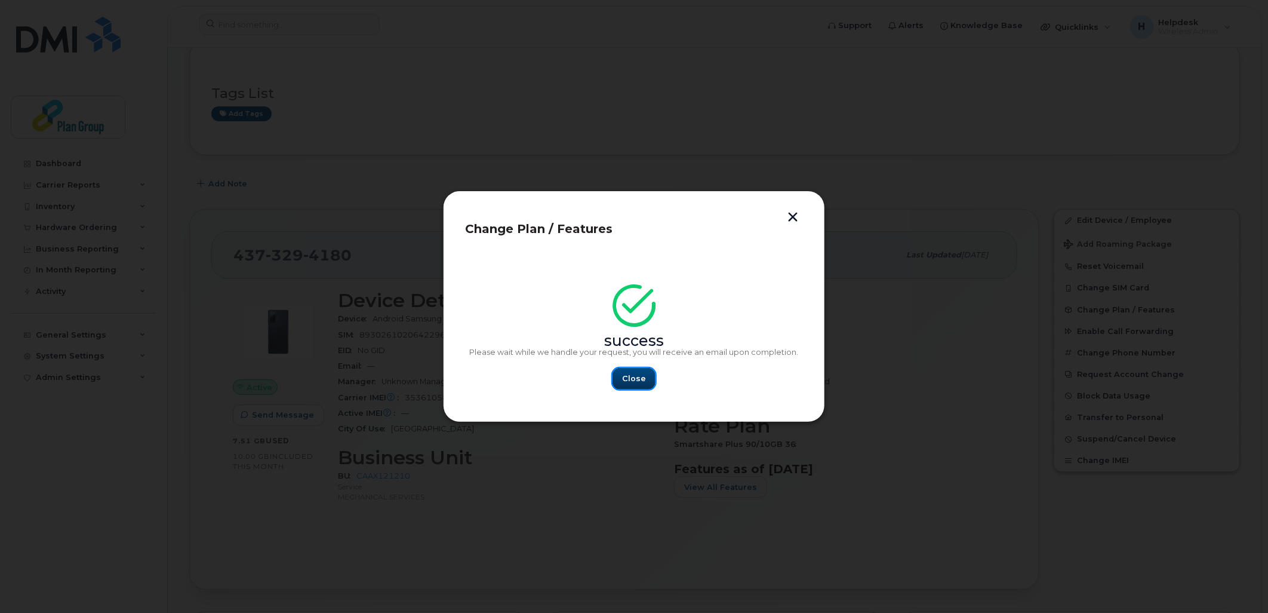
click at [637, 379] on span "Close" at bounding box center [634, 378] width 24 height 11
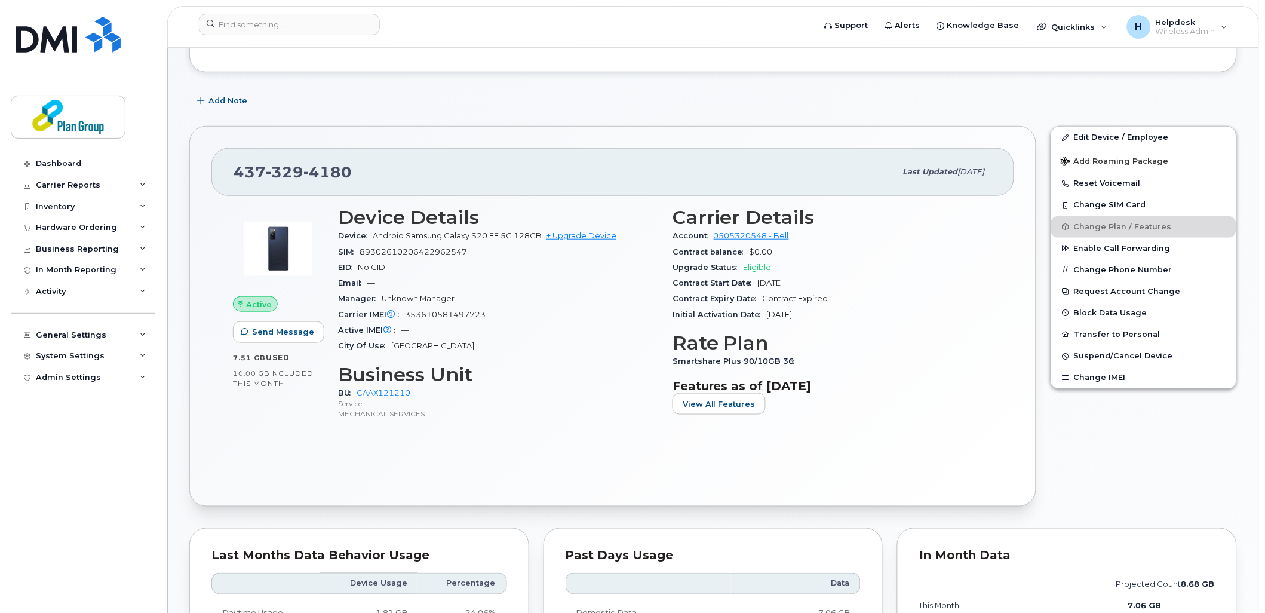
scroll to position [199, 0]
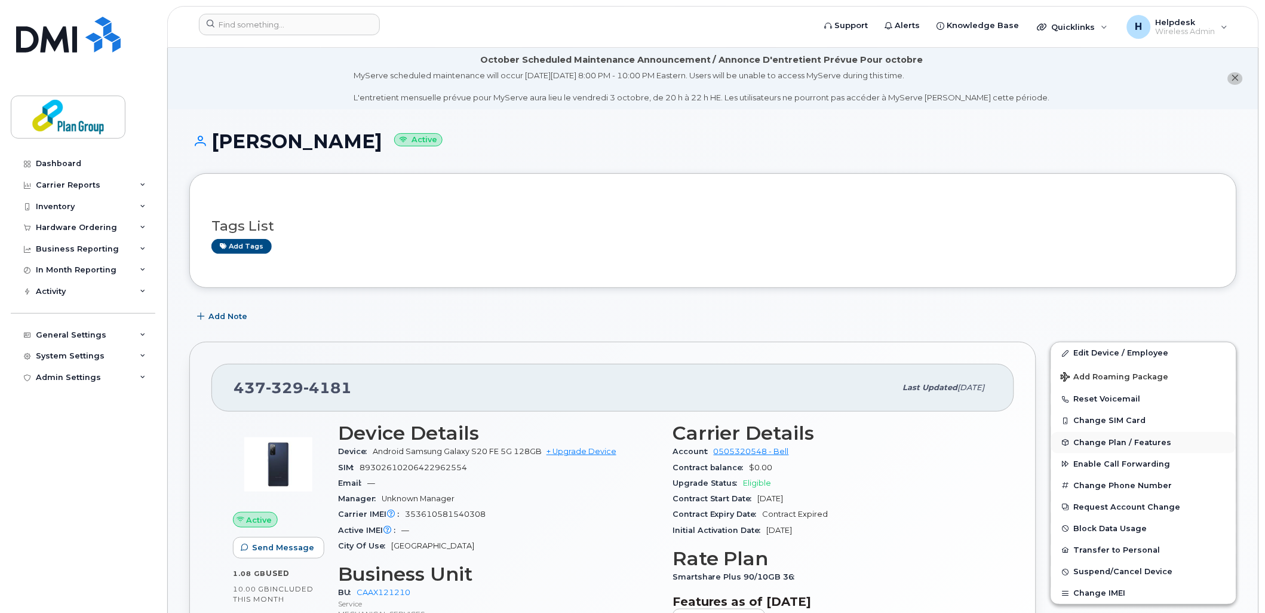
click at [1109, 447] on span "Change Plan / Features" at bounding box center [1123, 442] width 98 height 9
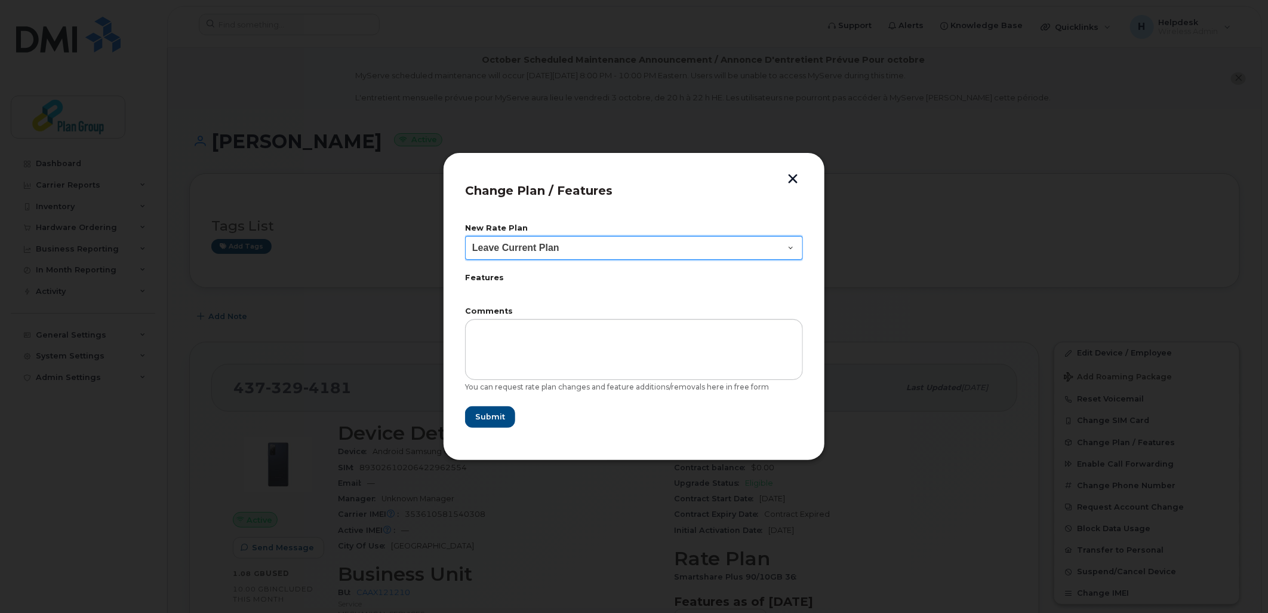
click at [662, 249] on select "Leave Current Plan BYOD SmartShare 65/10GB SmartShare 80/10GB SmartShare 80/10G…" at bounding box center [634, 248] width 338 height 24
select select "3833"
click at [465, 236] on select "Leave Current Plan BYOD SmartShare 65/10GB SmartShare 80/10GB SmartShare 80/10G…" at bounding box center [634, 248] width 338 height 24
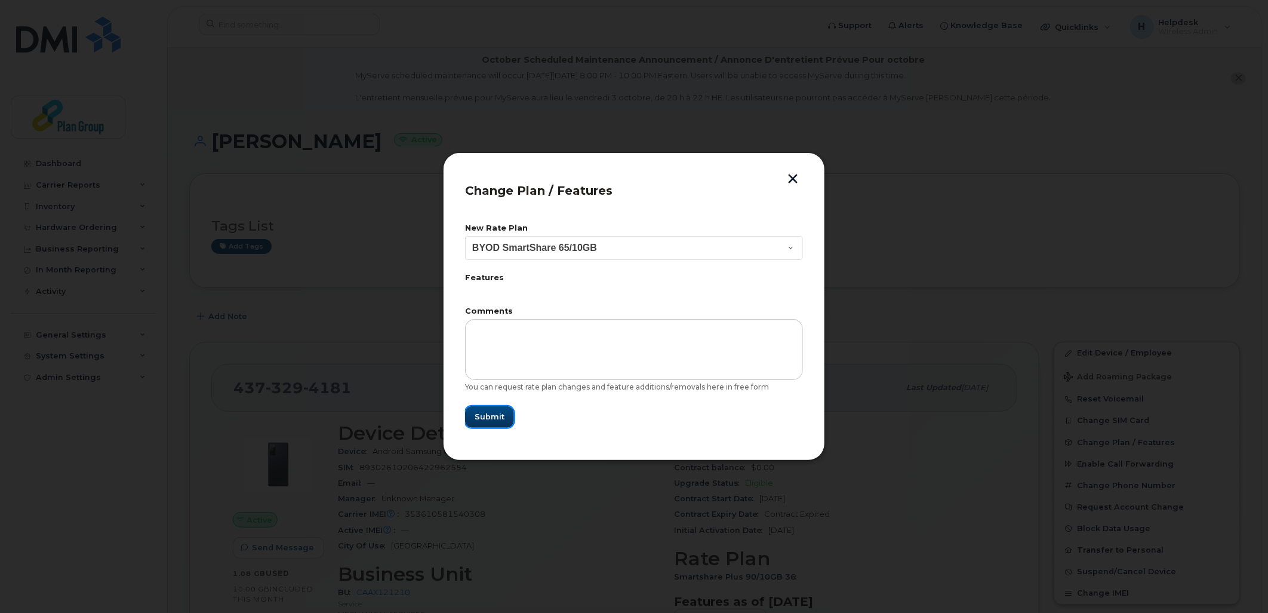
click at [508, 420] on button "Submit" at bounding box center [489, 416] width 49 height 21
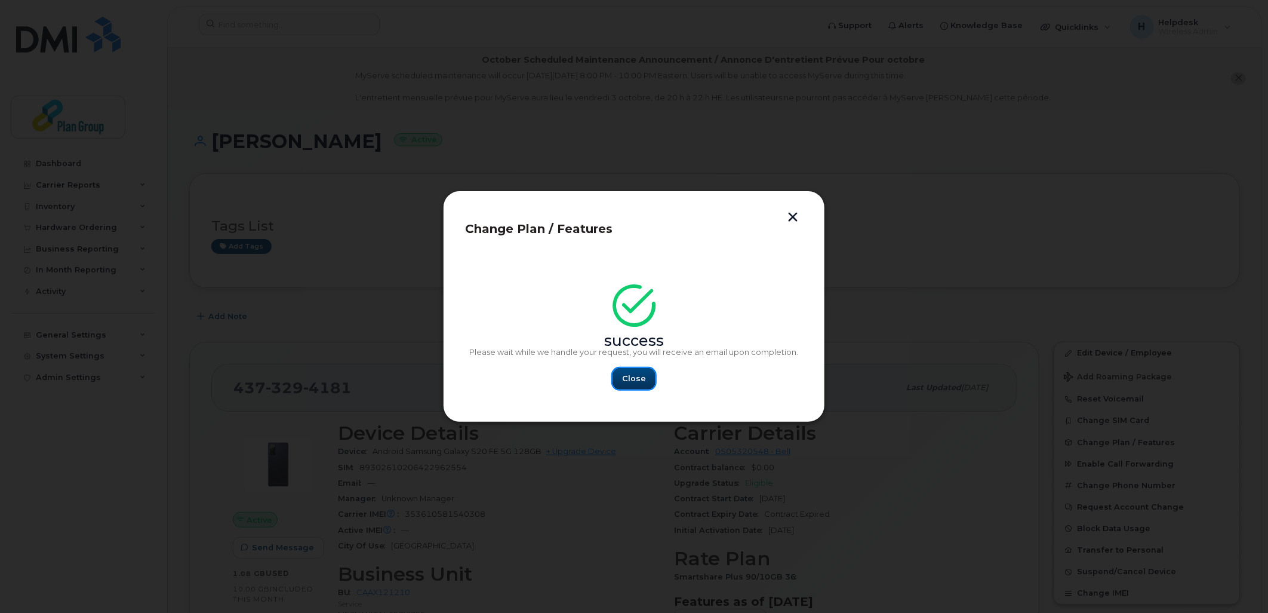
click at [648, 374] on button "Close" at bounding box center [634, 378] width 43 height 21
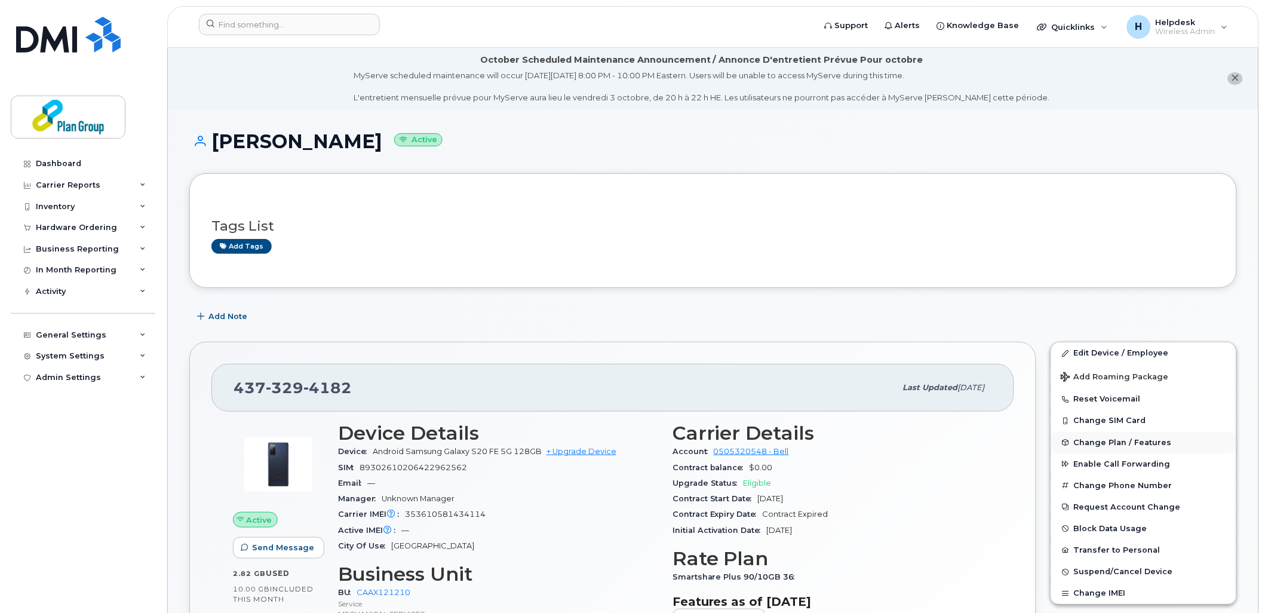
click at [1102, 446] on span "Change Plan / Features" at bounding box center [1123, 442] width 98 height 9
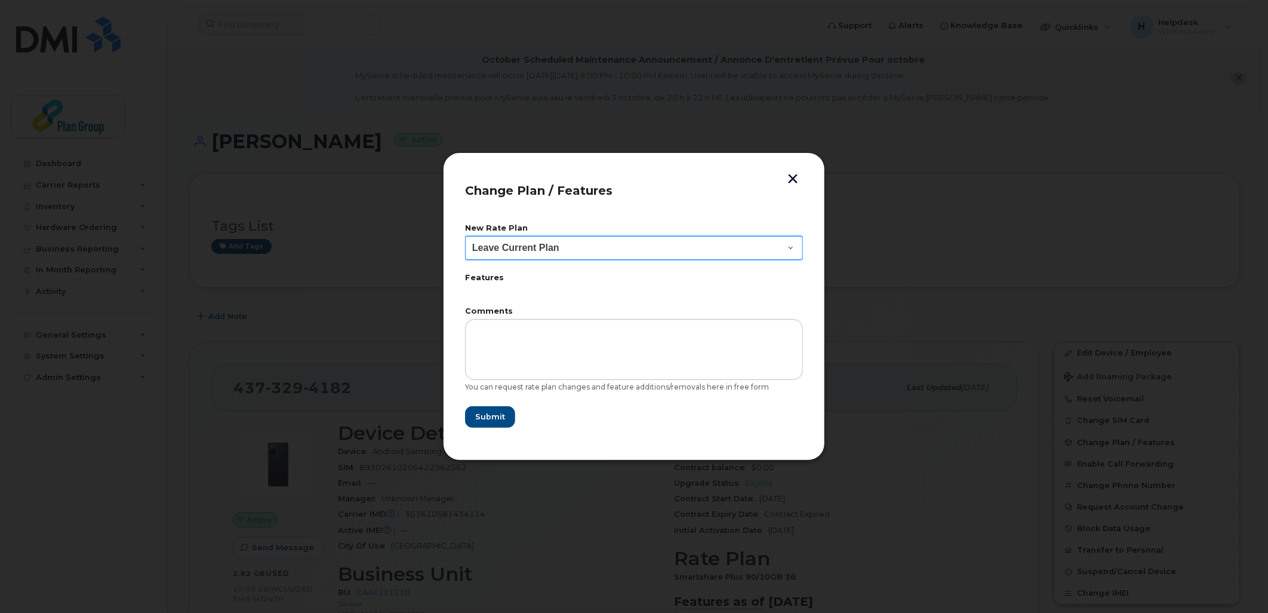
click at [568, 247] on select "Leave Current Plan BYOD SmartShare 65/10GB SmartShare 80/10GB SmartShare 80/10G…" at bounding box center [634, 248] width 338 height 24
select select "3833"
click at [465, 236] on select "Leave Current Plan BYOD SmartShare 65/10GB SmartShare 80/10GB SmartShare 80/10G…" at bounding box center [634, 248] width 338 height 24
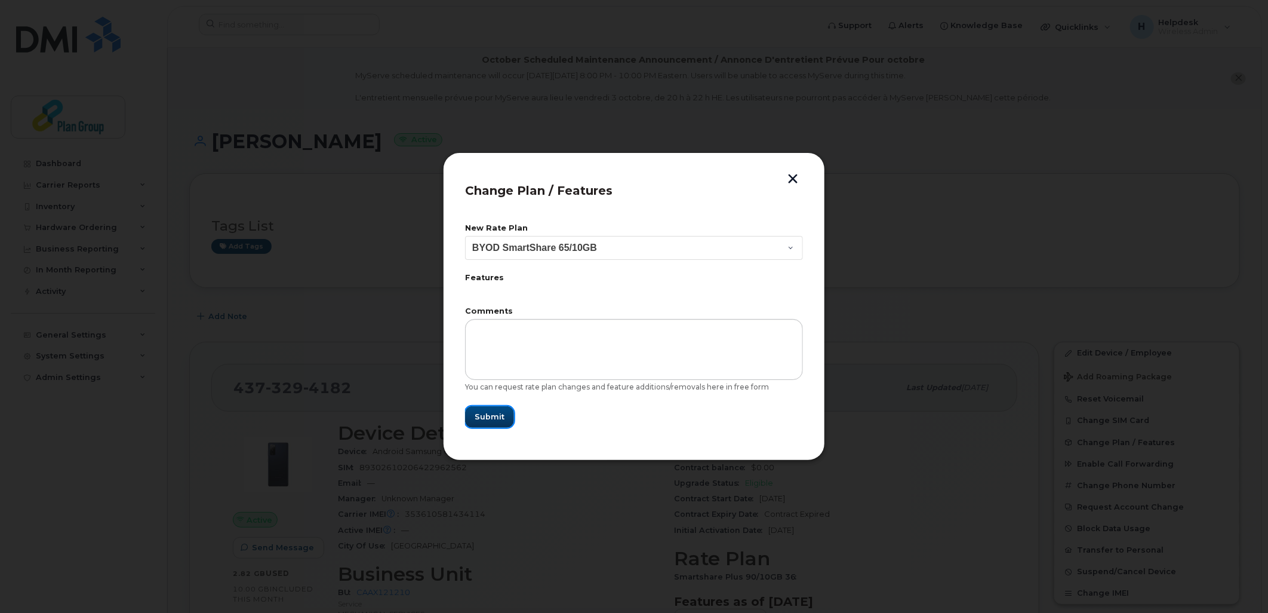
click at [502, 420] on span "Submit" at bounding box center [490, 416] width 30 height 11
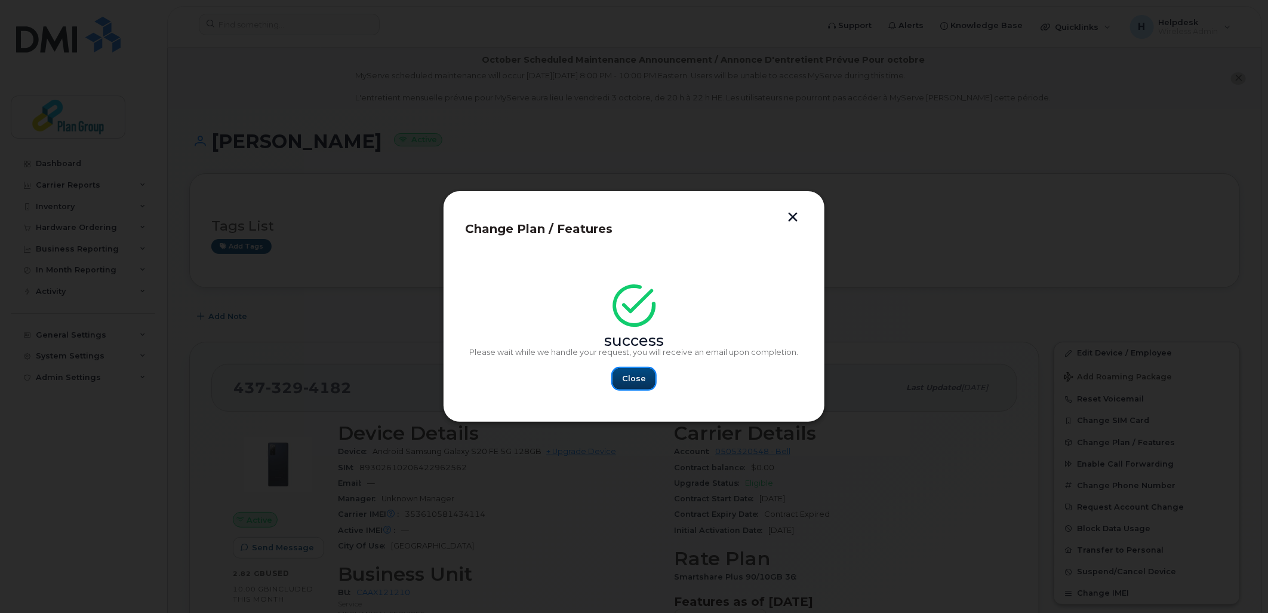
click at [627, 386] on button "Close" at bounding box center [634, 378] width 43 height 21
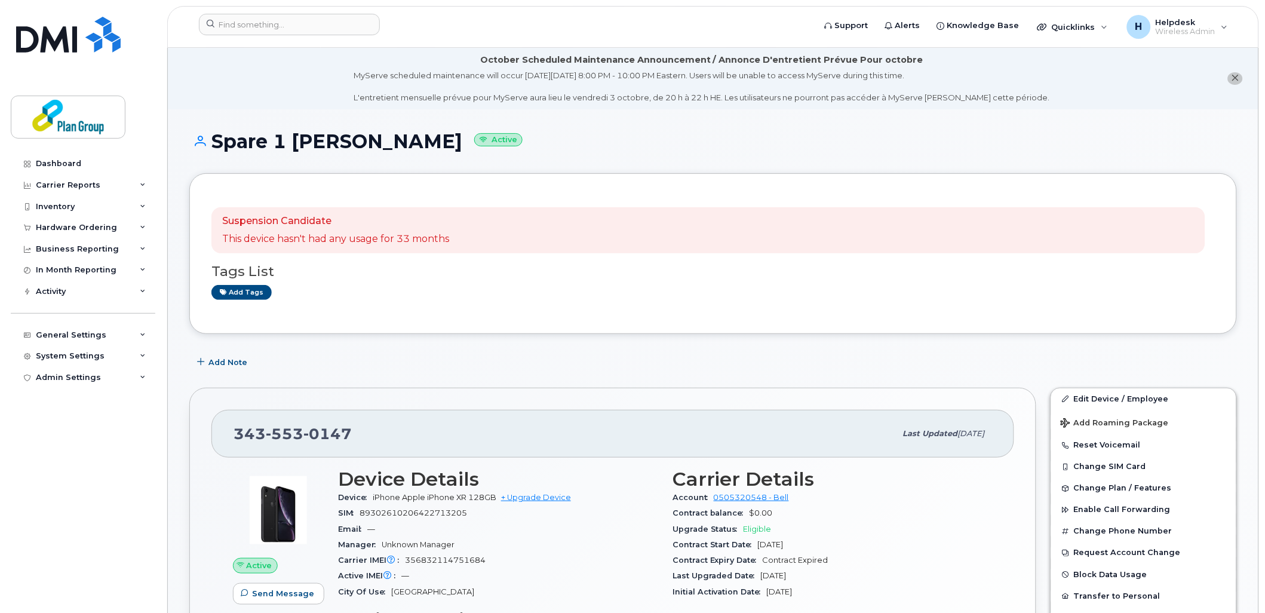
scroll to position [133, 0]
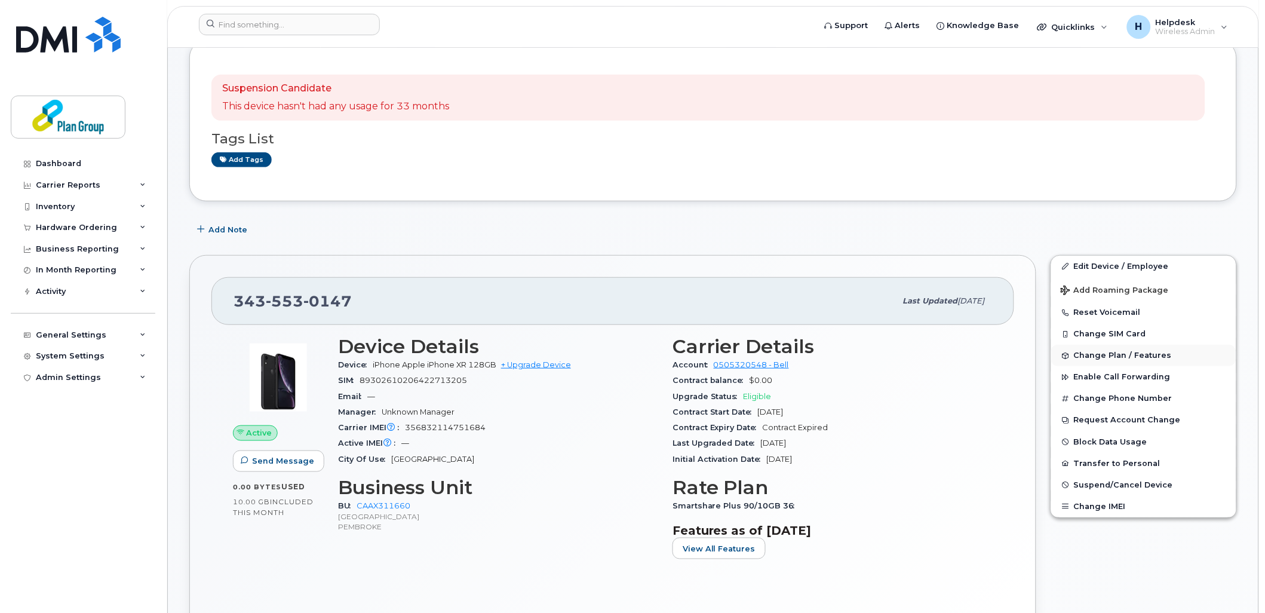
click at [1085, 355] on span "Change Plan / Features" at bounding box center [1123, 355] width 98 height 9
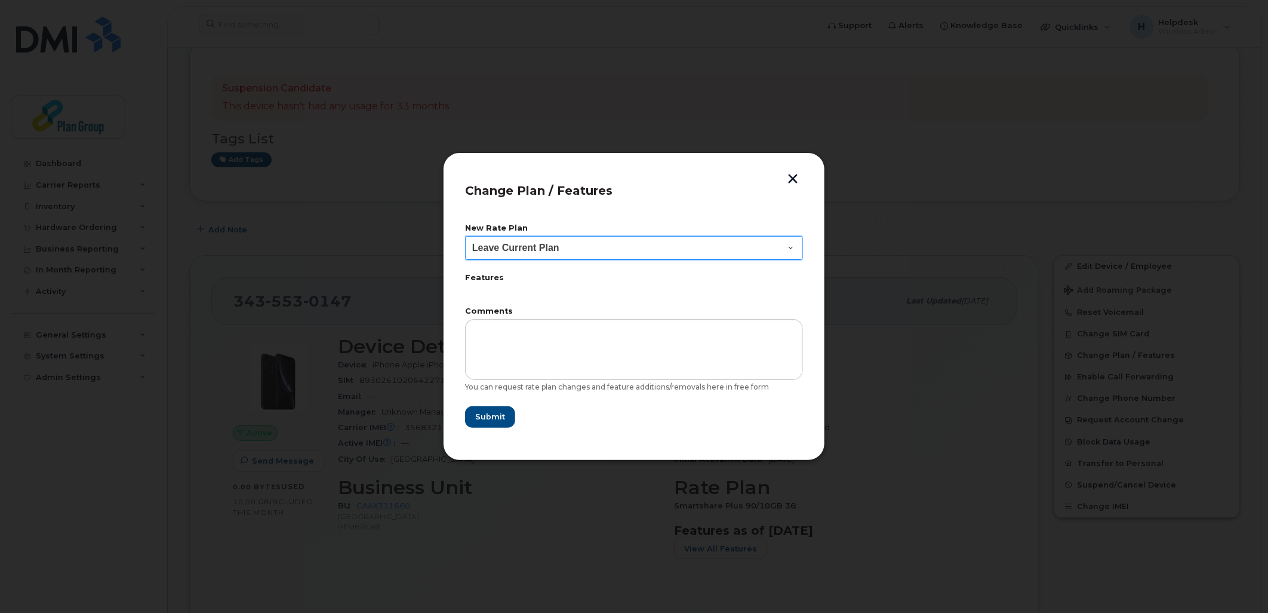
drag, startPoint x: 627, startPoint y: 248, endPoint x: 623, endPoint y: 258, distance: 11.0
click at [627, 248] on select "Leave Current Plan BYOD SmartShare 65/10GB SmartShare 80/10GB SmartShare 80/10G…" at bounding box center [634, 248] width 338 height 24
select select "3833"
click at [465, 236] on select "Leave Current Plan BYOD SmartShare 65/10GB SmartShare 80/10GB SmartShare 80/10G…" at bounding box center [634, 248] width 338 height 24
click at [612, 245] on select "Leave Current Plan BYOD SmartShare 65/10GB SmartShare 80/10GB SmartShare 80/10G…" at bounding box center [634, 248] width 338 height 24
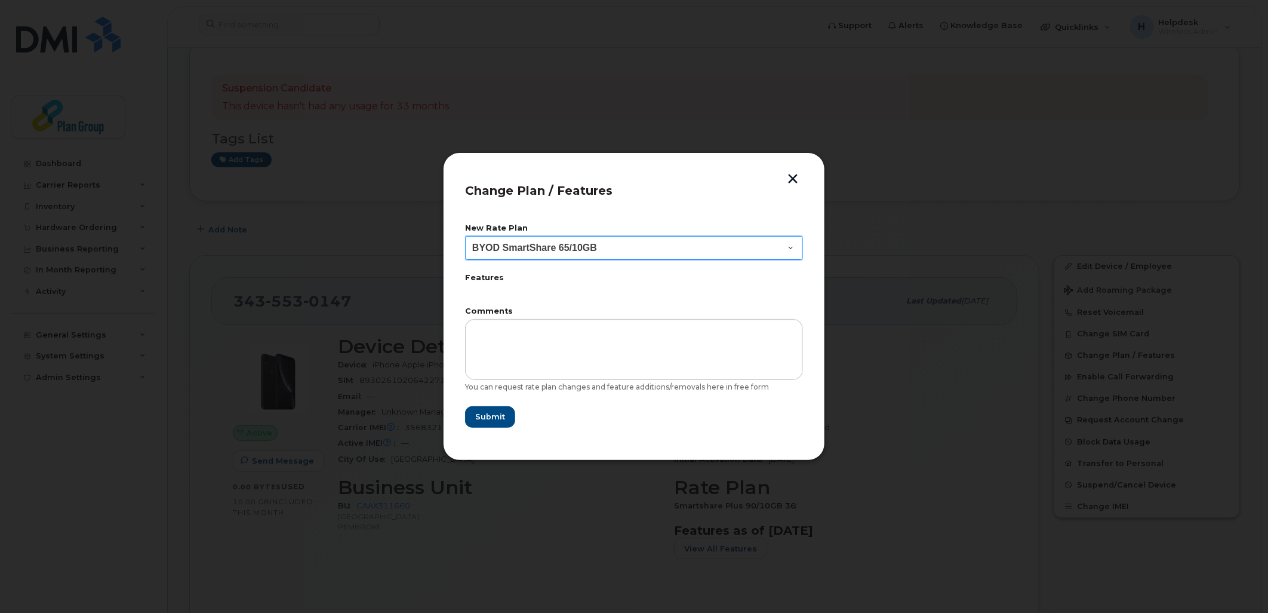
click at [465, 236] on select "Leave Current Plan BYOD SmartShare 65/10GB SmartShare 80/10GB SmartShare 80/10G…" at bounding box center [634, 248] width 338 height 24
click at [479, 414] on span "Submit" at bounding box center [490, 416] width 30 height 11
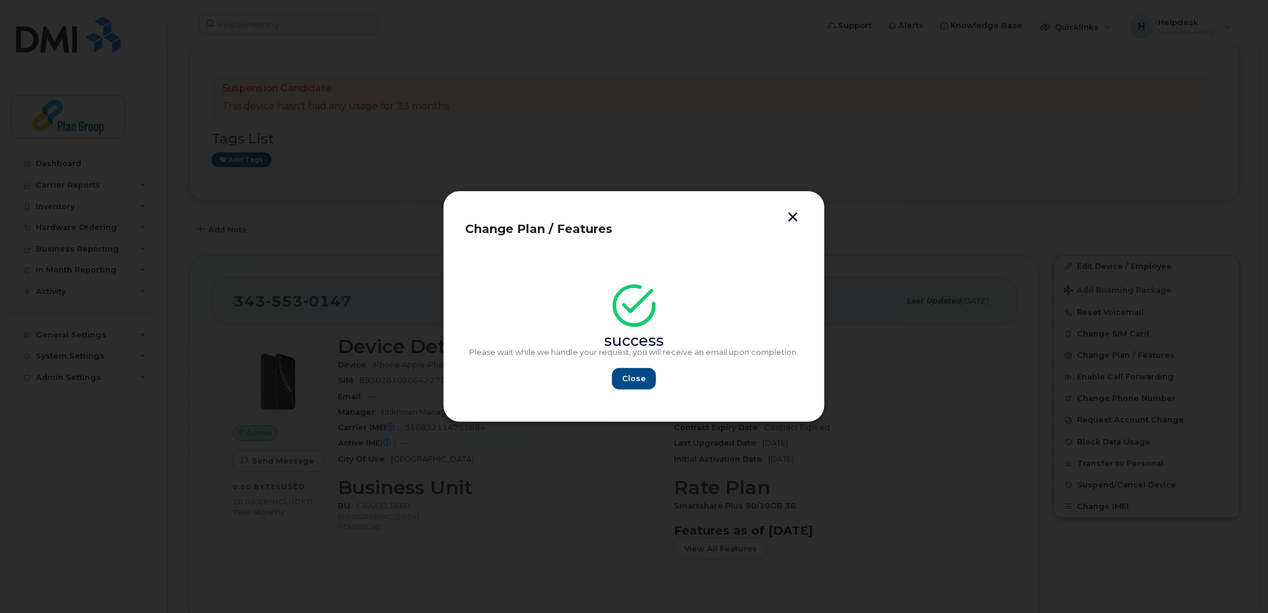
click at [795, 218] on button "button" at bounding box center [793, 218] width 18 height 13
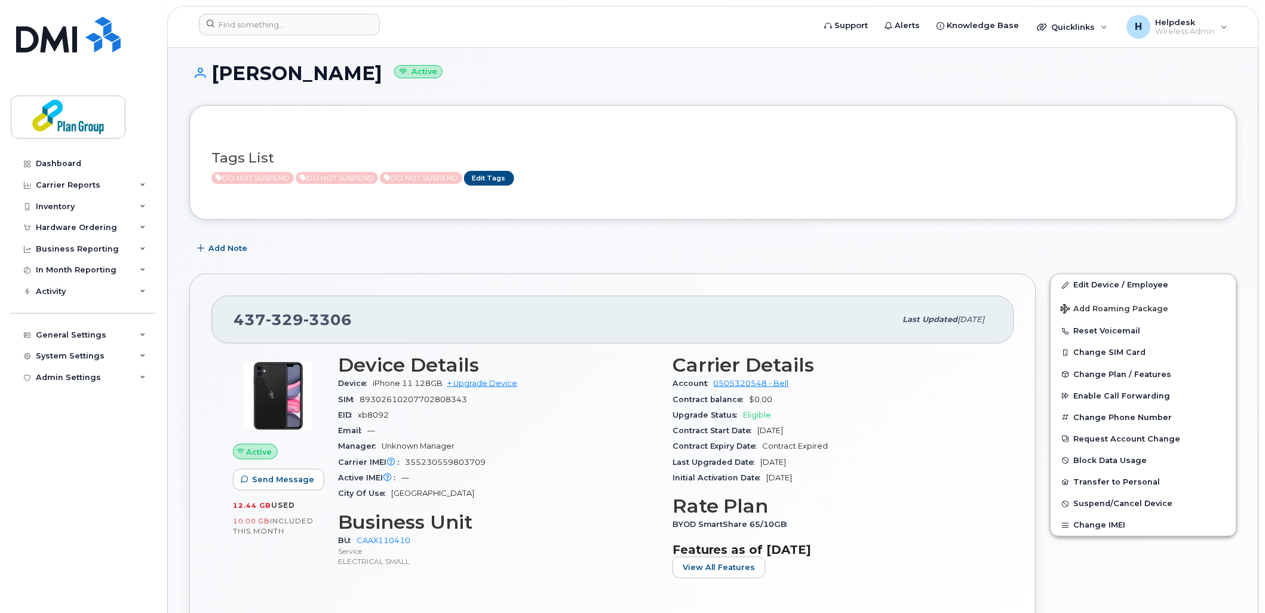
scroll to position [133, 0]
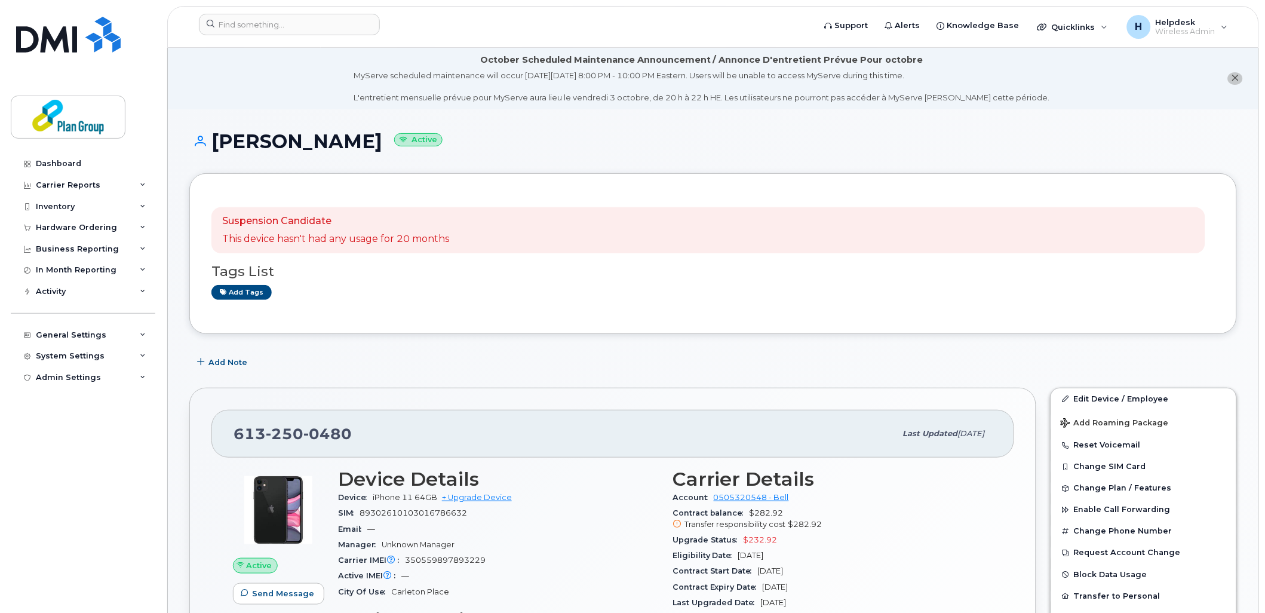
scroll to position [199, 0]
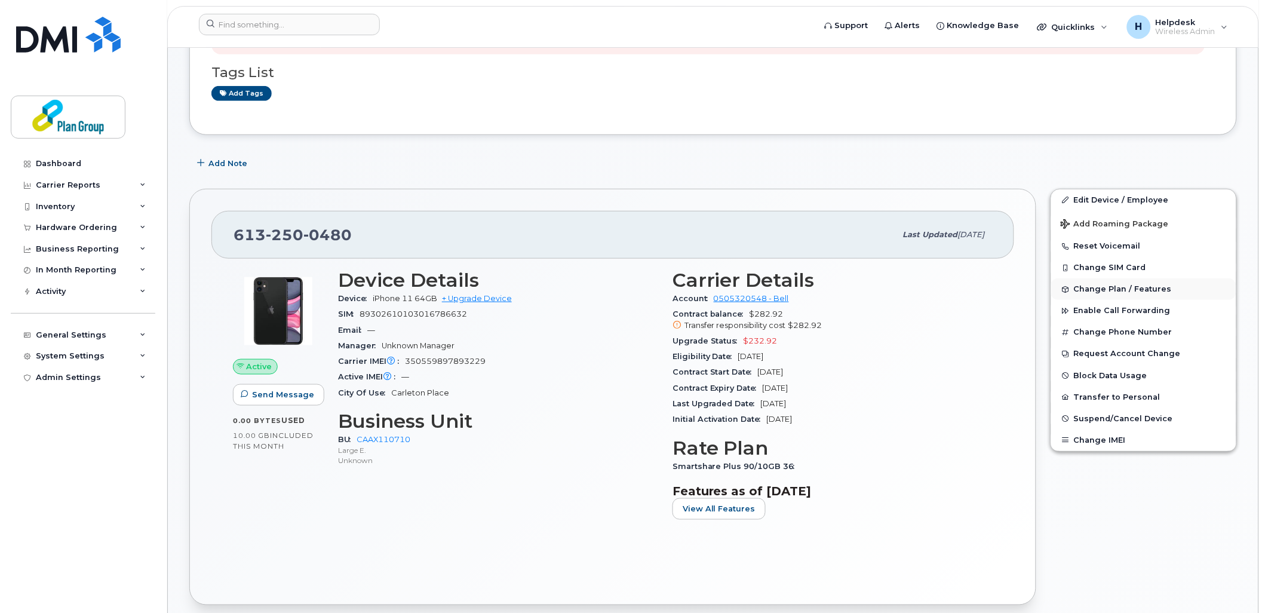
click at [1097, 294] on span "Change Plan / Features" at bounding box center [1123, 289] width 98 height 9
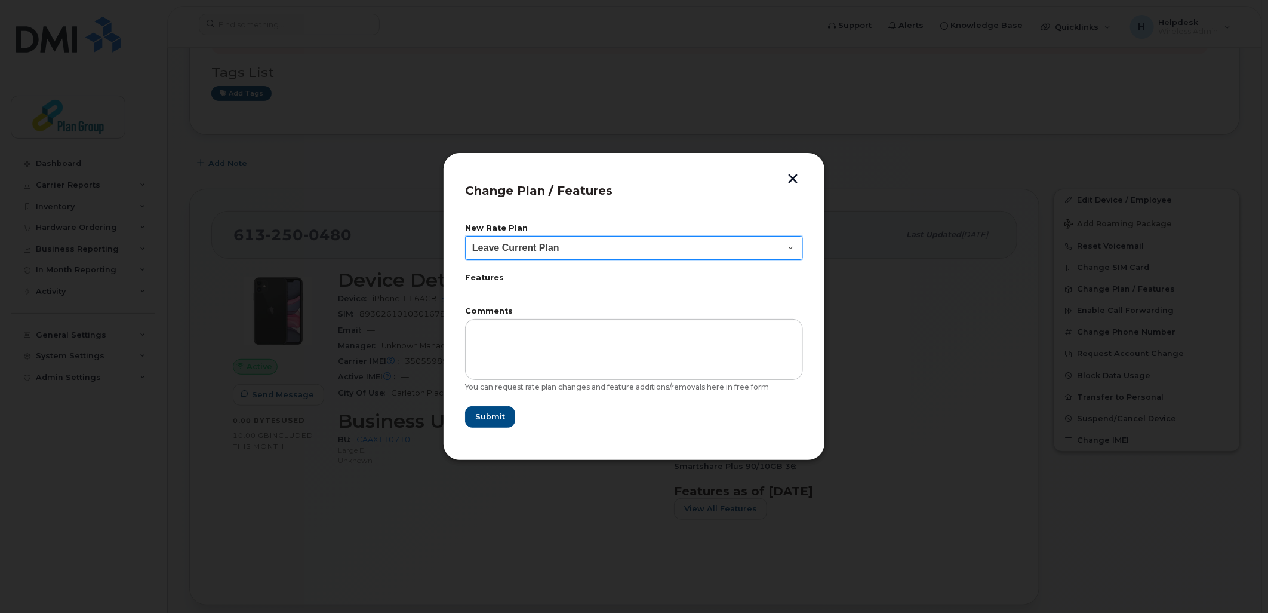
click at [600, 250] on select "Leave Current Plan BYOD SmartShare 65/10GB SmartShare 80/10GB SmartShare 80/10G…" at bounding box center [634, 248] width 338 height 24
select select "3833"
click at [465, 236] on select "Leave Current Plan BYOD SmartShare 65/10GB SmartShare 80/10GB SmartShare 80/10G…" at bounding box center [634, 248] width 338 height 24
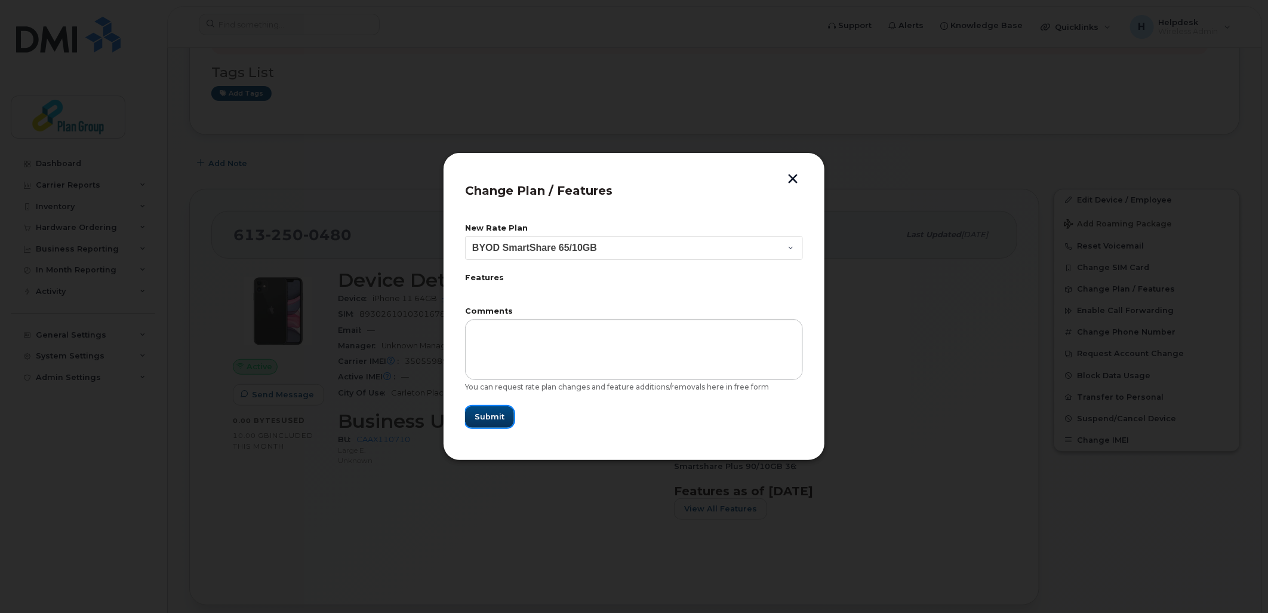
click at [503, 422] on span "Submit" at bounding box center [490, 416] width 30 height 11
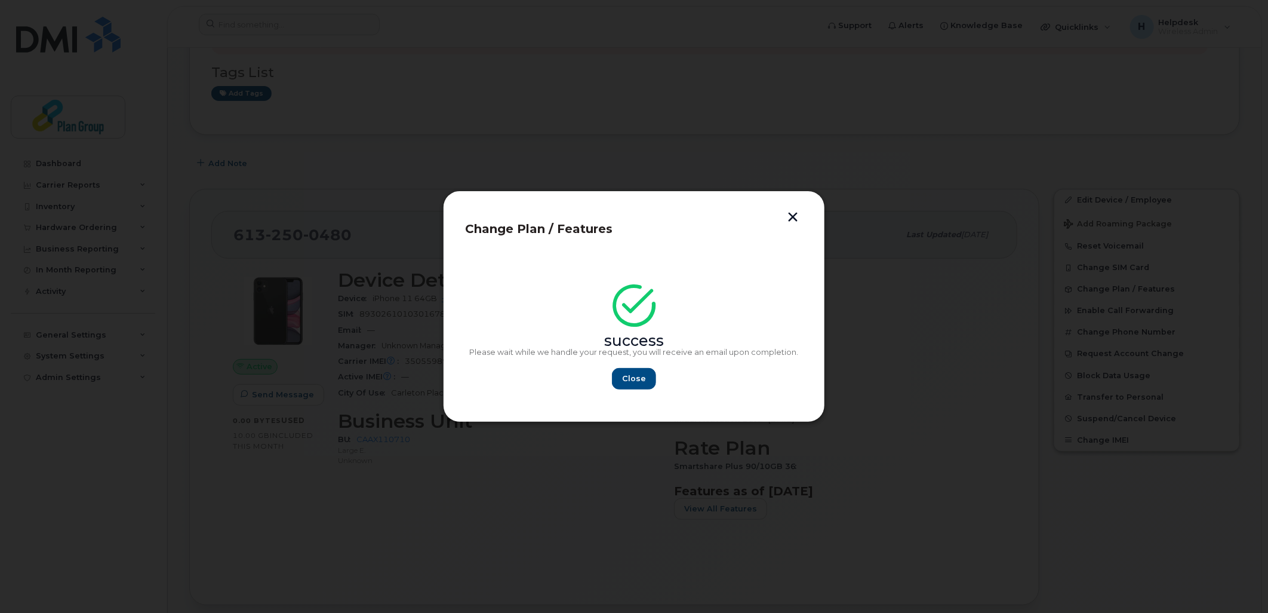
click at [792, 220] on button "button" at bounding box center [793, 218] width 18 height 13
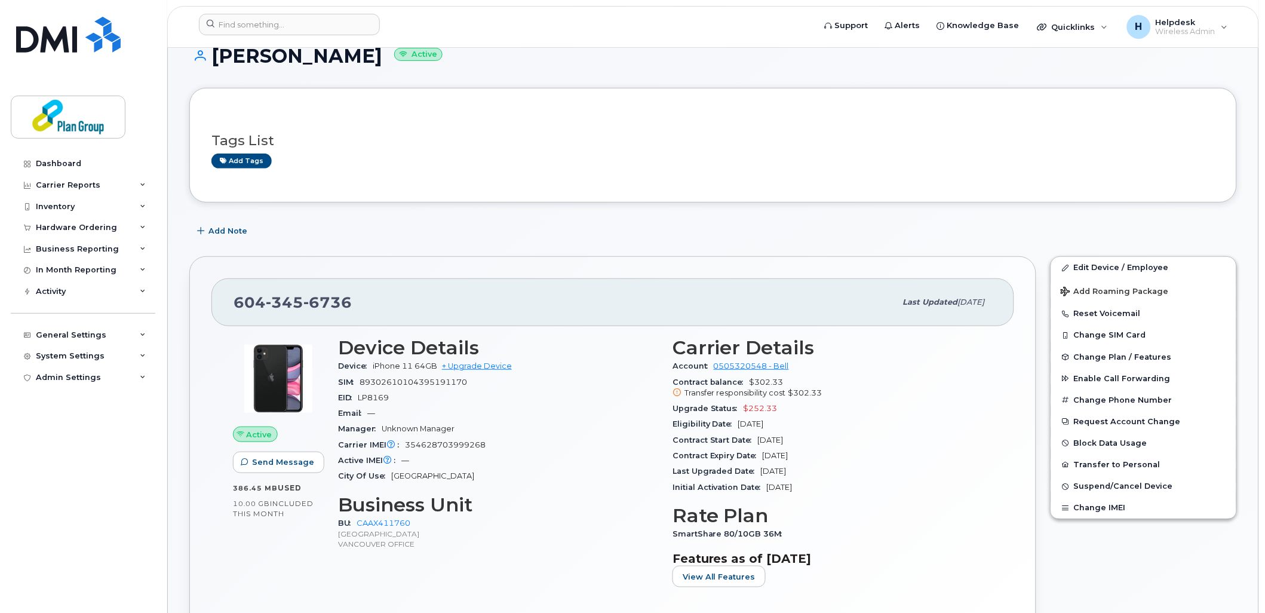
scroll to position [199, 0]
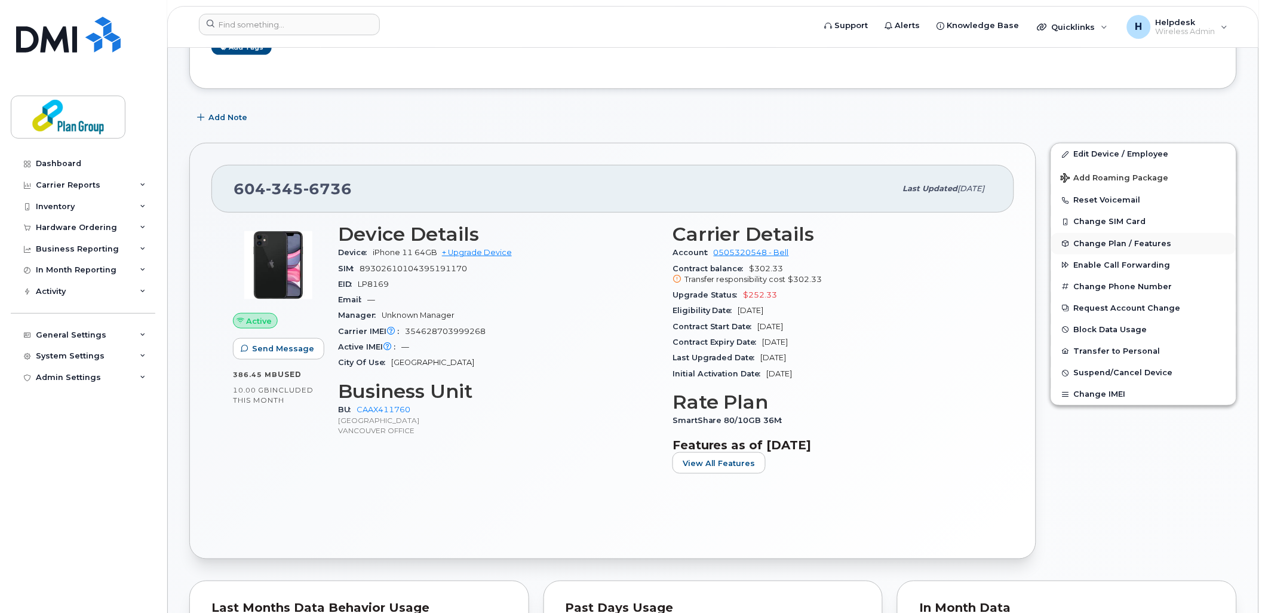
click at [1089, 244] on span "Change Plan / Features" at bounding box center [1123, 243] width 98 height 9
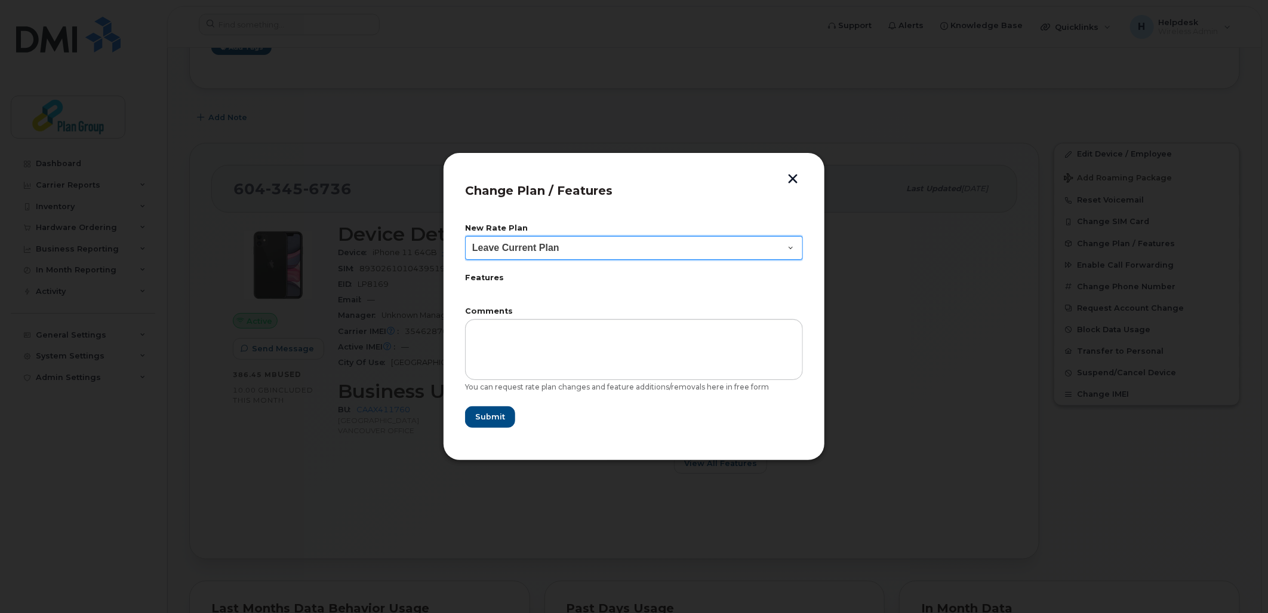
click at [661, 253] on select "Leave Current Plan BYOD SmartShare 65/10GB SmartShare 80/10GB Smartshare Plus 9…" at bounding box center [634, 248] width 338 height 24
select select "3833"
click at [465, 236] on select "Leave Current Plan BYOD SmartShare 65/10GB SmartShare 80/10GB Smartshare Plus 9…" at bounding box center [634, 248] width 338 height 24
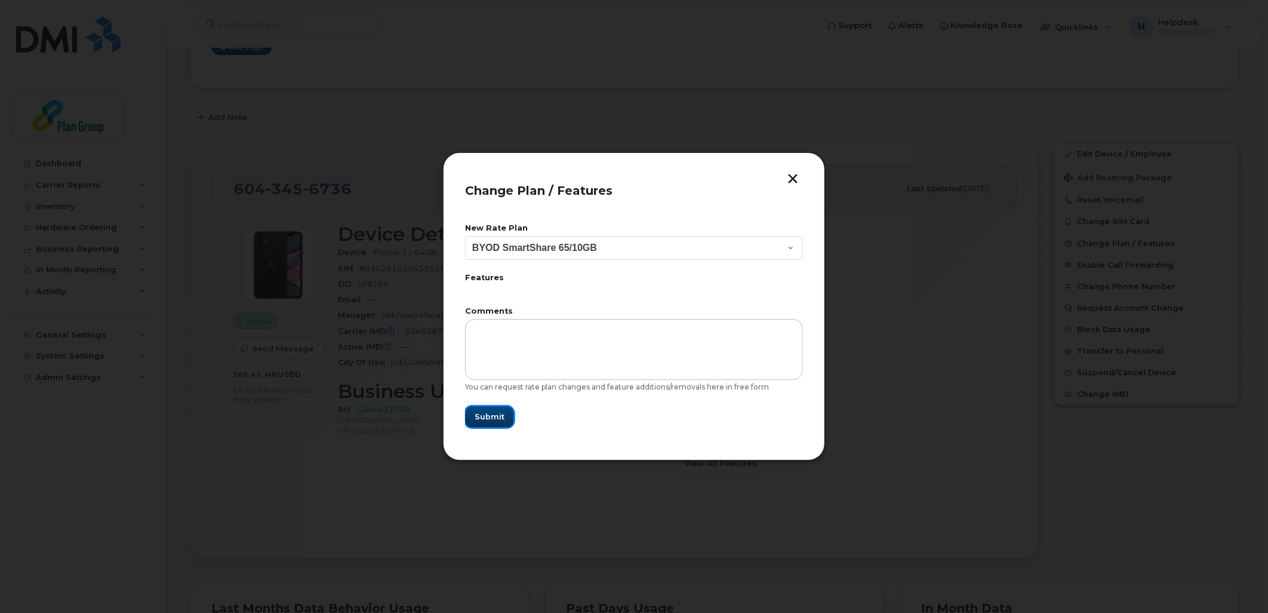
click at [504, 416] on button "Submit" at bounding box center [489, 416] width 49 height 21
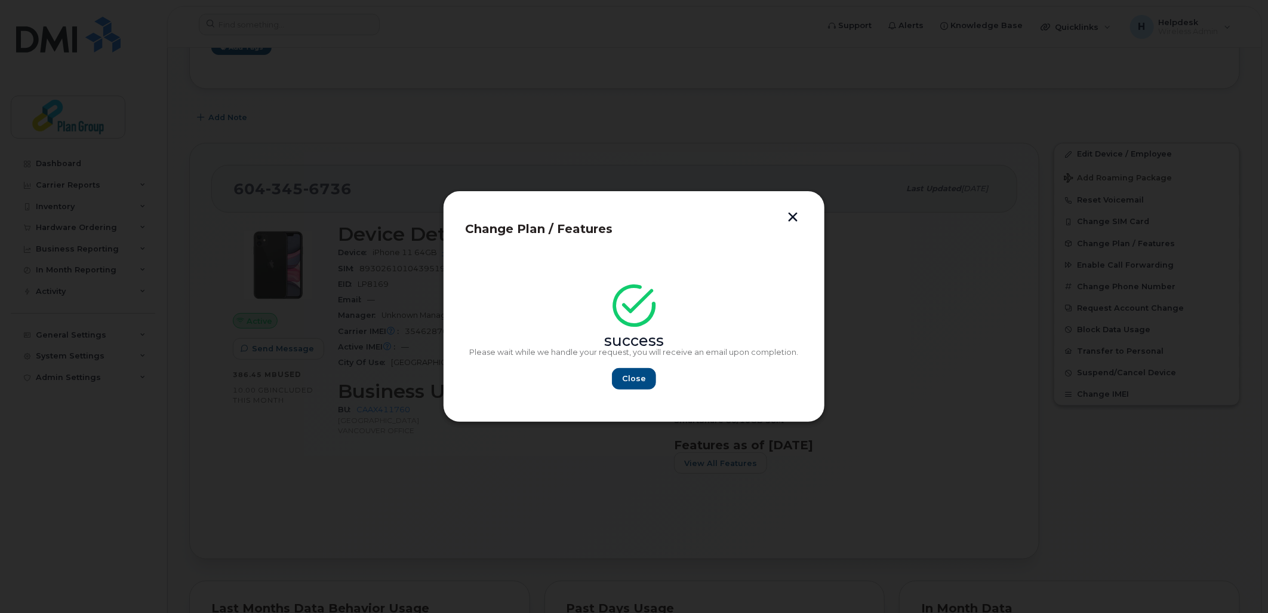
click at [795, 217] on button "button" at bounding box center [793, 218] width 18 height 13
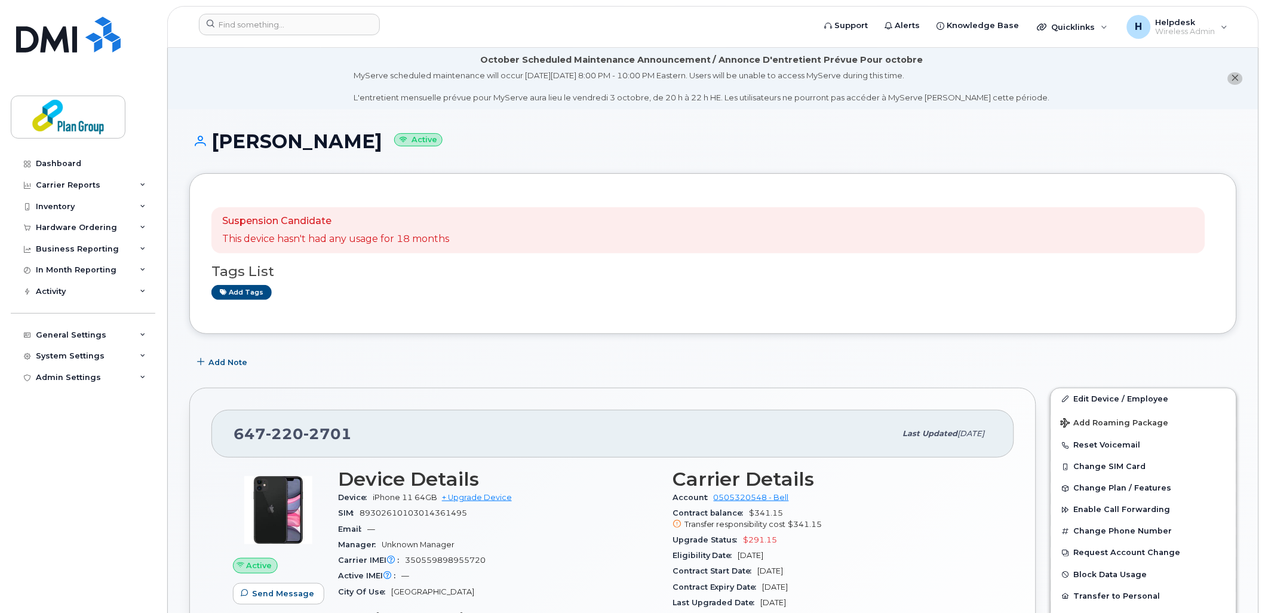
scroll to position [133, 0]
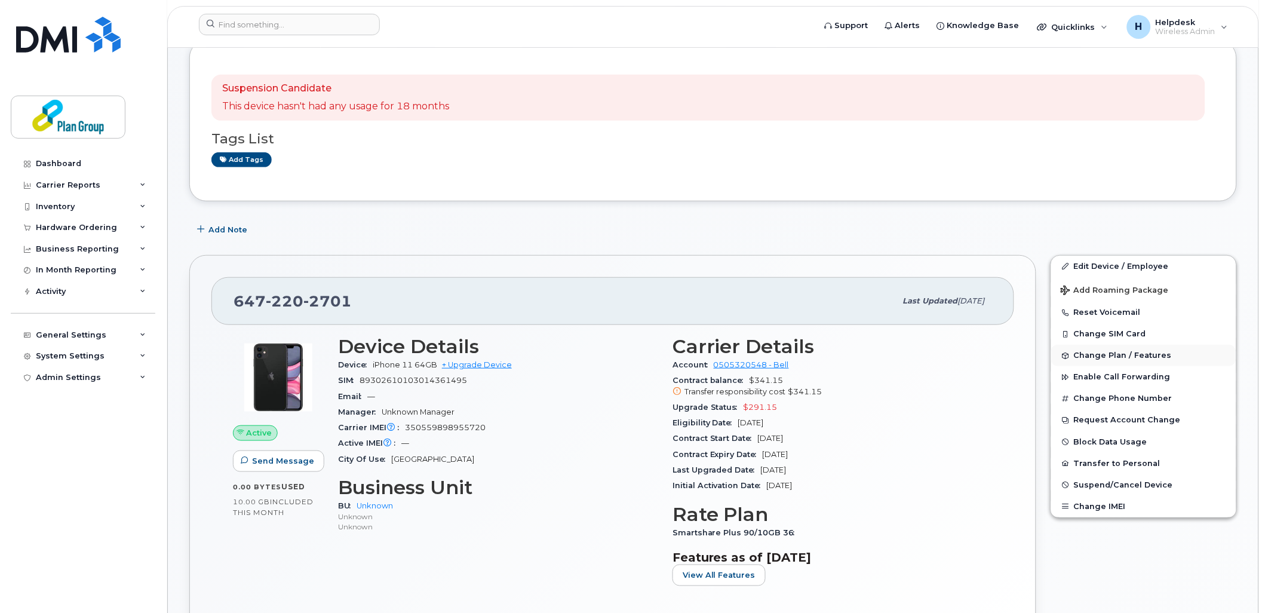
click at [1120, 360] on span "Change Plan / Features" at bounding box center [1123, 355] width 98 height 9
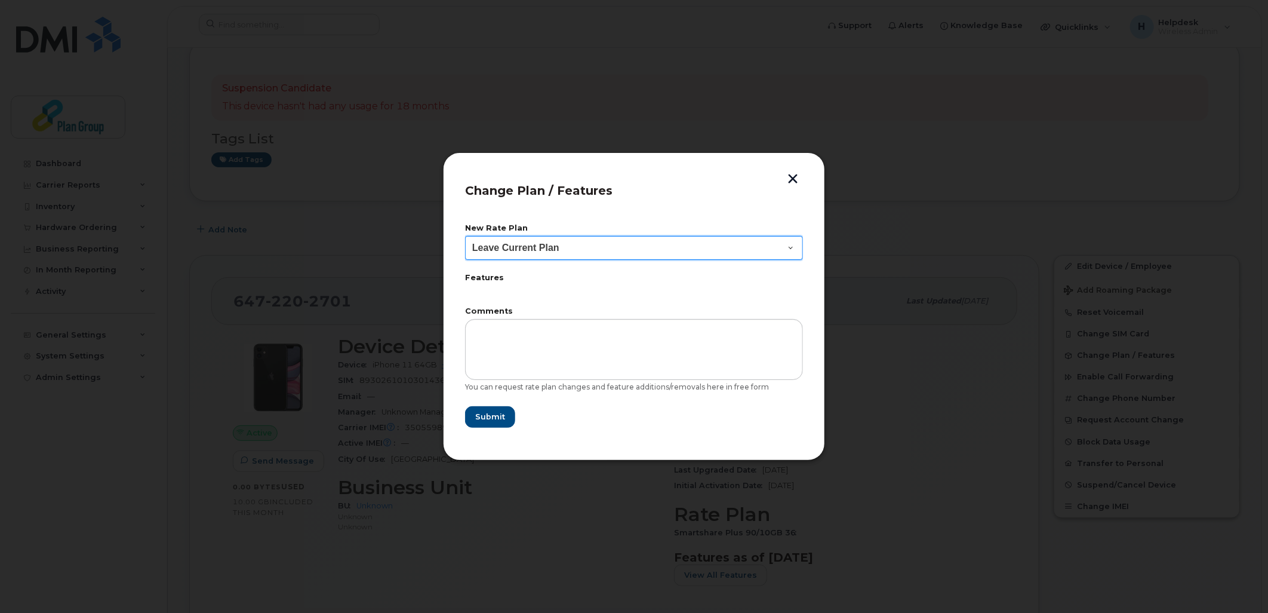
click at [511, 246] on select "Leave Current Plan BYOD SmartShare 65/10GB SmartShare 80/10GB SmartShare 80/10G…" at bounding box center [634, 248] width 338 height 24
select select "3833"
click at [465, 236] on select "Leave Current Plan BYOD SmartShare 65/10GB SmartShare 80/10GB SmartShare 80/10G…" at bounding box center [634, 248] width 338 height 24
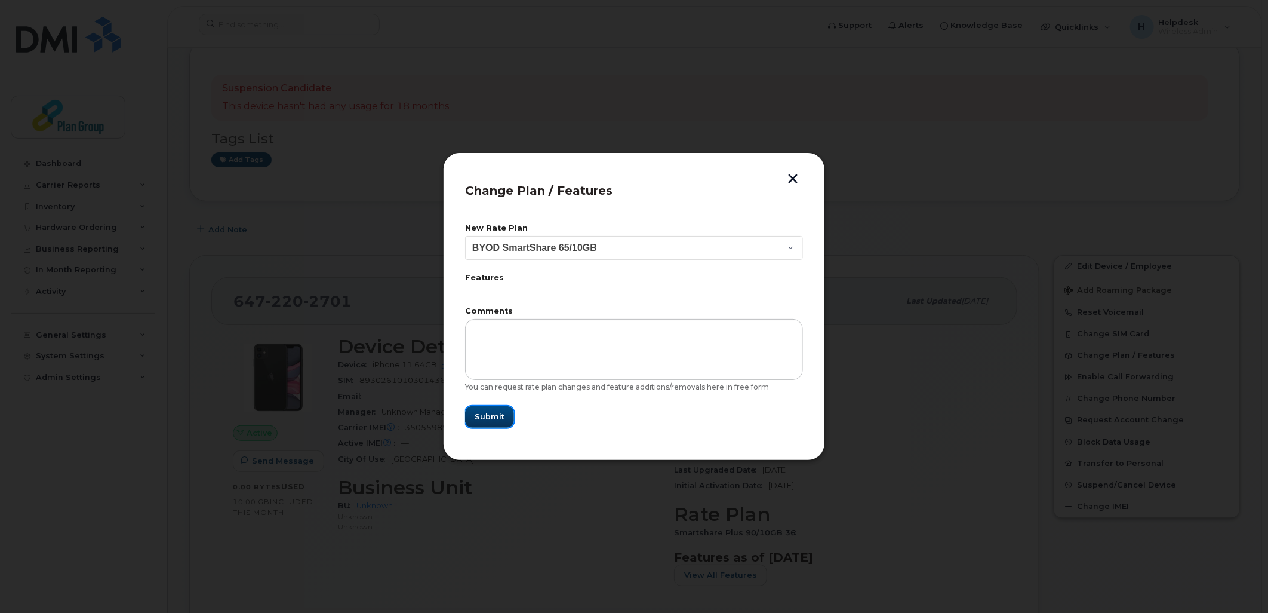
click at [493, 414] on span "Submit" at bounding box center [490, 416] width 30 height 11
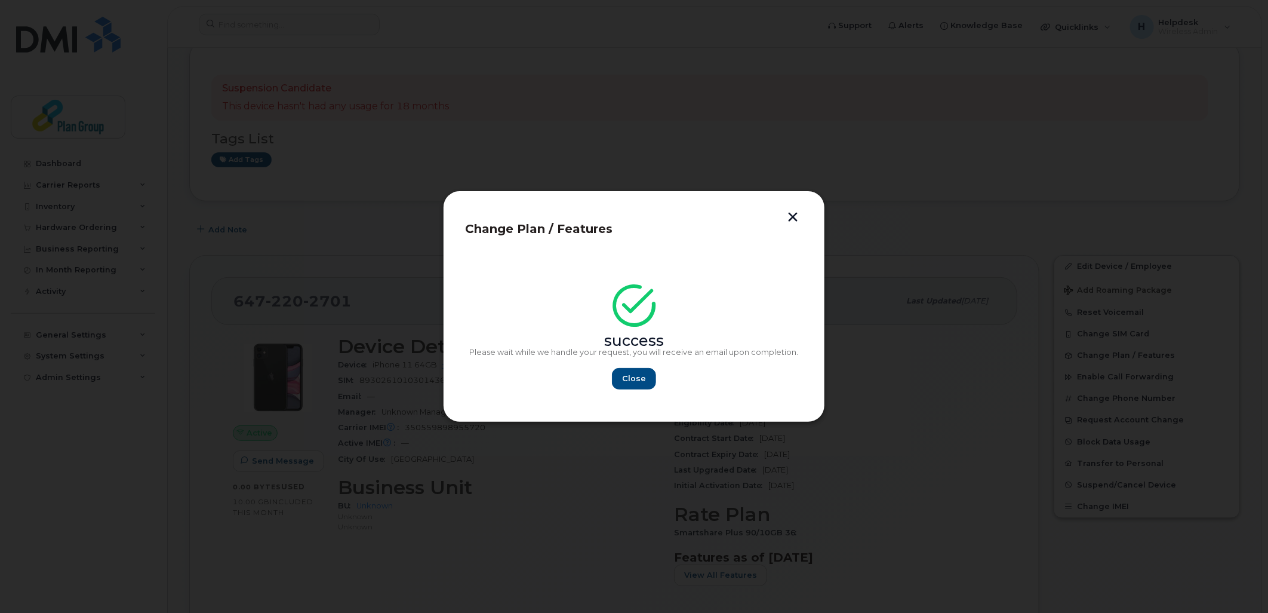
click at [792, 218] on button "button" at bounding box center [793, 218] width 18 height 13
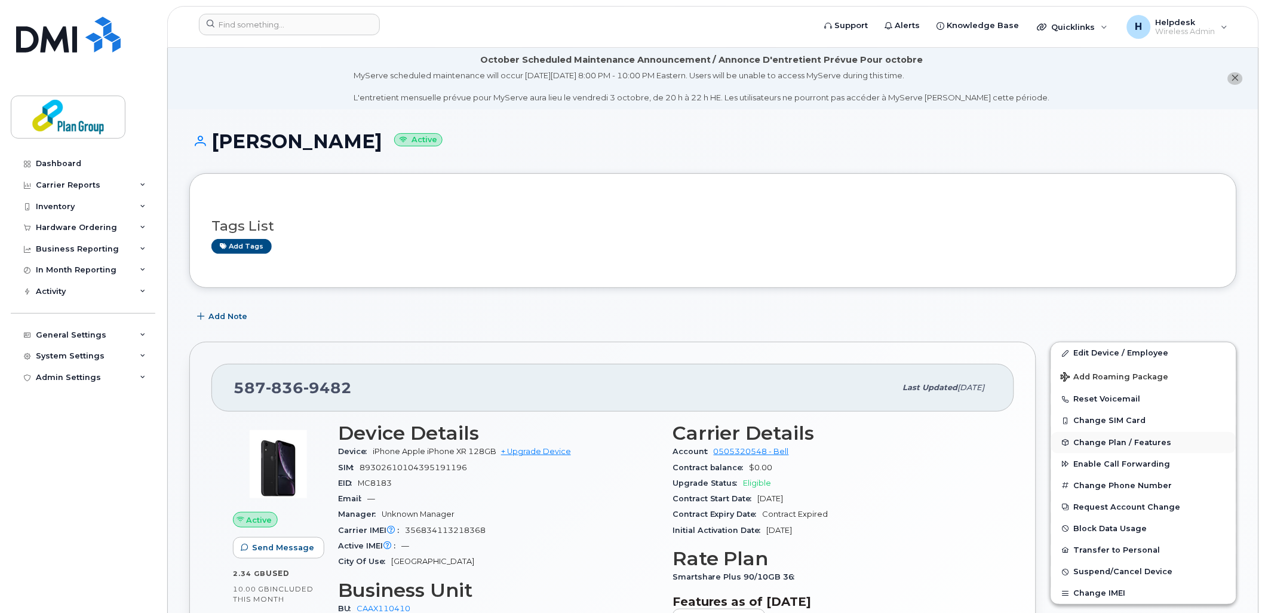
click at [1143, 440] on span "Change Plan / Features" at bounding box center [1123, 442] width 98 height 9
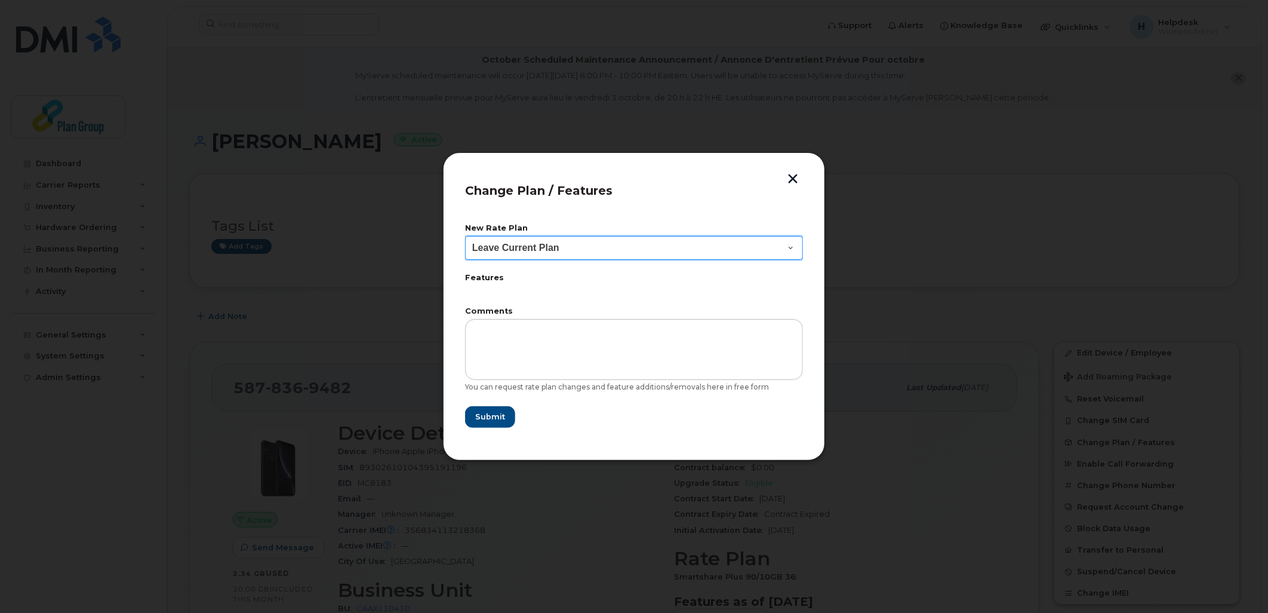
click at [593, 252] on select "Leave Current Plan BYOD SmartShare 65/10GB SmartShare 80/10GB SmartShare 80/10G…" at bounding box center [634, 248] width 338 height 24
select select "3833"
click at [465, 236] on select "Leave Current Plan BYOD SmartShare 65/10GB SmartShare 80/10GB SmartShare 80/10G…" at bounding box center [634, 248] width 338 height 24
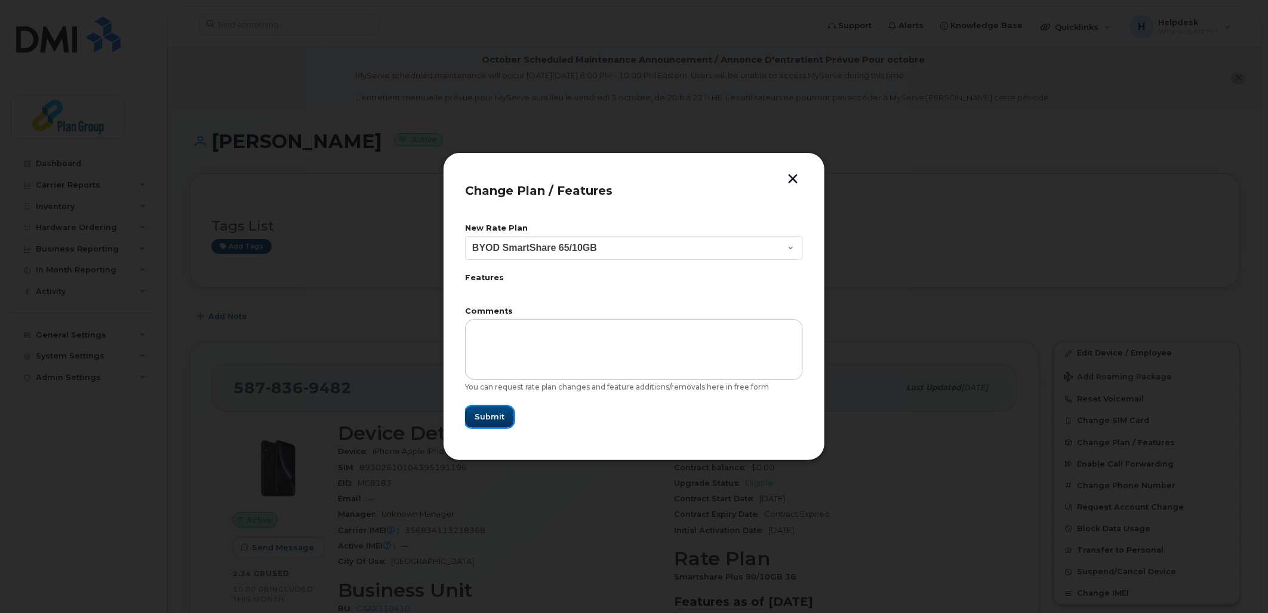
click at [487, 418] on span "Submit" at bounding box center [490, 416] width 30 height 11
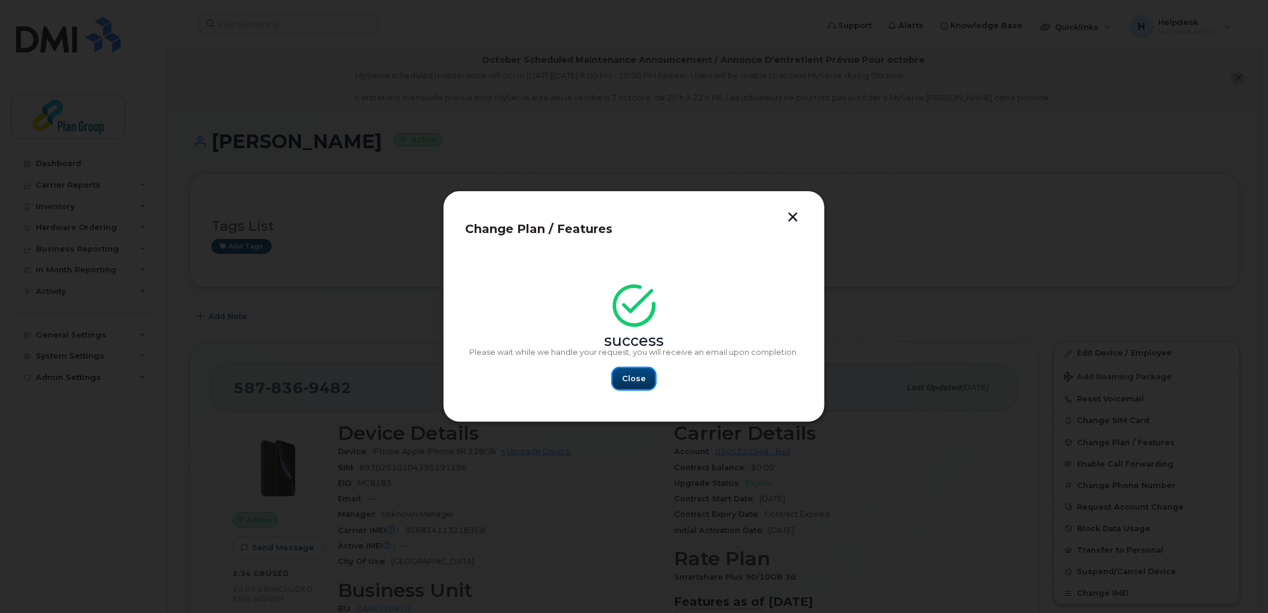
click at [635, 373] on span "Close" at bounding box center [634, 378] width 24 height 11
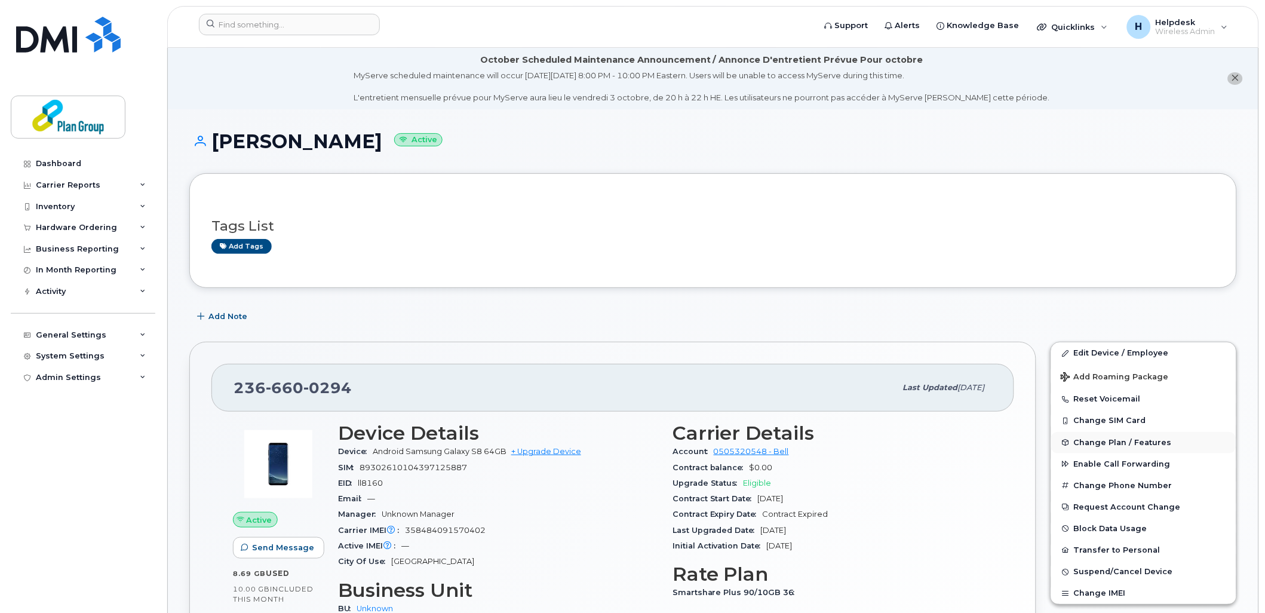
click at [1123, 438] on button "Change Plan / Features" at bounding box center [1143, 442] width 185 height 21
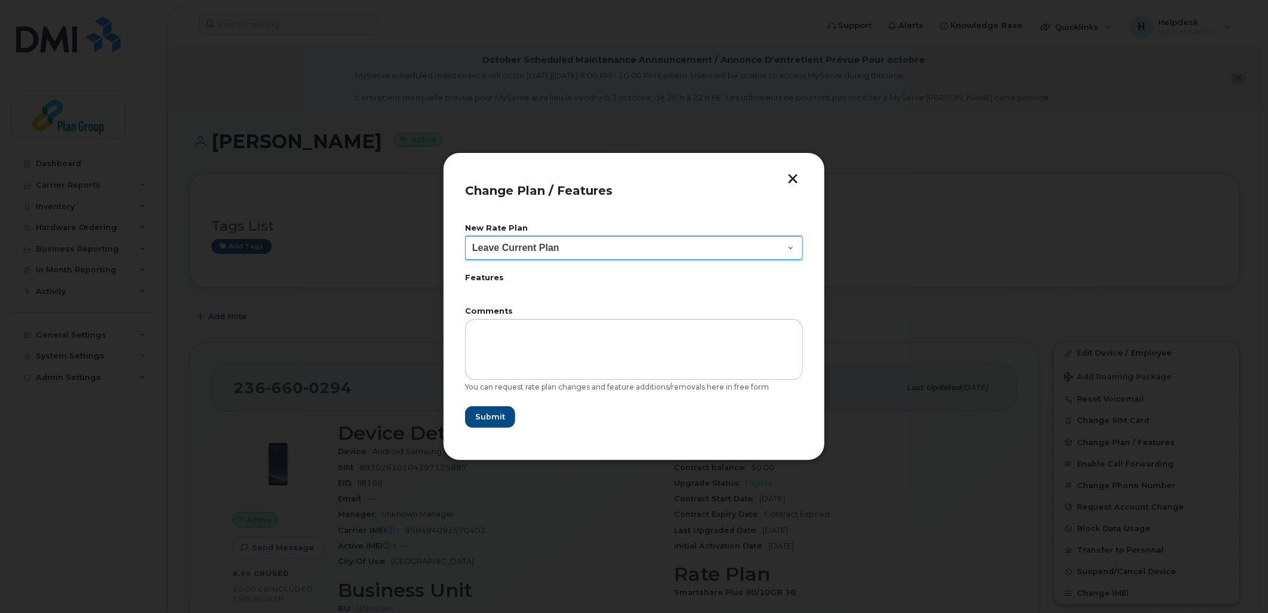
click at [671, 257] on select "Leave Current Plan BYOD SmartShare 65/10GB SmartShare 80/10GB SmartShare 80/10G…" at bounding box center [634, 248] width 338 height 24
select select "3833"
click at [465, 236] on select "Leave Current Plan BYOD SmartShare 65/10GB SmartShare 80/10GB SmartShare 80/10G…" at bounding box center [634, 248] width 338 height 24
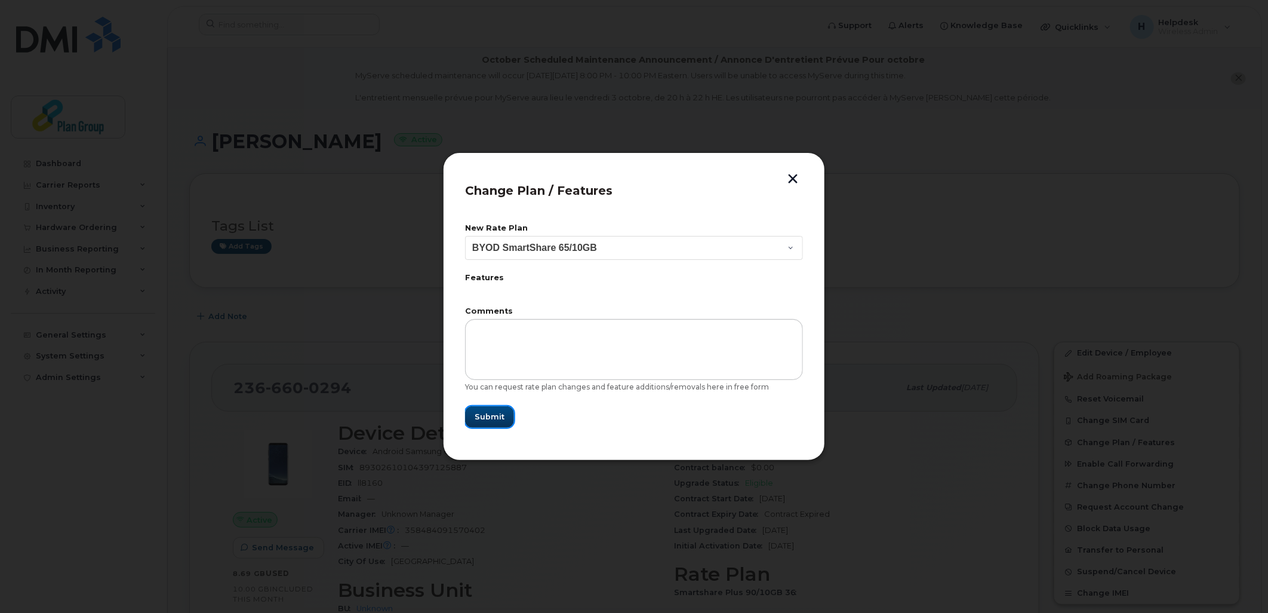
click at [500, 416] on span "Submit" at bounding box center [490, 416] width 30 height 11
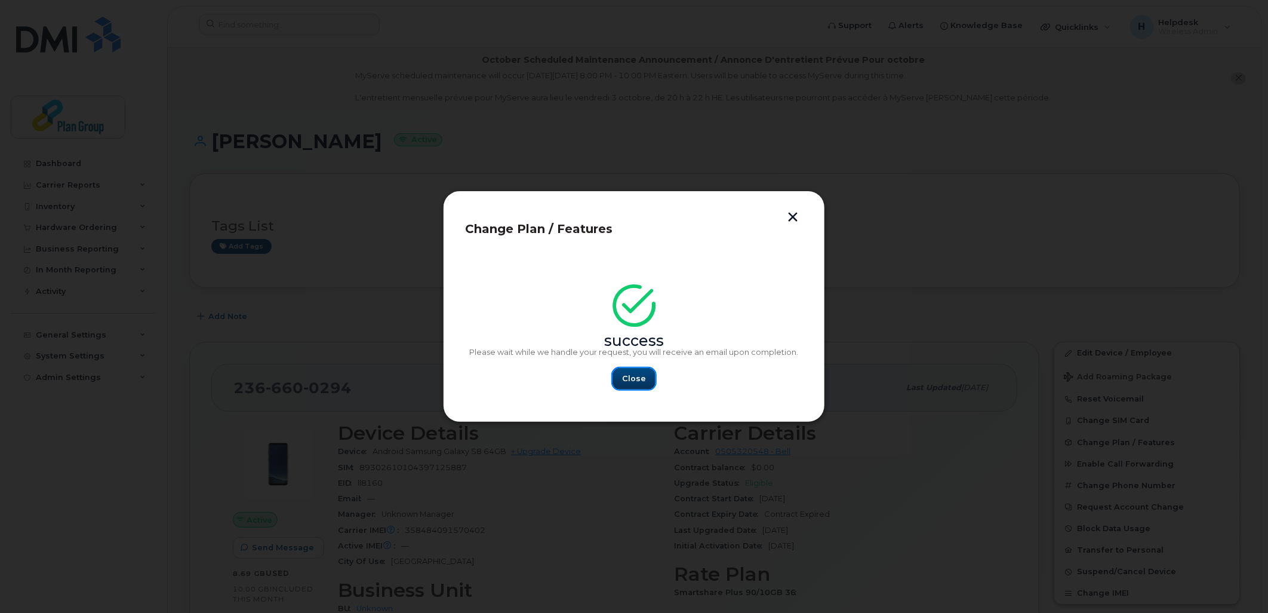
click at [640, 377] on span "Close" at bounding box center [634, 378] width 24 height 11
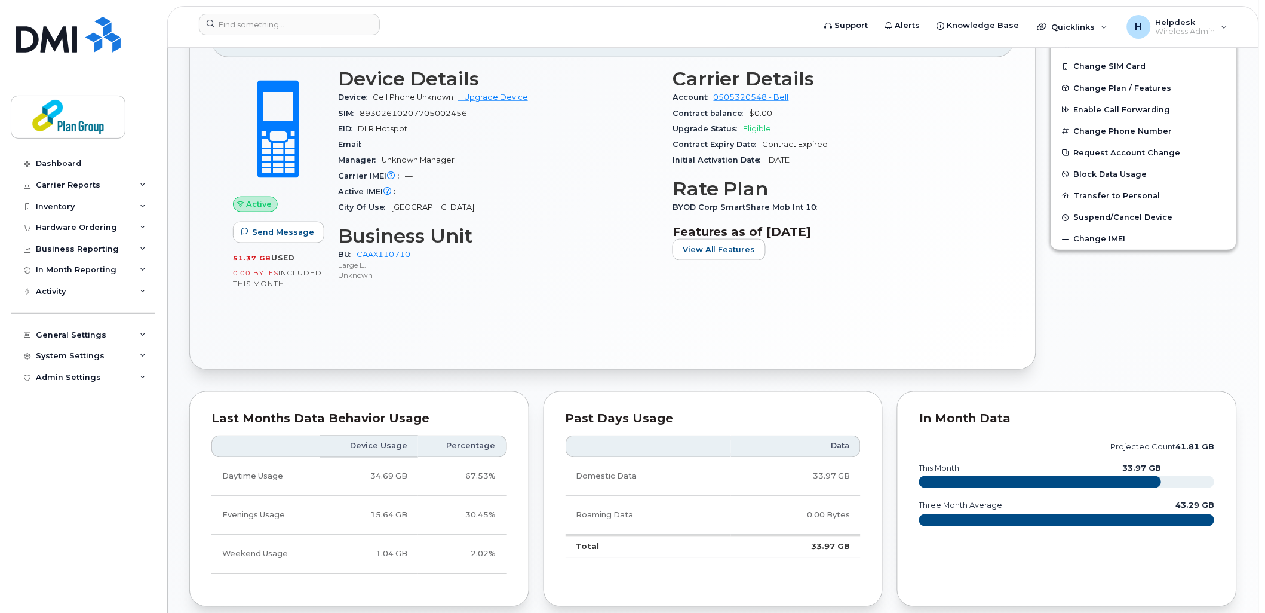
scroll to position [133, 0]
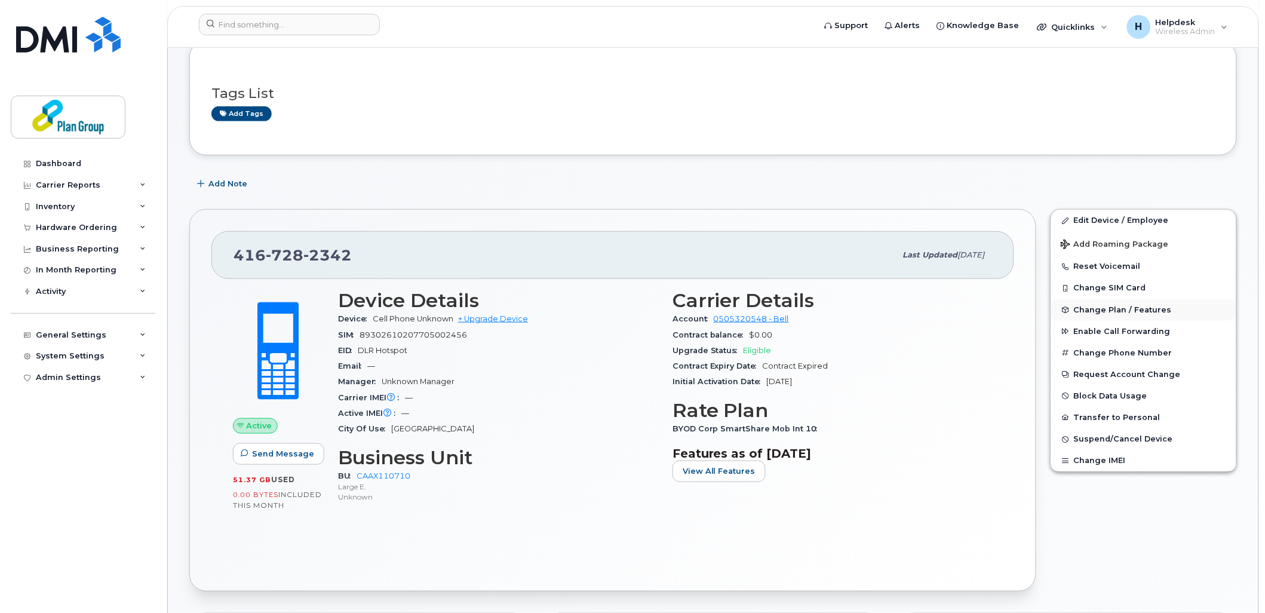
click at [1126, 303] on button "Change Plan / Features" at bounding box center [1143, 309] width 185 height 21
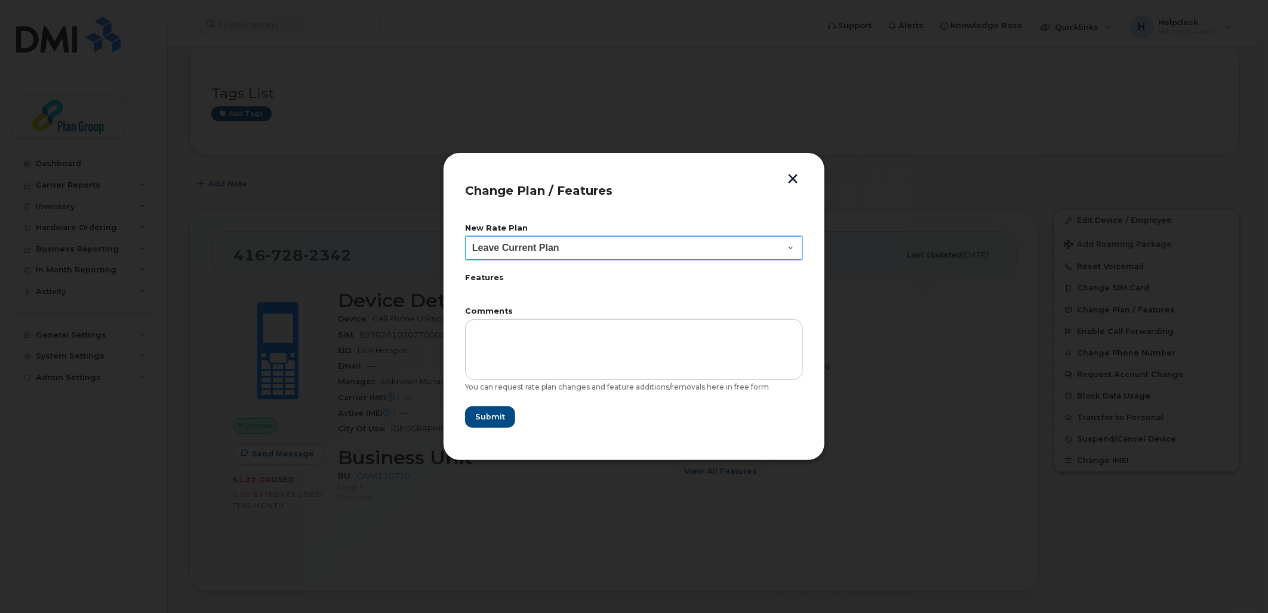
click at [637, 241] on select "Leave Current Plan" at bounding box center [634, 248] width 338 height 24
click at [657, 216] on div "New Rate Plan Leave Current Plan Features Comments You can request rate plan ch…" at bounding box center [634, 326] width 338 height 225
click at [790, 180] on button "button" at bounding box center [793, 180] width 18 height 13
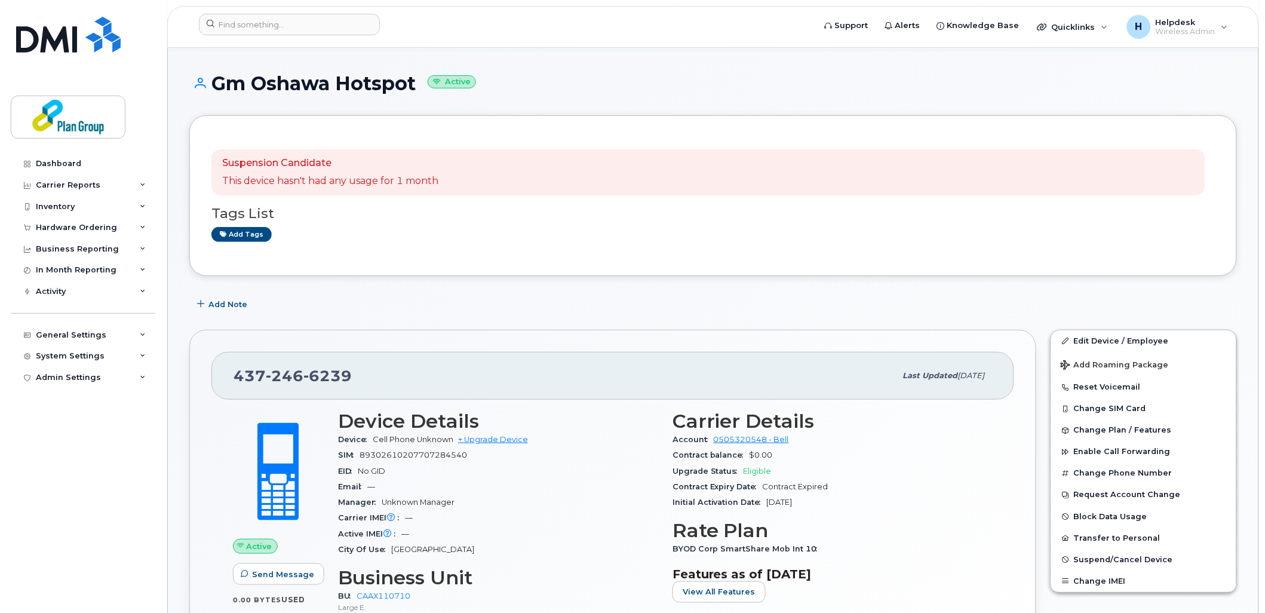
scroll to position [133, 0]
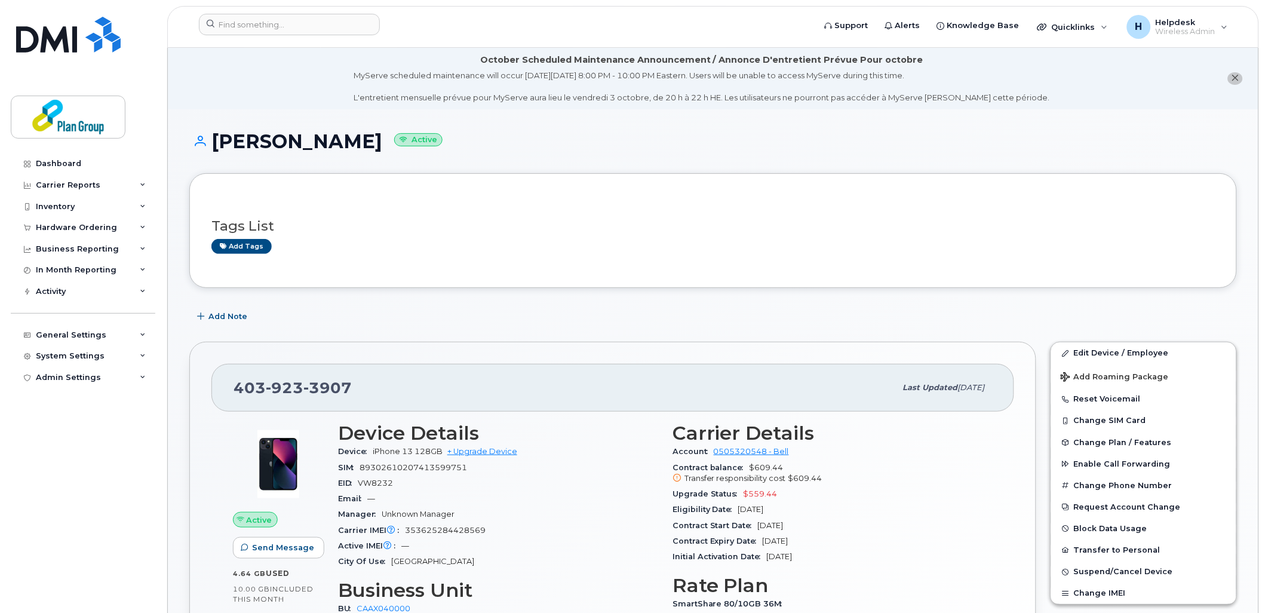
scroll to position [133, 0]
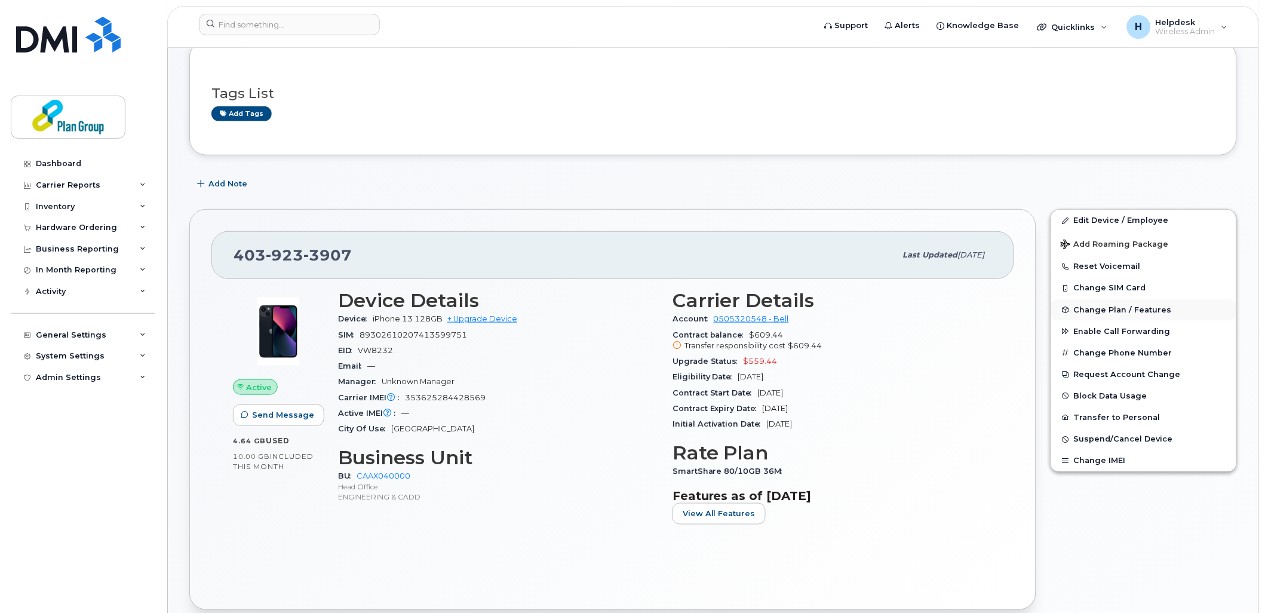
click at [1087, 312] on span "Change Plan / Features" at bounding box center [1123, 309] width 98 height 9
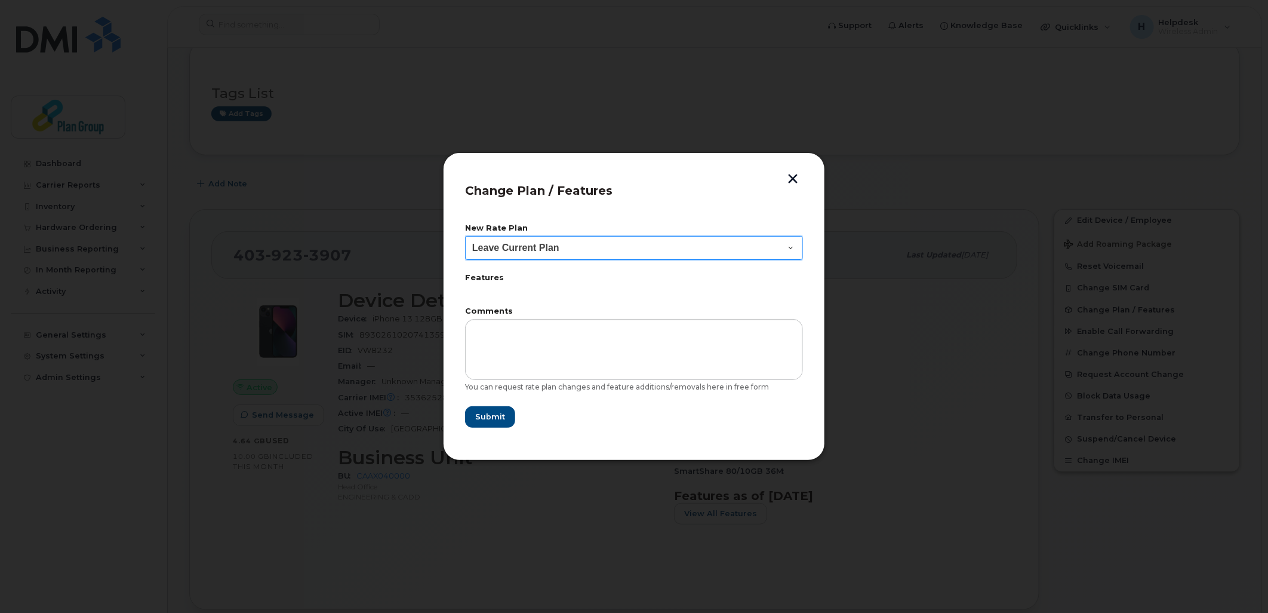
drag, startPoint x: 569, startPoint y: 247, endPoint x: 565, endPoint y: 251, distance: 6.3
click at [569, 247] on select "Leave Current Plan BYOD SmartShare 65/10GB SmartShare 80/10GB Smartshare Plus 9…" at bounding box center [634, 248] width 338 height 24
select select "3833"
click at [465, 236] on select "Leave Current Plan BYOD SmartShare 65/10GB SmartShare 80/10GB Smartshare Plus 9…" at bounding box center [634, 248] width 338 height 24
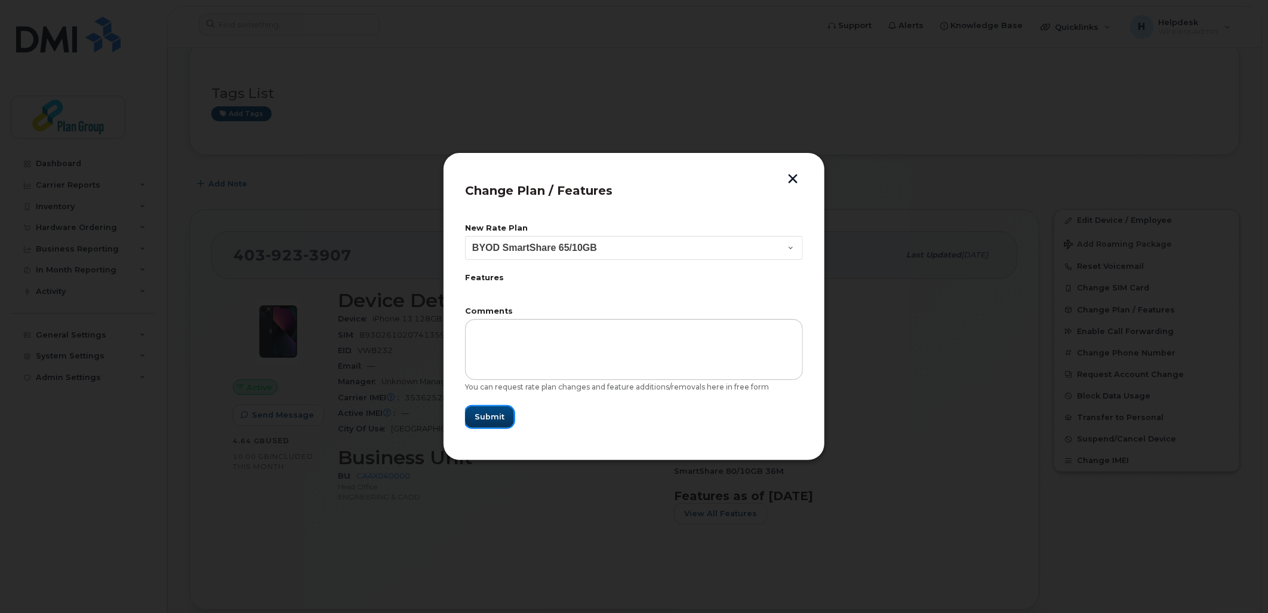
click at [504, 410] on button "Submit" at bounding box center [489, 416] width 49 height 21
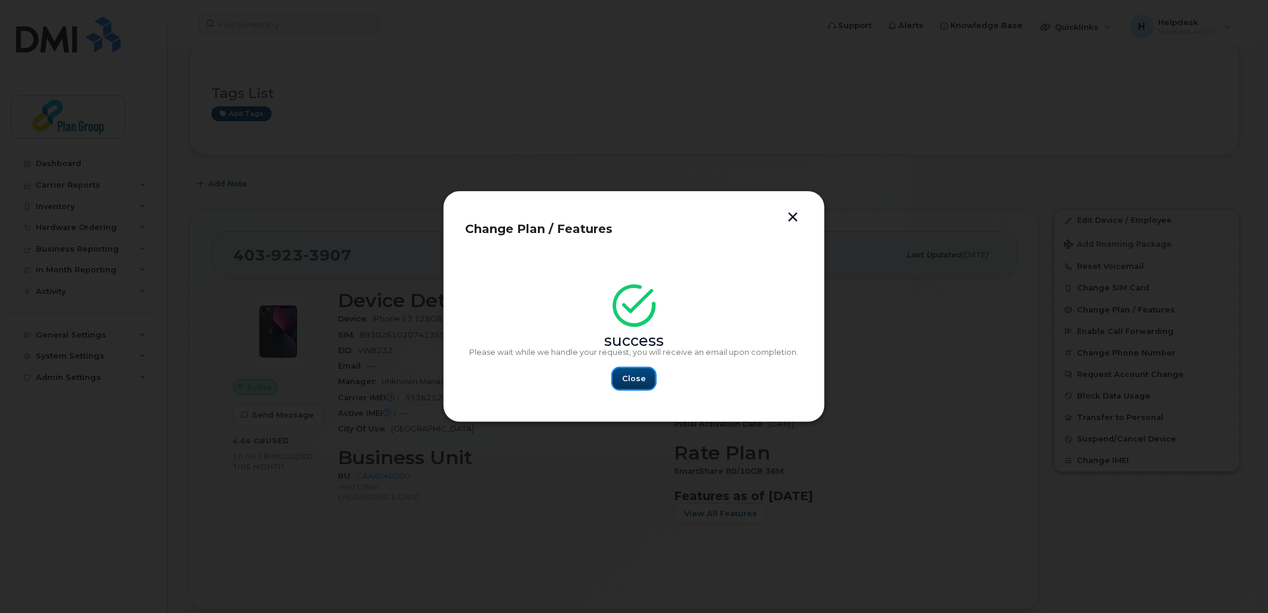
click at [635, 383] on span "Close" at bounding box center [634, 378] width 24 height 11
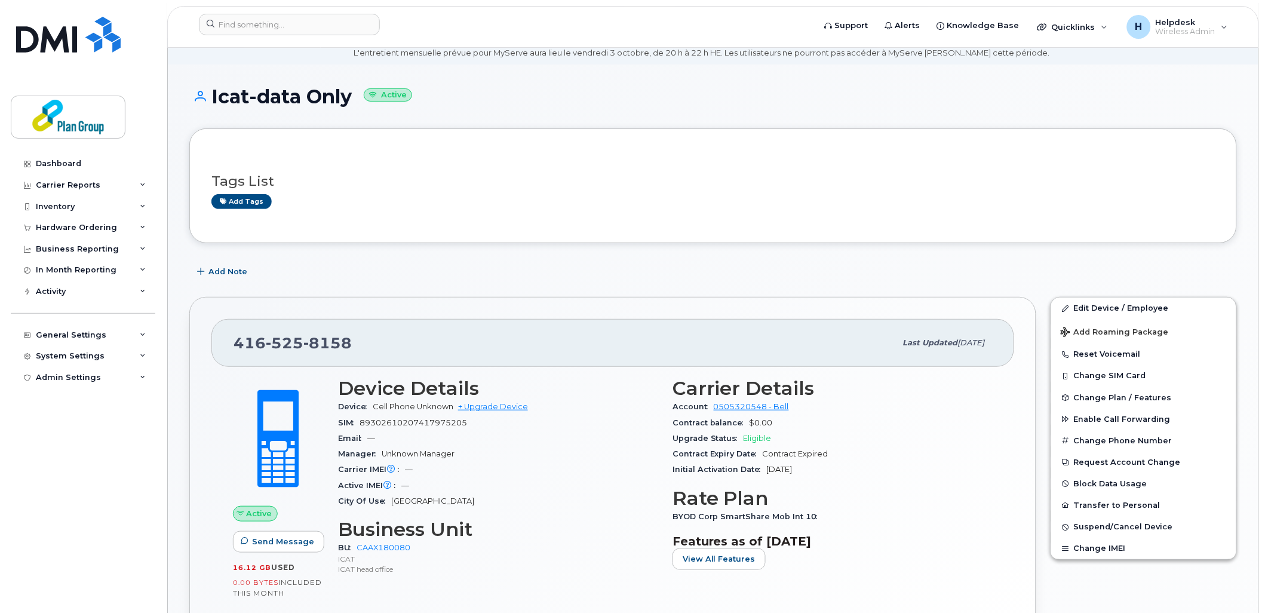
scroll to position [66, 0]
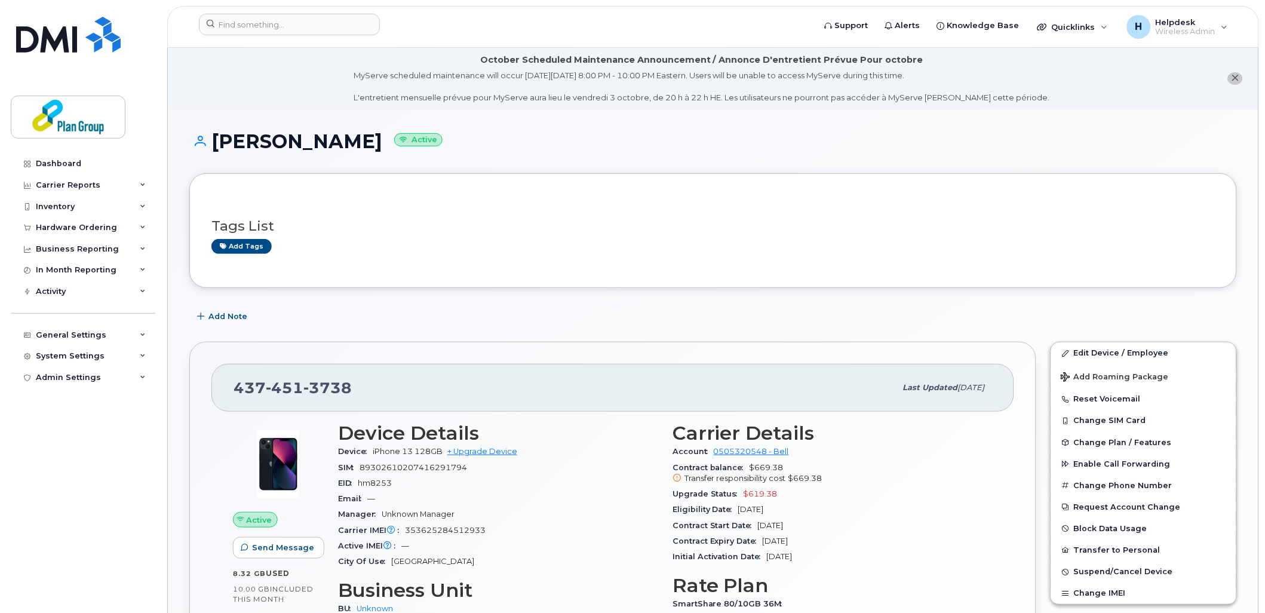
scroll to position [66, 0]
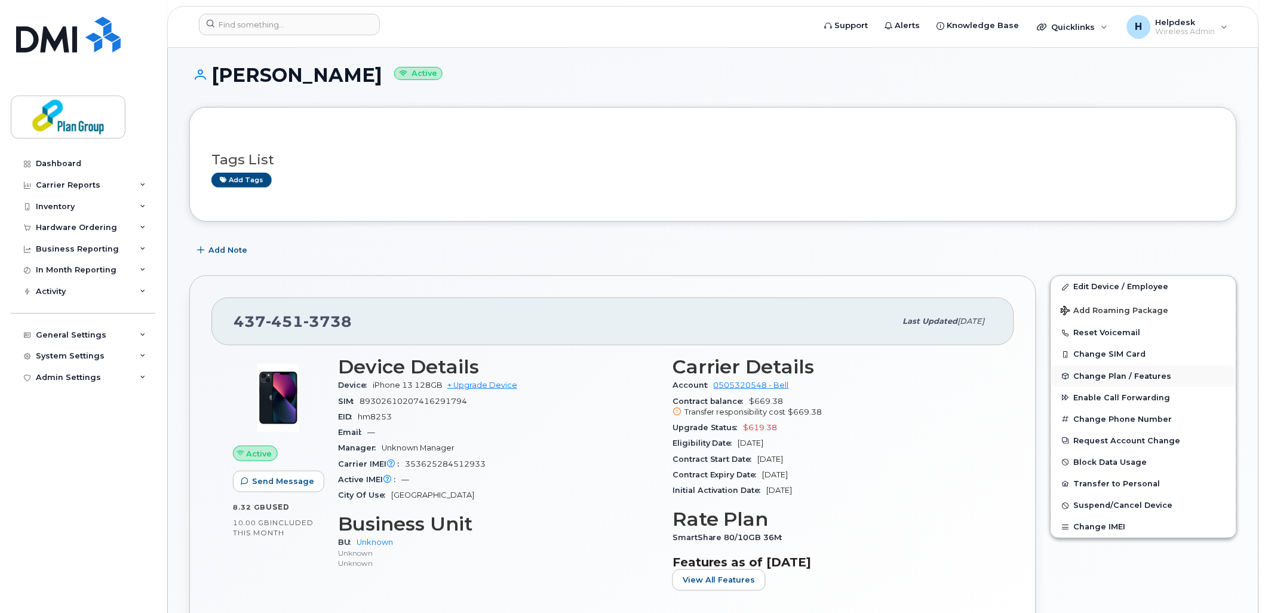
click at [1123, 383] on button "Change Plan / Features" at bounding box center [1143, 375] width 185 height 21
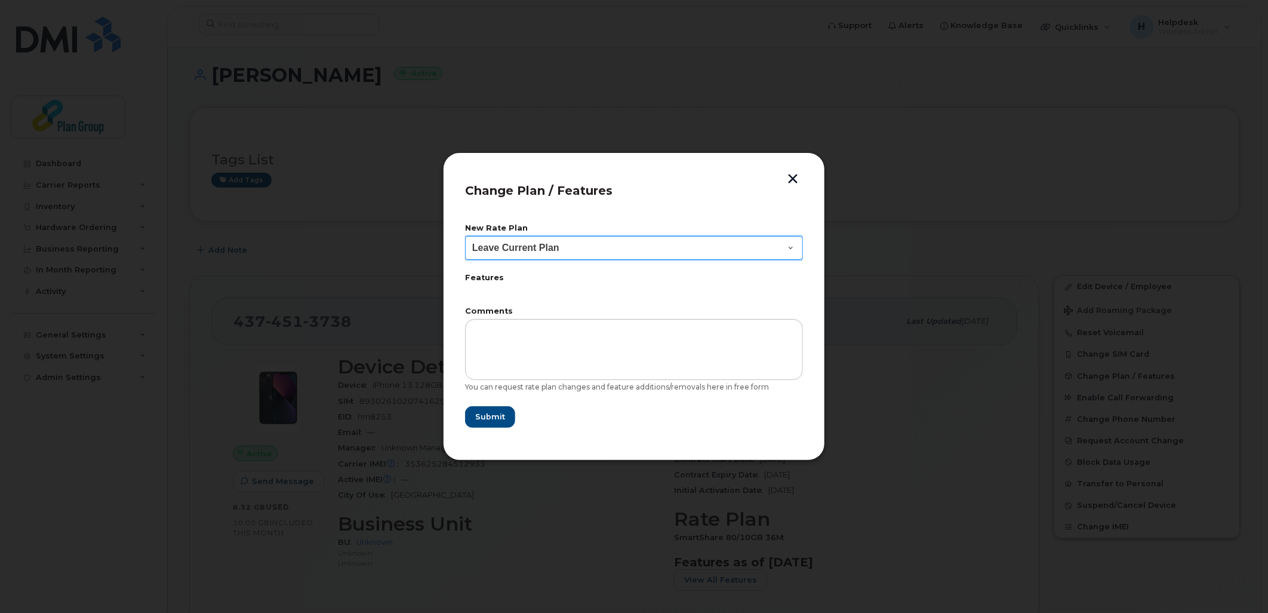
click at [662, 243] on select "Leave Current Plan BYOD SmartShare 65/10GB SmartShare 80/10GB Smartshare Plus 9…" at bounding box center [634, 248] width 338 height 24
select select "3833"
click at [465, 236] on select "Leave Current Plan BYOD SmartShare 65/10GB SmartShare 80/10GB Smartshare Plus 9…" at bounding box center [634, 248] width 338 height 24
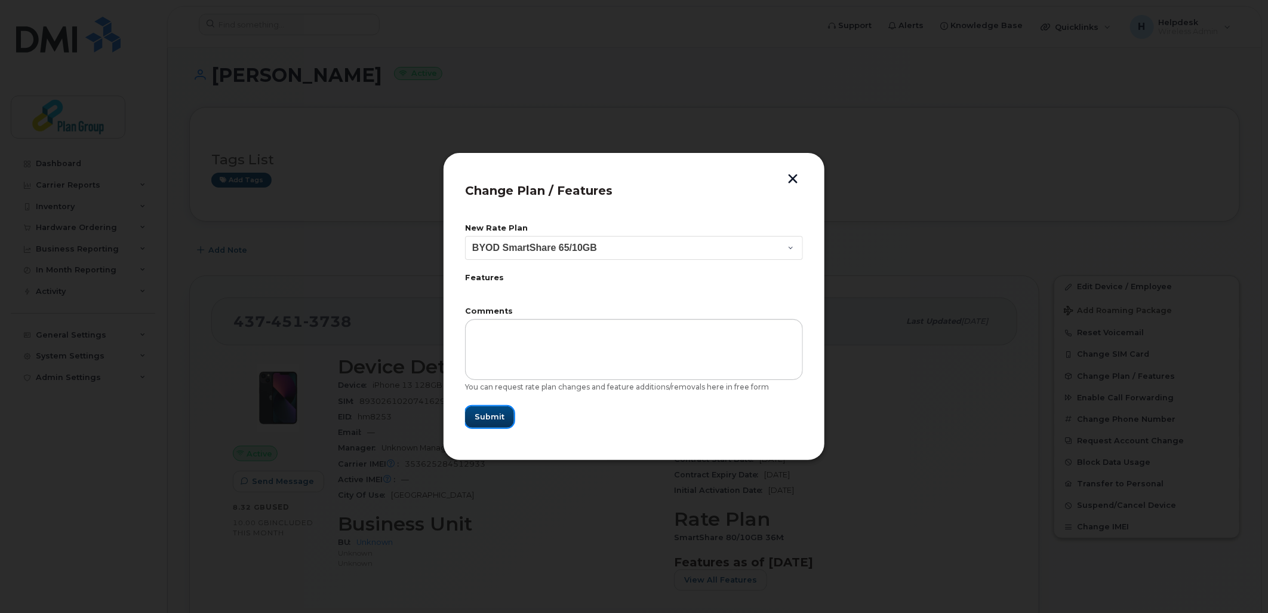
click at [498, 419] on span "Submit" at bounding box center [490, 416] width 30 height 11
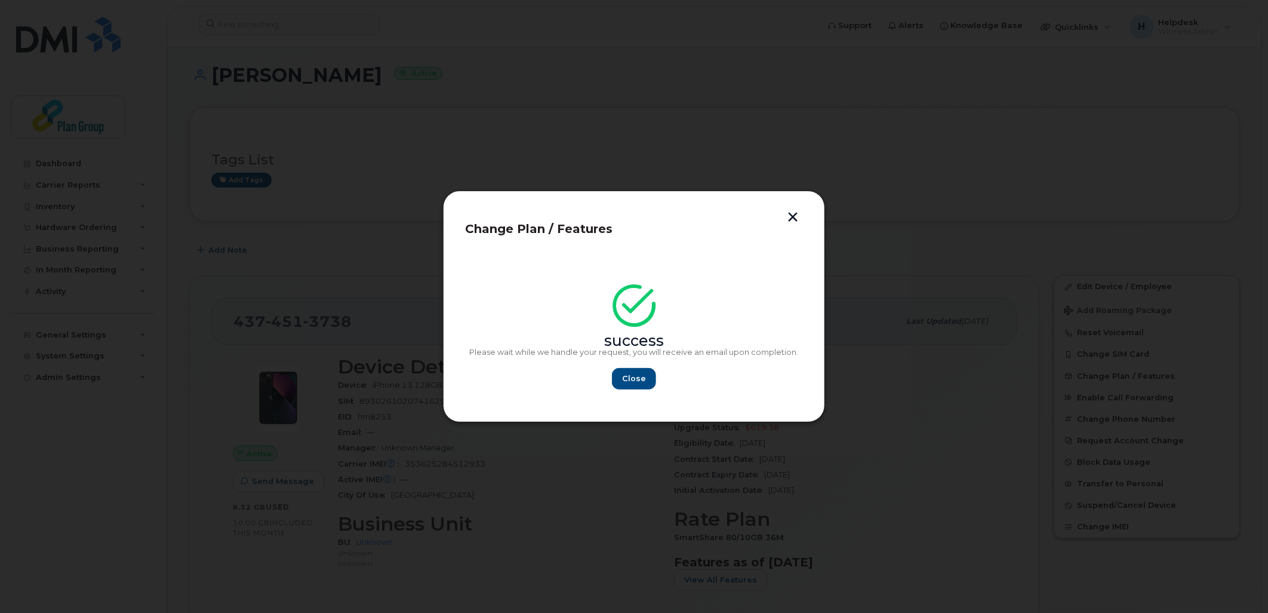
click at [794, 219] on button "button" at bounding box center [793, 218] width 18 height 13
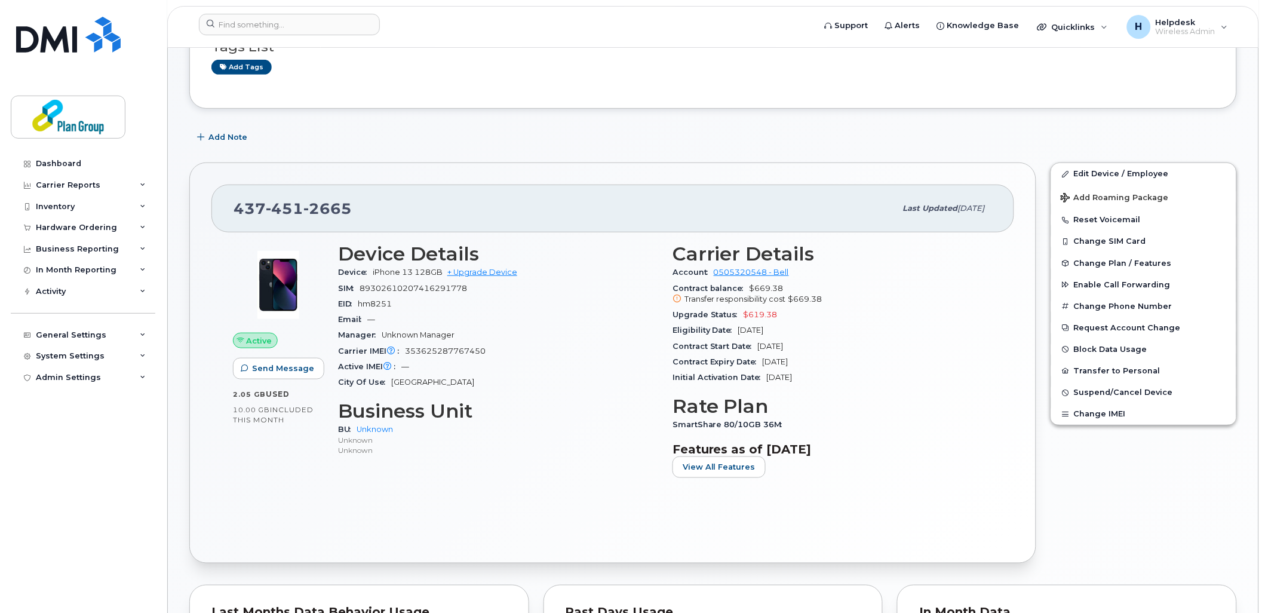
scroll to position [199, 0]
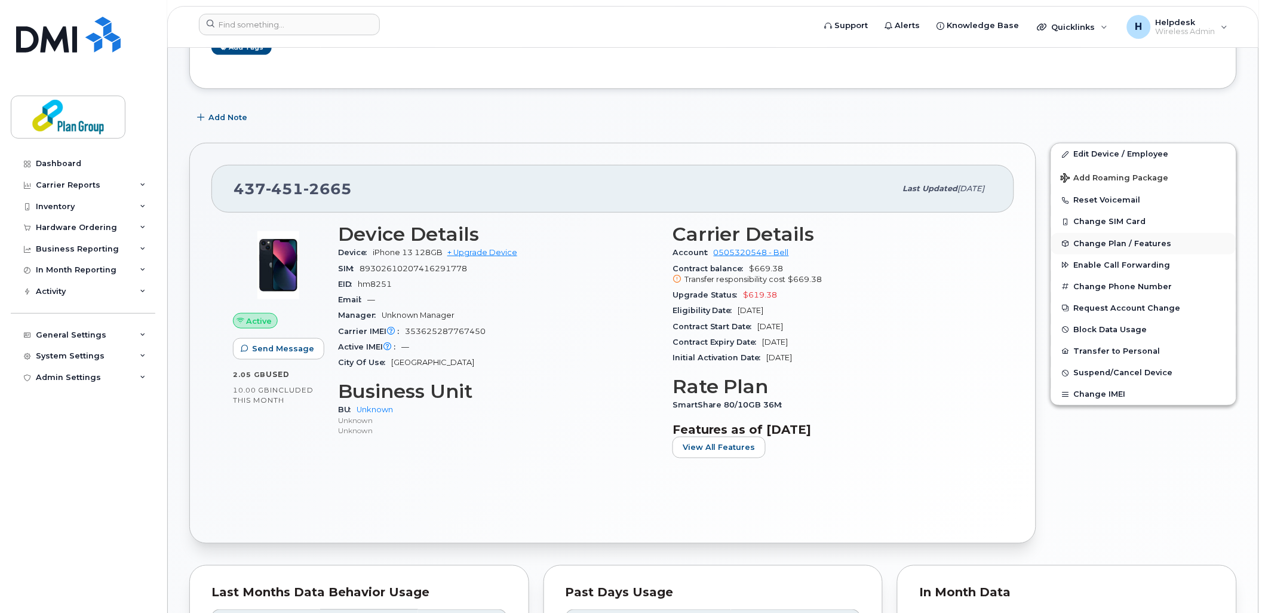
click at [1117, 242] on span "Change Plan / Features" at bounding box center [1123, 243] width 98 height 9
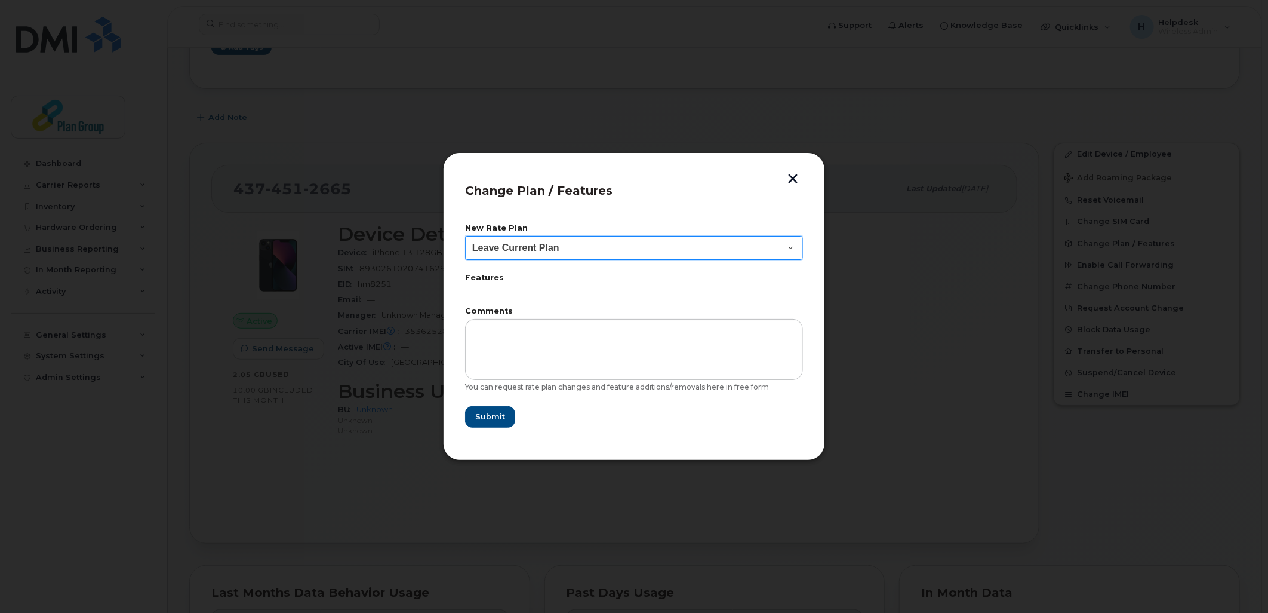
click at [621, 252] on select "Leave Current Plan BYOD SmartShare 65/10GB SmartShare 80/10GB Smartshare Plus 9…" at bounding box center [634, 248] width 338 height 24
select select "3833"
click at [465, 236] on select "Leave Current Plan BYOD SmartShare 65/10GB SmartShare 80/10GB Smartshare Plus 9…" at bounding box center [634, 248] width 338 height 24
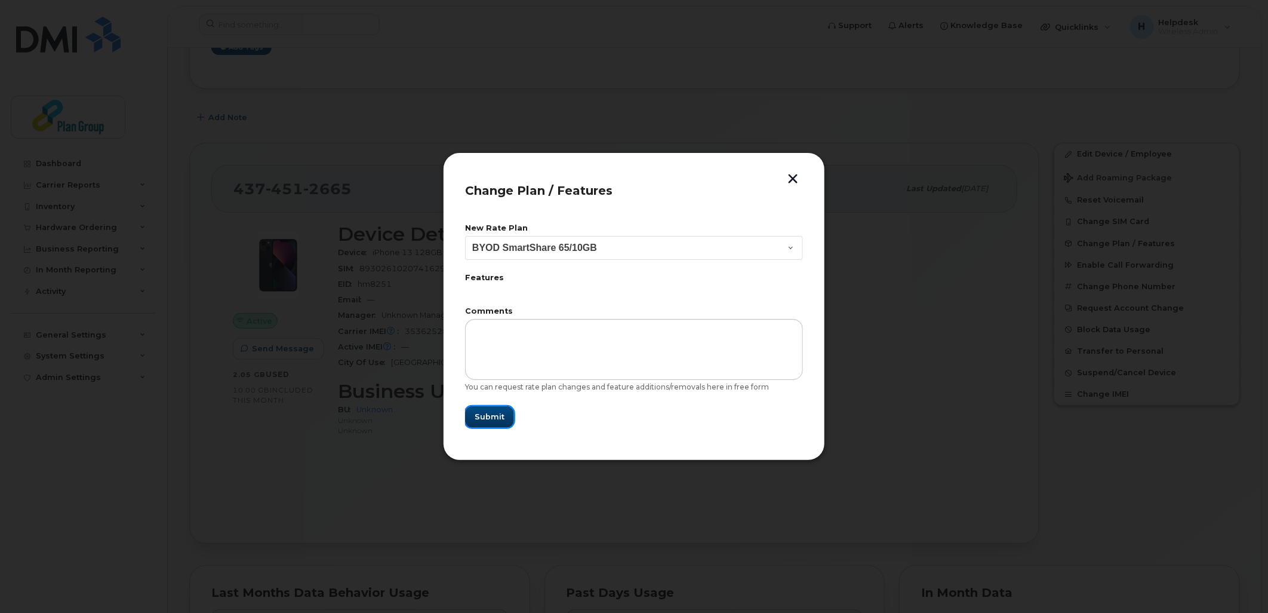
click at [496, 420] on span "Submit" at bounding box center [490, 416] width 30 height 11
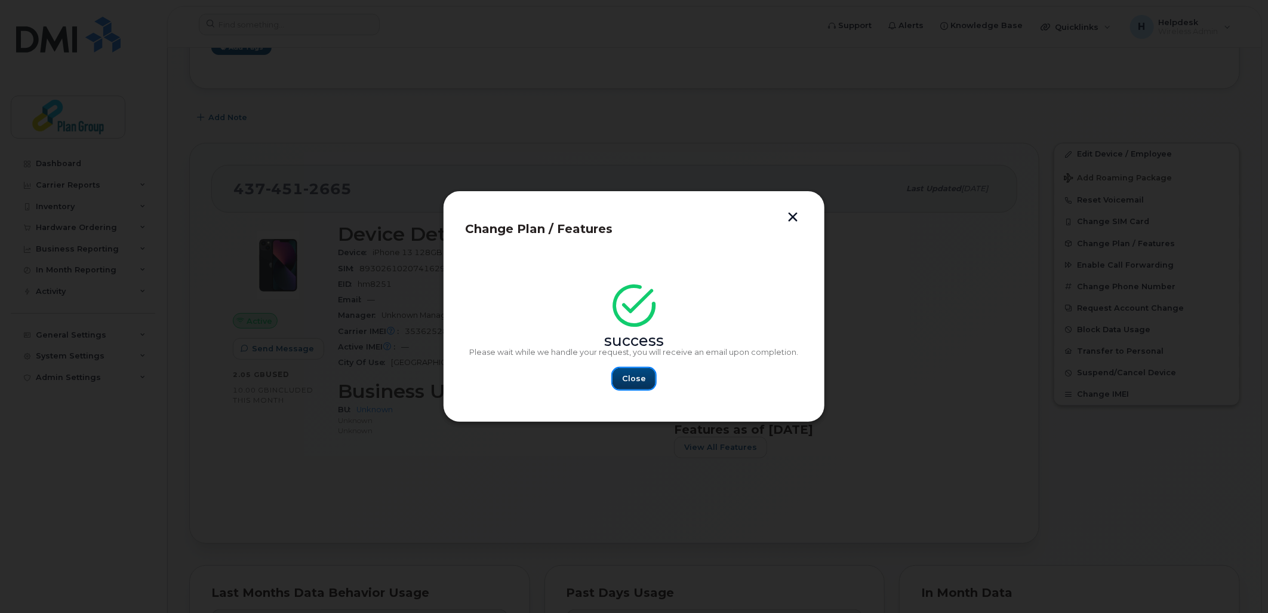
click at [643, 379] on span "Close" at bounding box center [634, 378] width 24 height 11
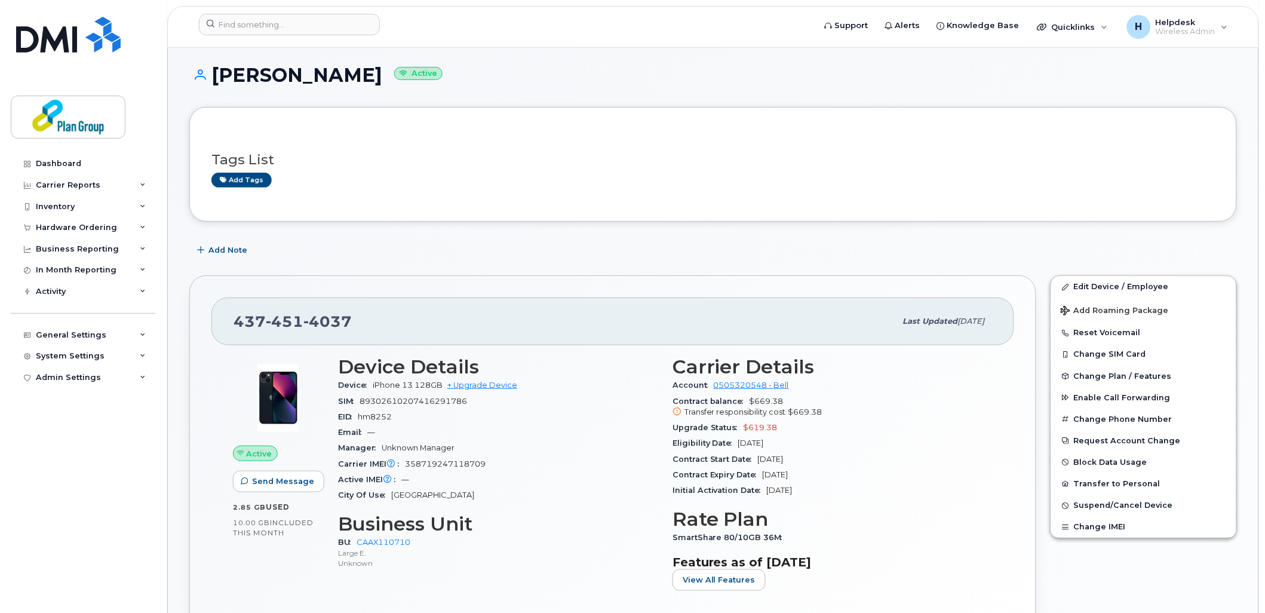
scroll to position [133, 0]
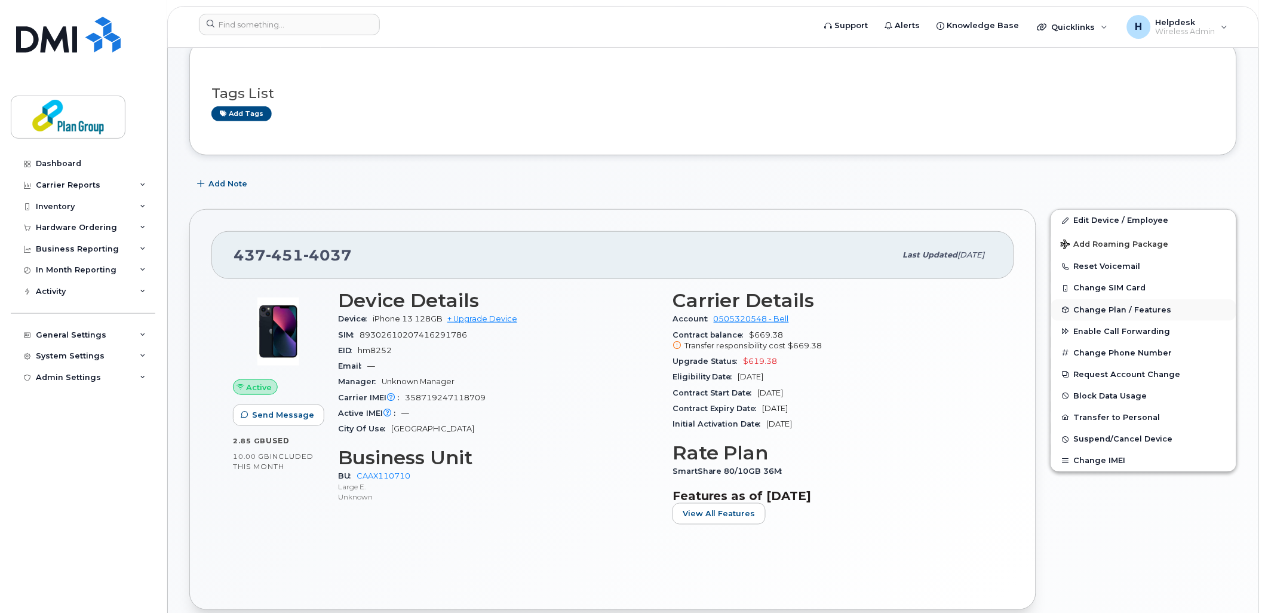
click at [1145, 306] on button "Change Plan / Features" at bounding box center [1143, 309] width 185 height 21
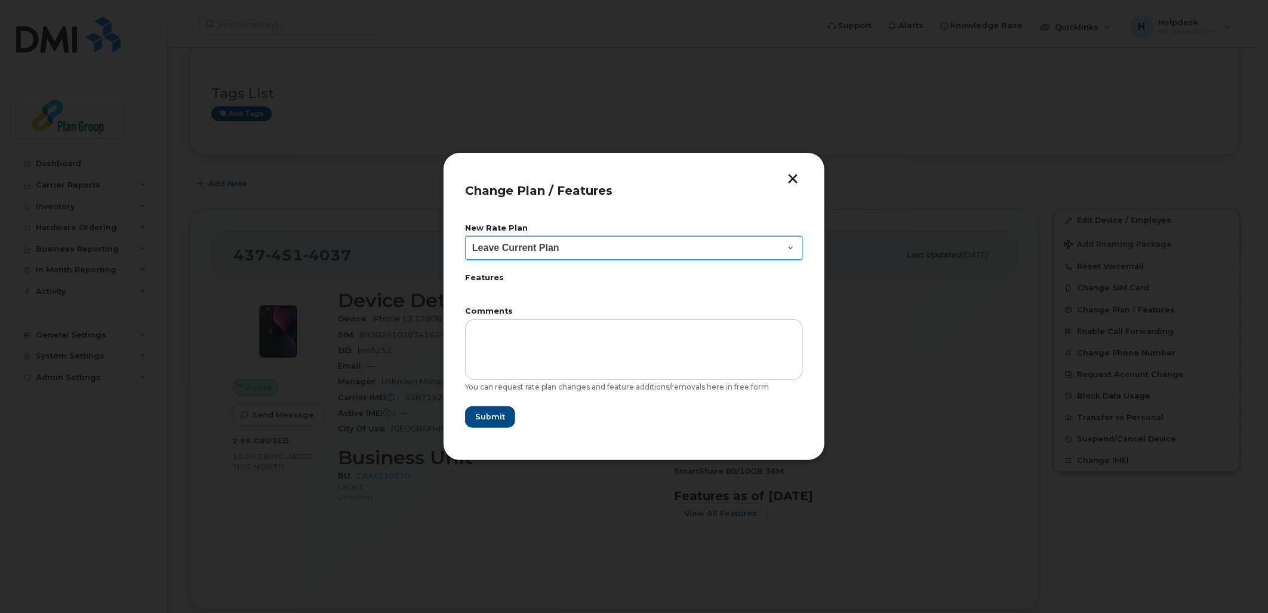
click at [492, 245] on select "Leave Current Plan BYOD SmartShare 65/10GB SmartShare 80/10GB Smartshare Plus 9…" at bounding box center [634, 248] width 338 height 24
select select "3833"
click at [465, 236] on select "Leave Current Plan BYOD SmartShare 65/10GB SmartShare 80/10GB Smartshare Plus 9…" at bounding box center [634, 248] width 338 height 24
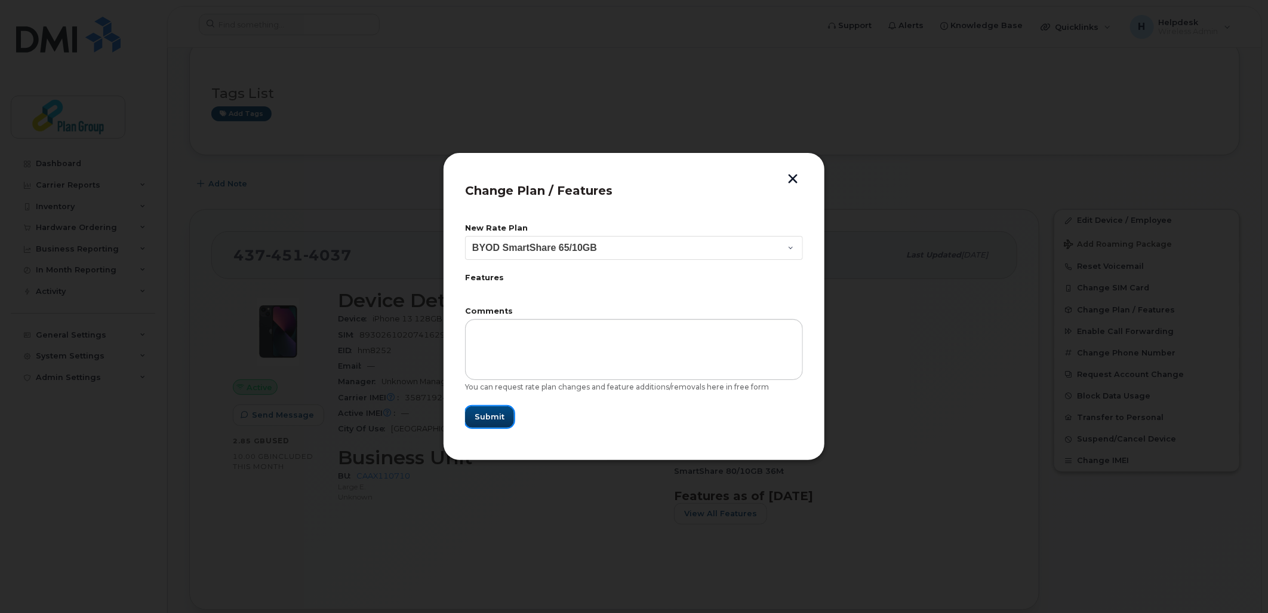
click at [490, 416] on span "Submit" at bounding box center [490, 416] width 30 height 11
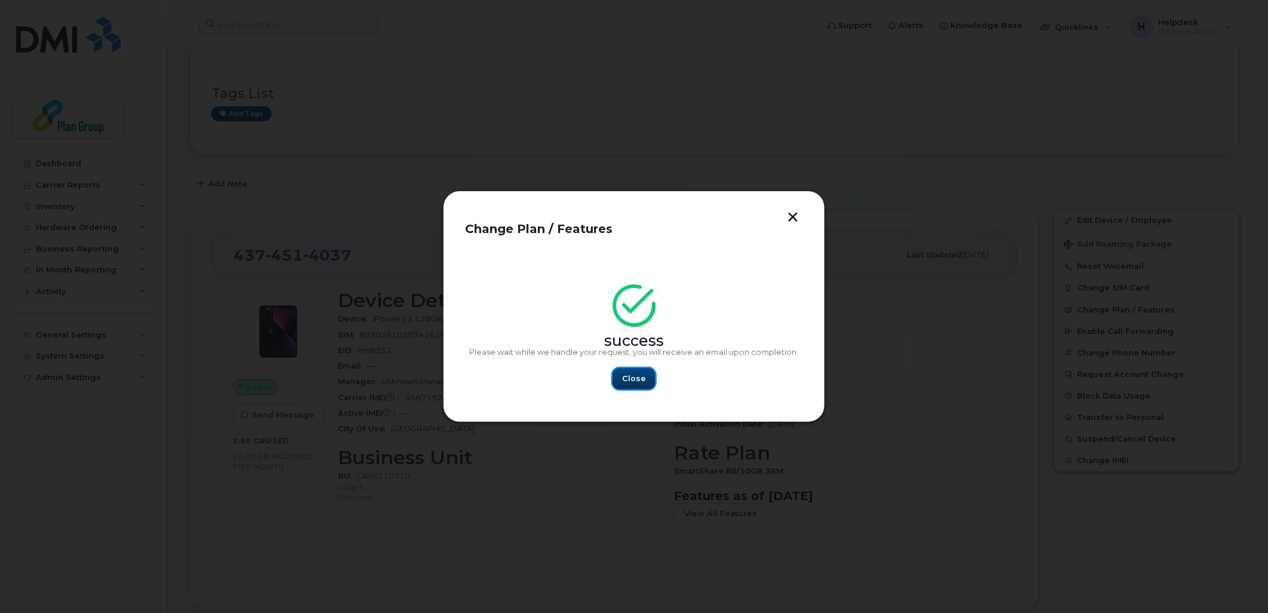
drag, startPoint x: 643, startPoint y: 373, endPoint x: 579, endPoint y: 138, distance: 243.8
click at [644, 373] on span "Close" at bounding box center [634, 378] width 24 height 11
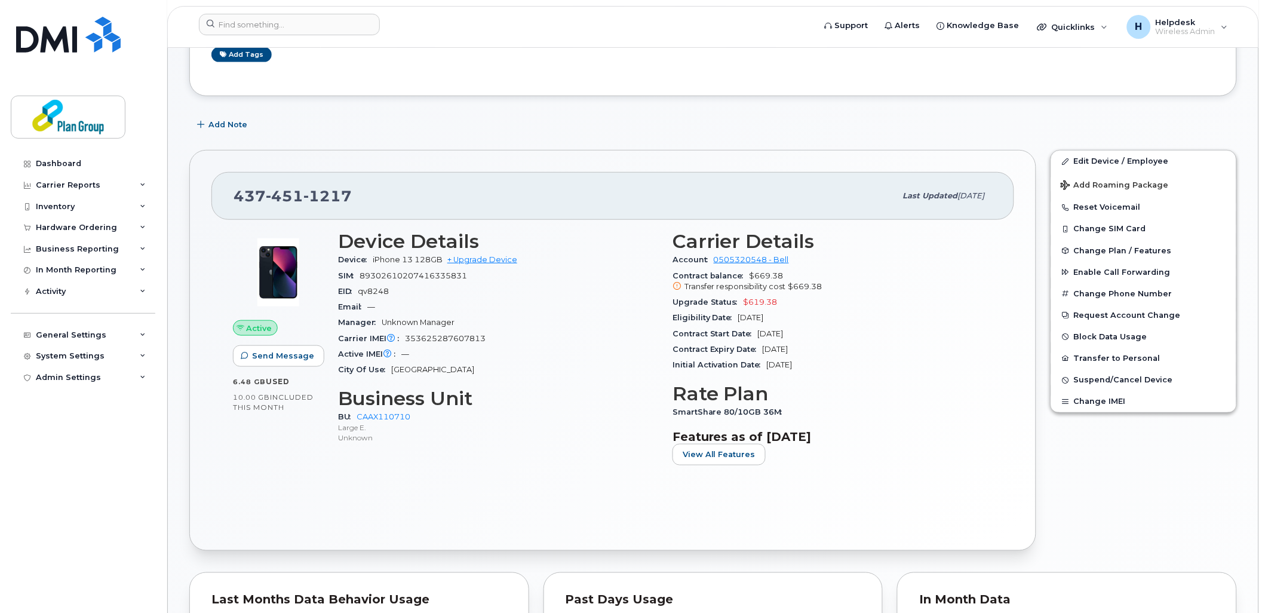
scroll to position [199, 0]
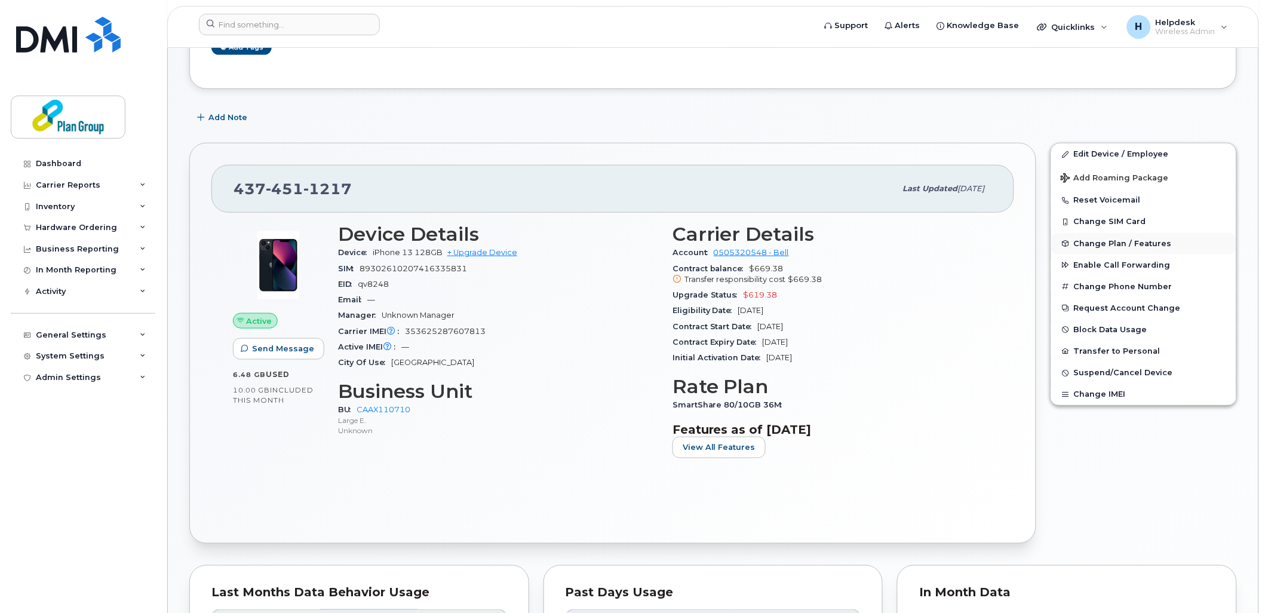
click at [1096, 242] on span "Change Plan / Features" at bounding box center [1123, 243] width 98 height 9
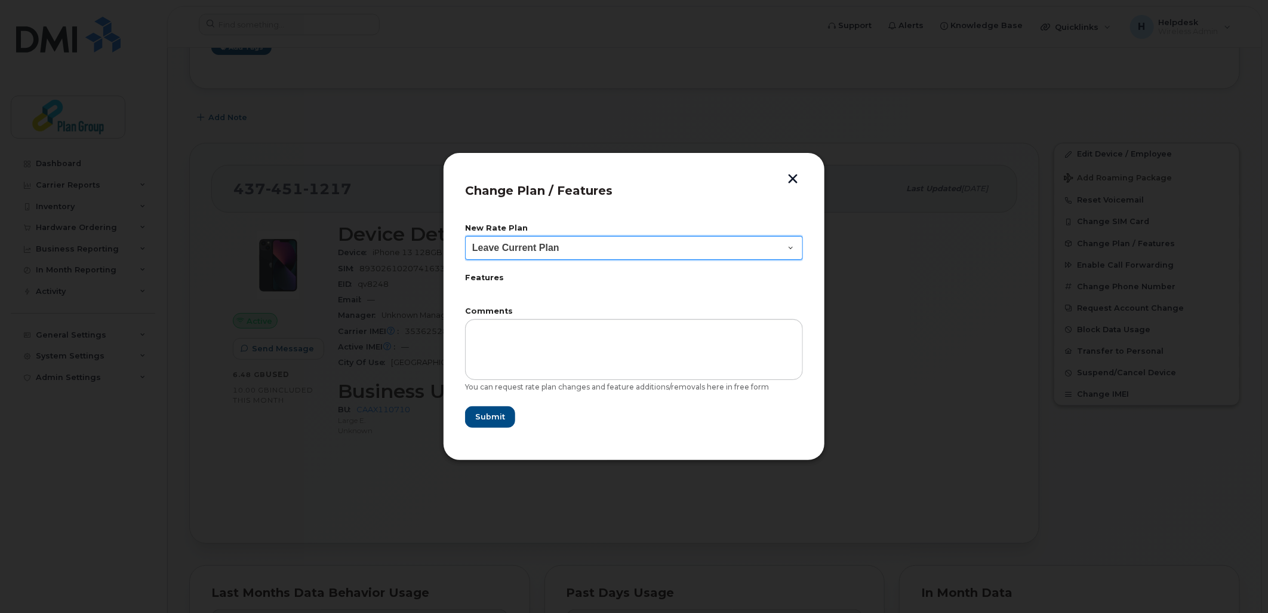
click at [671, 238] on select "Leave Current Plan BYOD SmartShare 65/10GB SmartShare 80/10GB Smartshare Plus 9…" at bounding box center [634, 248] width 338 height 24
select select "3833"
click at [465, 236] on select "Leave Current Plan BYOD SmartShare 65/10GB SmartShare 80/10GB Smartshare Plus 9…" at bounding box center [634, 248] width 338 height 24
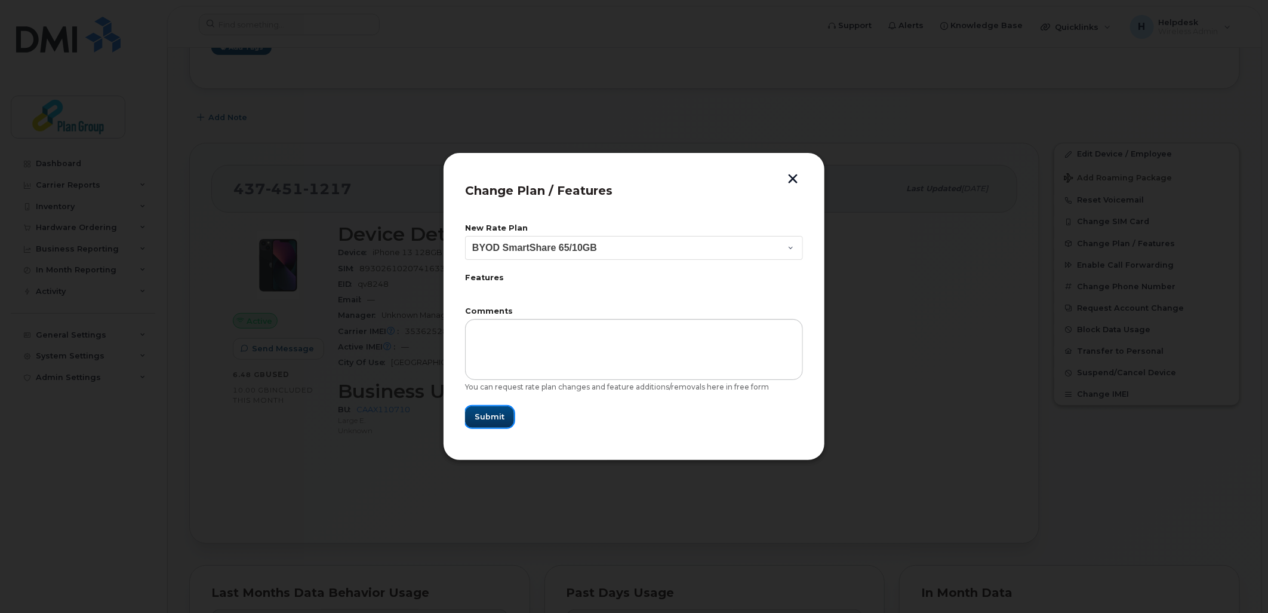
click at [509, 411] on button "Submit" at bounding box center [489, 416] width 49 height 21
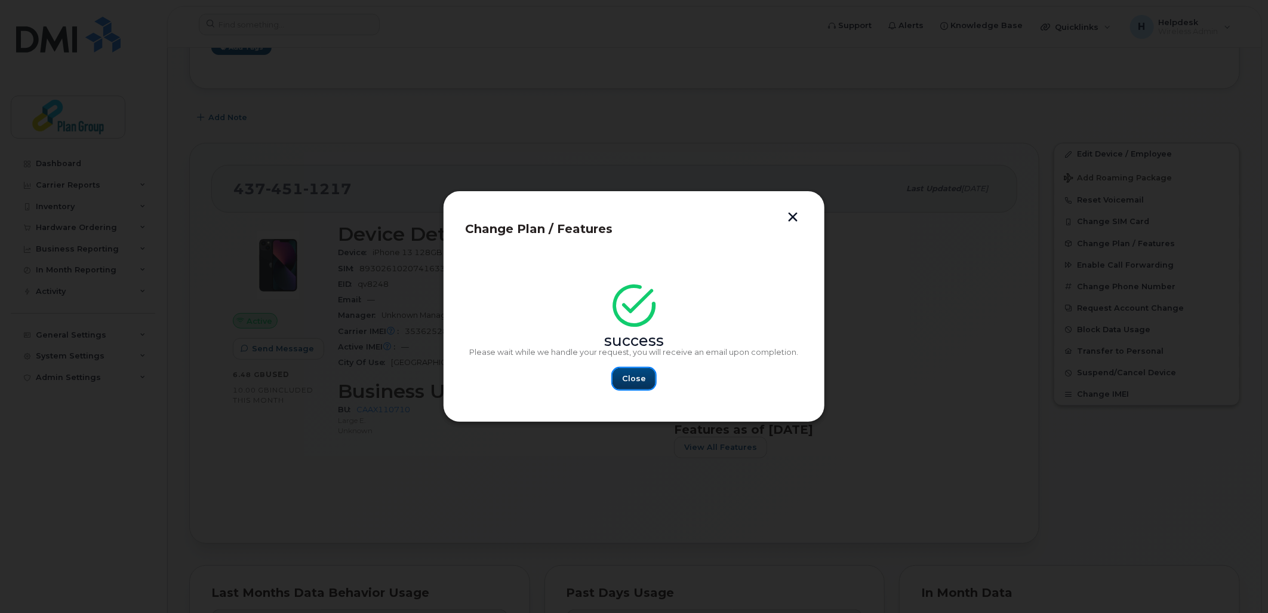
click at [640, 375] on span "Close" at bounding box center [634, 378] width 24 height 11
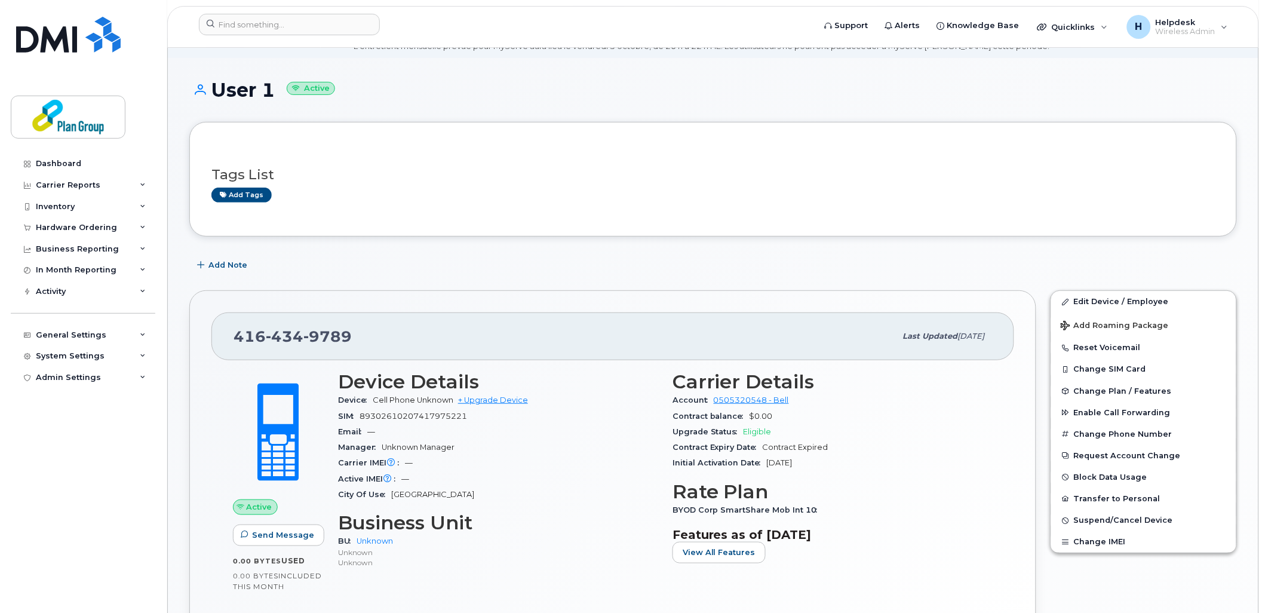
scroll to position [133, 0]
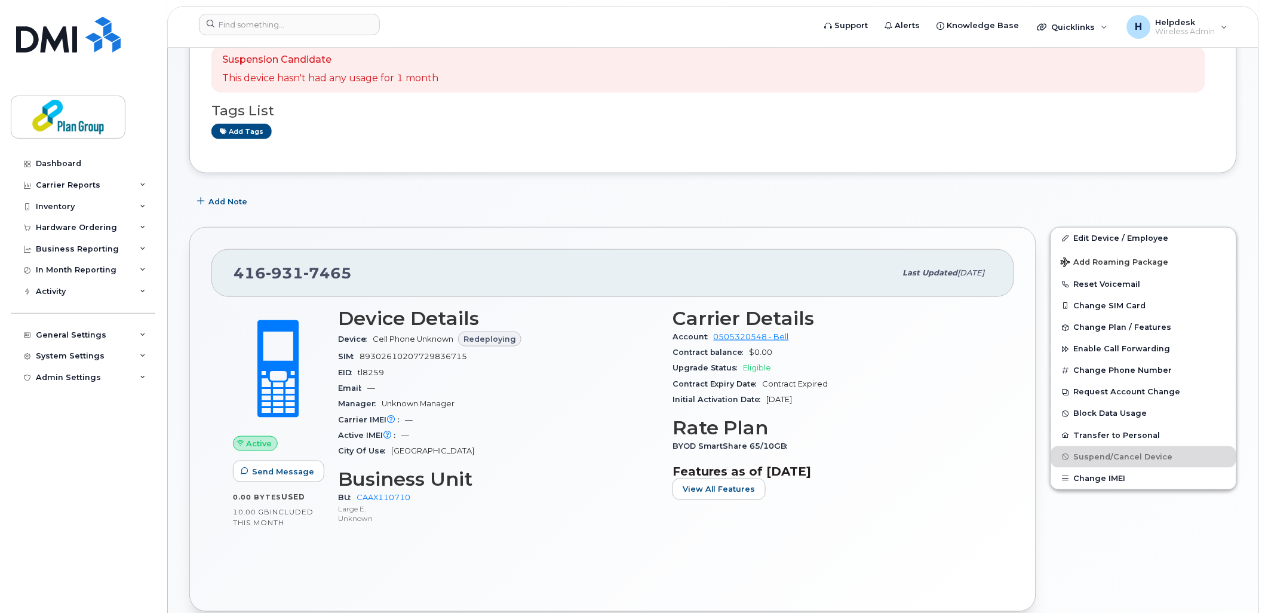
scroll to position [199, 0]
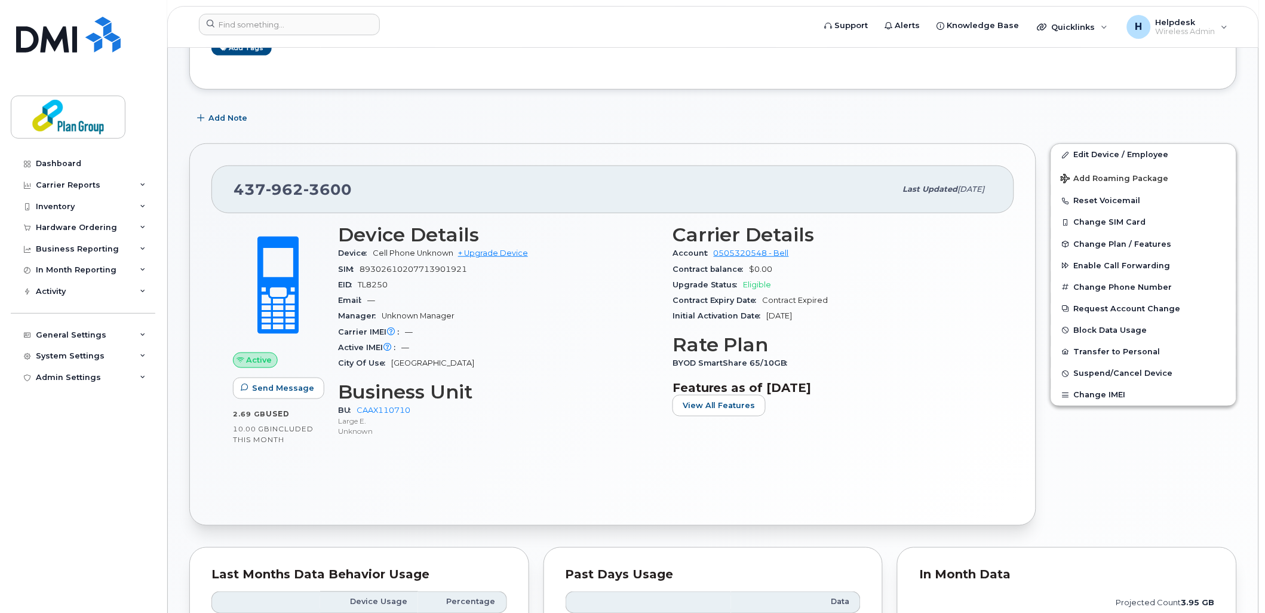
scroll to position [199, 0]
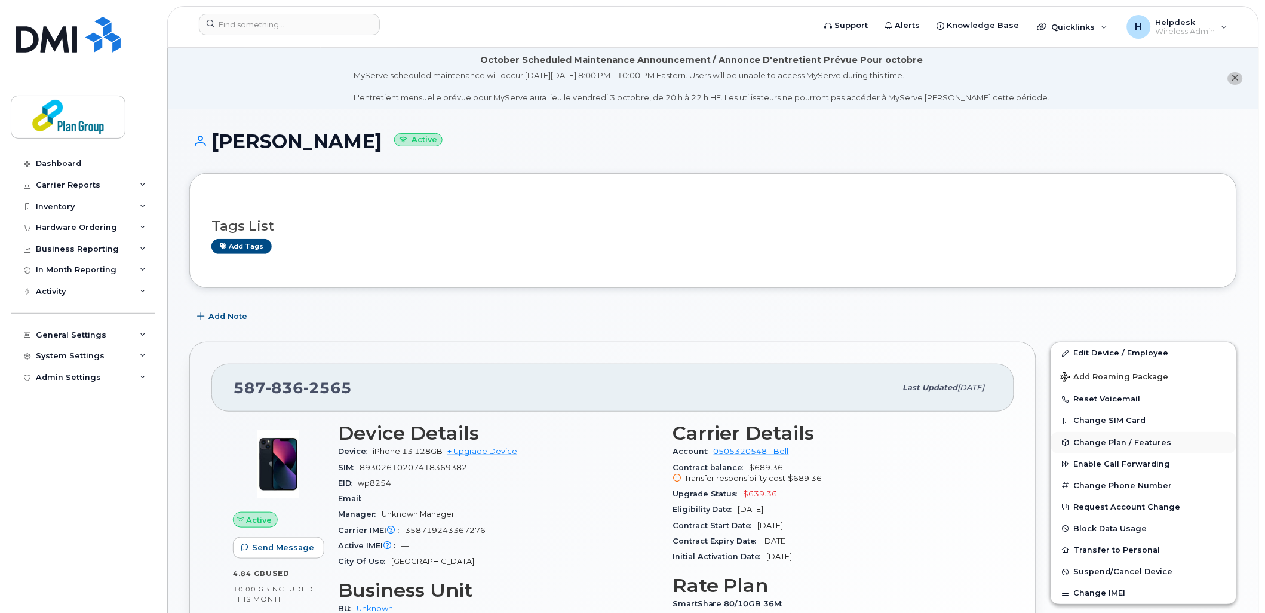
click at [1097, 439] on span "Change Plan / Features" at bounding box center [1123, 442] width 98 height 9
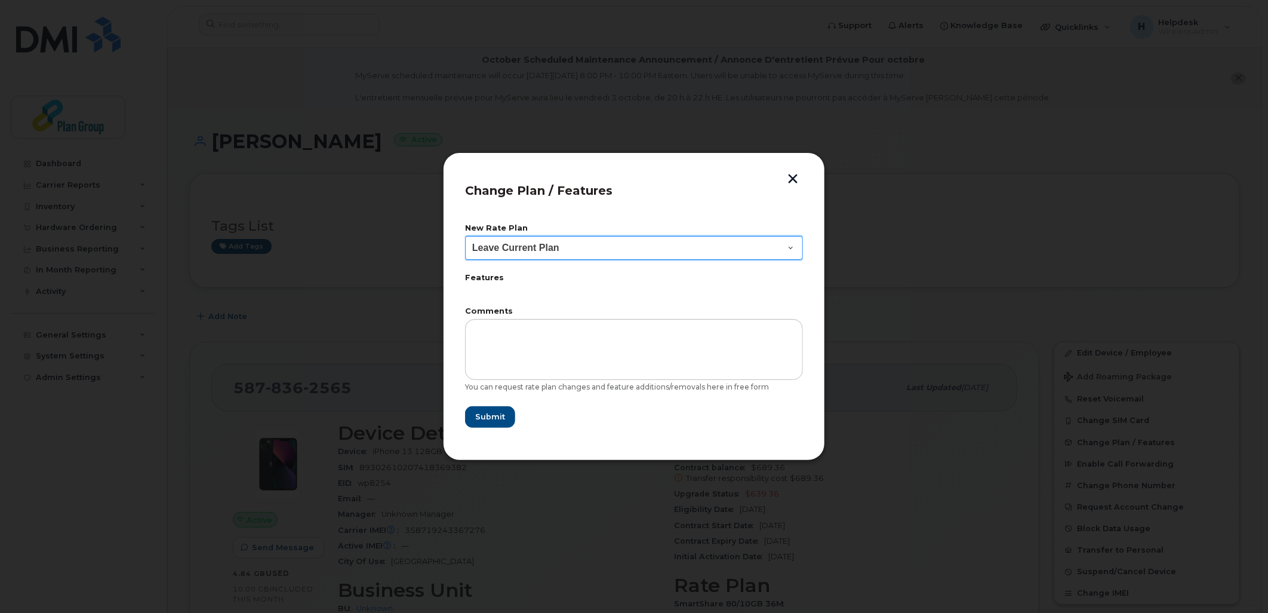
click at [658, 248] on select "Leave Current Plan BYOD SmartShare 65/10GB SmartShare 80/10GB Smartshare Plus 9…" at bounding box center [634, 248] width 338 height 24
select select "3833"
click at [465, 236] on select "Leave Current Plan BYOD SmartShare 65/10GB SmartShare 80/10GB Smartshare Plus 9…" at bounding box center [634, 248] width 338 height 24
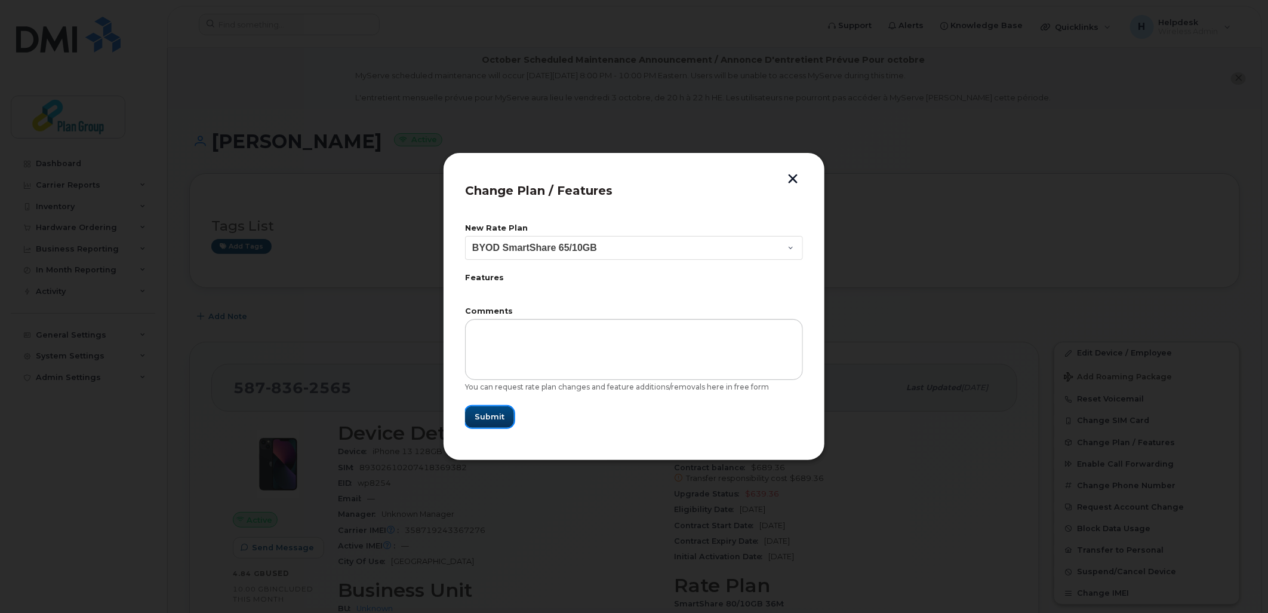
click at [493, 413] on span "Submit" at bounding box center [490, 416] width 30 height 11
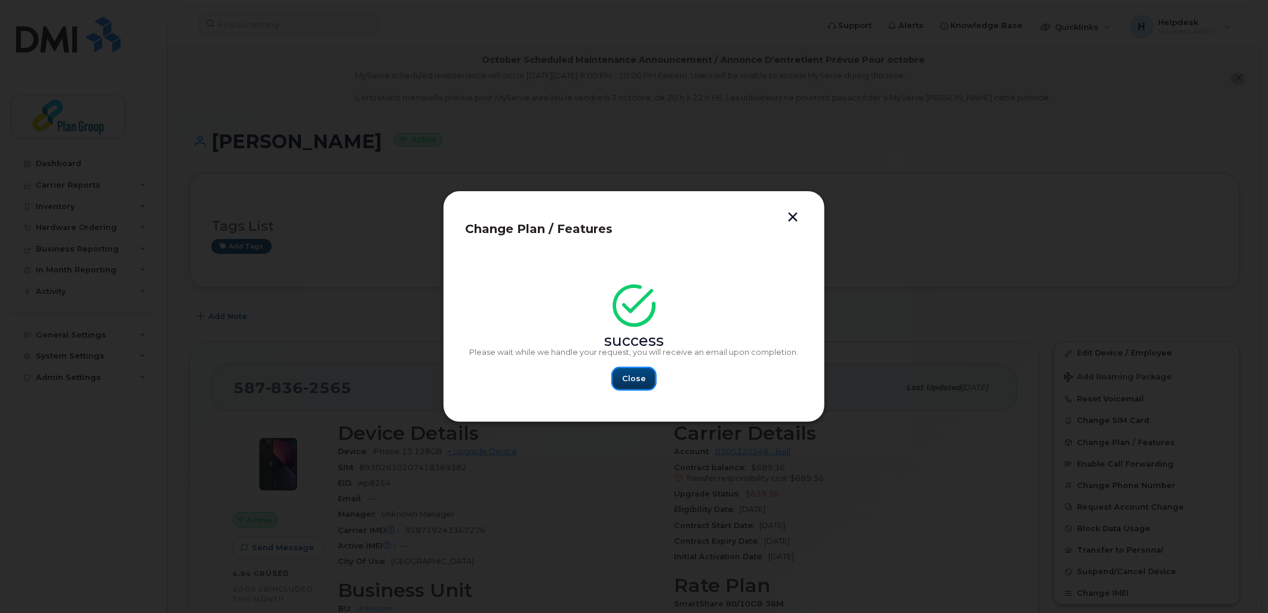
click at [623, 377] on span "Close" at bounding box center [634, 378] width 24 height 11
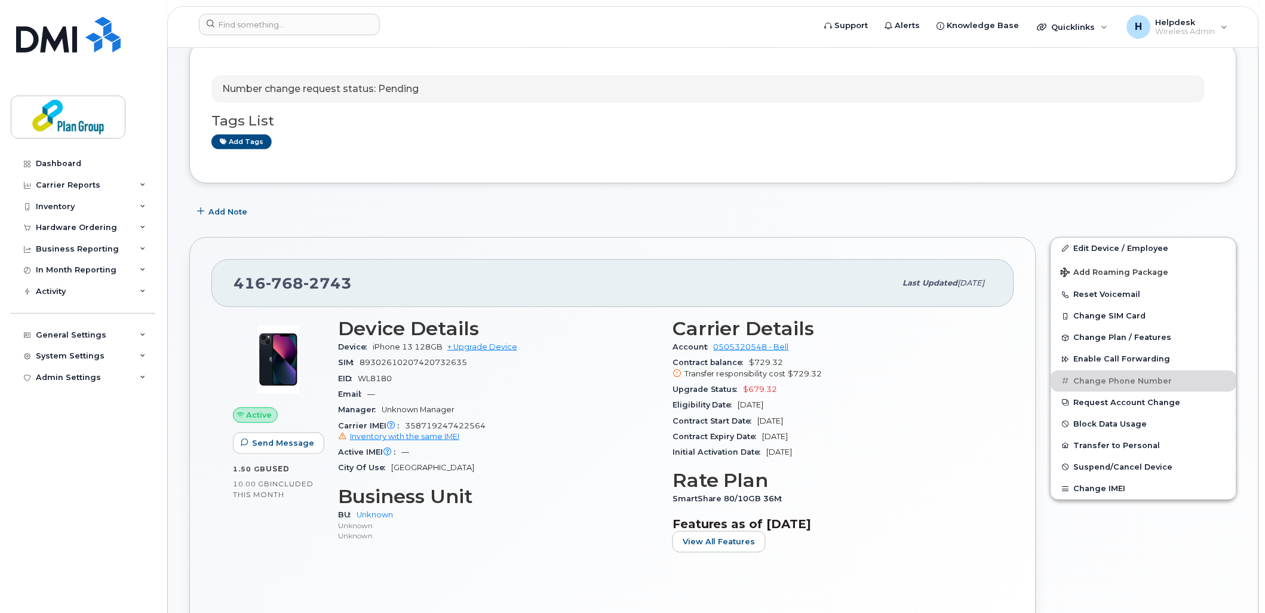
scroll to position [133, 0]
click at [1108, 342] on span "Change Plan / Features" at bounding box center [1123, 337] width 98 height 9
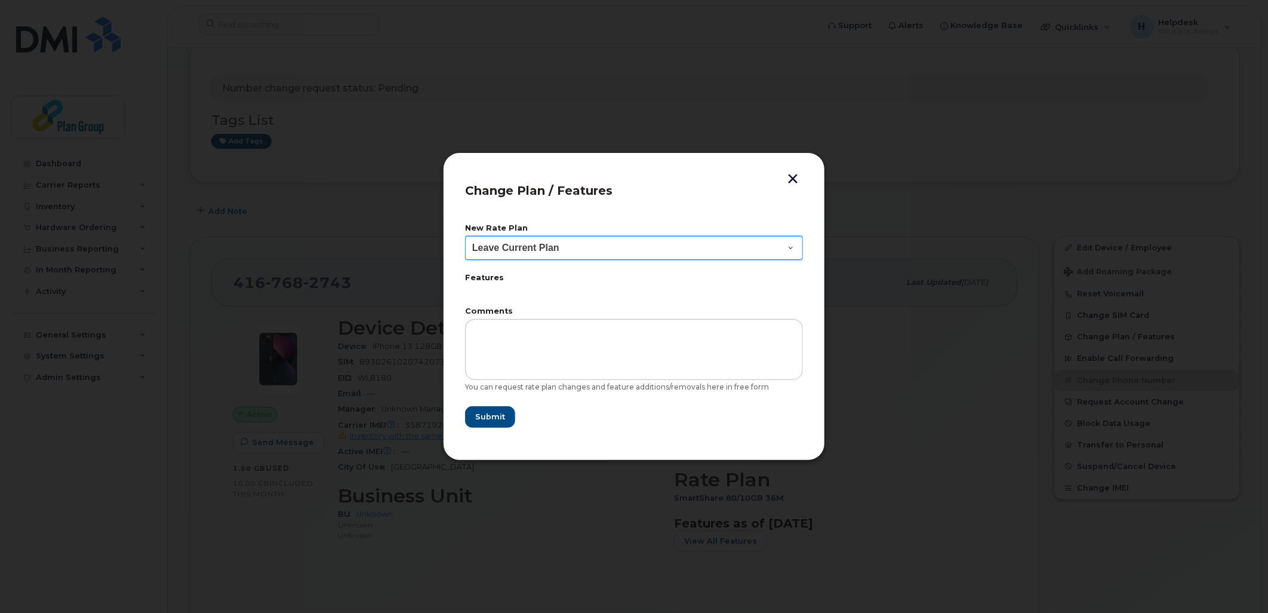
click at [564, 245] on select "Leave Current Plan BYOD SmartShare 65/10GB SmartShare 80/10GB Smartshare Plus 9…" at bounding box center [634, 248] width 338 height 24
select select "3833"
click at [465, 236] on select "Leave Current Plan BYOD SmartShare 65/10GB SmartShare 80/10GB Smartshare Plus 9…" at bounding box center [634, 248] width 338 height 24
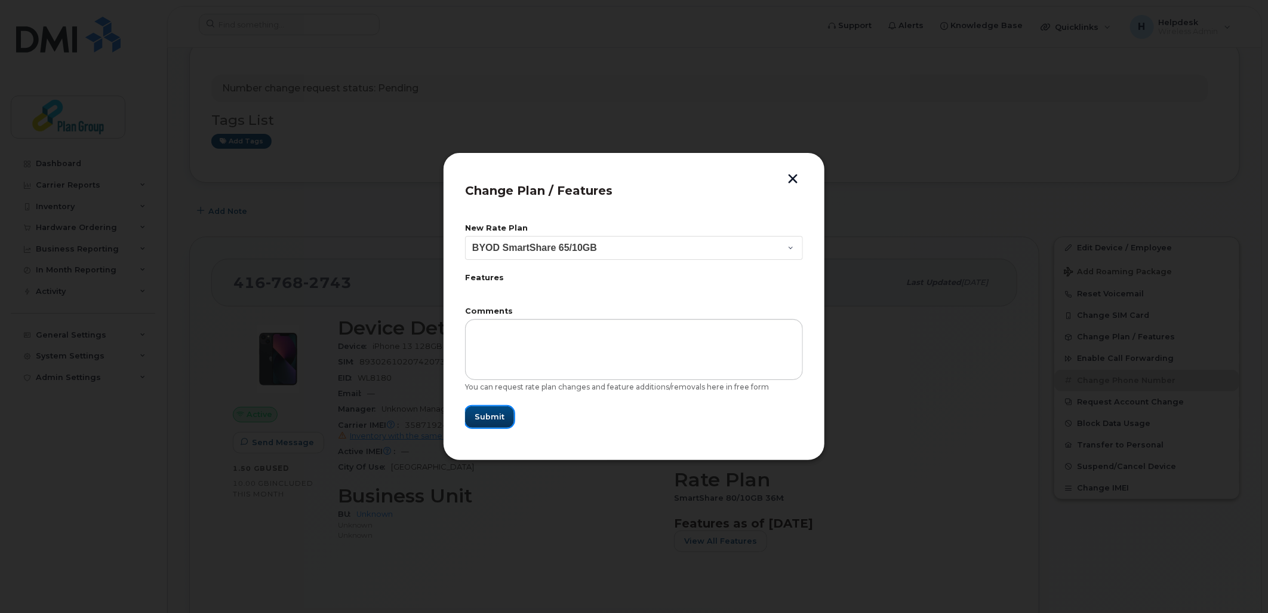
click at [499, 416] on span "Submit" at bounding box center [490, 416] width 30 height 11
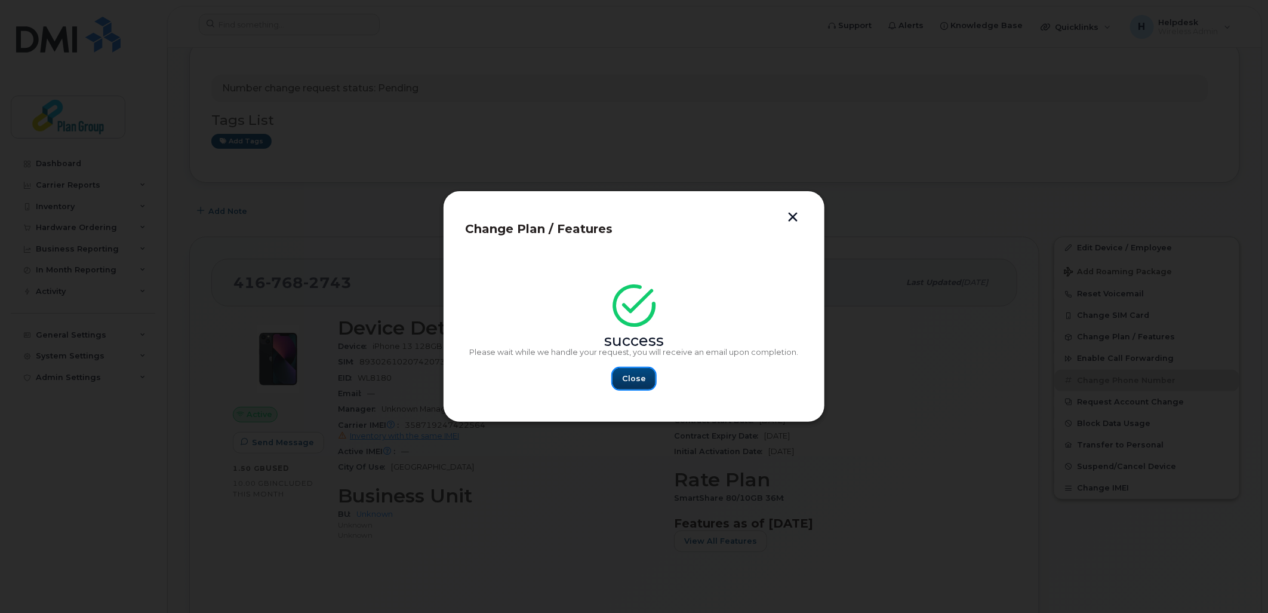
click at [625, 379] on span "Close" at bounding box center [634, 378] width 24 height 11
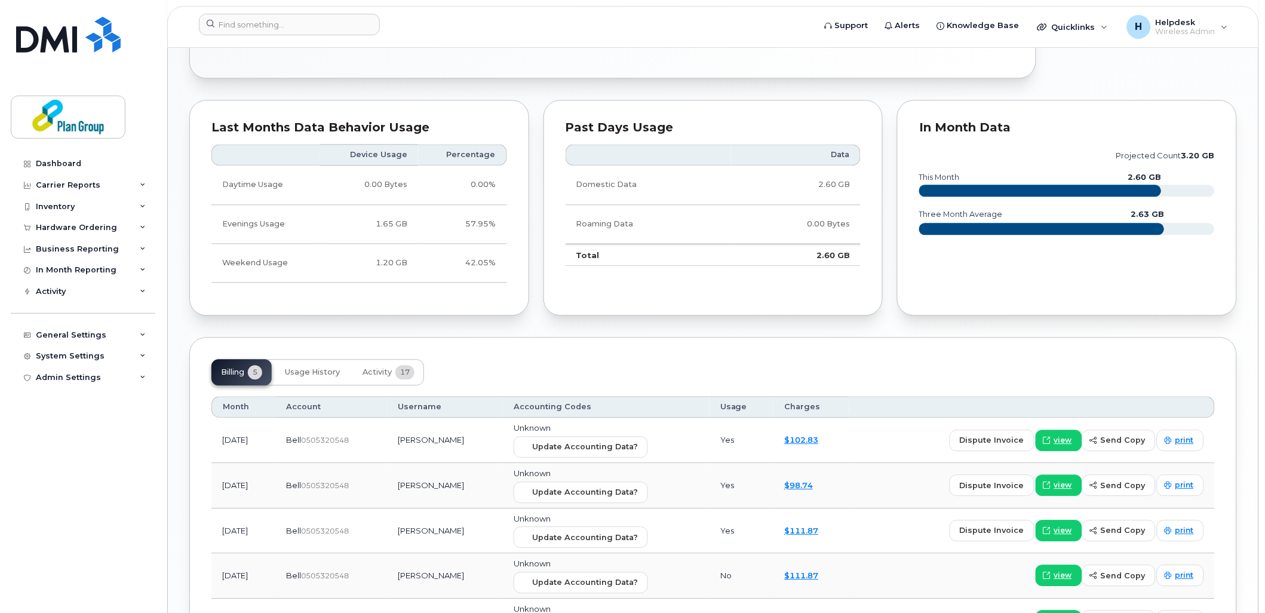
scroll to position [730, 0]
click at [388, 380] on button "Activity 17" at bounding box center [388, 371] width 71 height 26
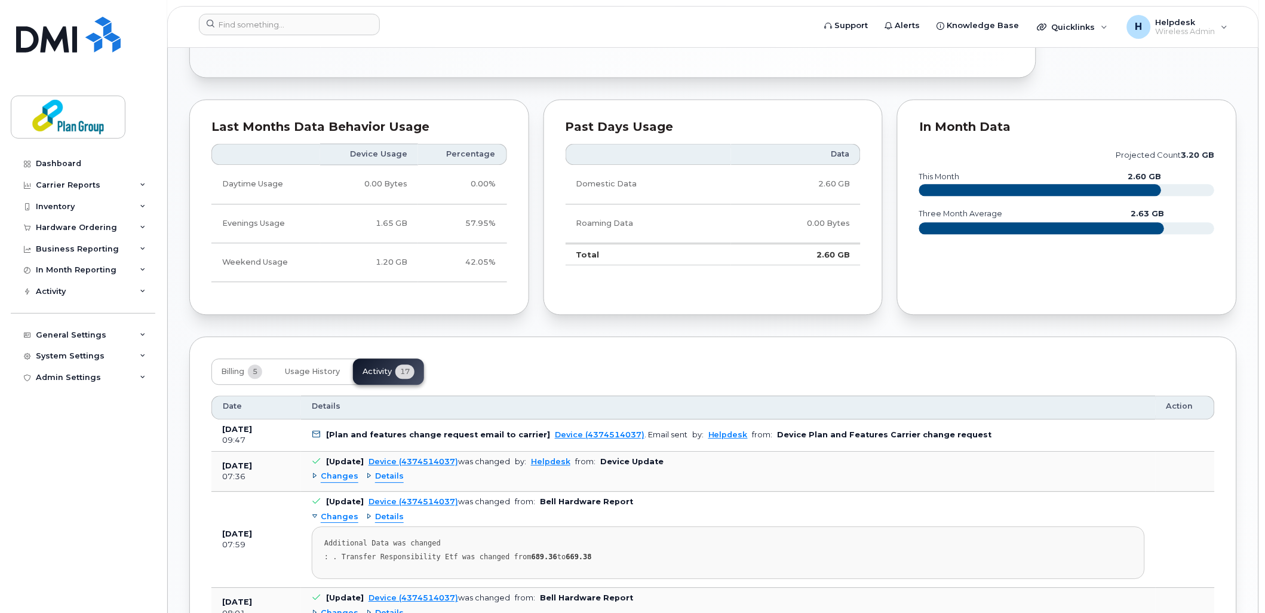
click at [397, 476] on span "Details" at bounding box center [389, 476] width 29 height 11
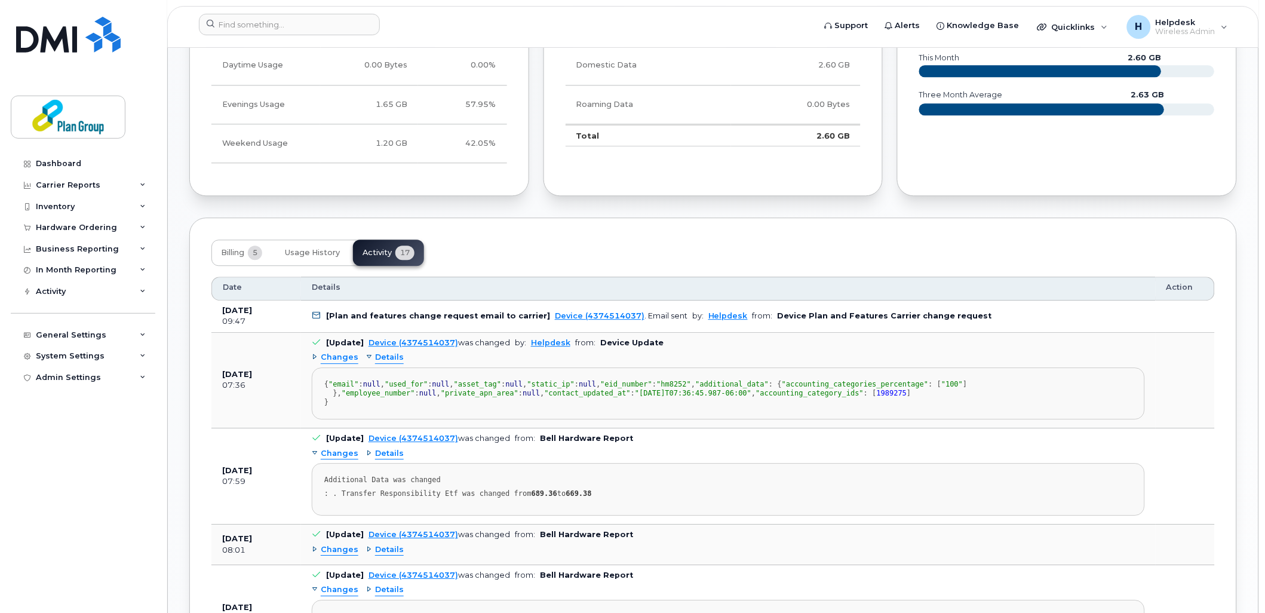
scroll to position [862, 0]
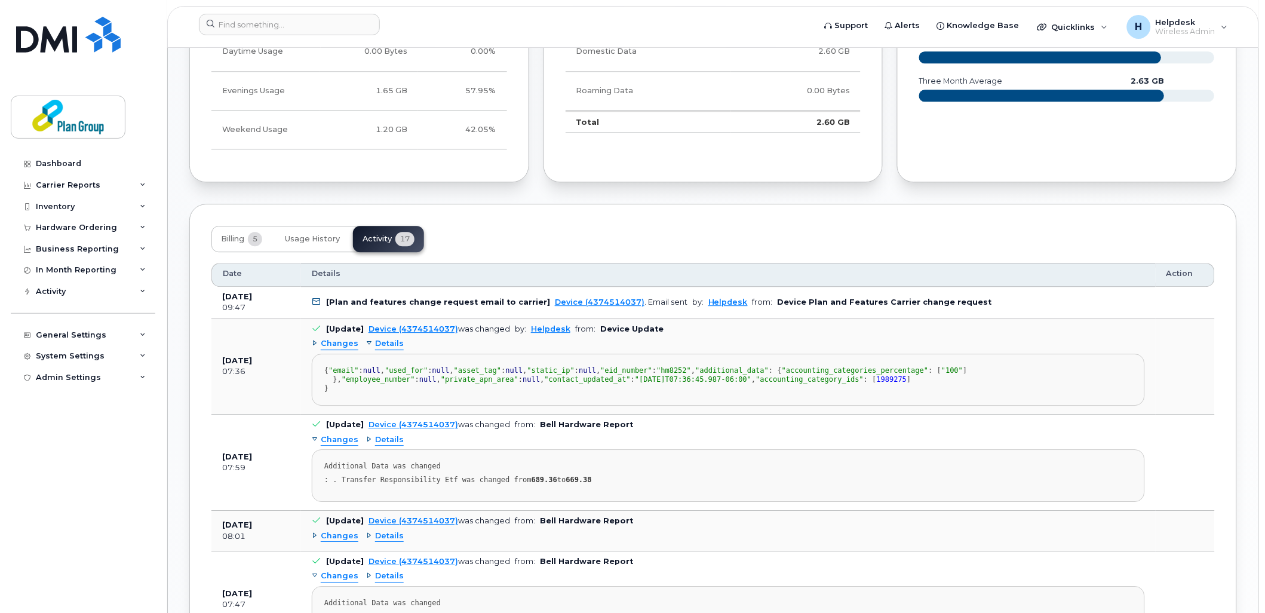
click at [333, 348] on span "Changes" at bounding box center [340, 343] width 38 height 11
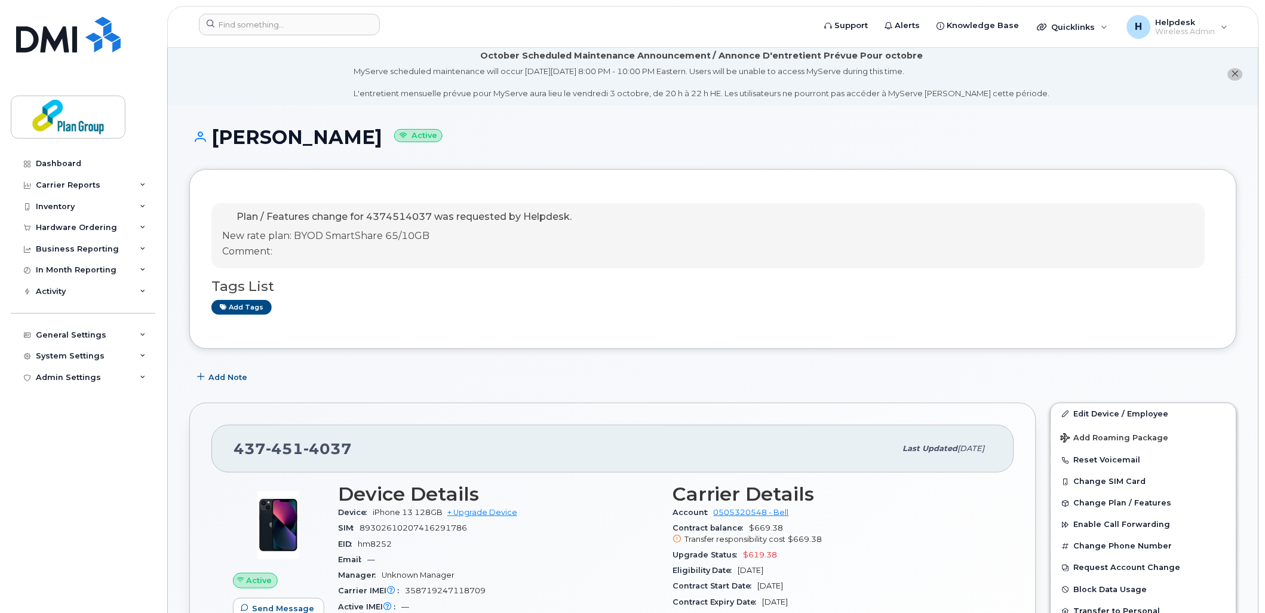
scroll to position [0, 0]
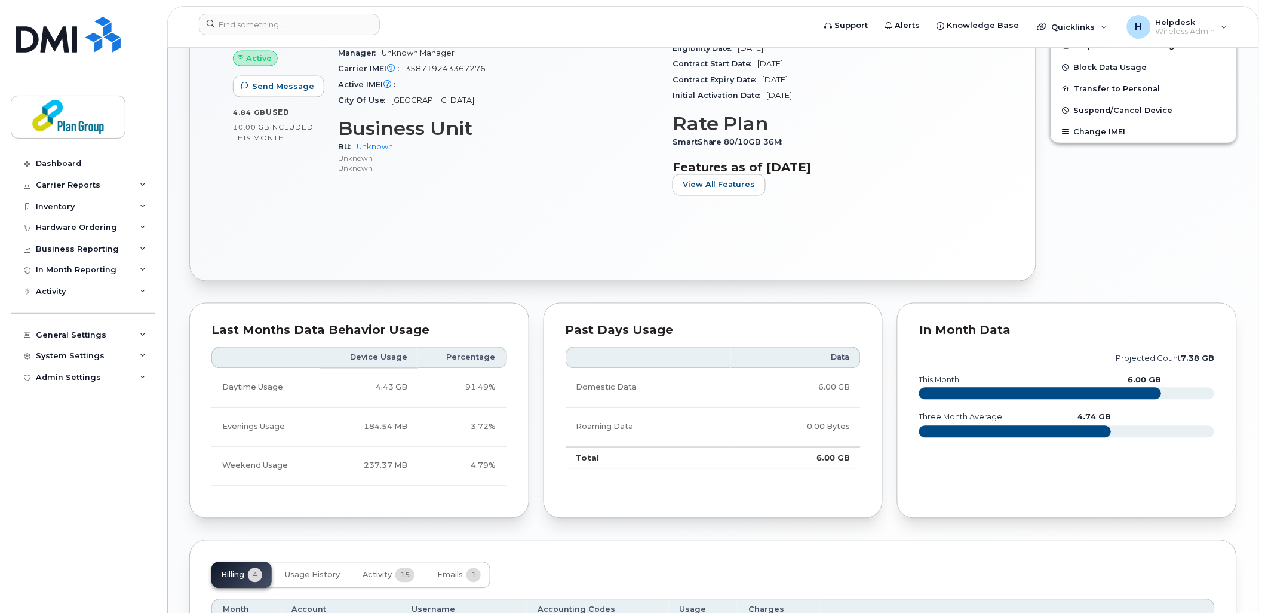
scroll to position [331, 0]
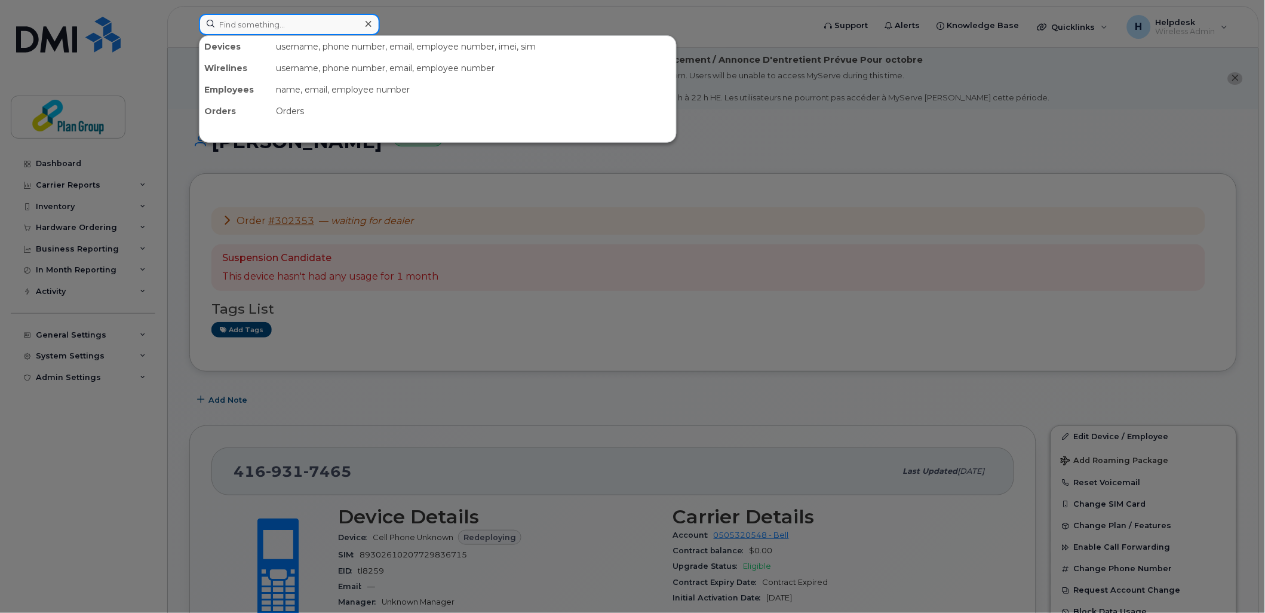
click at [329, 21] on input at bounding box center [289, 24] width 181 height 21
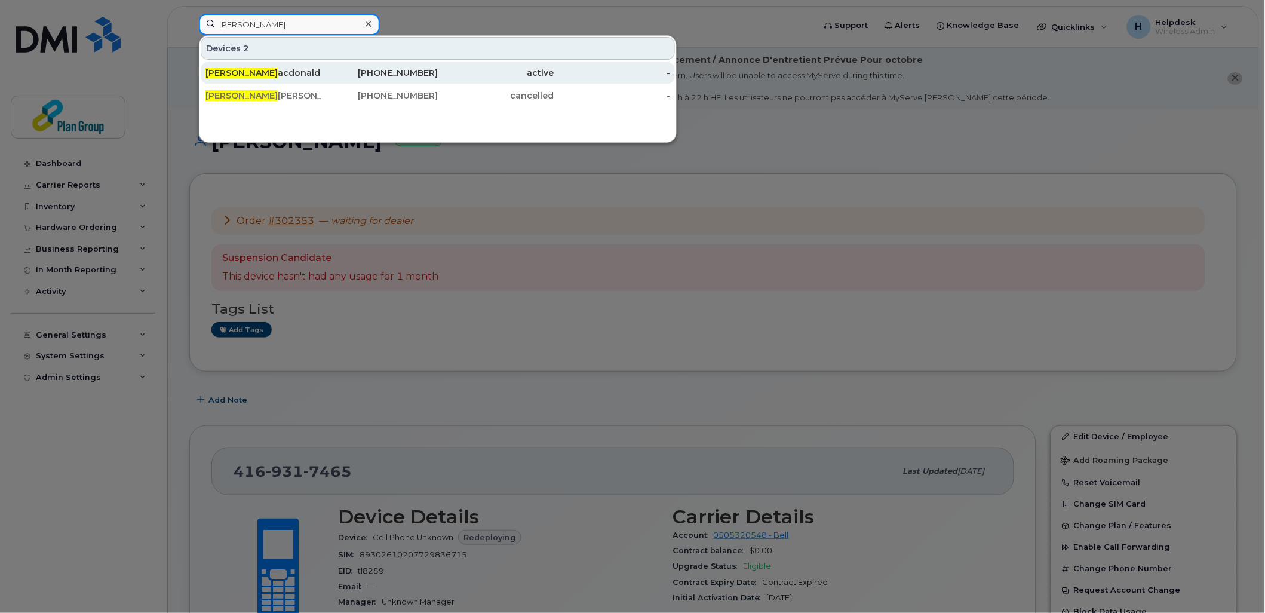
type input "jason m"
click at [337, 82] on div "437-962-3600" at bounding box center [380, 72] width 116 height 21
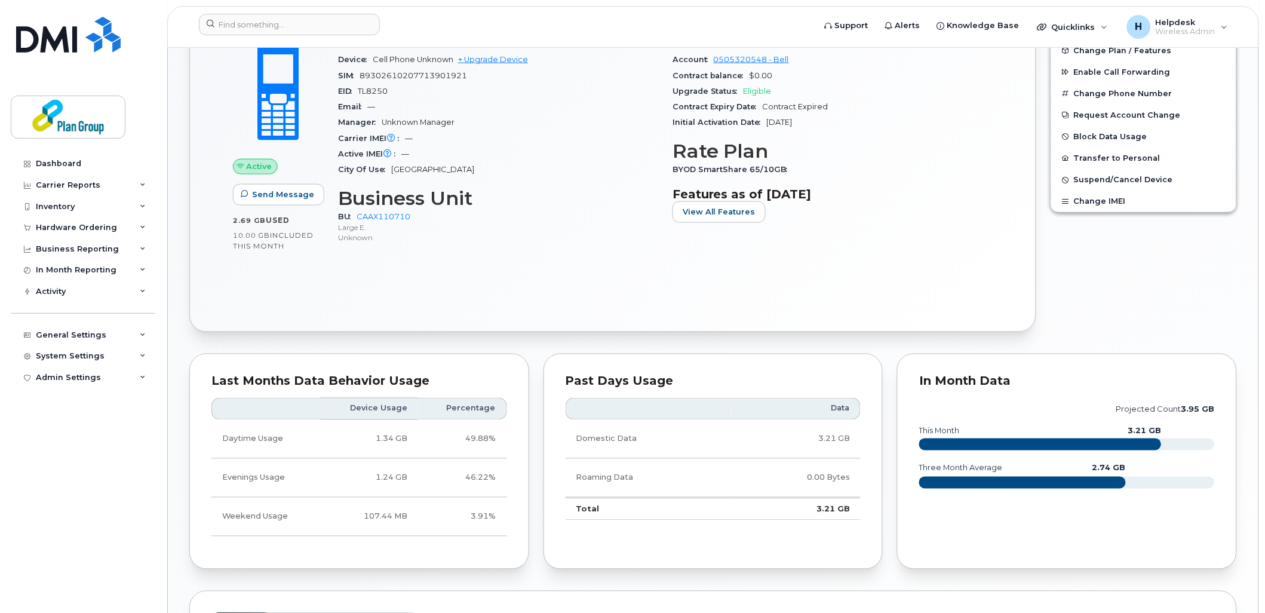
scroll to position [325, 0]
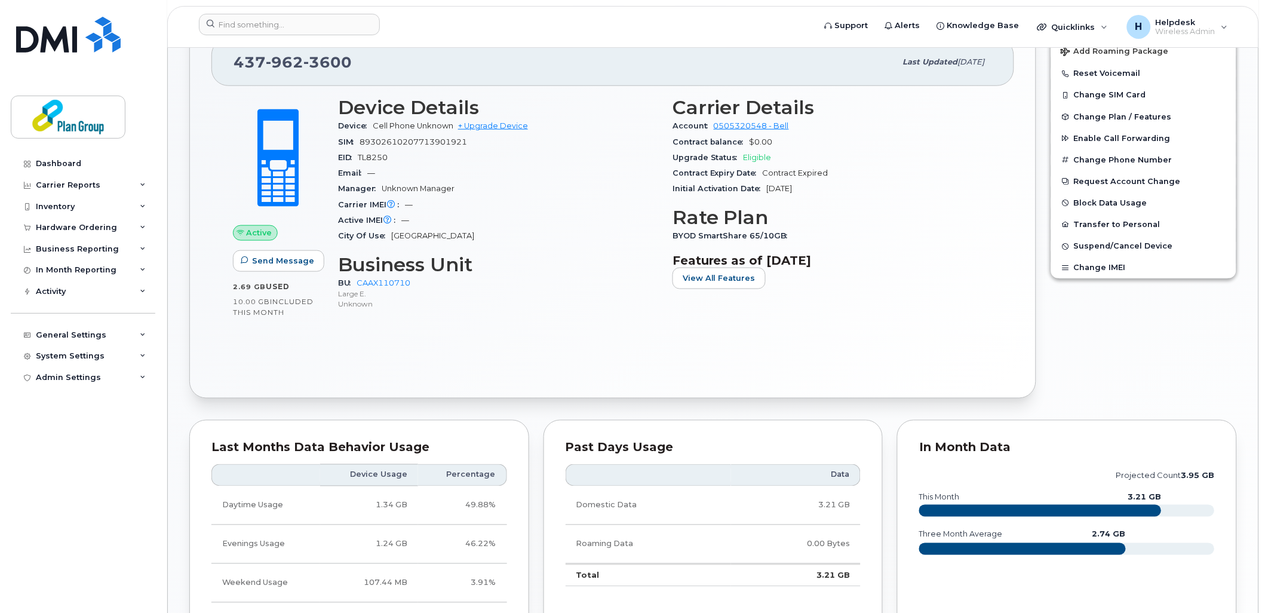
click at [541, 229] on div "City Of Use Toronto" at bounding box center [498, 236] width 320 height 16
click at [546, 351] on div "Active Send Message 2.69 GB  used 10.00 GB  included this month Device Details …" at bounding box center [612, 231] width 803 height 290
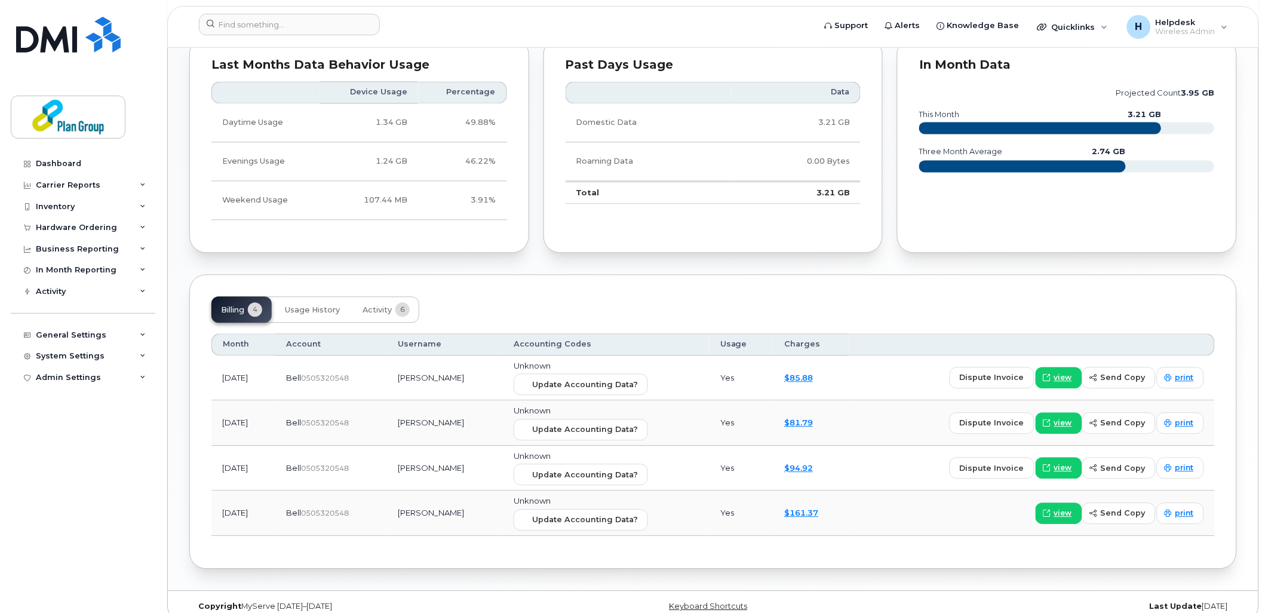
scroll to position [724, 0]
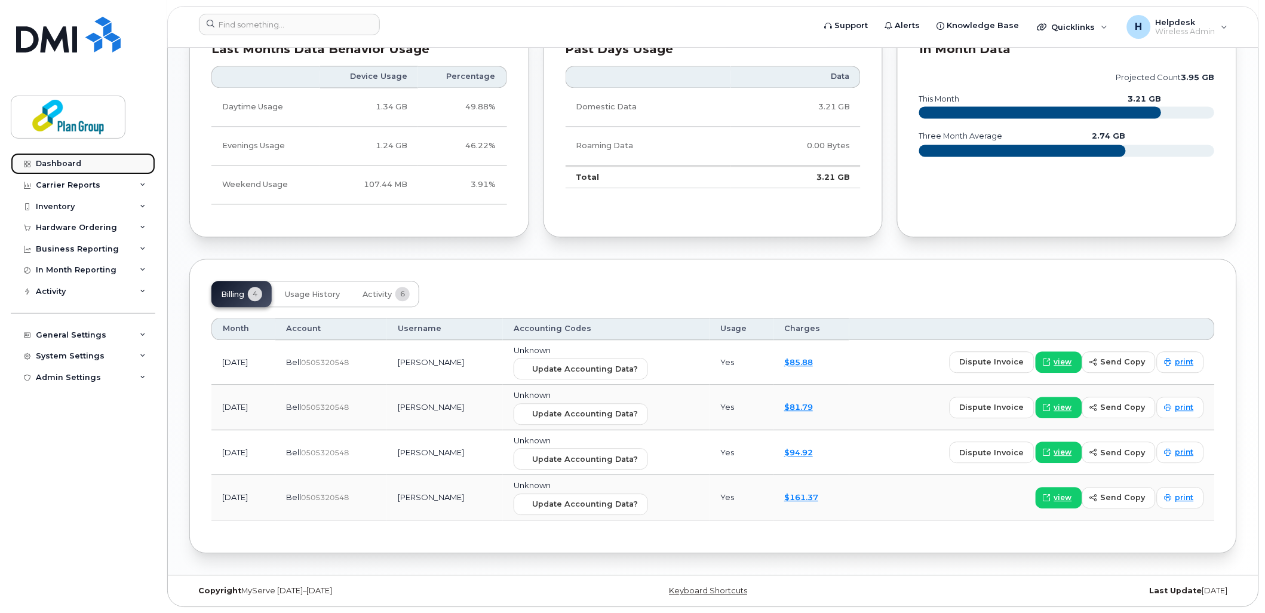
click at [74, 162] on div "Dashboard" at bounding box center [58, 164] width 45 height 10
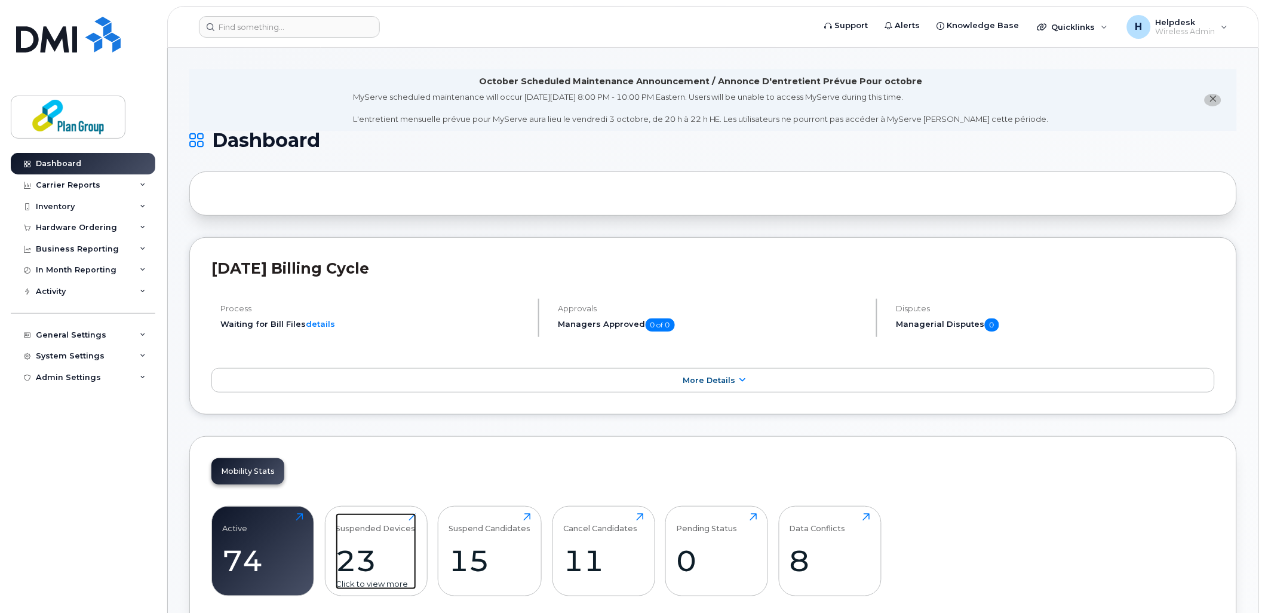
click at [353, 563] on div "23" at bounding box center [376, 560] width 81 height 35
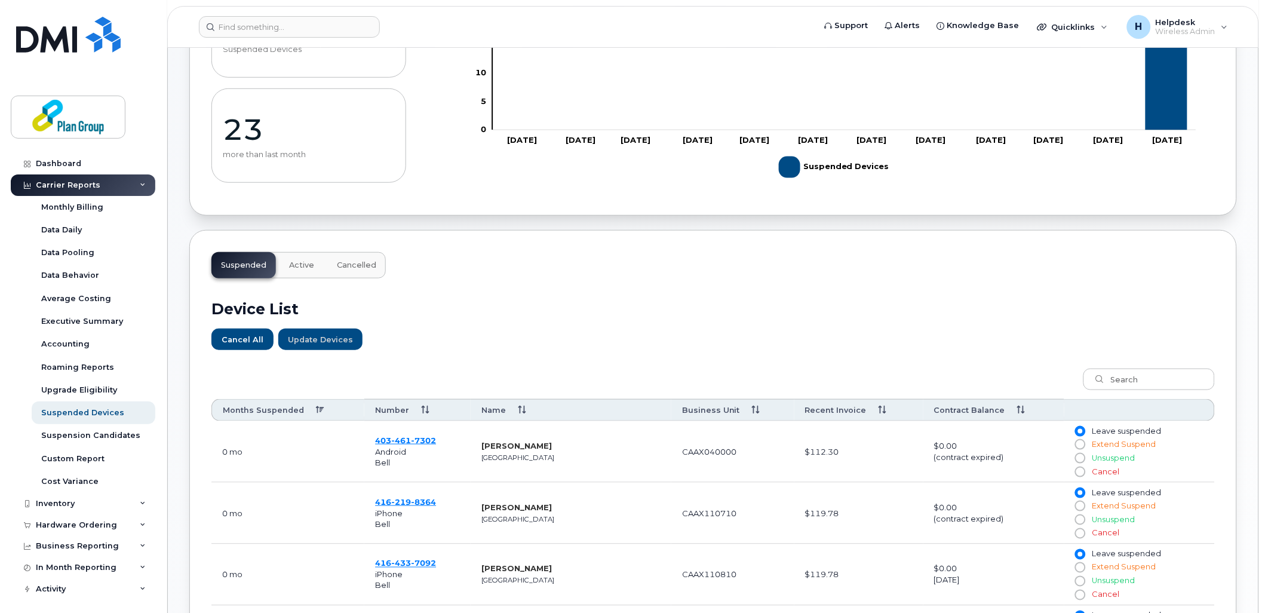
scroll to position [45, 0]
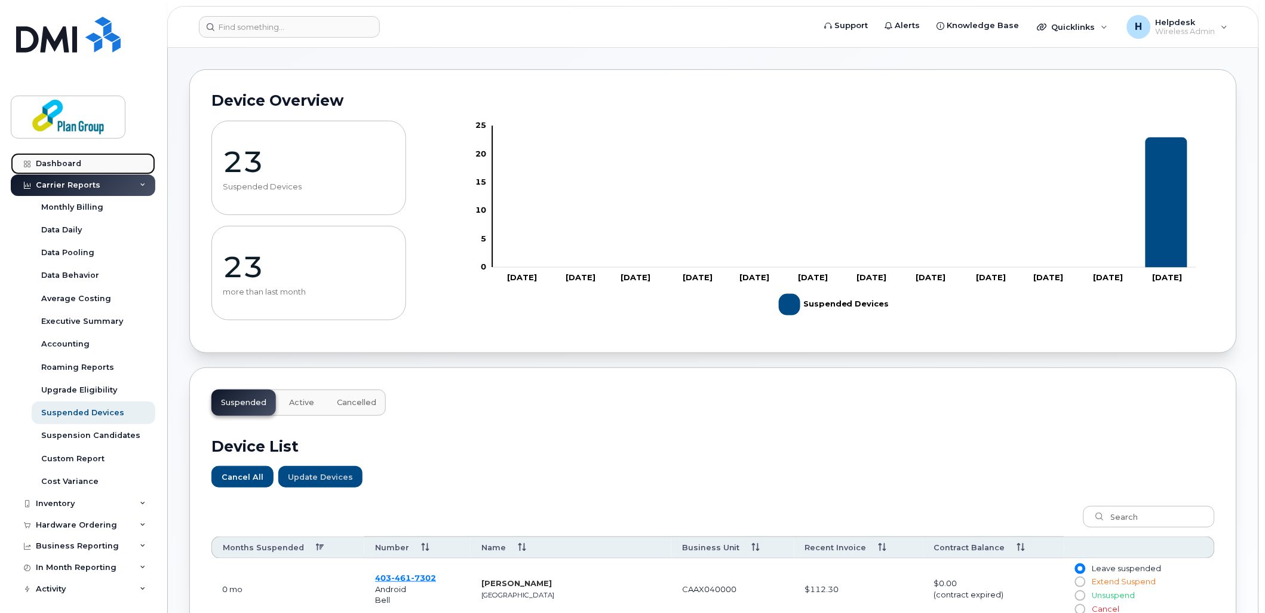
click at [70, 165] on div "Dashboard" at bounding box center [58, 164] width 45 height 10
